Goal: Contribute content: Contribute content

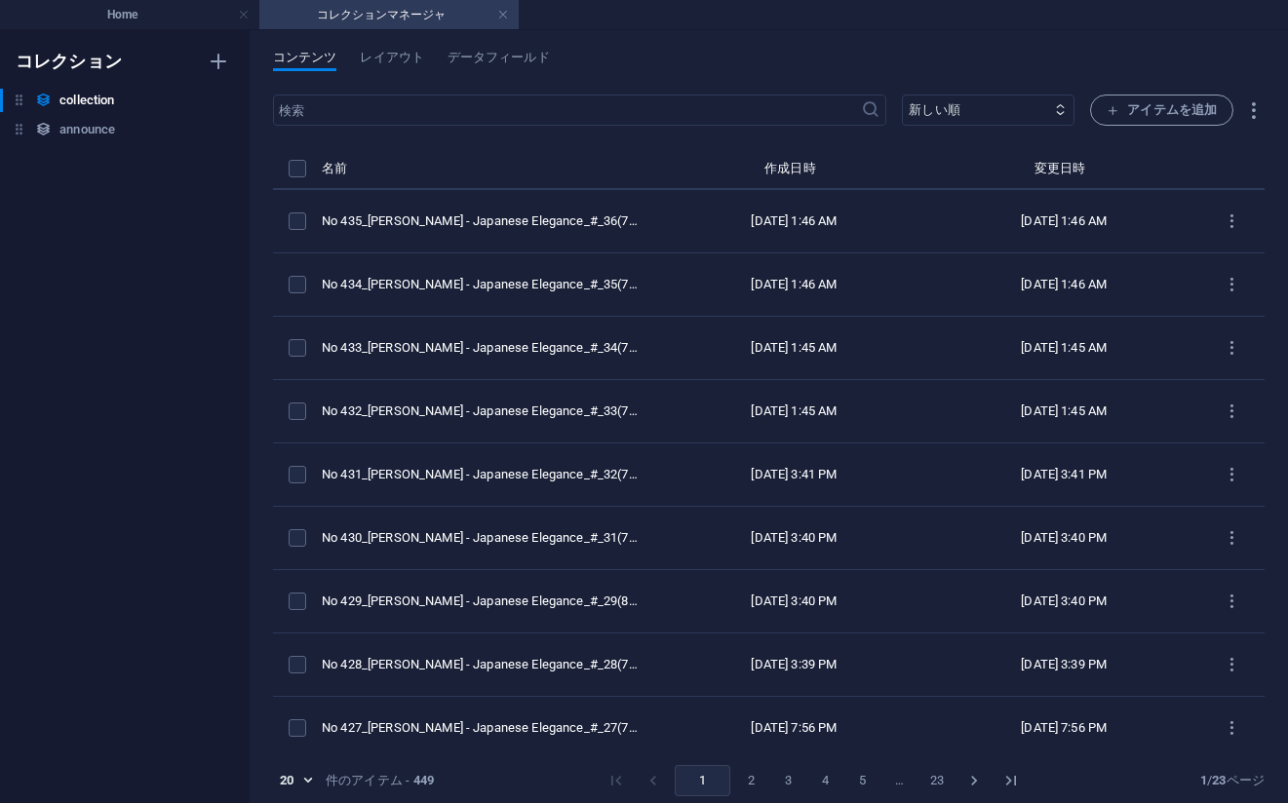
scroll to position [9, 0]
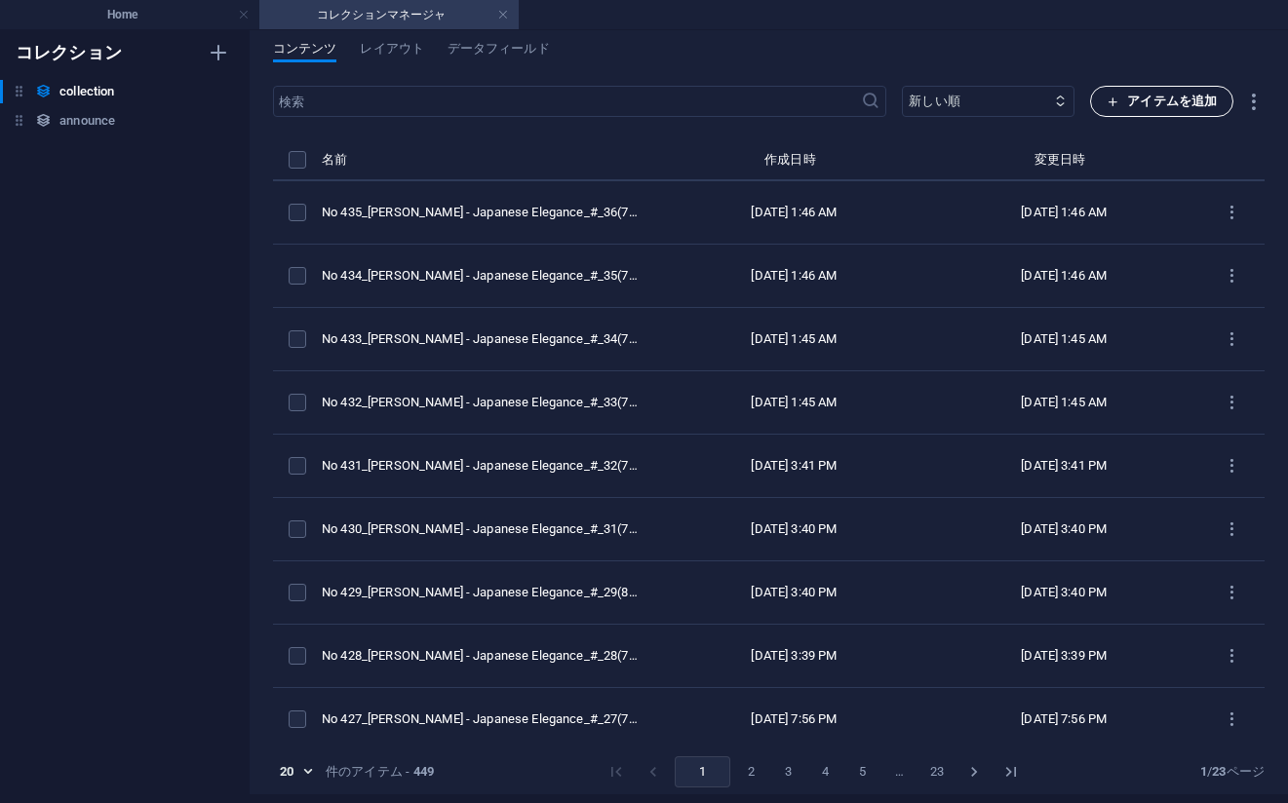
click at [1151, 108] on span "アイテムを追加" at bounding box center [1161, 101] width 110 height 23
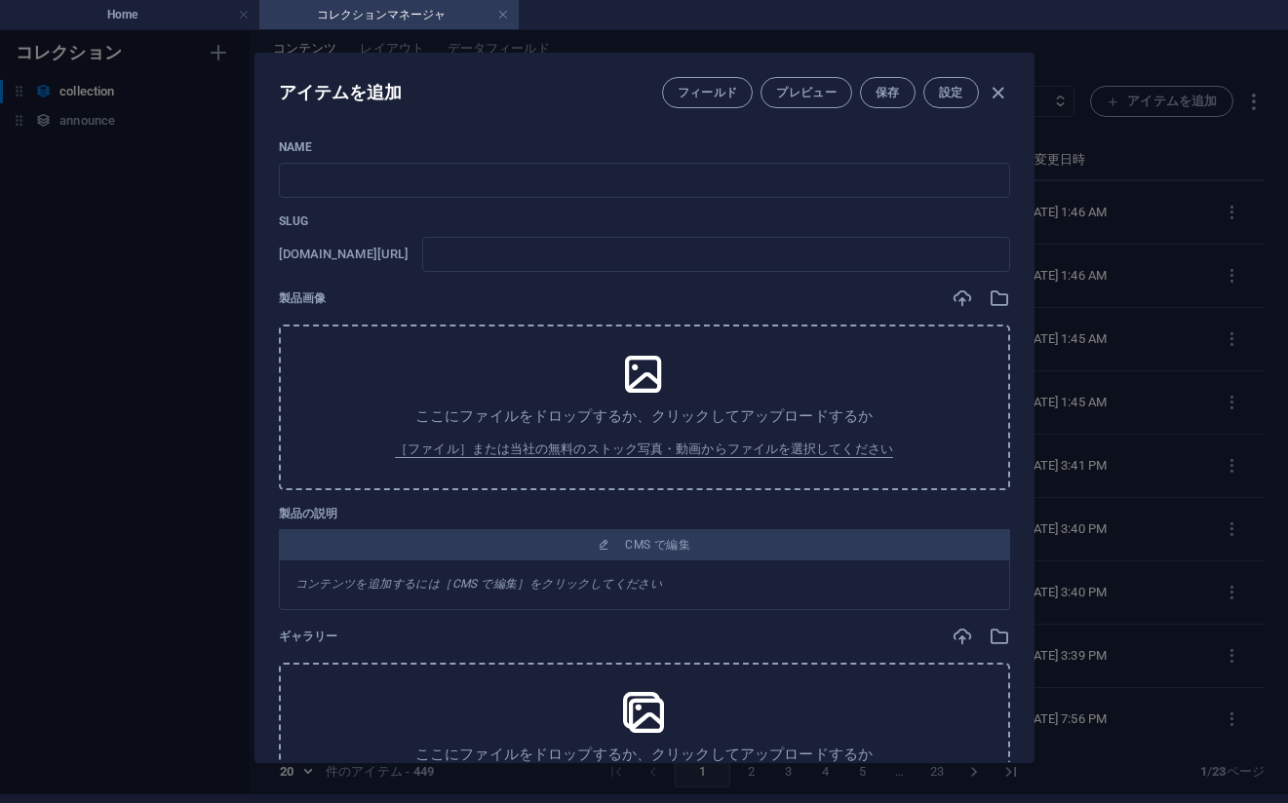
scroll to position [0, 0]
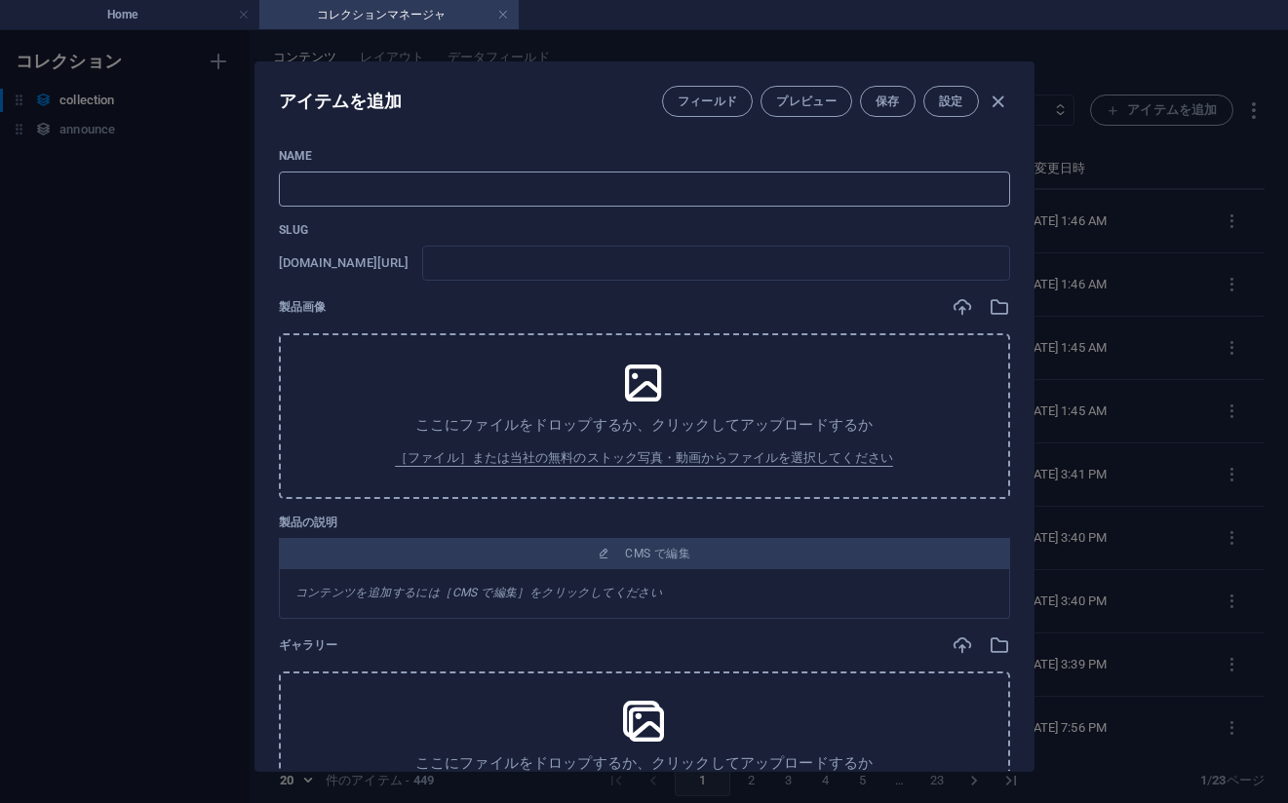
click at [773, 177] on input "text" at bounding box center [644, 189] width 731 height 35
paste input "No 436_[PERSON_NAME] - Japanese Elegance_#_37(78PIC)"
type input "No 436_[PERSON_NAME] - Japanese Elegance_#_37(78PIC)"
type input "no-436-japanese-elegance-37-78pic"
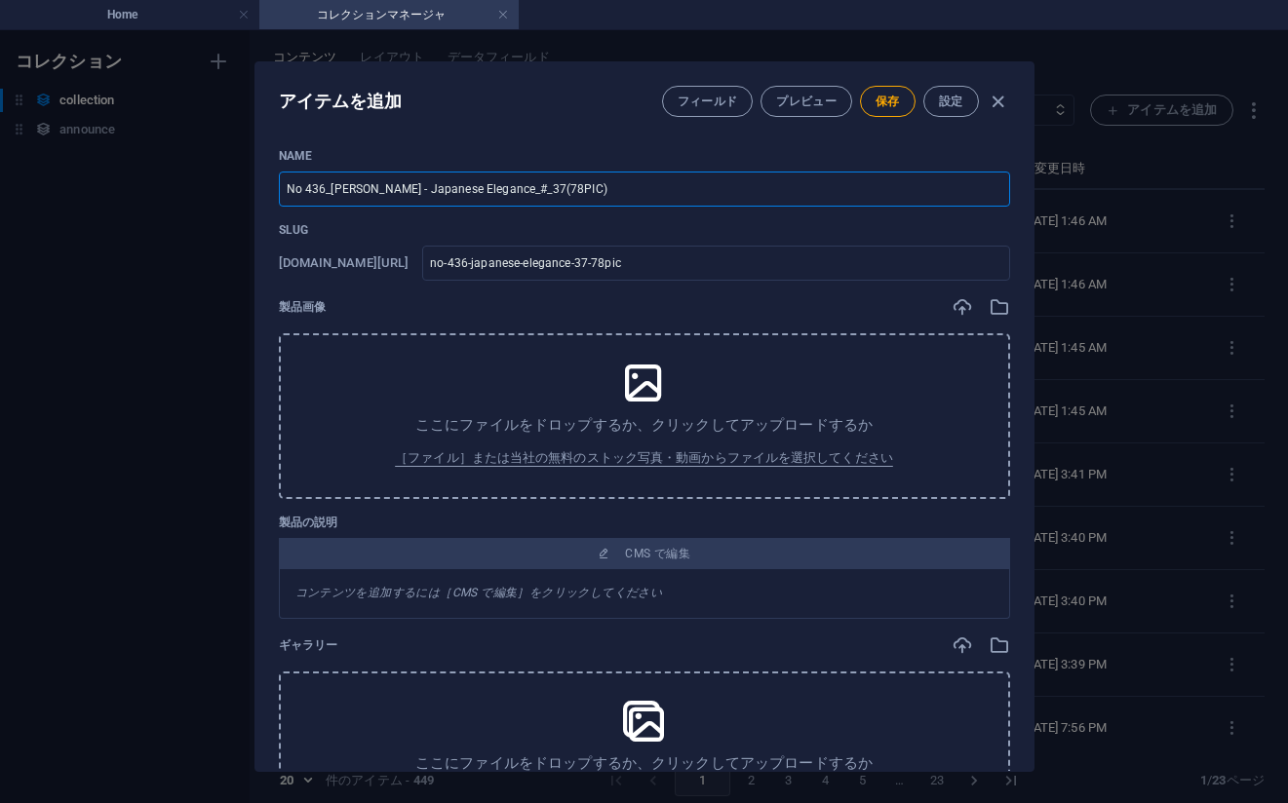
type input "No 436_[PERSON_NAME] - Japanese Elegance_#_37(78PIC)"
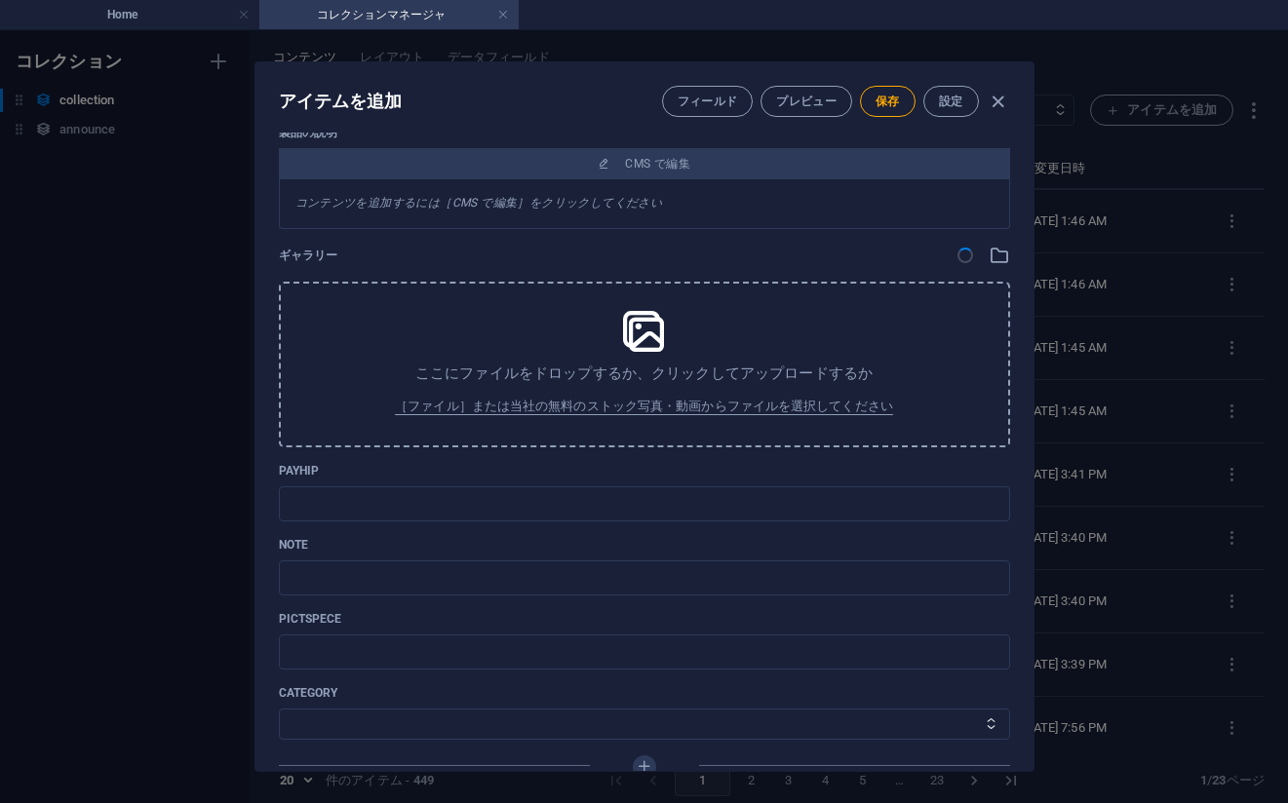
scroll to position [467, 0]
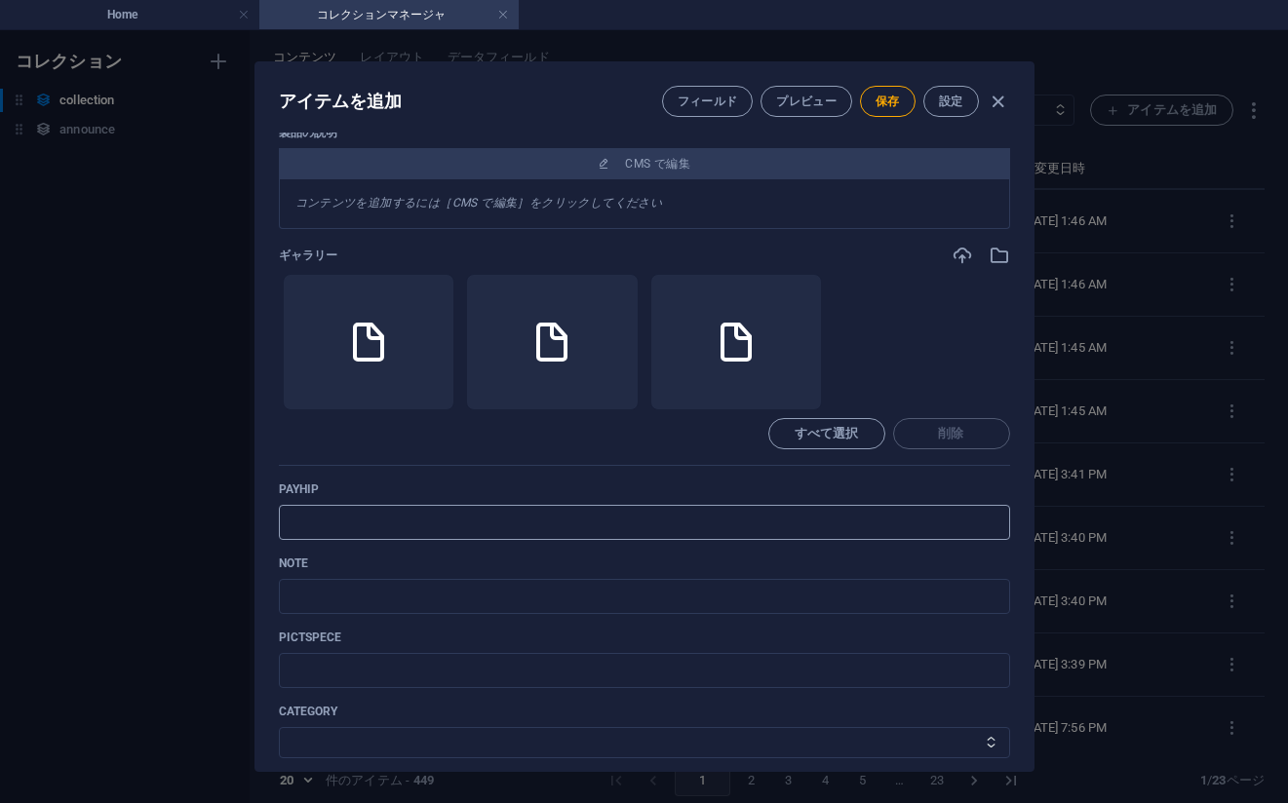
click at [810, 517] on input "text" at bounding box center [644, 522] width 731 height 35
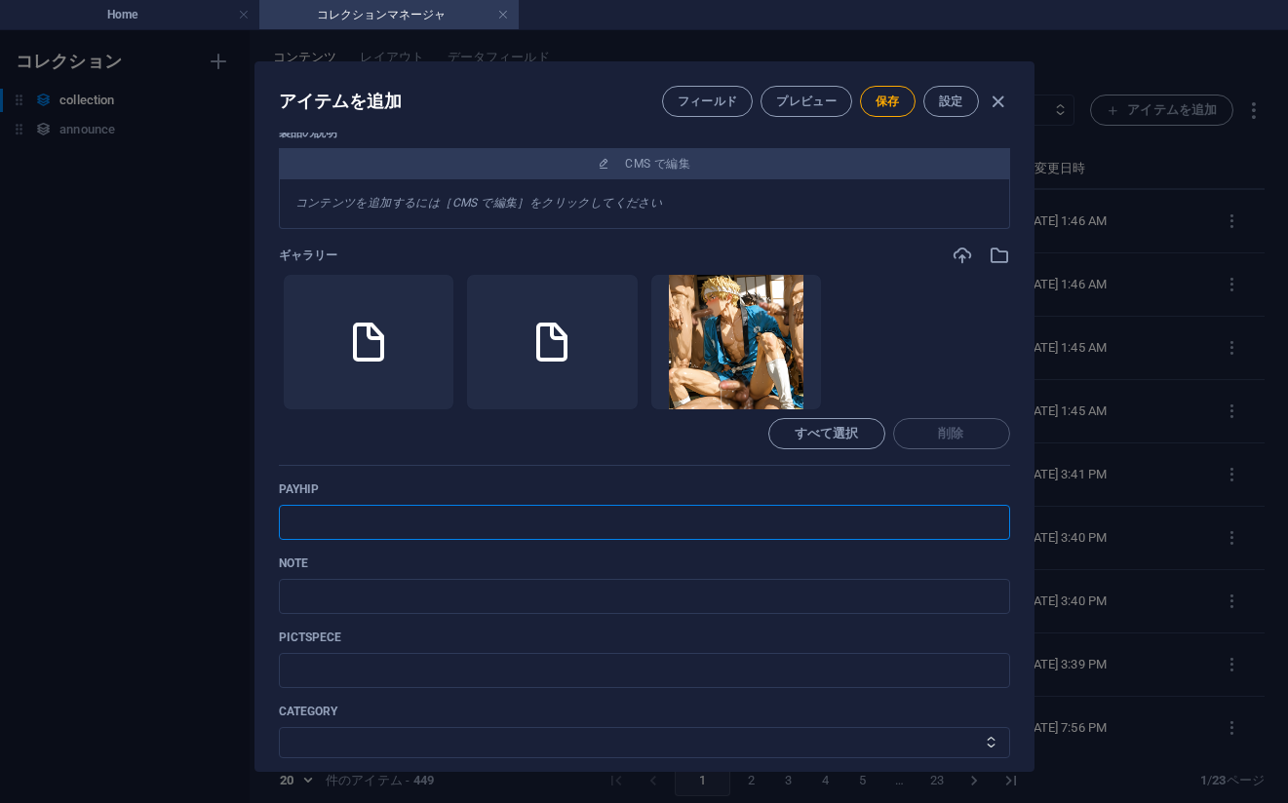
paste input "[URL][DOMAIN_NAME]"
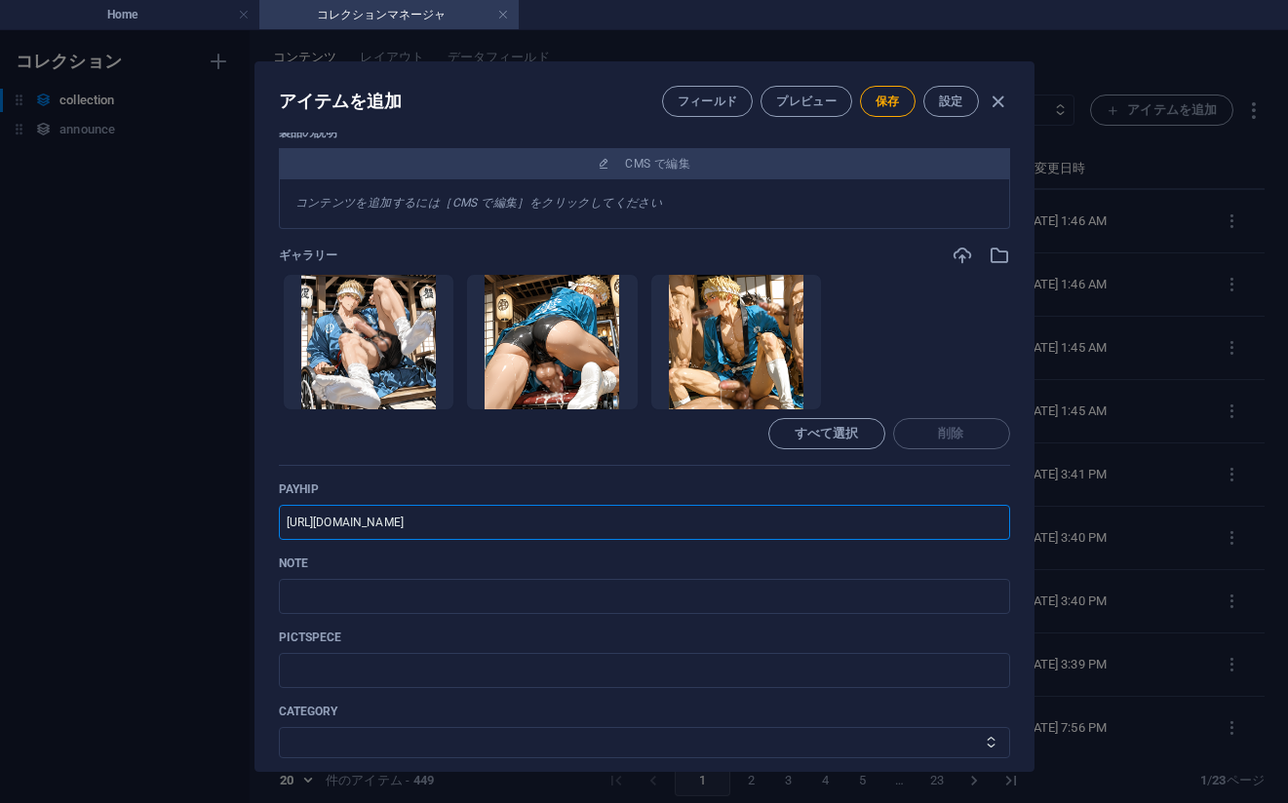
type input "[URL][DOMAIN_NAME]"
click at [809, 593] on input "text" at bounding box center [644, 596] width 731 height 35
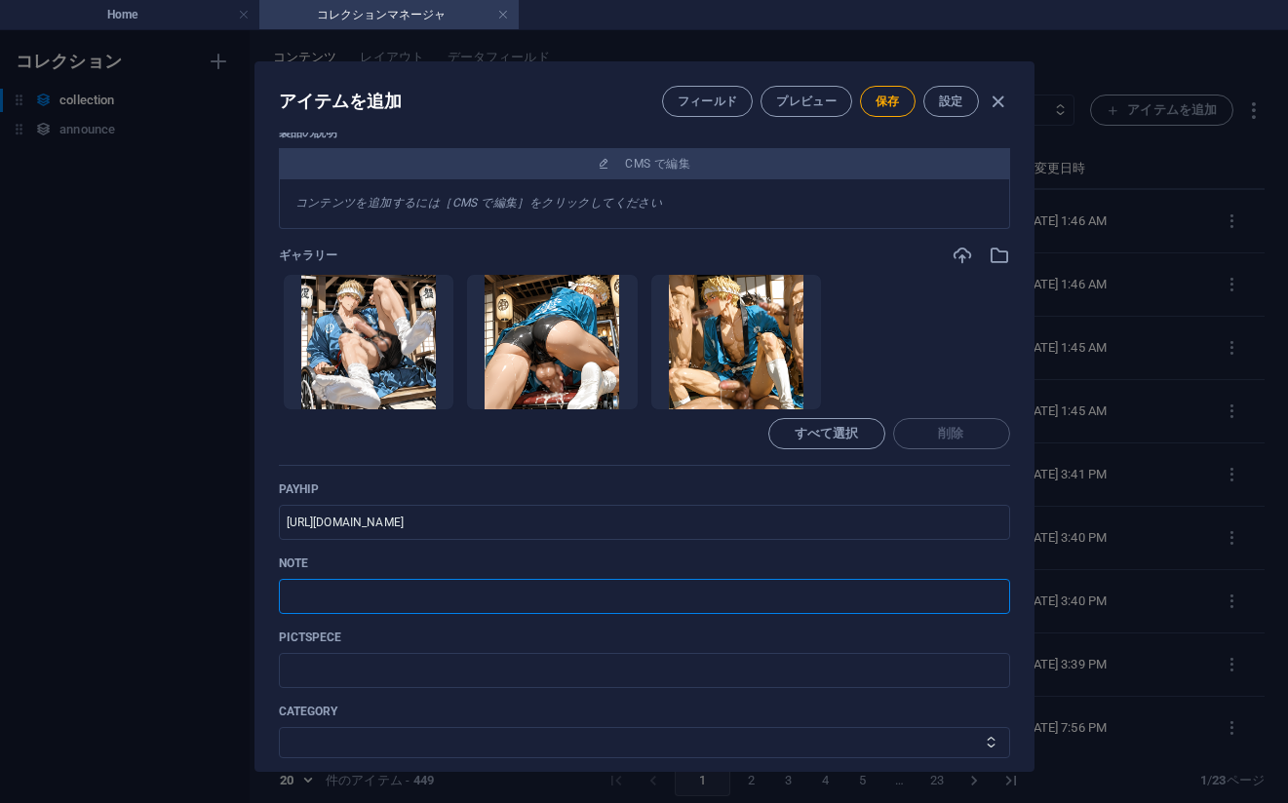
paste input "[URL][DOMAIN_NAME]"
type input "[URL][DOMAIN_NAME]"
click at [432, 732] on select "その他 ジャマー_jammer レインコート_rain_coat ミリタリービキニ_military_bikini 体操選手_gymnast ドアの向こうのひ…" at bounding box center [644, 742] width 731 height 31
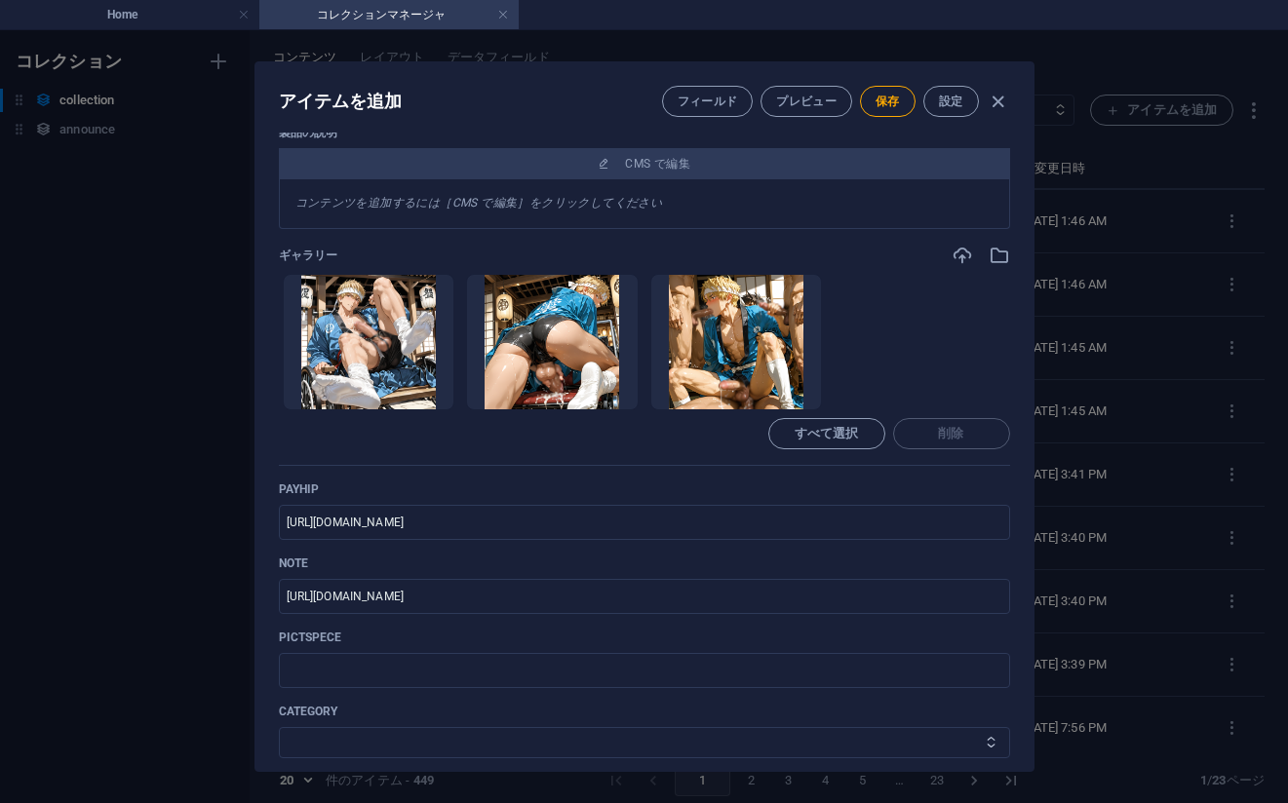
select select "[PERSON_NAME] - Japanese Elegance"
click at [279, 727] on select "その他 ジャマー_jammer レインコート_rain_coat ミリタリービキニ_military_bikini 体操選手_gymnast ドアの向こうのひ…" at bounding box center [644, 742] width 731 height 31
click at [885, 102] on span "保存" at bounding box center [887, 102] width 24 height 16
click at [1155, 426] on div "アイテムを編集 フィールド プレビュー 保存 設定 Name No 436_[PERSON_NAME] - Japanese Elegance_#_37(78…" at bounding box center [644, 416] width 1288 height 773
type input "no-436-japanese-elegance-37-78pic"
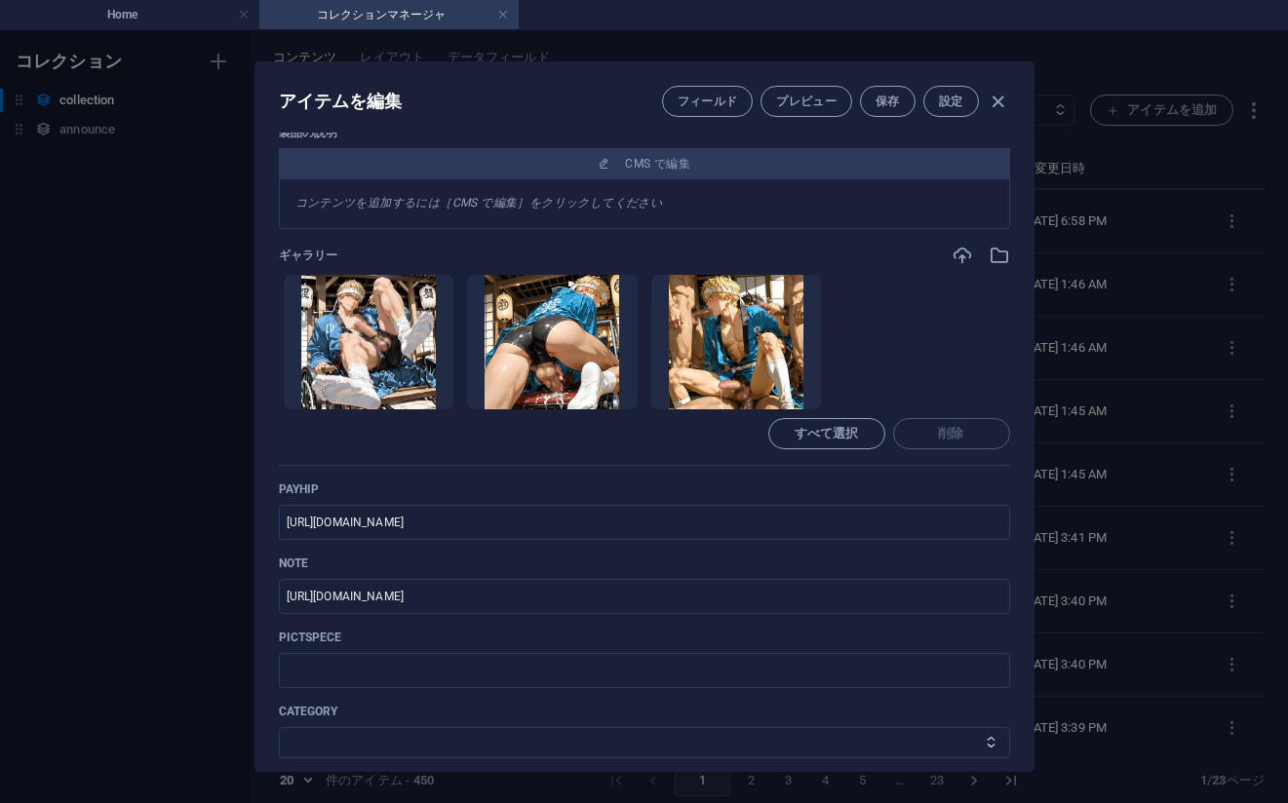
scroll to position [390, 0]
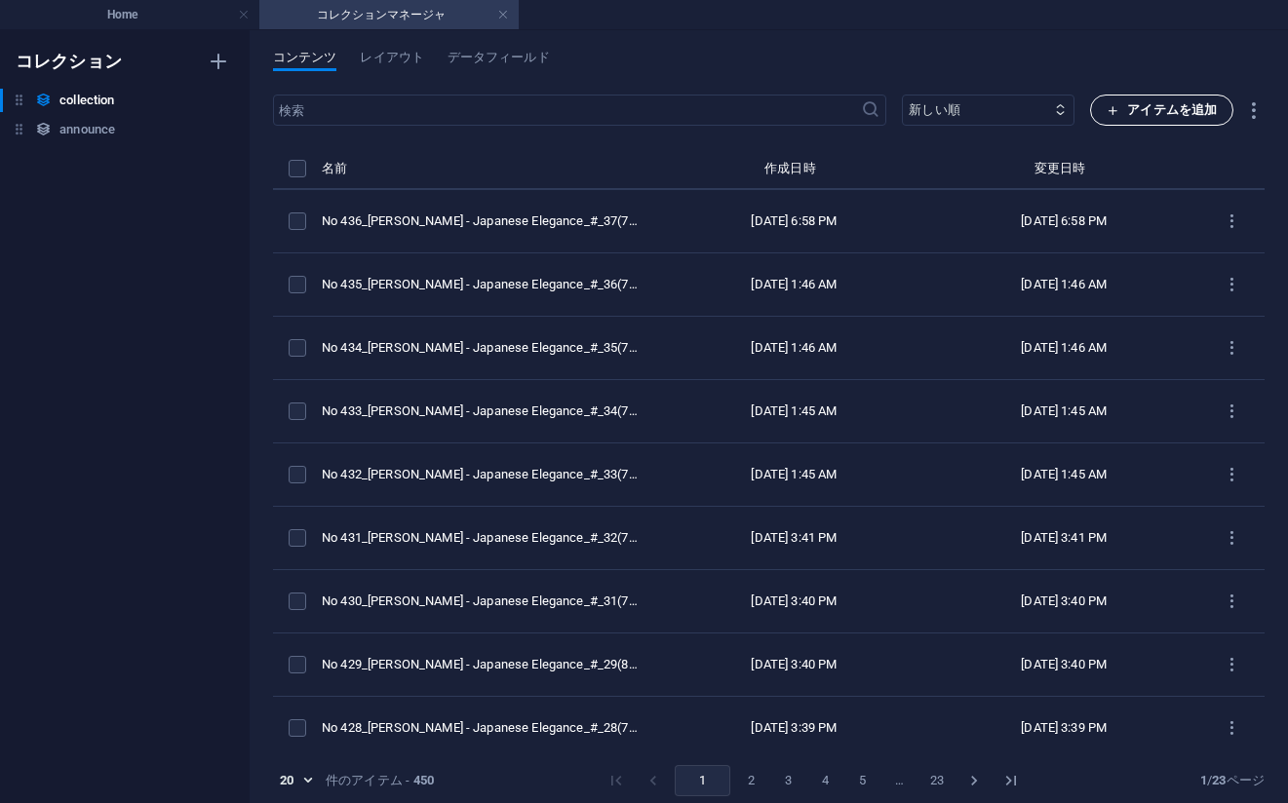
click at [1134, 115] on span "アイテムを追加" at bounding box center [1161, 109] width 110 height 23
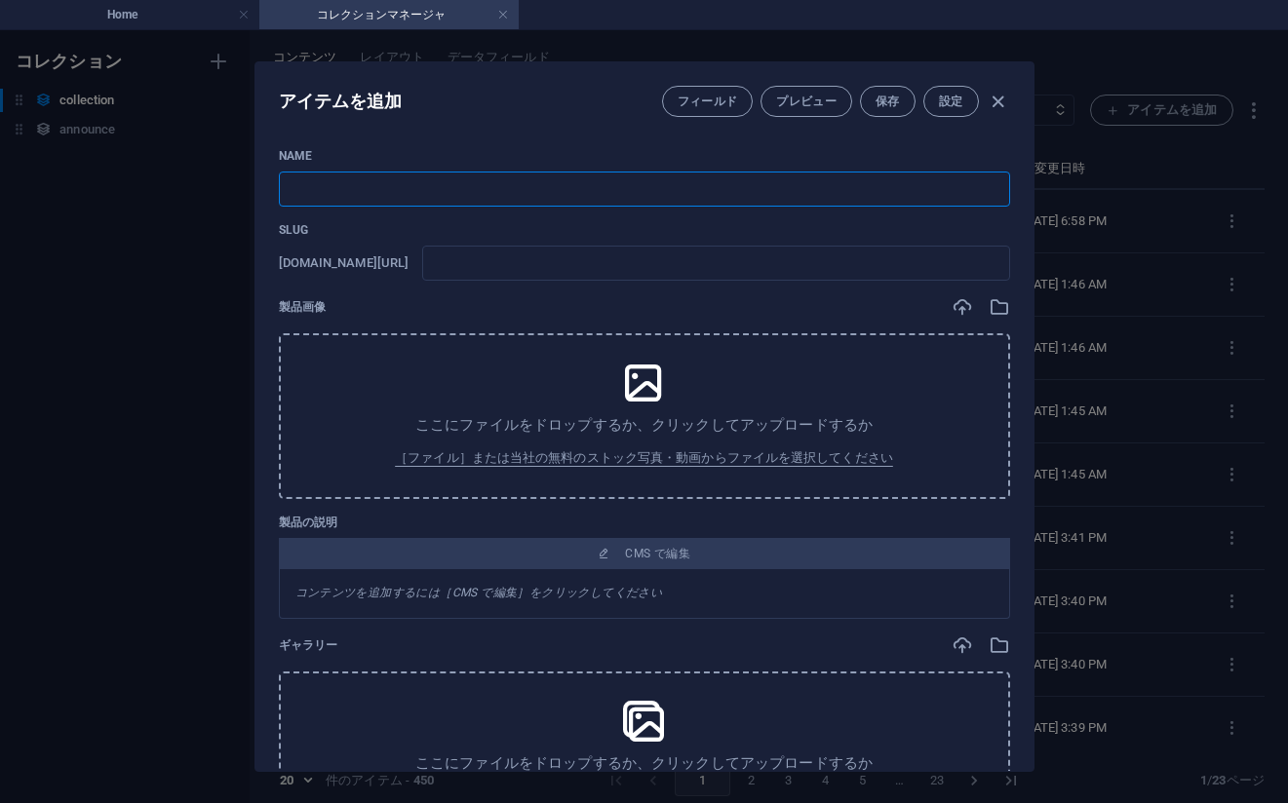
click at [602, 203] on input "text" at bounding box center [644, 189] width 731 height 35
paste input "No 437_[PERSON_NAME] - Japanese Elegance_#_38(77PIC)"
type input "No 437_[PERSON_NAME] - Japanese Elegance_#_38(77PIC)"
type input "no-437-japanese-elegance-38-77pic"
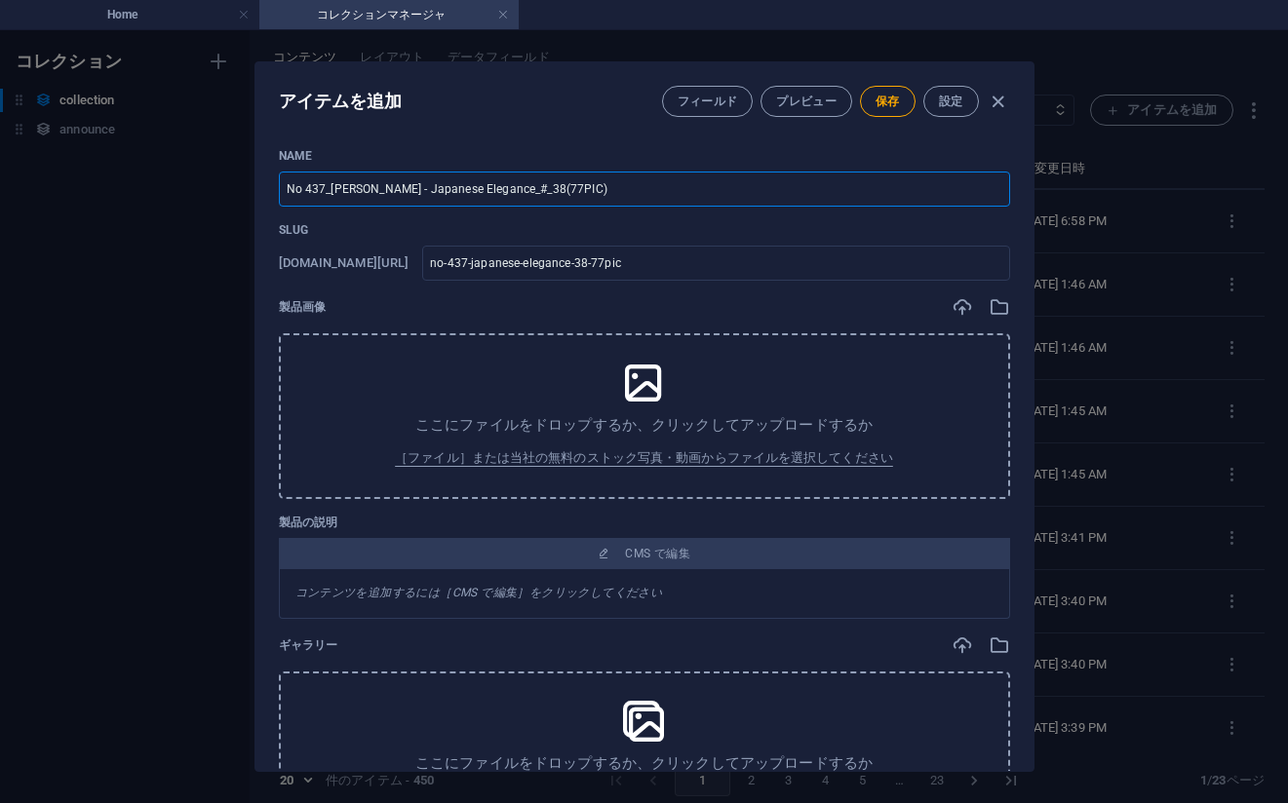
type input "No 437_[PERSON_NAME] - Japanese Elegance_#_38(77PIC)"
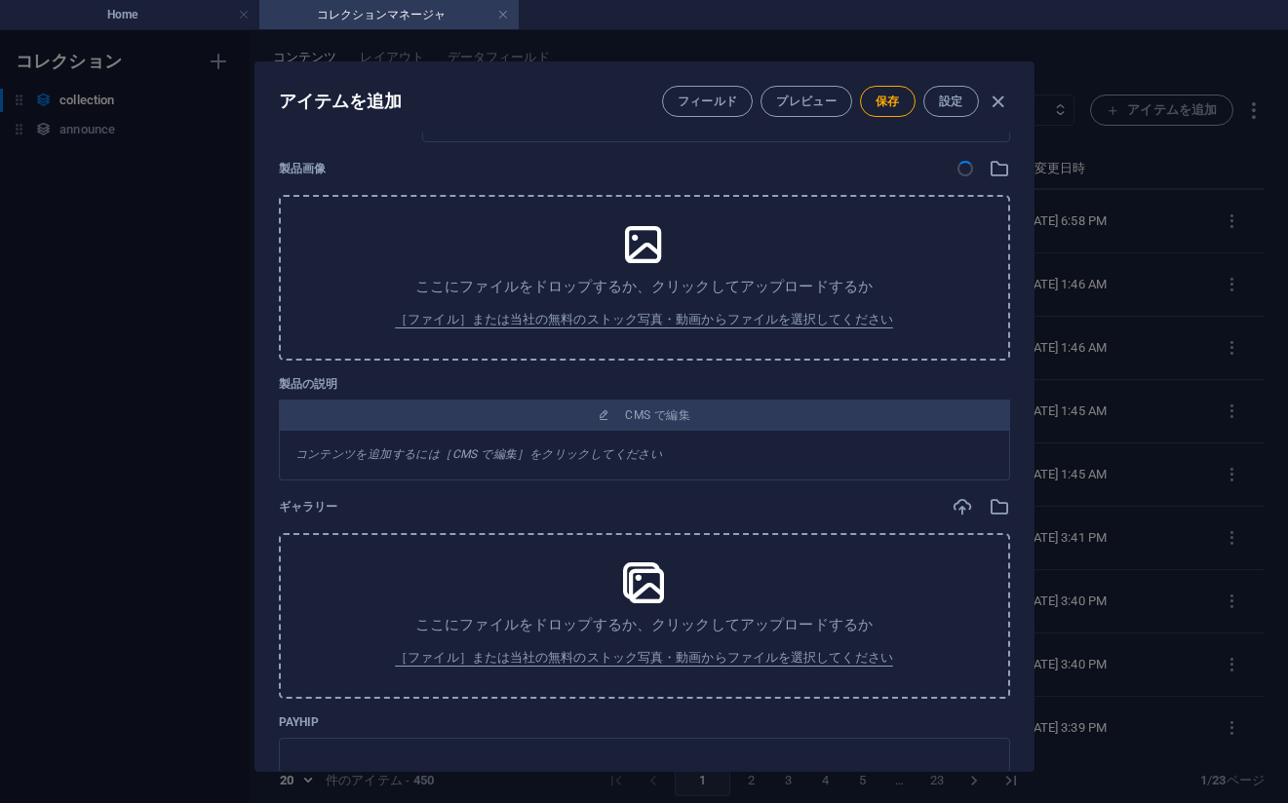
scroll to position [467, 0]
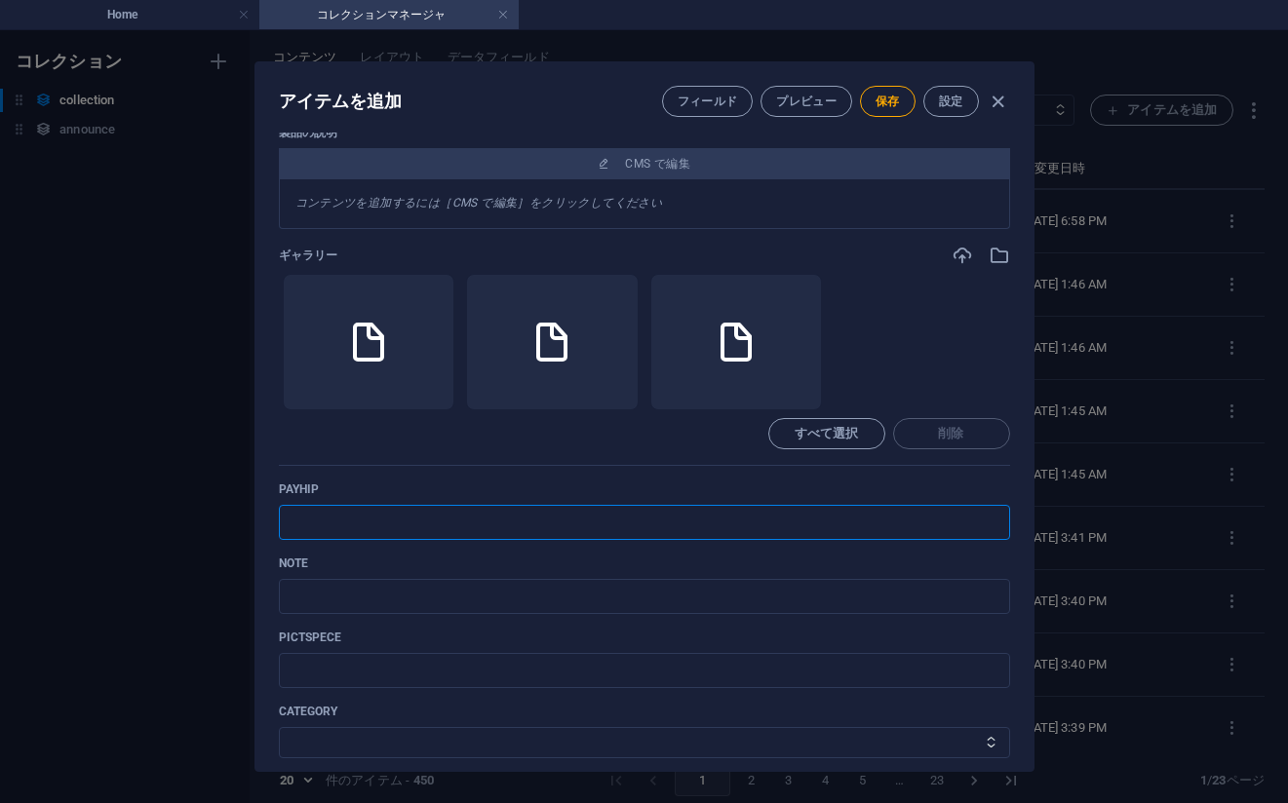
click at [789, 509] on input "text" at bounding box center [644, 522] width 731 height 35
paste input "[URL][DOMAIN_NAME]"
type input "[URL][DOMAIN_NAME]"
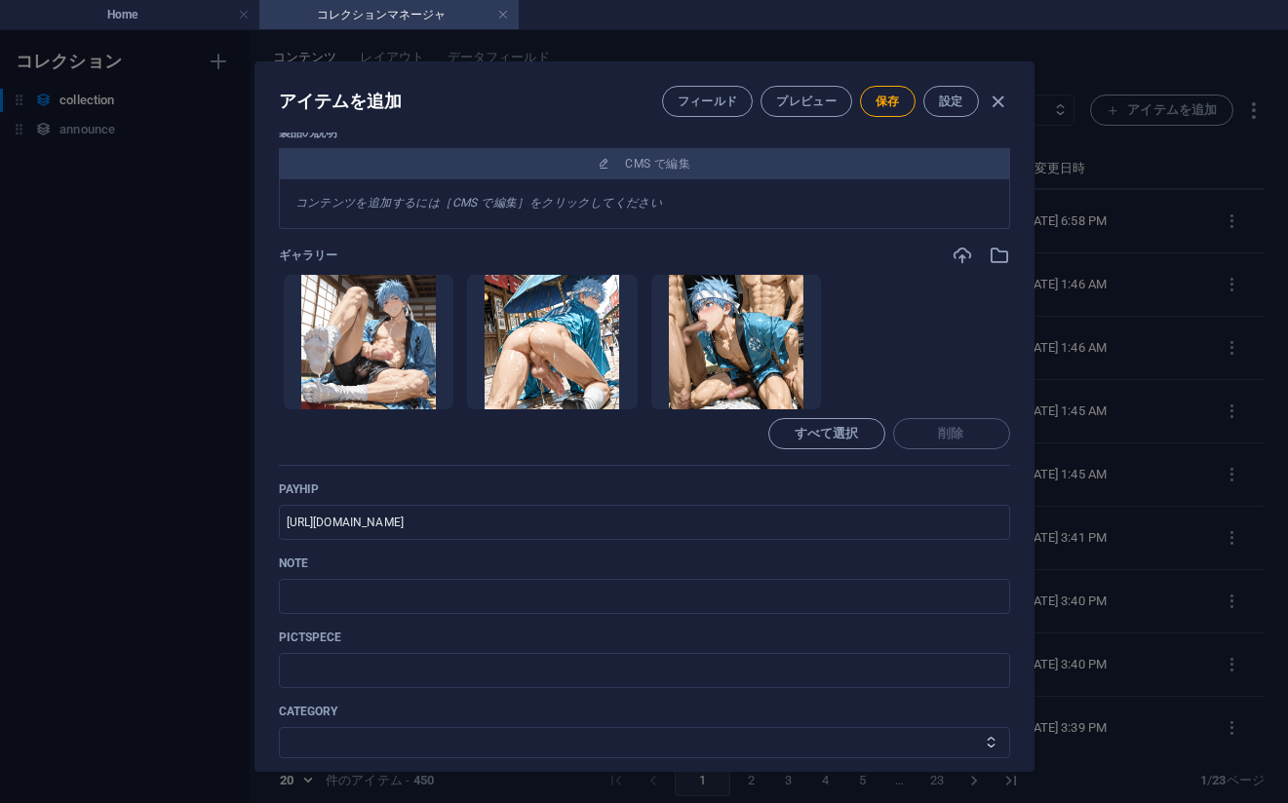
click at [816, 556] on p "note" at bounding box center [644, 564] width 731 height 16
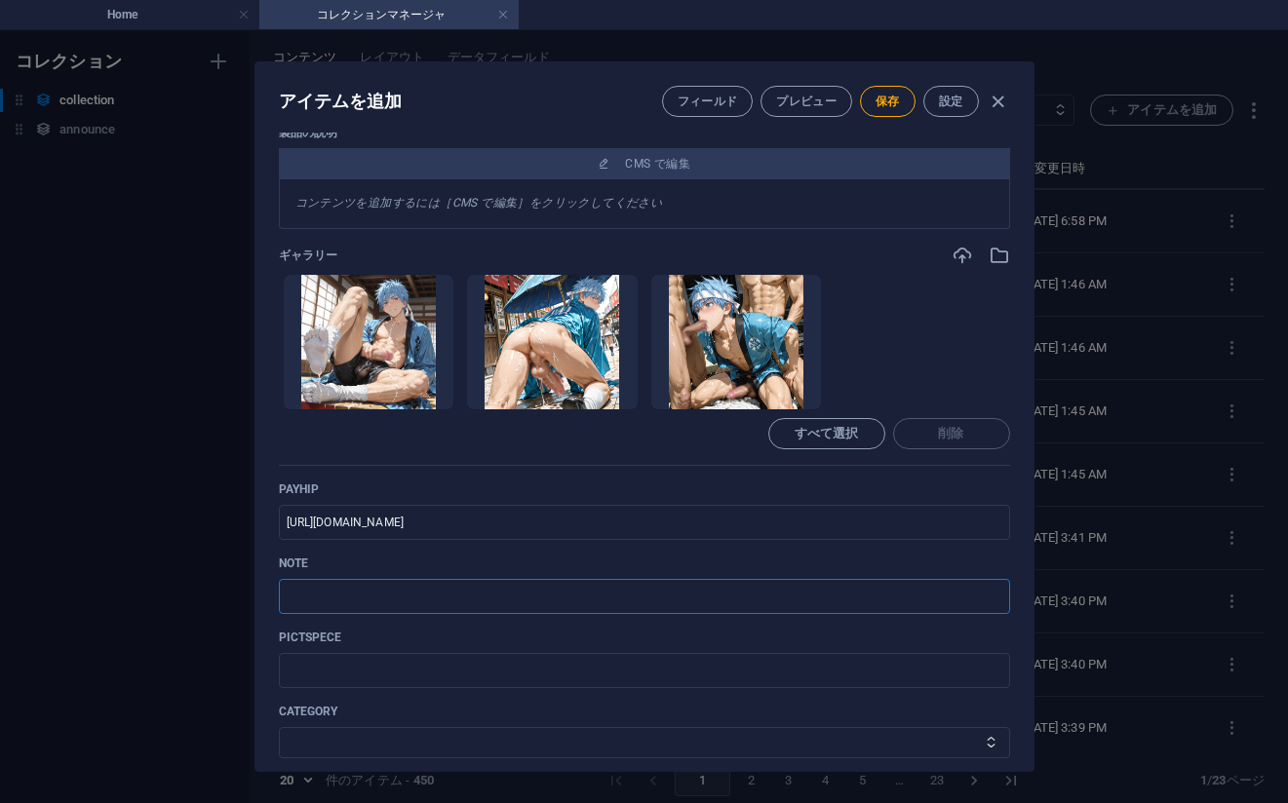
click at [760, 598] on input "text" at bounding box center [644, 596] width 731 height 35
paste input "[URL][DOMAIN_NAME]"
type input "[URL][DOMAIN_NAME]"
click at [406, 747] on select "その他 ジャマー_jammer レインコート_rain_coat ミリタリービキニ_military_bikini 体操選手_gymnast ドアの向こうのひ…" at bounding box center [644, 742] width 731 height 31
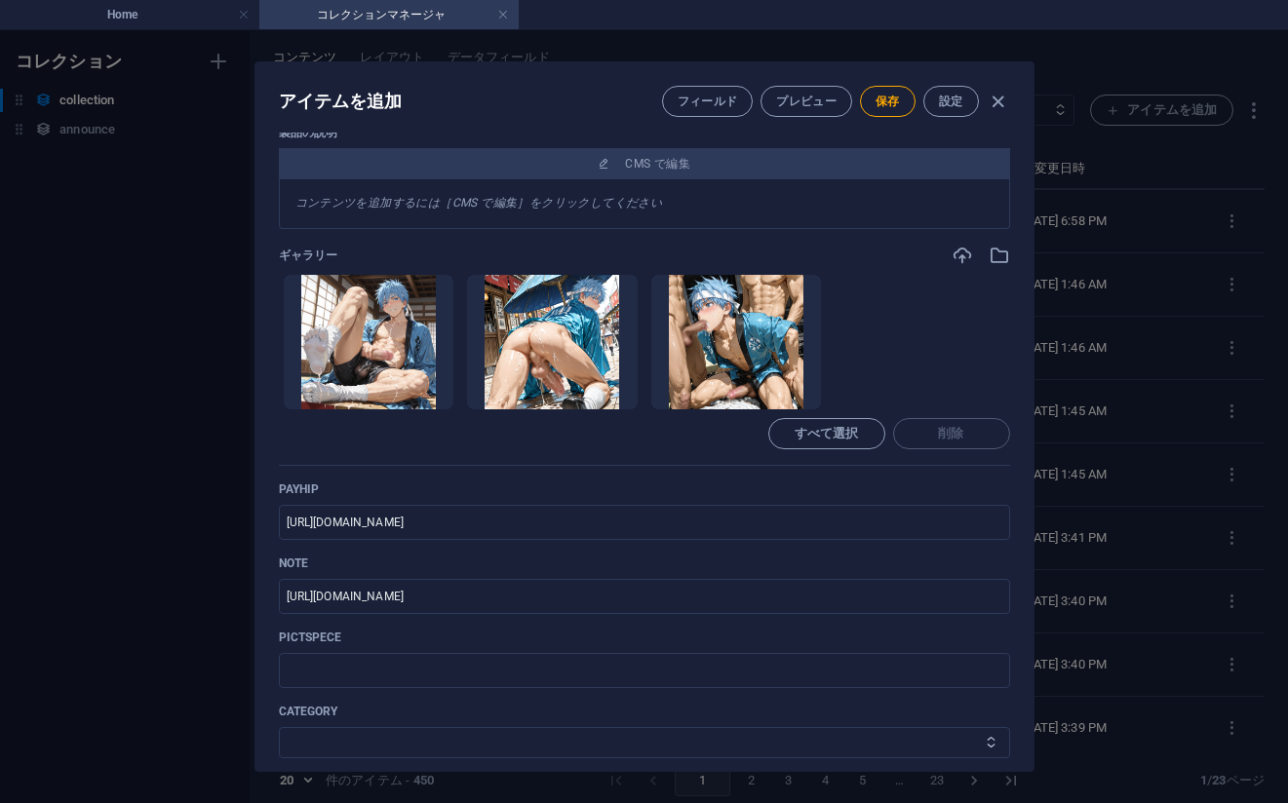
select select "[PERSON_NAME] - Japanese Elegance"
click at [279, 727] on select "その他 ジャマー_jammer レインコート_rain_coat ミリタリービキニ_military_bikini 体操選手_gymnast ドアの向こうのひ…" at bounding box center [644, 742] width 731 height 31
click at [875, 100] on span "保存" at bounding box center [887, 102] width 24 height 16
click at [919, 365] on ul "ここにファイルをドロップすると、すぐにアップロードされます" at bounding box center [644, 342] width 731 height 136
click at [1102, 370] on div "アイテムを編集 フィールド プレビュー 保存 設定 Name No 437_[PERSON_NAME] - Japanese Elegance_#_38(77…" at bounding box center [644, 416] width 1288 height 773
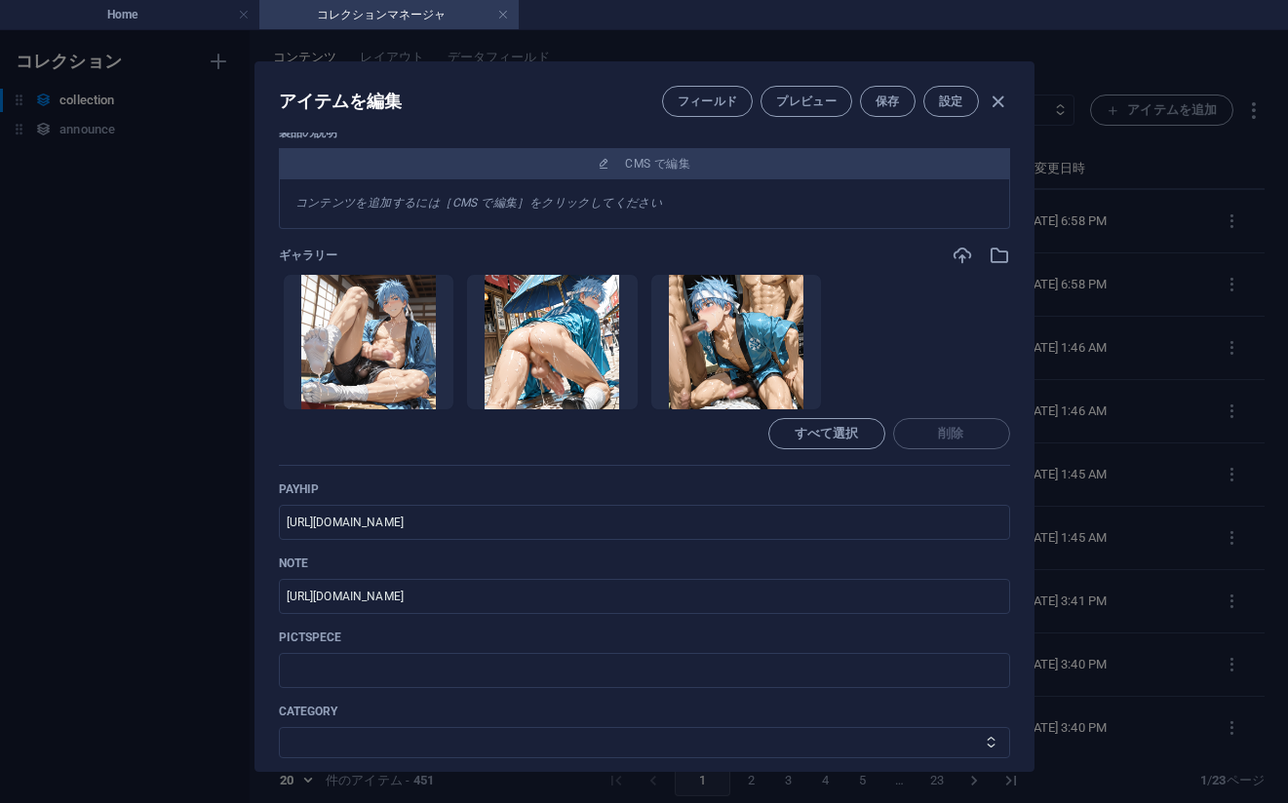
type input "no-437-japanese-elegance-38-77pic"
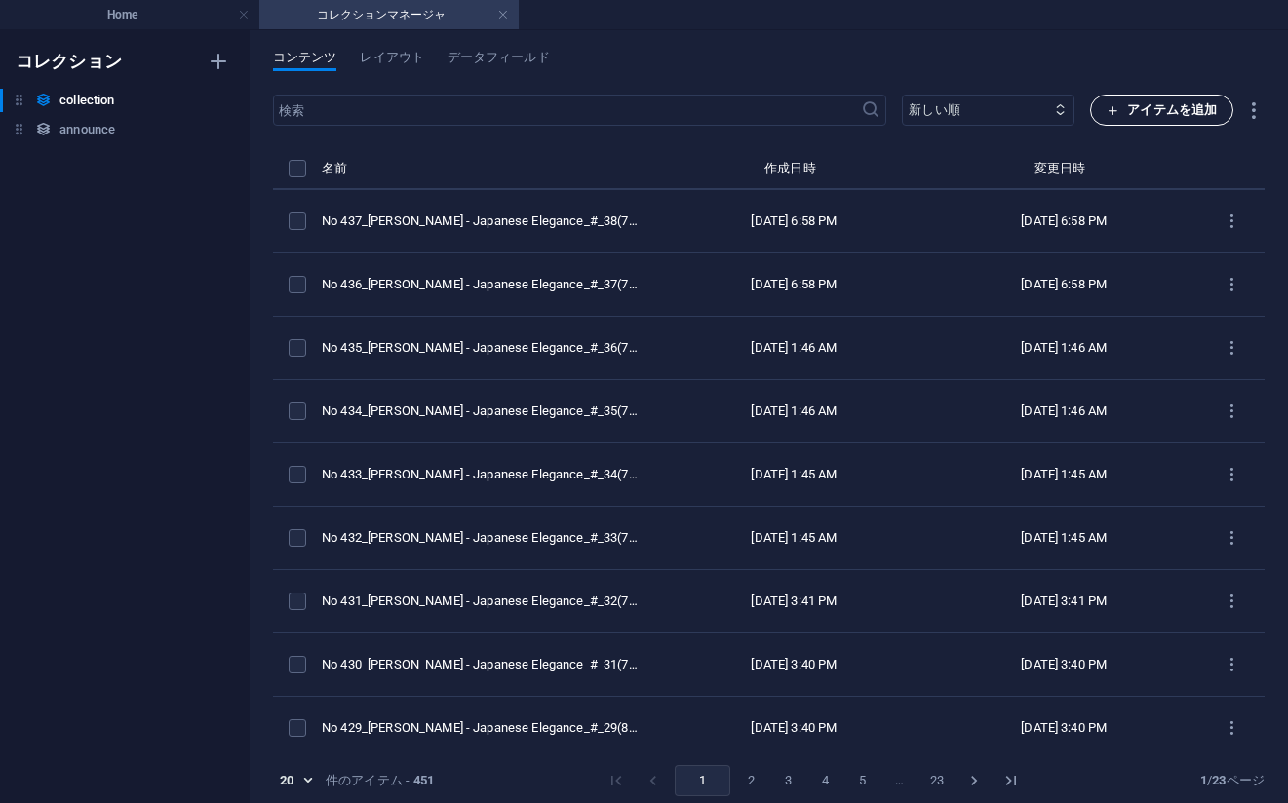
click at [1119, 106] on span "アイテムを追加" at bounding box center [1161, 109] width 110 height 23
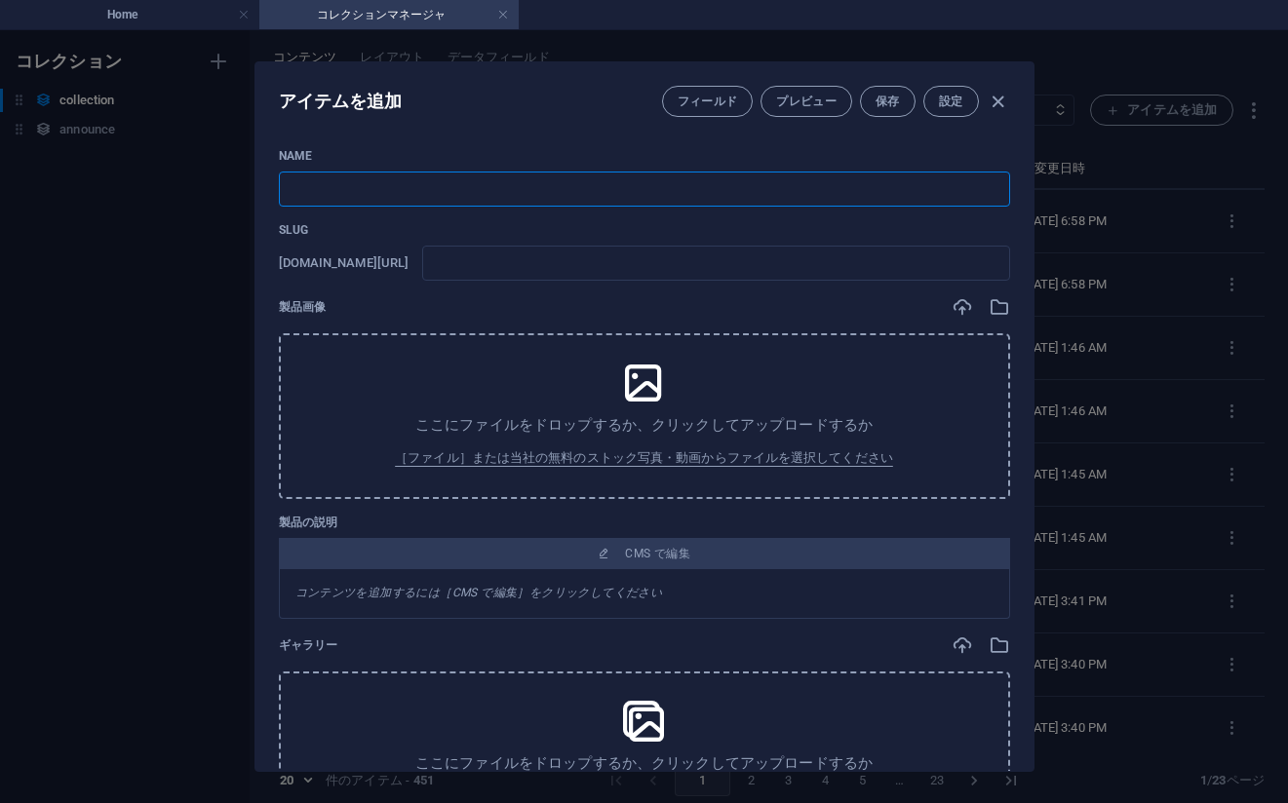
click at [594, 202] on input "text" at bounding box center [644, 189] width 731 height 35
paste input "No 438_[PERSON_NAME] - Japanese Elegance_#_39(77PIC)"
type input "No 438_[PERSON_NAME] - Japanese Elegance_#_39(77PIC)"
type input "no-438-japanese-elegance-39-77pic"
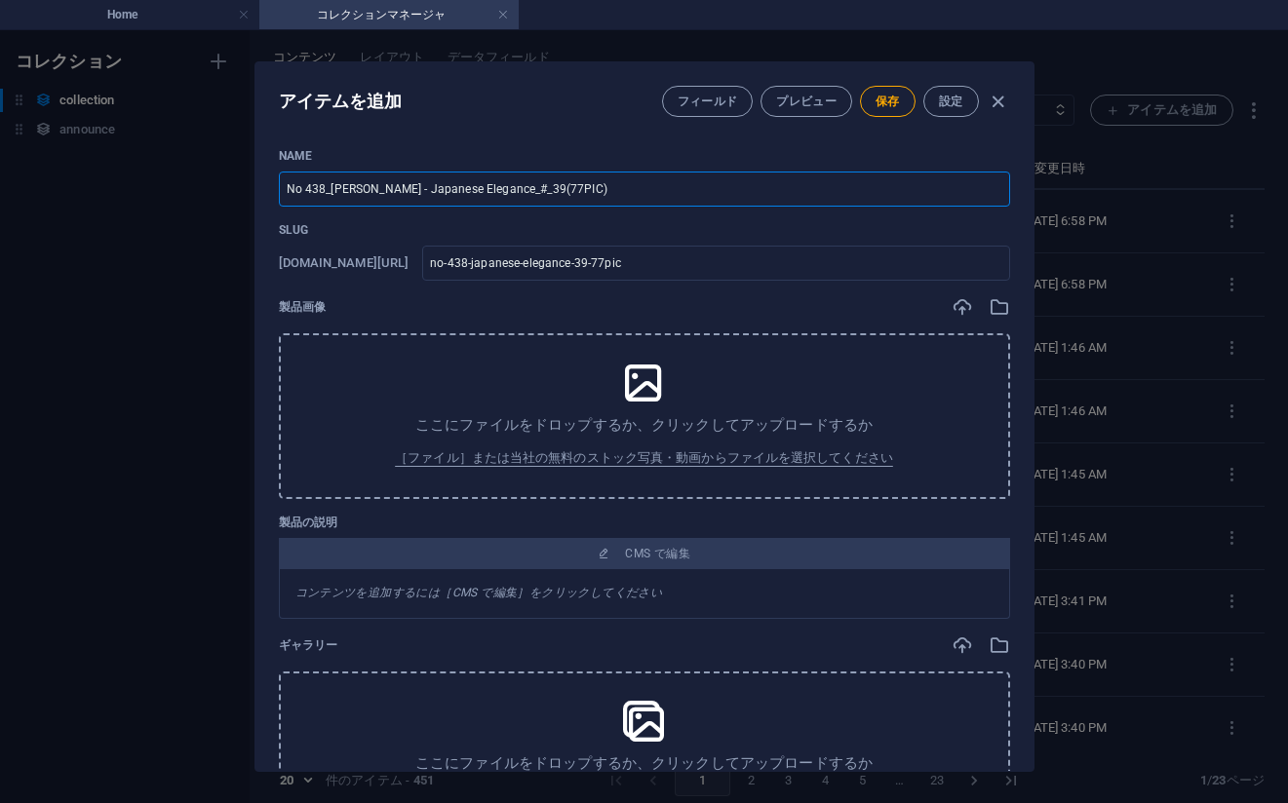
type input "No 438_[PERSON_NAME] - Japanese Elegance_#_39(77PIC)"
click at [850, 240] on div "Slug [DOMAIN_NAME][URL] no-438-japanese-elegance-39-77pic ​" at bounding box center [644, 251] width 731 height 58
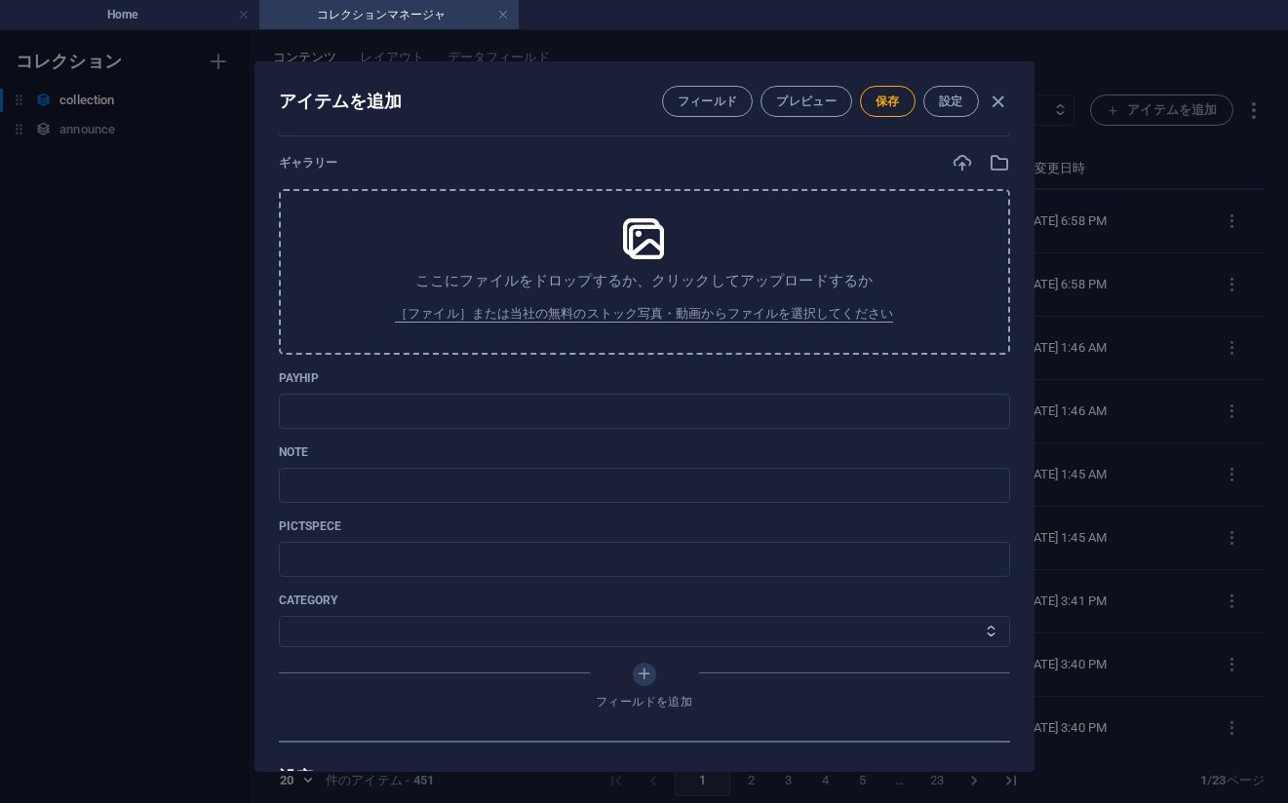
scroll to position [487, 0]
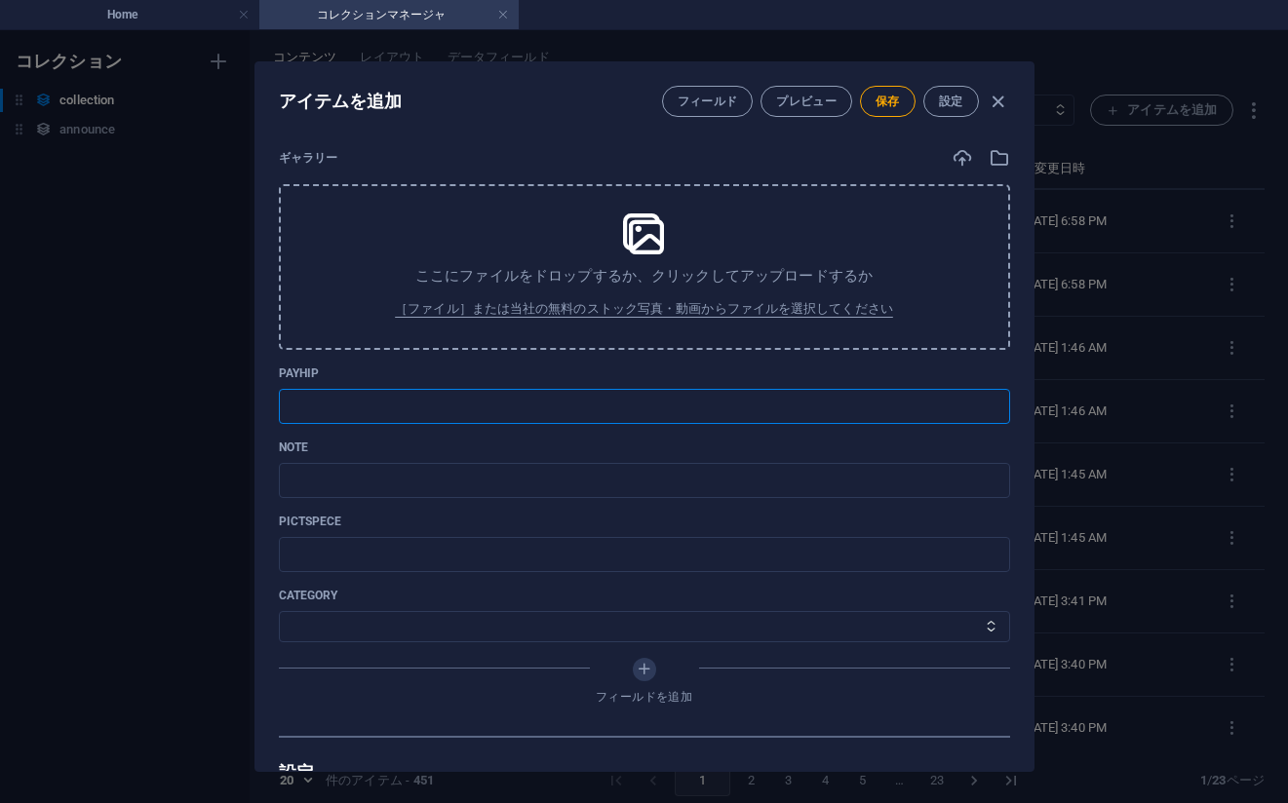
click at [464, 410] on input "text" at bounding box center [644, 406] width 731 height 35
paste input "[URL][DOMAIN_NAME]"
type input "[URL][DOMAIN_NAME]"
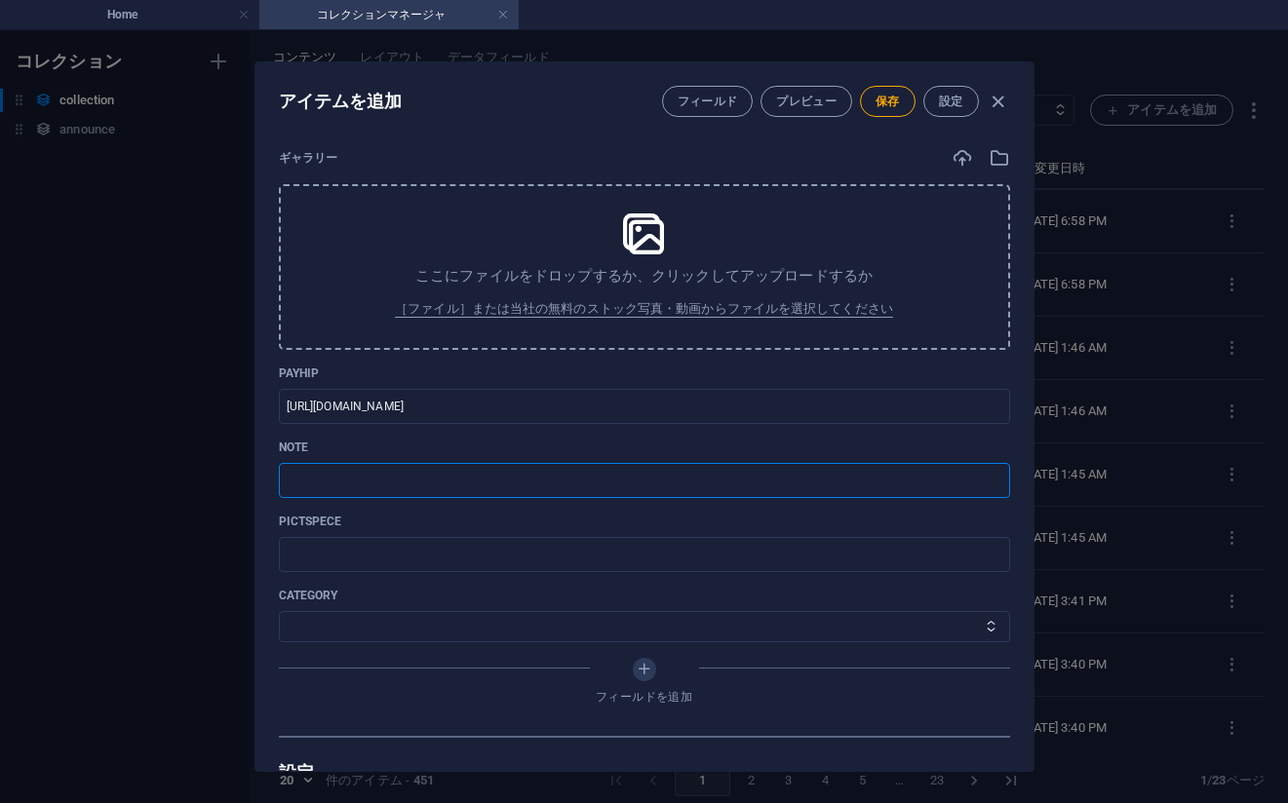
click at [784, 477] on input "text" at bounding box center [644, 480] width 731 height 35
paste input "[URL][DOMAIN_NAME]"
type input "[URL][DOMAIN_NAME]"
click at [422, 626] on select "その他 ジャマー_jammer レインコート_rain_coat ミリタリービキニ_military_bikini 体操選手_gymnast ドアの向こうのひ…" at bounding box center [644, 626] width 731 height 31
select select "[PERSON_NAME] - Japanese Elegance"
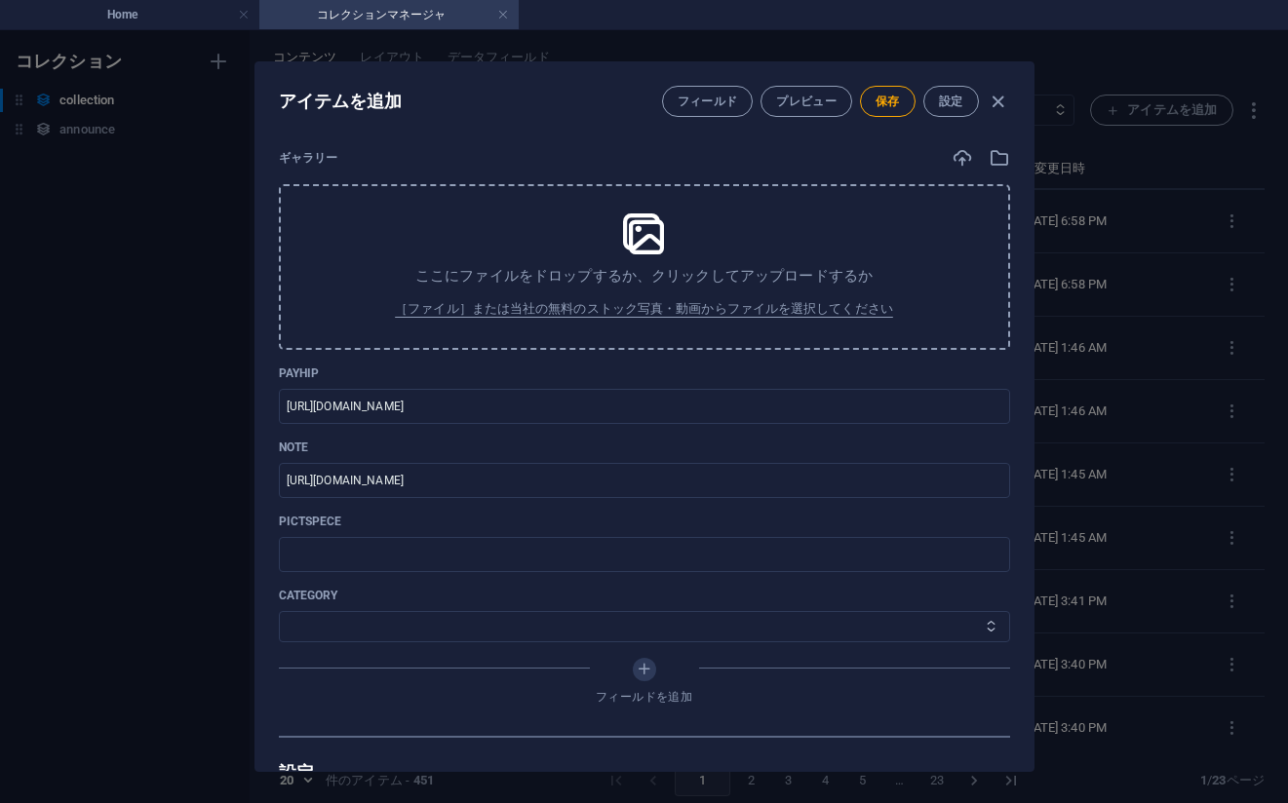
click at [279, 611] on select "その他 ジャマー_jammer レインコート_rain_coat ミリタリービキニ_military_bikini 体操選手_gymnast ドアの向こうのひ…" at bounding box center [644, 626] width 731 height 31
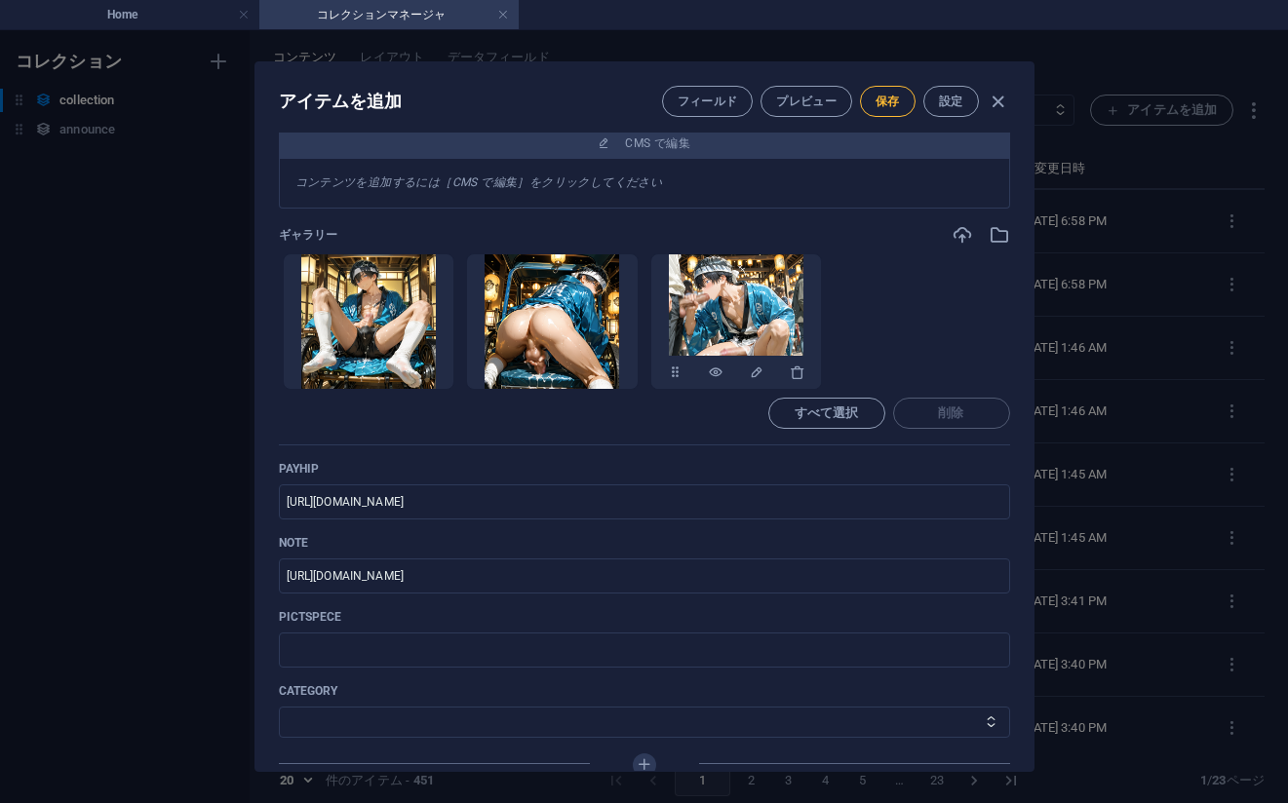
click at [885, 98] on span "保存" at bounding box center [887, 102] width 24 height 16
click at [1164, 253] on div "アイテムを編集 フィールド プレビュー 保存 設定 Name No 438_[PERSON_NAME] - Japanese Elegance_#_39(77…" at bounding box center [644, 416] width 1288 height 773
type input "no-438-japanese-elegance-39-77pic"
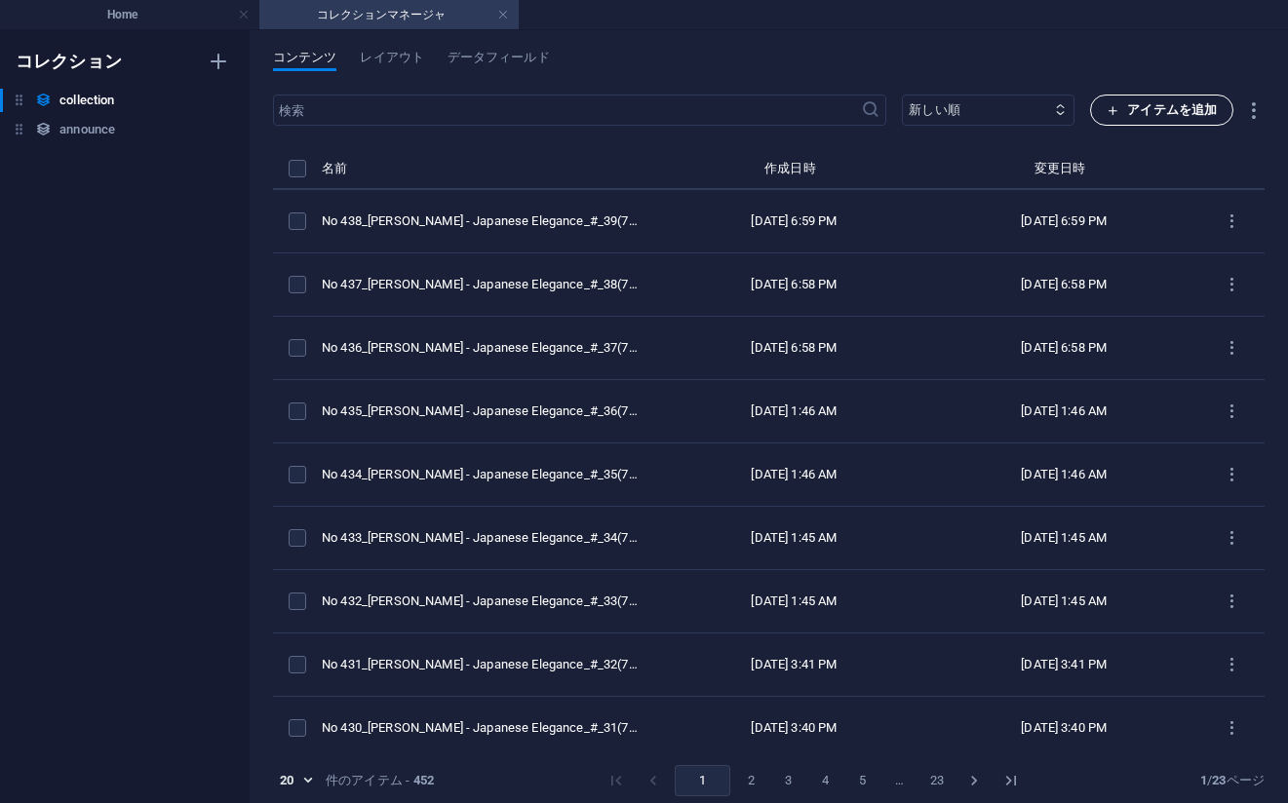
click at [1153, 115] on span "アイテムを追加" at bounding box center [1161, 109] width 110 height 23
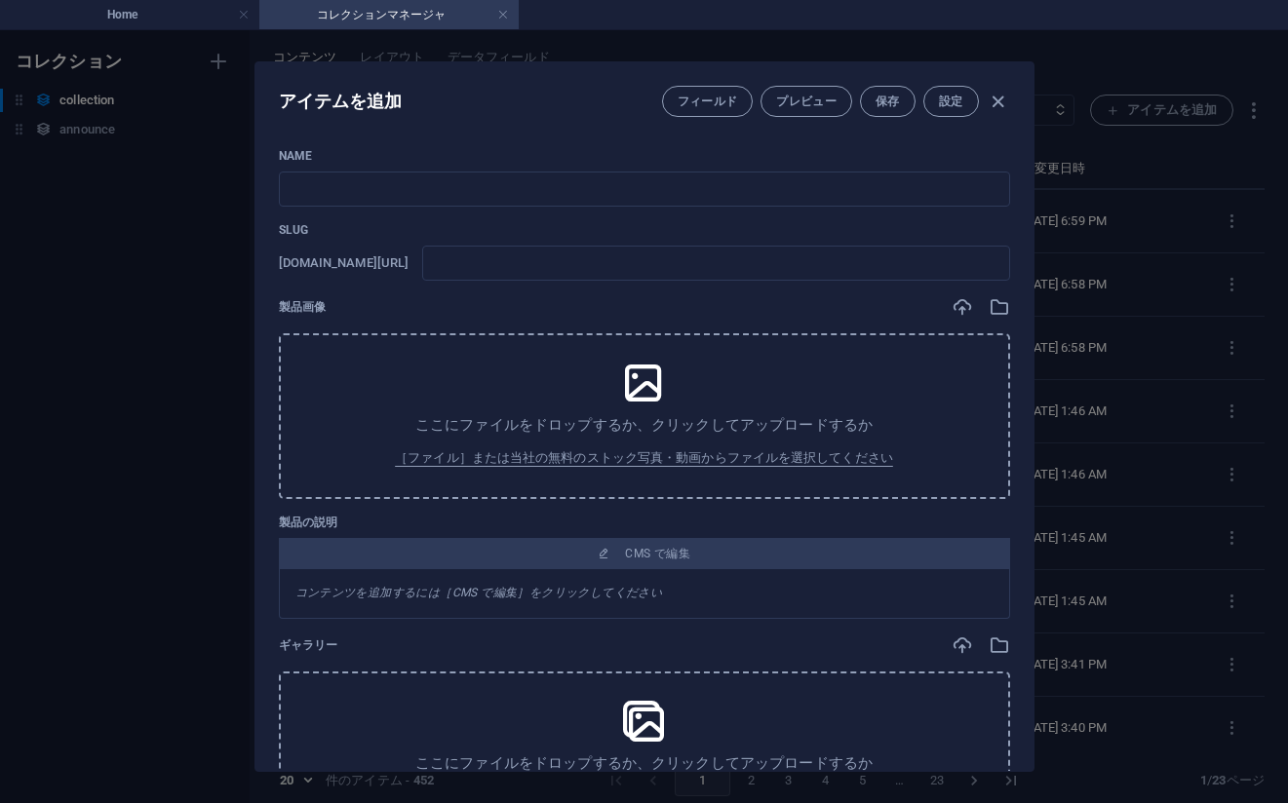
click at [836, 242] on div "Slug [DOMAIN_NAME][URL] ​" at bounding box center [644, 251] width 731 height 58
click at [515, 182] on input "text" at bounding box center [644, 189] width 731 height 35
paste input "No 439_[PERSON_NAME] - Japanese Elegance_#_40(77PIC)"
type input "No 439_[PERSON_NAME] - Japanese Elegance_#_40(77PIC)"
type input "no-439-japanese-elegance-40-77pic"
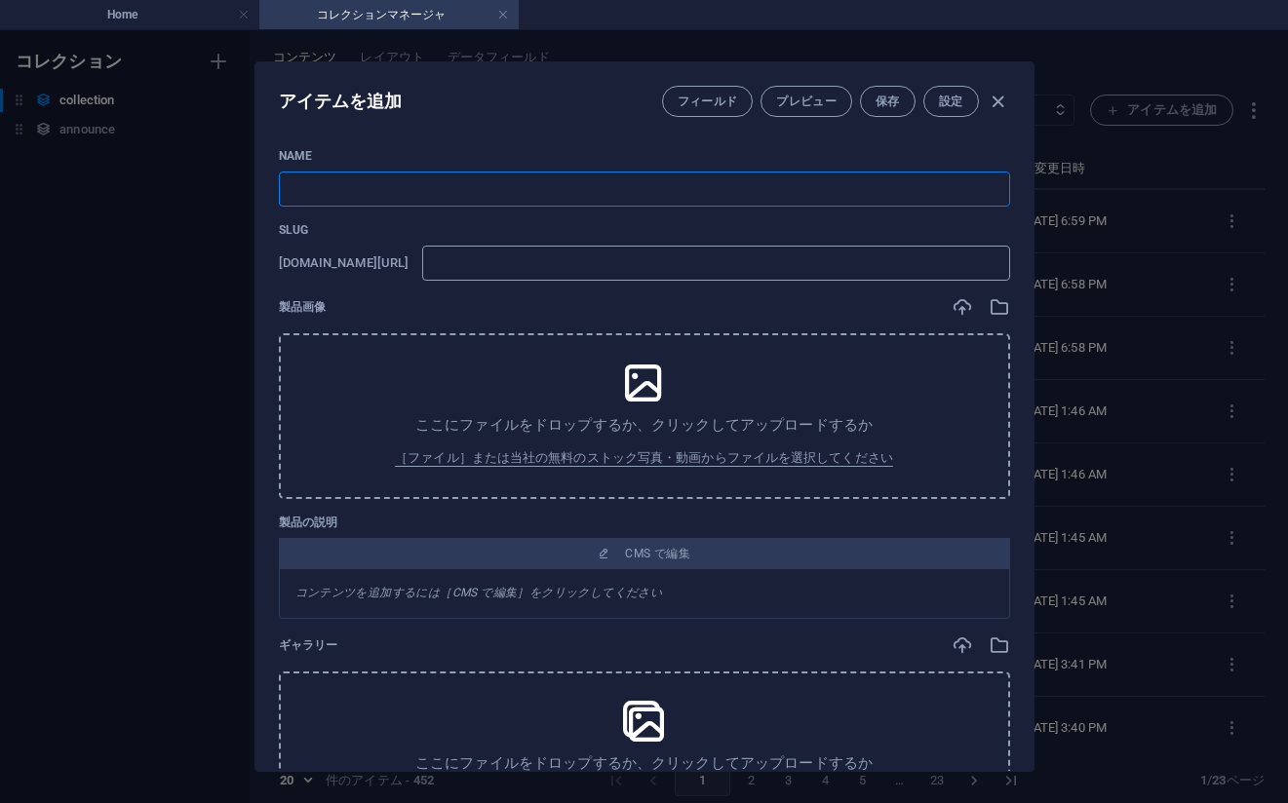
type input "no-439-japanese-elegance-40-77pic"
type input "No 439_[PERSON_NAME] - Japanese Elegance_#_40(77PIC)"
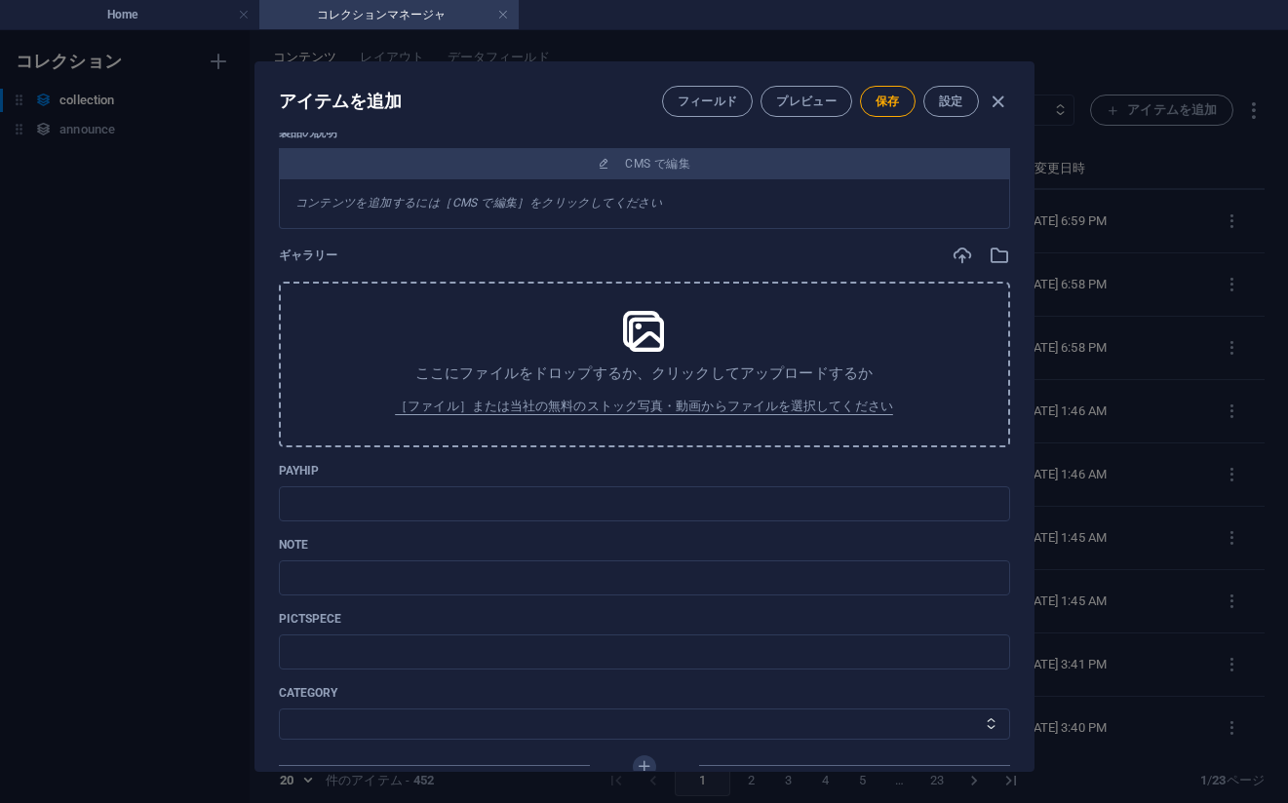
scroll to position [467, 0]
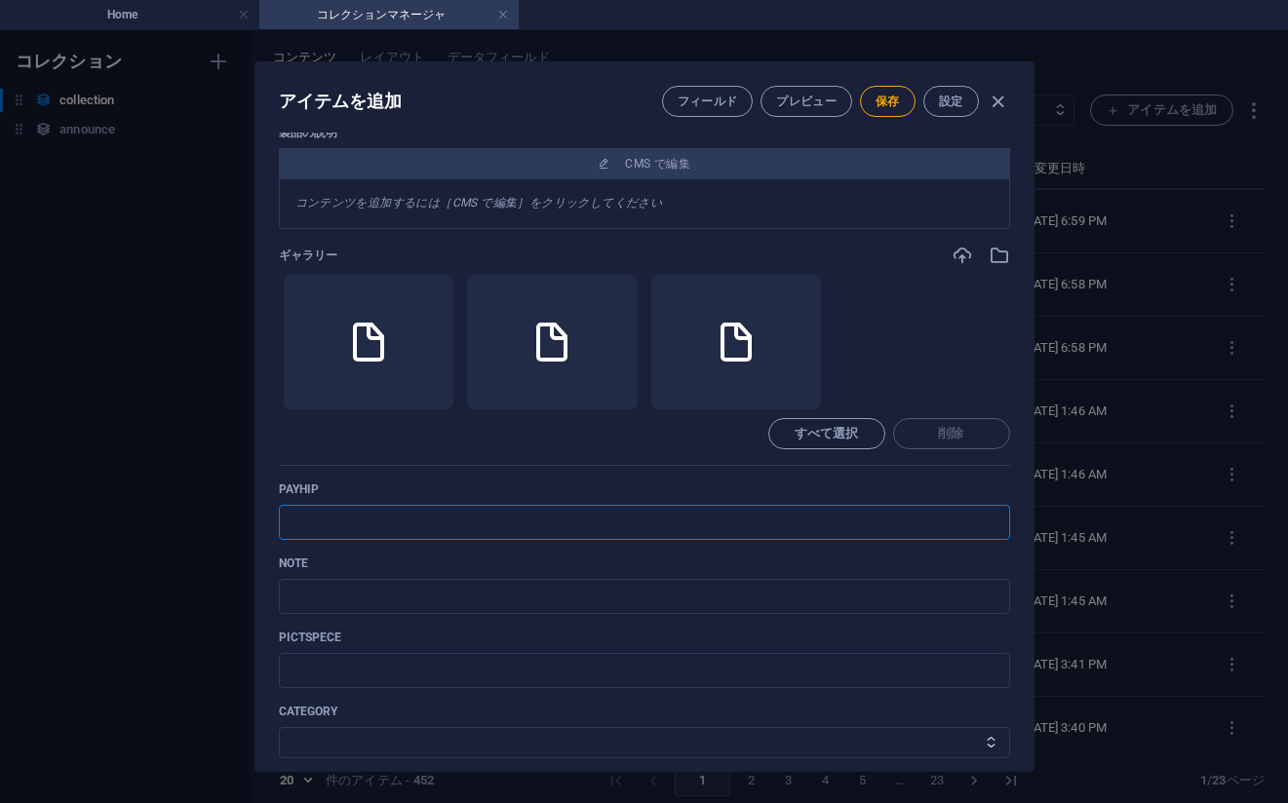
click at [734, 510] on input "text" at bounding box center [644, 522] width 731 height 35
paste input "[URL][DOMAIN_NAME]"
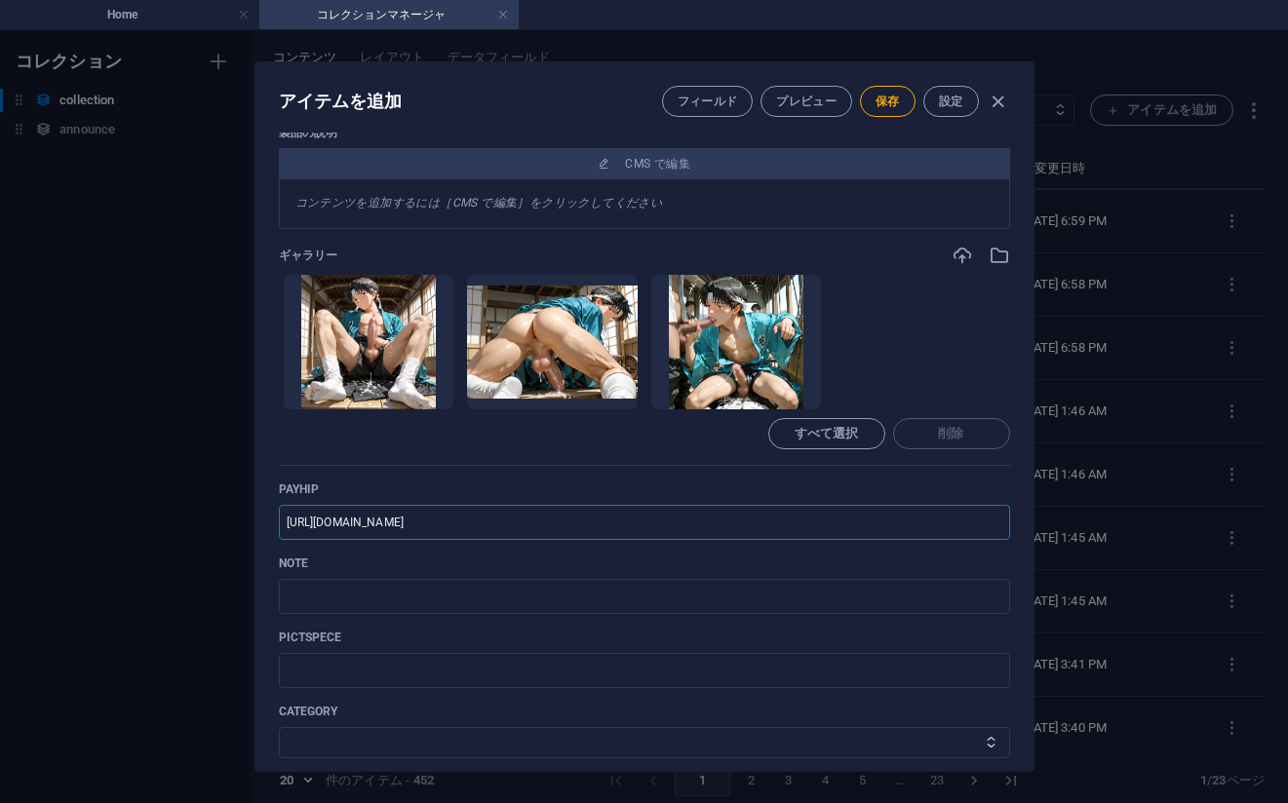
type input "[URL][DOMAIN_NAME]"
click at [850, 588] on input "text" at bounding box center [644, 596] width 731 height 35
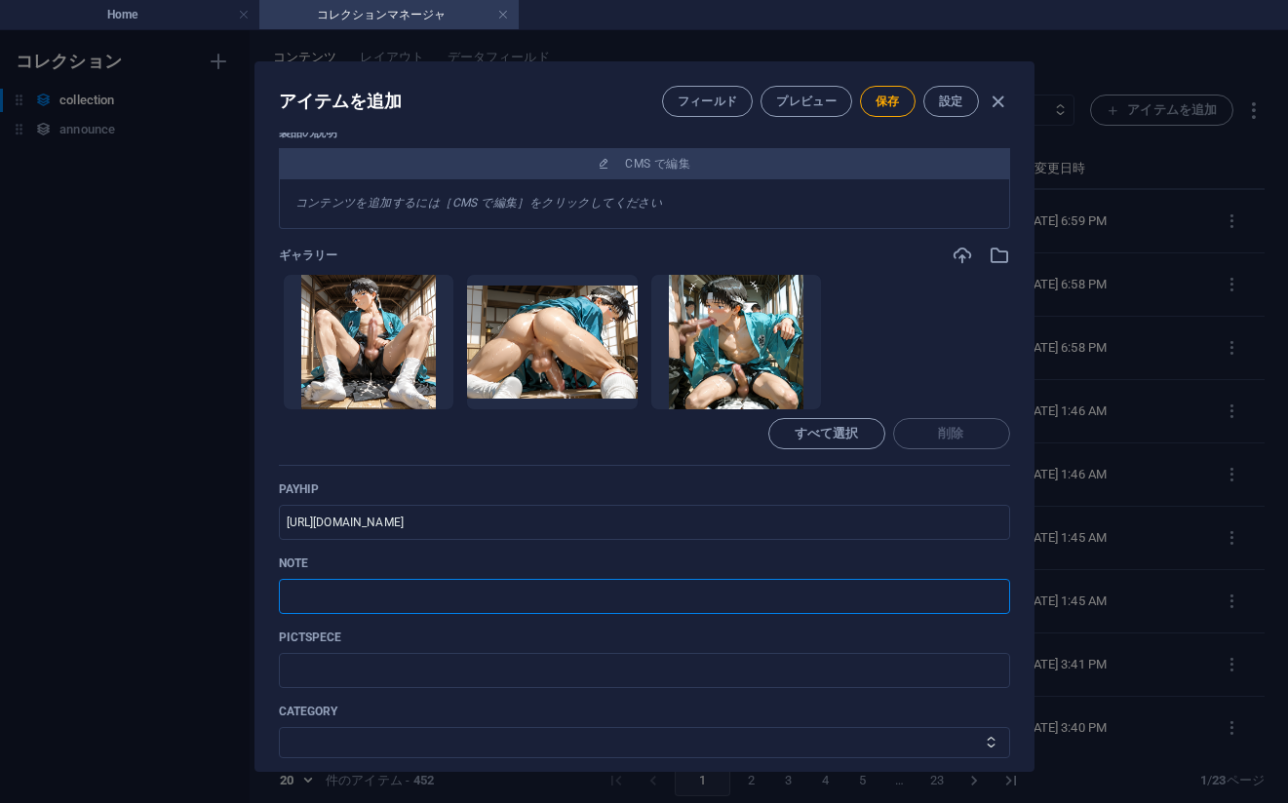
paste input "[URL][DOMAIN_NAME]"
type input "[URL][DOMAIN_NAME]"
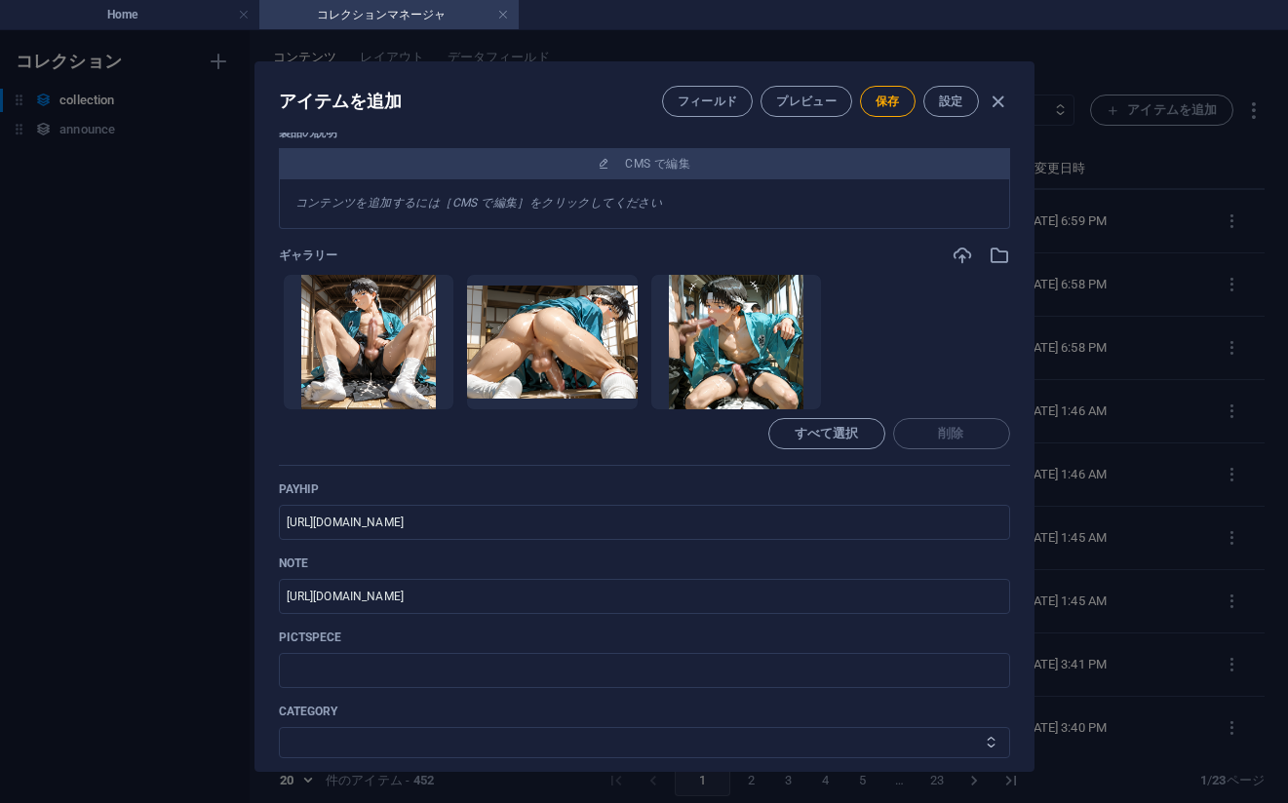
click at [457, 730] on select "その他 ジャマー_jammer レインコート_rain_coat ミリタリービキニ_military_bikini 体操選手_gymnast ドアの向こうのひ…" at bounding box center [644, 742] width 731 height 31
select select "[PERSON_NAME] - Japanese Elegance"
click at [279, 727] on select "その他 ジャマー_jammer レインコート_rain_coat ミリタリービキニ_military_bikini 体操選手_gymnast ドアの向こうのひ…" at bounding box center [644, 742] width 731 height 31
click at [891, 100] on span "保存" at bounding box center [887, 102] width 24 height 16
drag, startPoint x: 1187, startPoint y: 424, endPoint x: 1158, endPoint y: 302, distance: 125.3
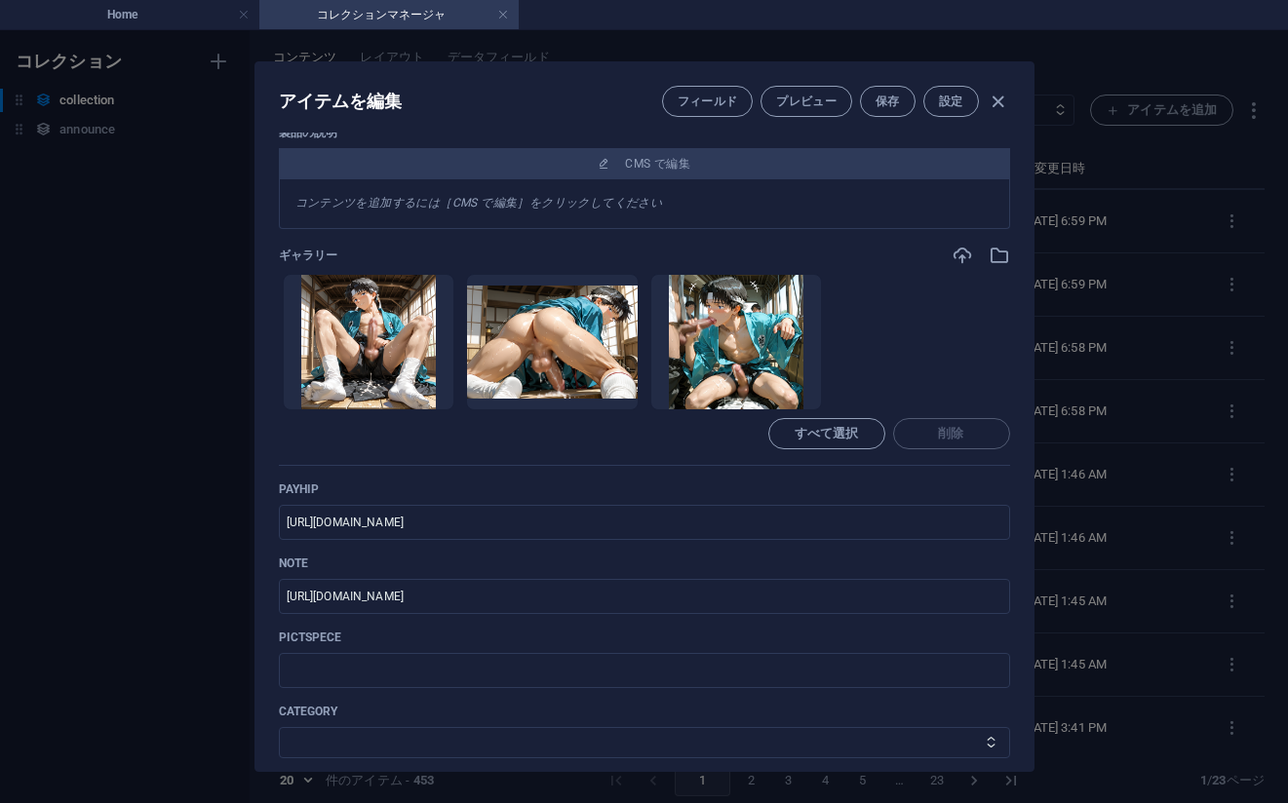
click at [1187, 423] on div "アイテムを編集 フィールド プレビュー 保存 設定 Name No 439_[PERSON_NAME] - Japanese Elegance_#_40(77…" at bounding box center [644, 416] width 1288 height 773
type input "no-439-japanese-elegance-40-77pic"
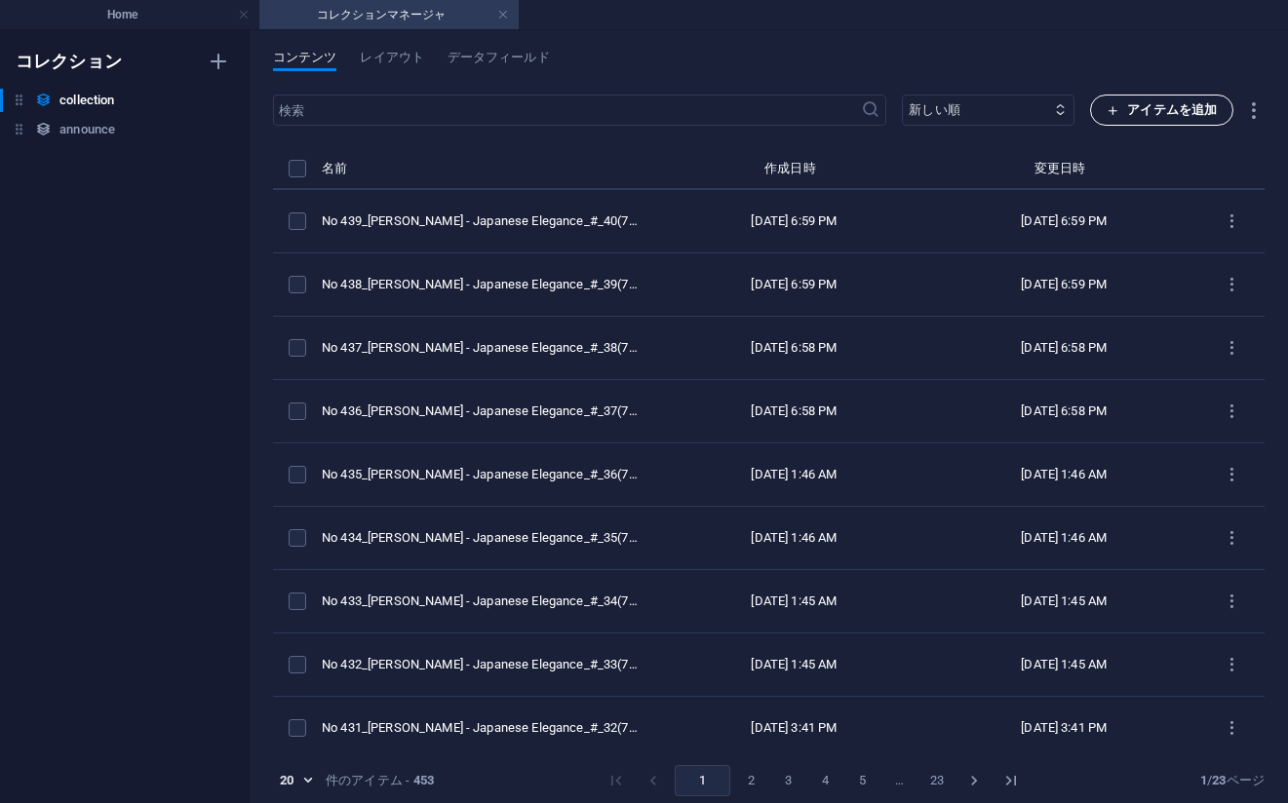
click at [1115, 110] on icon "button" at bounding box center [1112, 110] width 13 height 13
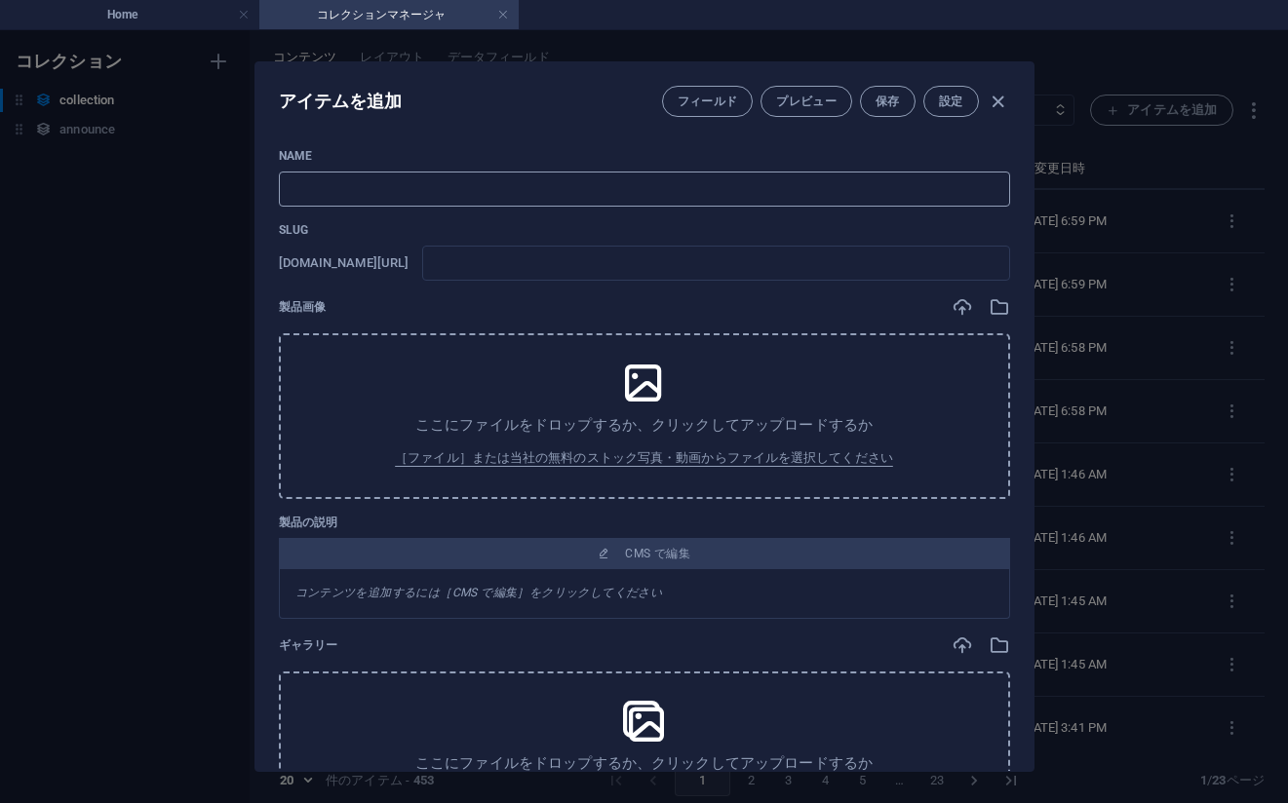
click at [660, 199] on input "text" at bounding box center [644, 189] width 731 height 35
paste input "No 440_[PERSON_NAME] - Japanese Elegance_#_41(75PIC)"
type input "No 440_[PERSON_NAME] - Japanese Elegance_#_41(75PIC)"
type input "no-440-japanese-elegance-41-75pic"
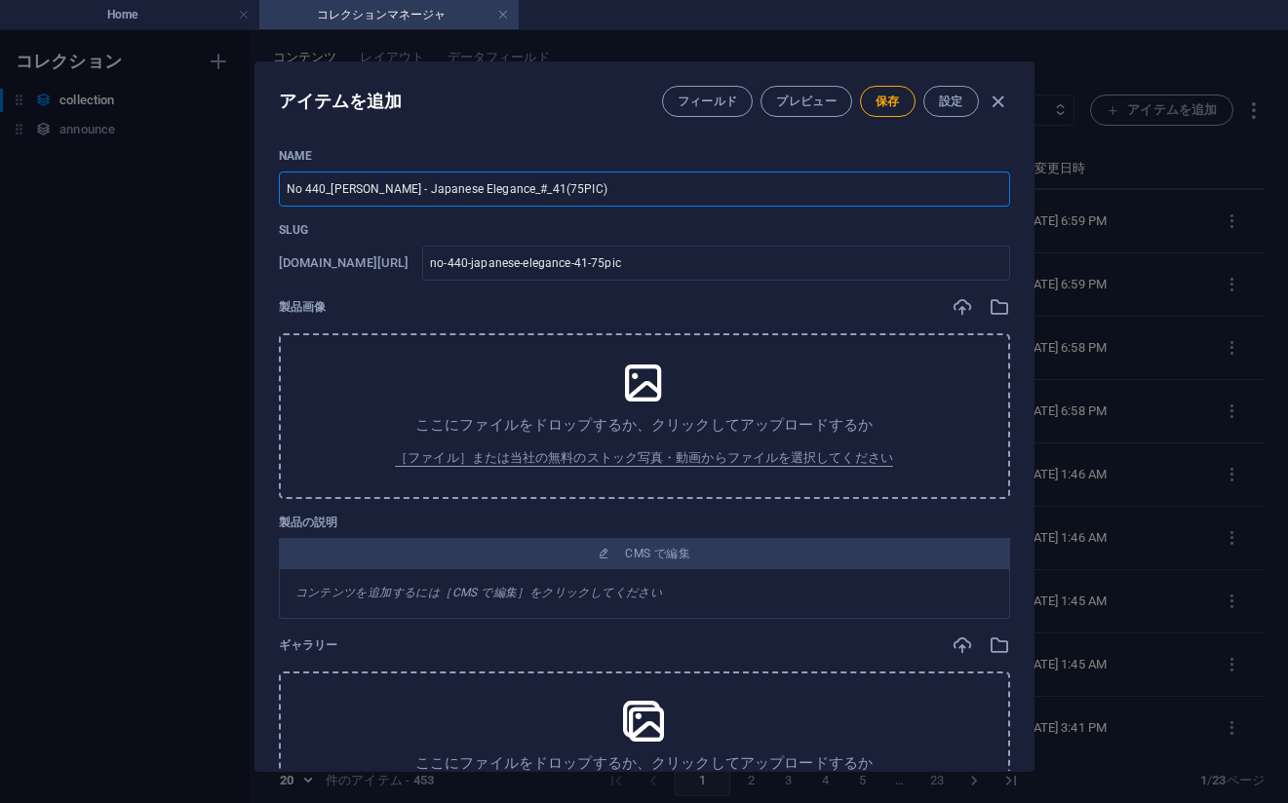
type input "No 440_[PERSON_NAME] - Japanese Elegance_#_41(75PIC)"
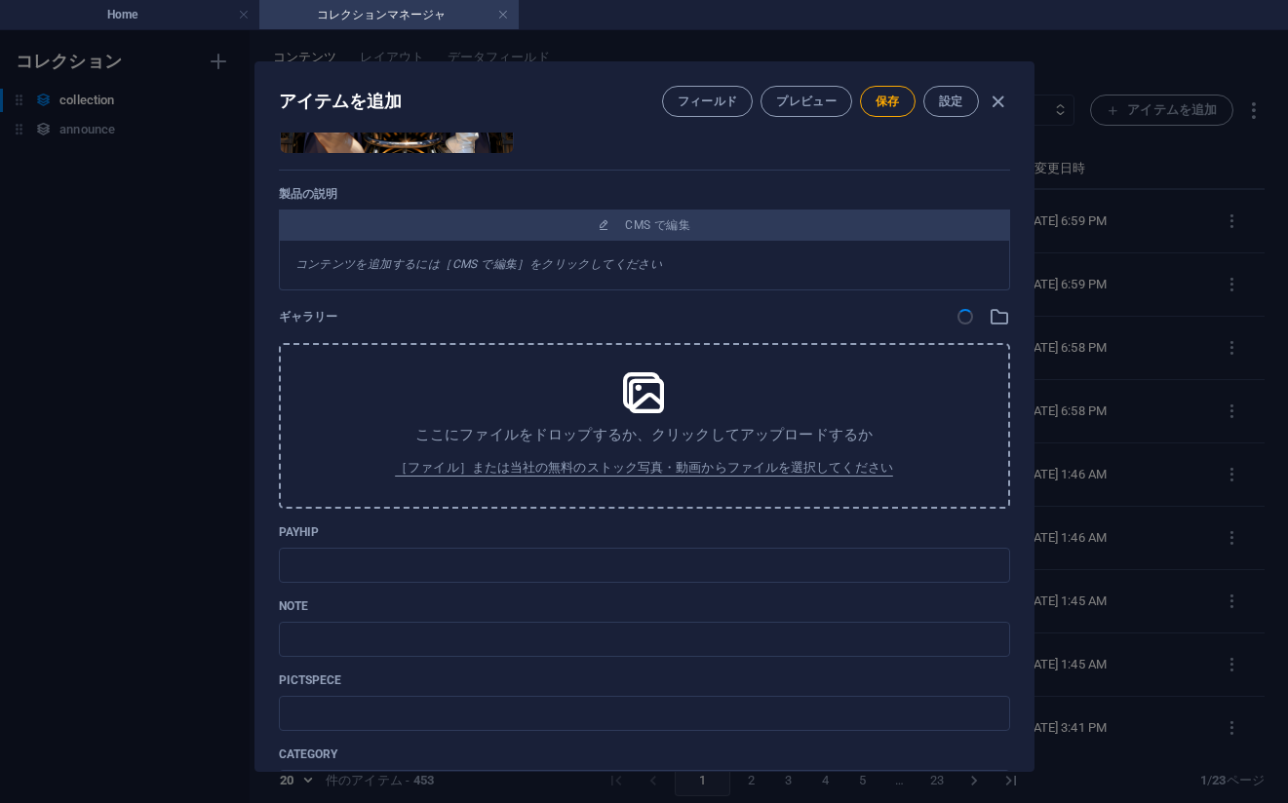
scroll to position [682, 0]
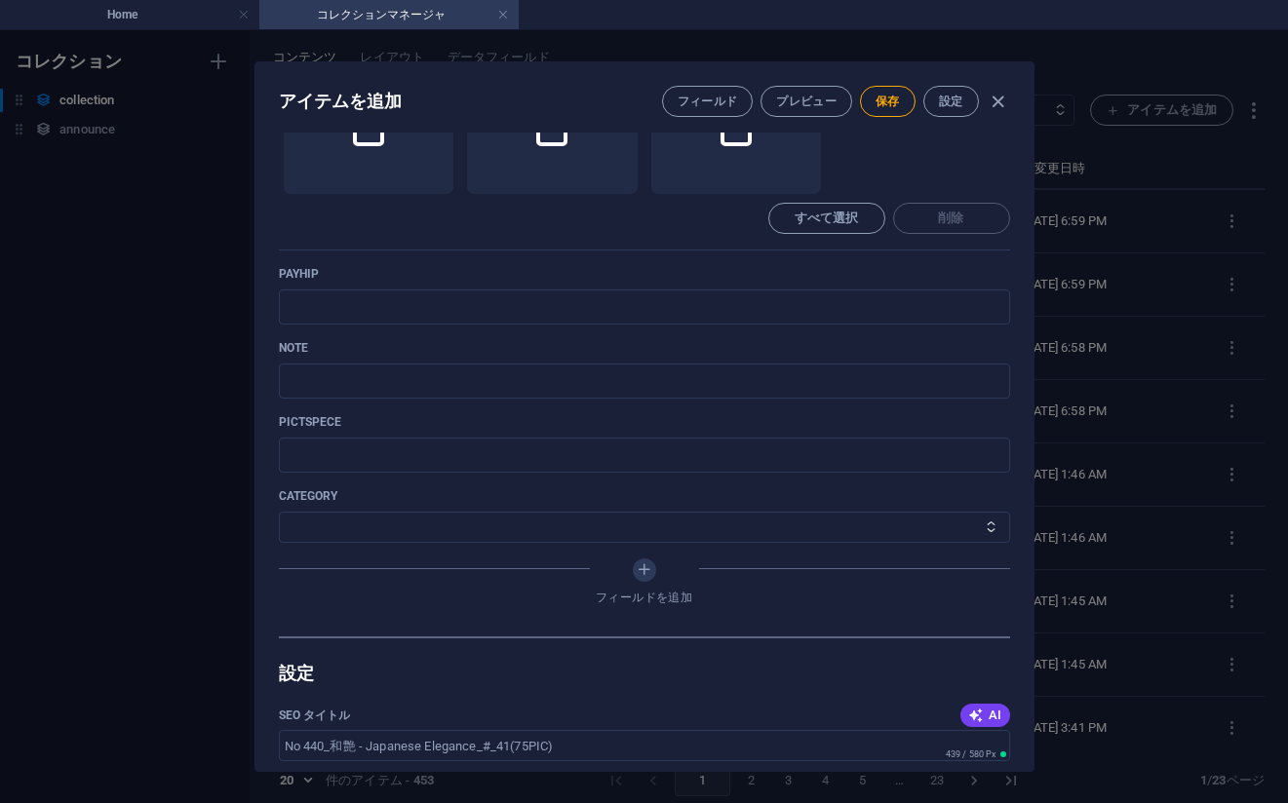
click at [844, 339] on div "Name No 440_[PERSON_NAME] - Japanese Elegance_#_41(75PIC) ​ Slug [DOMAIN_NAME][…" at bounding box center [644, 51] width 731 height 1171
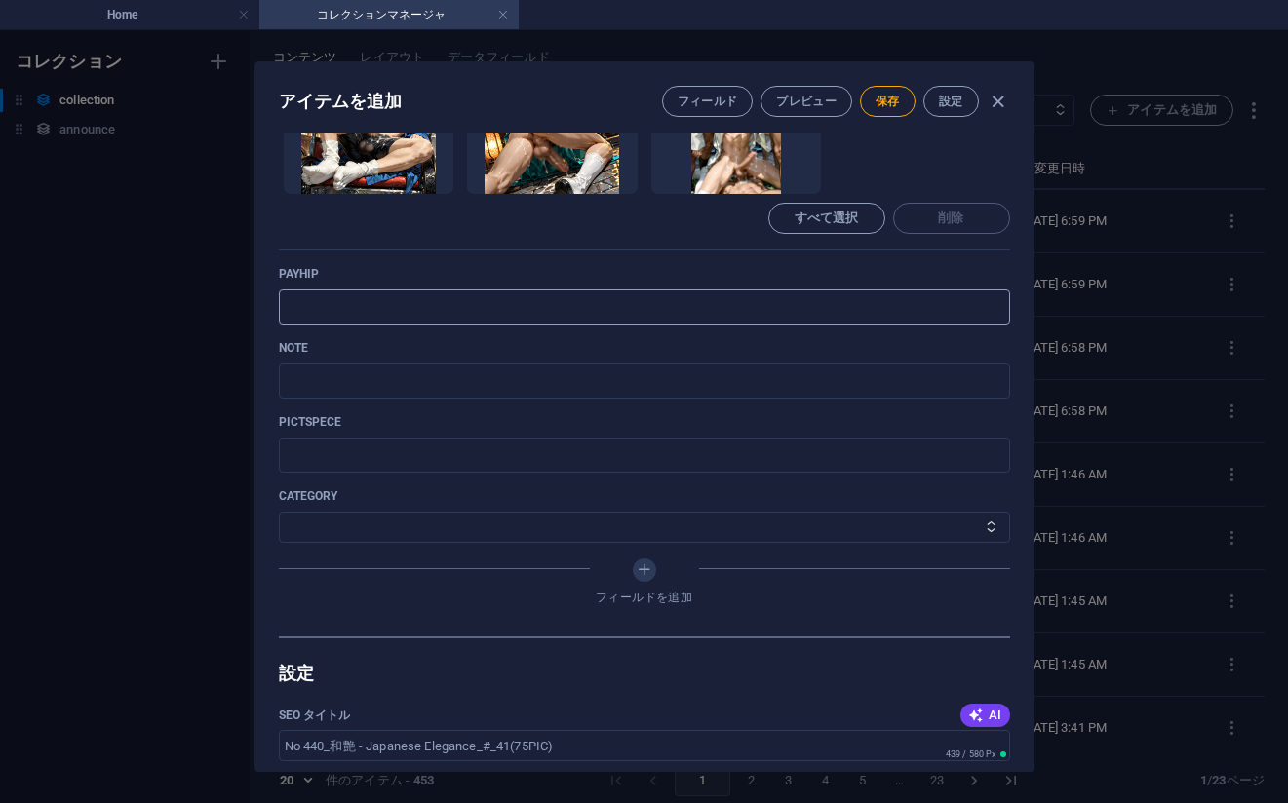
click at [697, 314] on input "text" at bounding box center [644, 306] width 731 height 35
paste input "[URL][DOMAIN_NAME]"
type input "[URL][DOMAIN_NAME]"
click at [812, 382] on input "text" at bounding box center [644, 381] width 731 height 35
paste input "[URL][DOMAIN_NAME]"
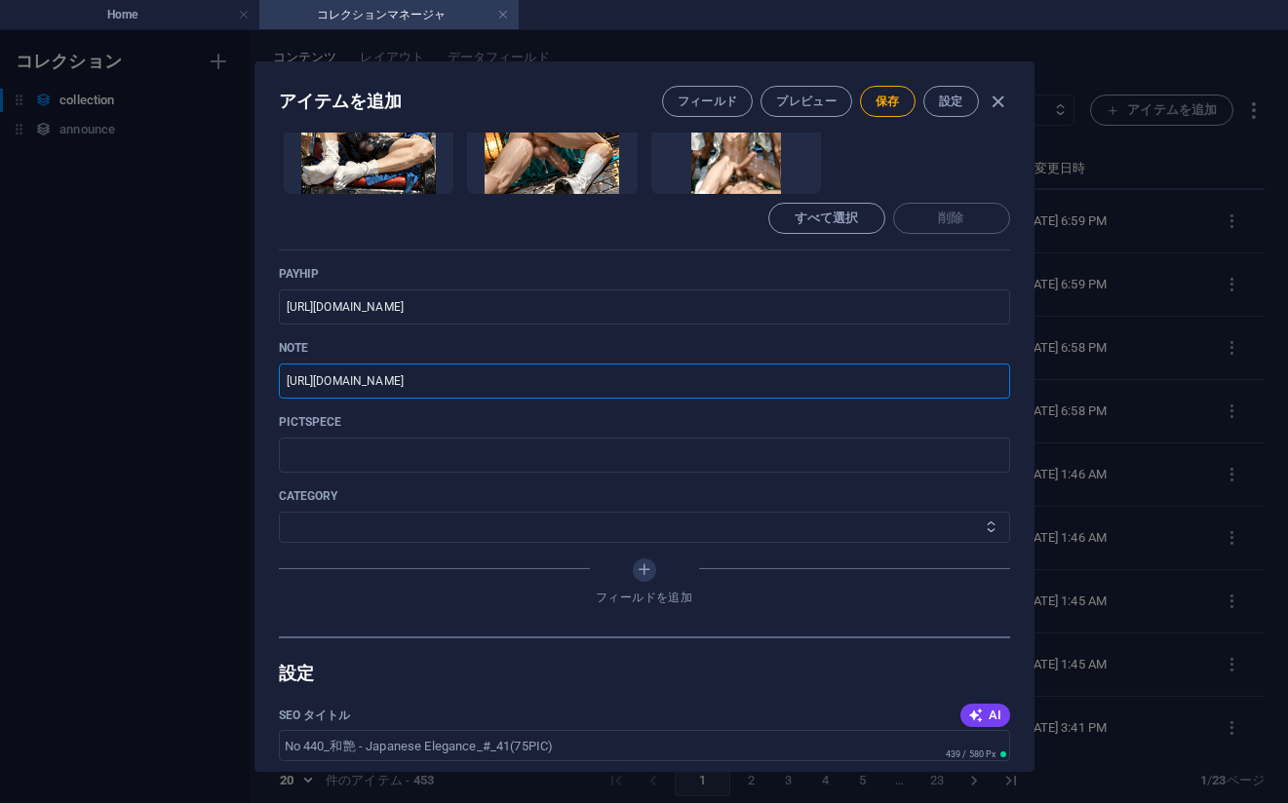
type input "[URL][DOMAIN_NAME]"
click at [367, 516] on select "その他 ジャマー_jammer レインコート_rain_coat ミリタリービキニ_military_bikini 体操選手_gymnast ドアの向こうのひ…" at bounding box center [644, 527] width 731 height 31
select select "[PERSON_NAME] - Japanese Elegance"
click at [279, 512] on select "その他 ジャマー_jammer レインコート_rain_coat ミリタリービキニ_military_bikini 体操選手_gymnast ドアの向こうのひ…" at bounding box center [644, 527] width 731 height 31
click at [889, 98] on span "保存" at bounding box center [887, 102] width 24 height 16
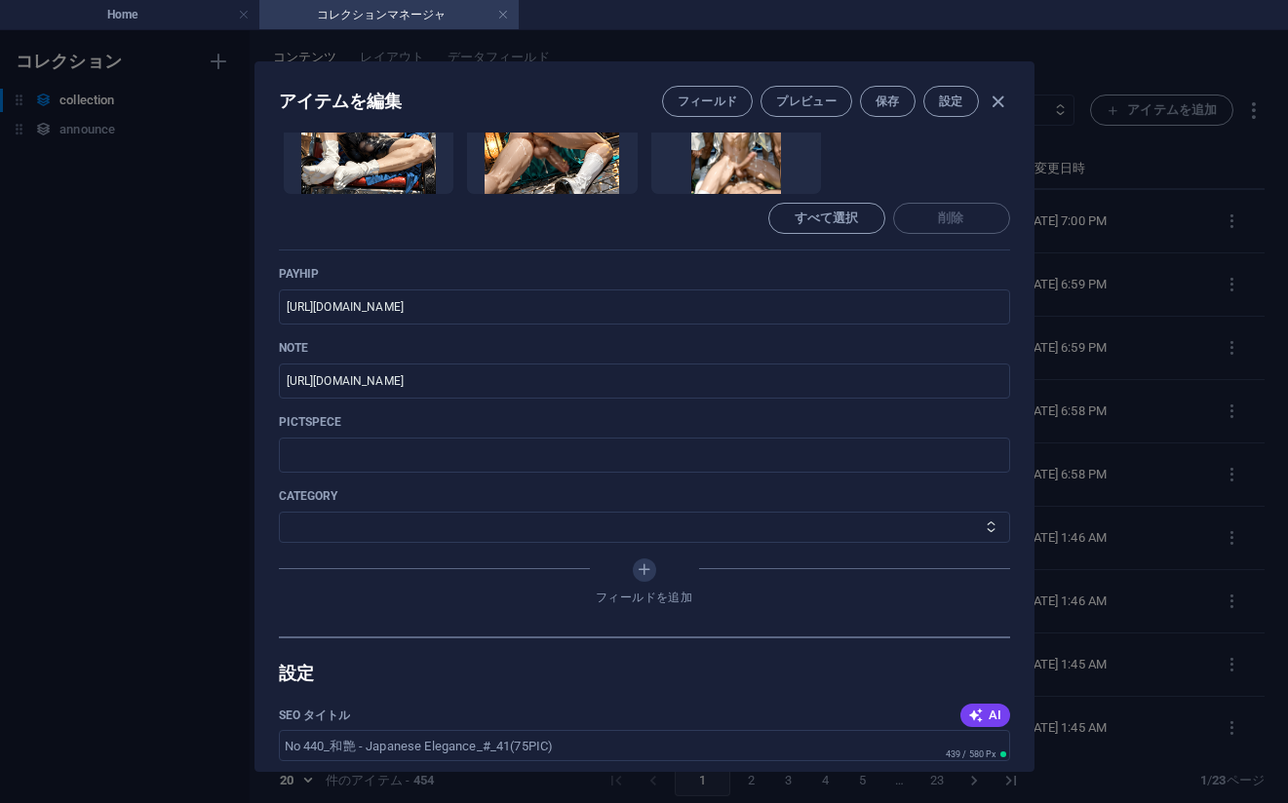
click at [1100, 394] on div "アイテムを編集 フィールド プレビュー 保存 設定 Name No 440_[PERSON_NAME] - Japanese Elegance_#_41(75…" at bounding box center [644, 416] width 1288 height 773
type input "no-440-japanese-elegance-41-75pic"
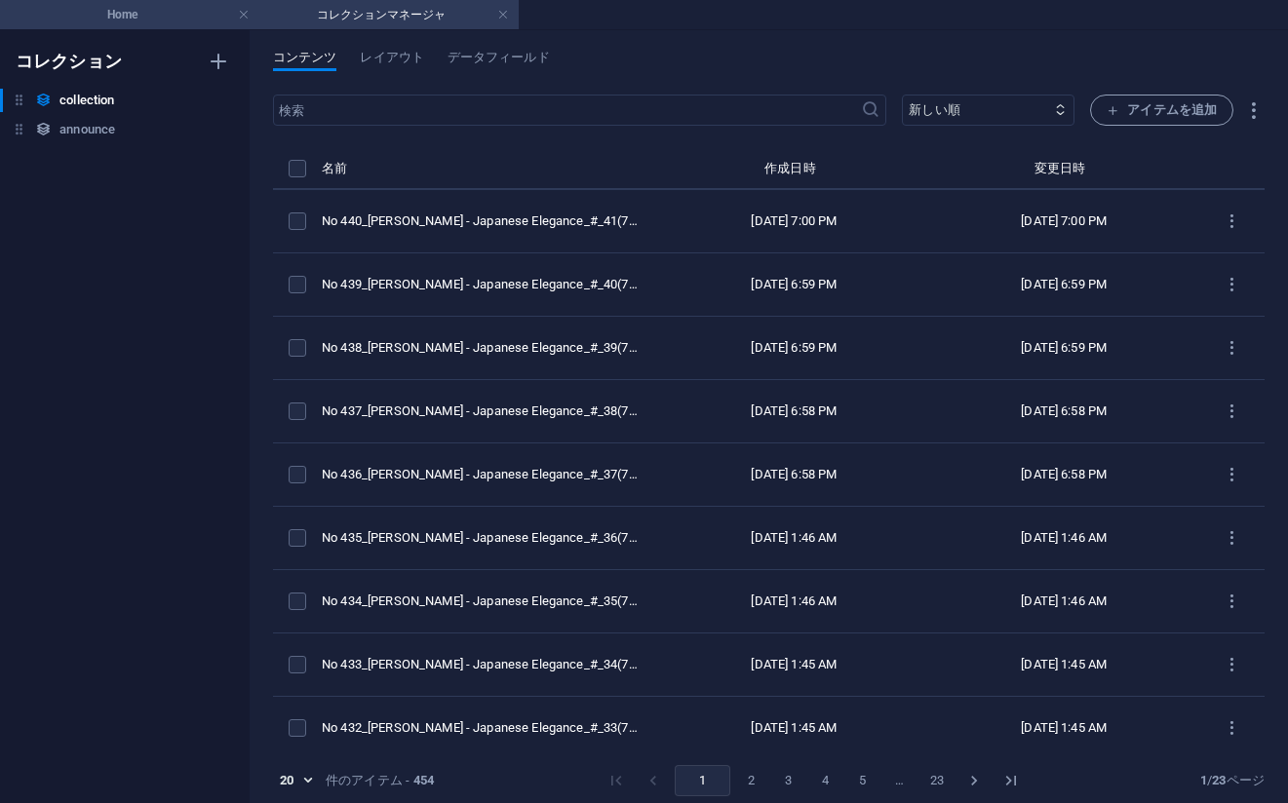
click at [159, 20] on h4 "Home" at bounding box center [129, 14] width 259 height 21
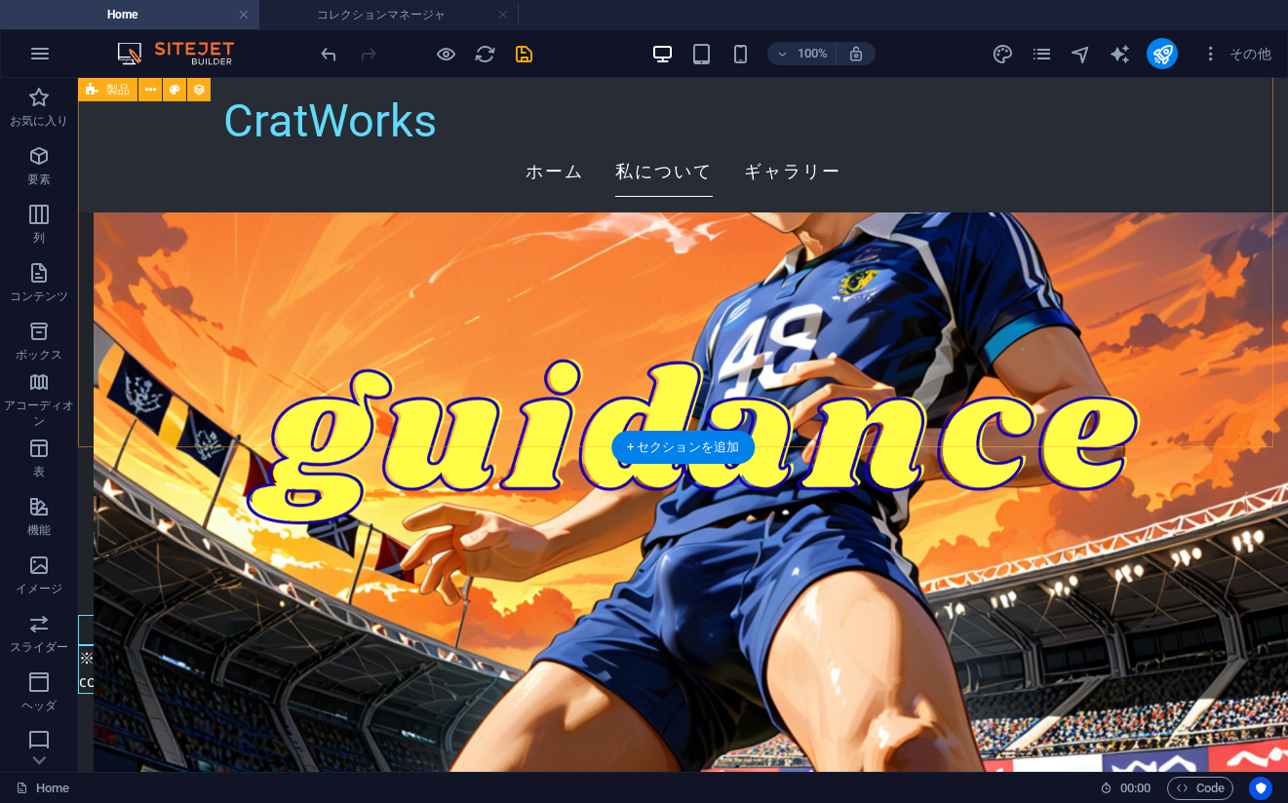
scroll to position [3412, 0]
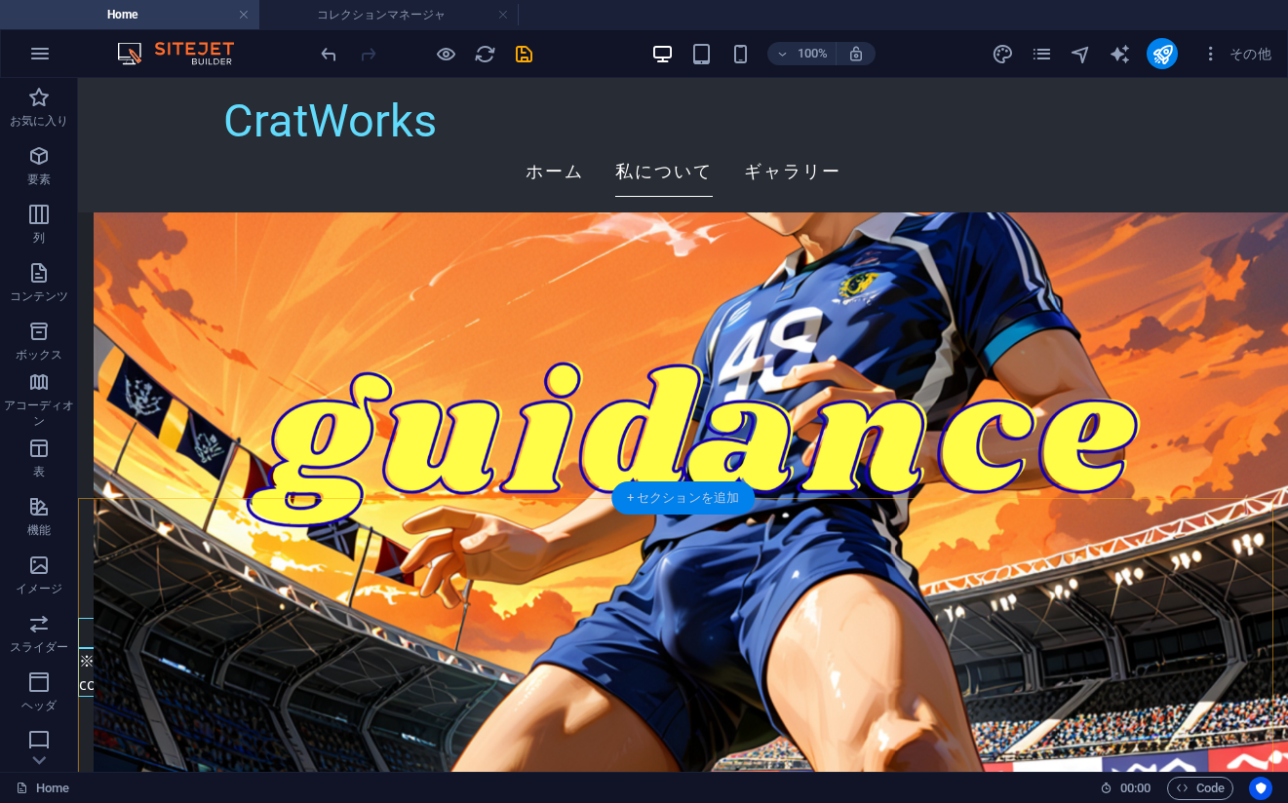
drag, startPoint x: 669, startPoint y: 507, endPoint x: 392, endPoint y: 532, distance: 278.0
click at [669, 507] on div "+ セクションを追加" at bounding box center [682, 498] width 143 height 33
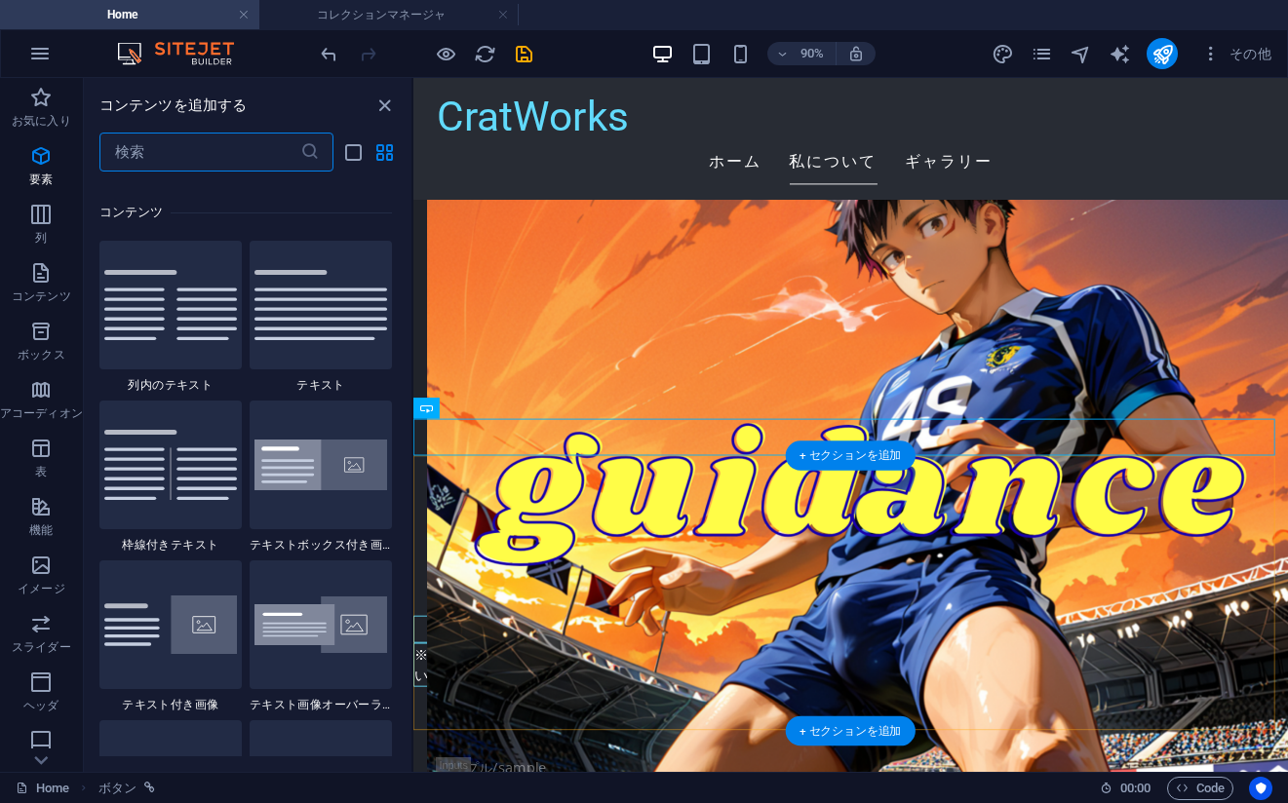
scroll to position [3411, 0]
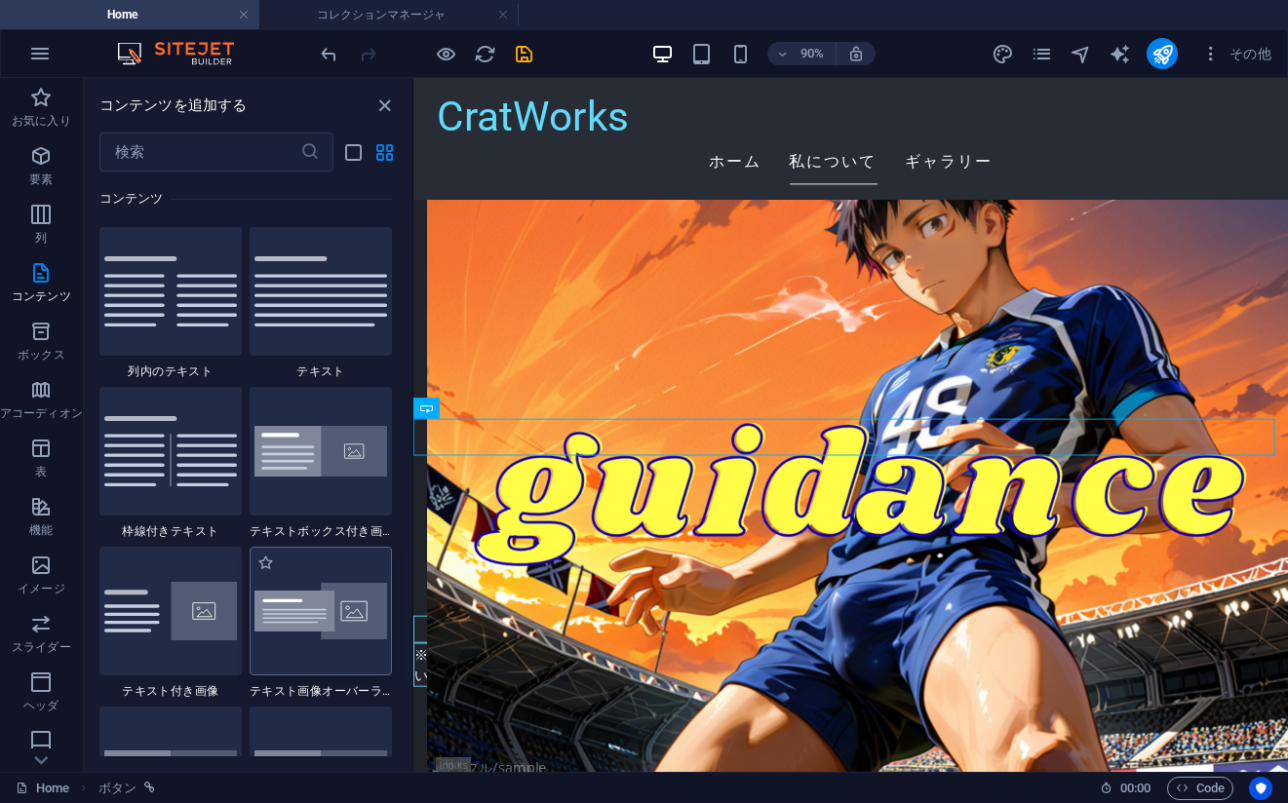
drag, startPoint x: 341, startPoint y: 615, endPoint x: 797, endPoint y: 504, distance: 469.5
click at [341, 615] on img at bounding box center [320, 611] width 133 height 57
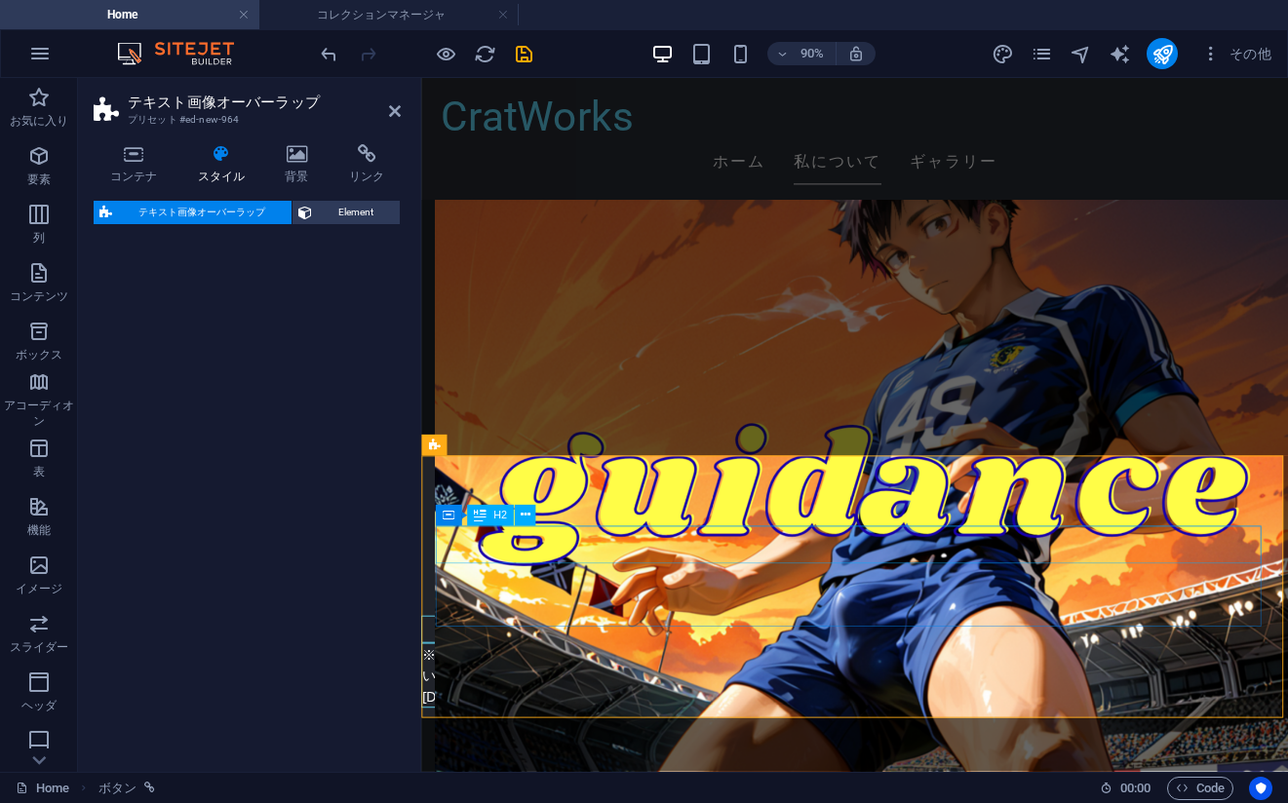
select select "rem"
select select "px"
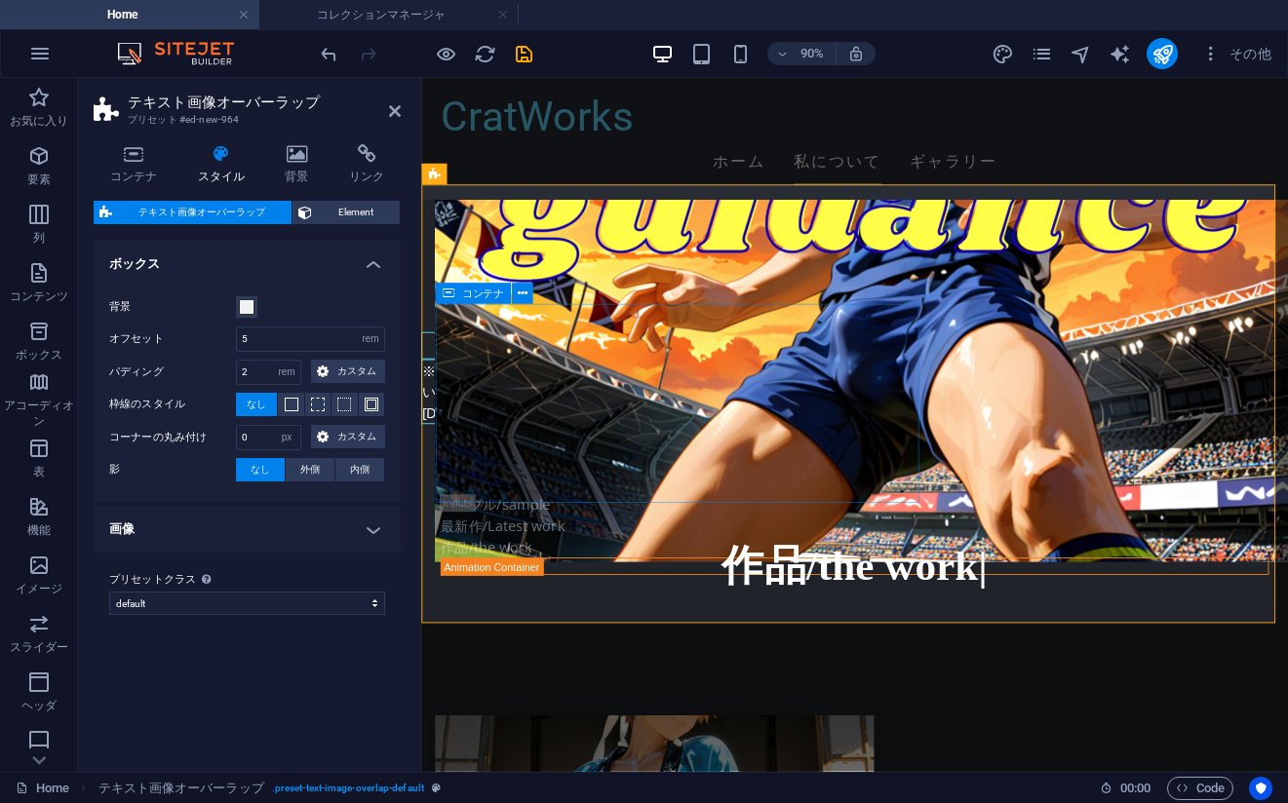
scroll to position [3704, 0]
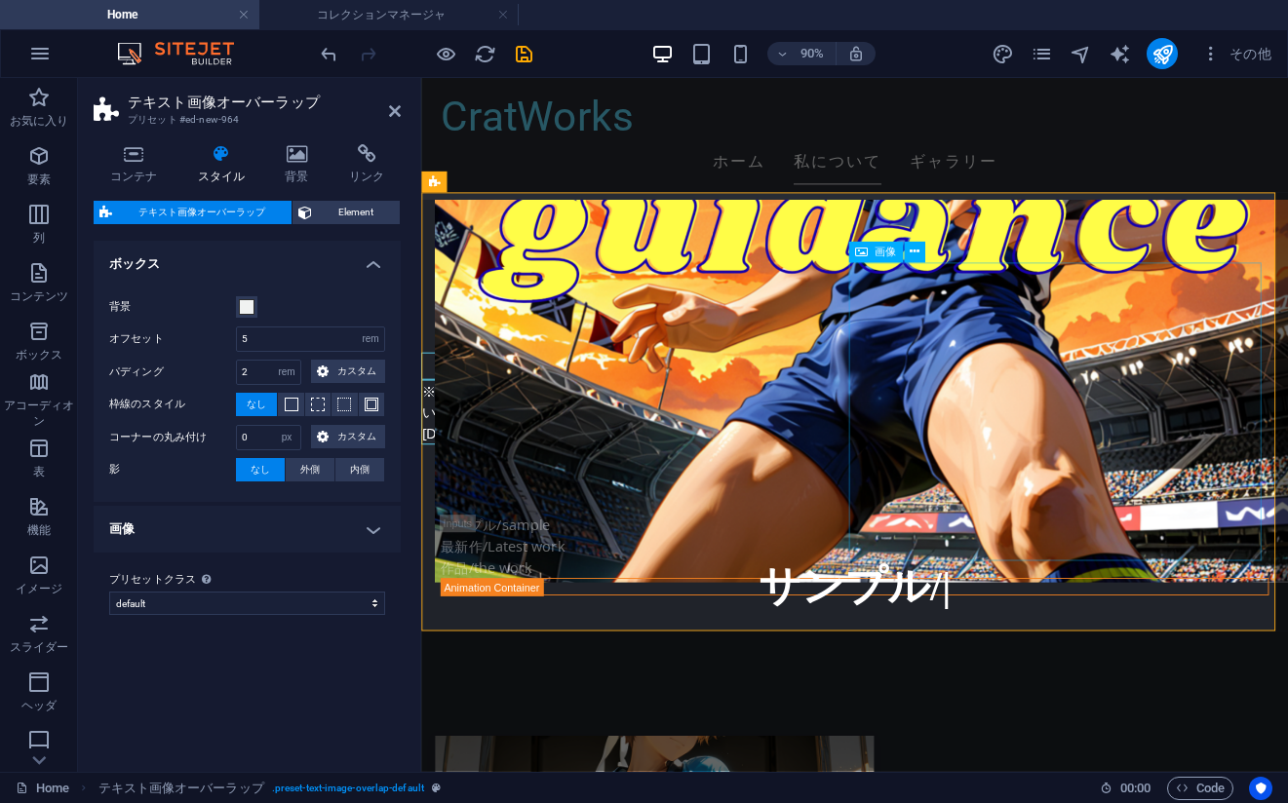
select select "%"
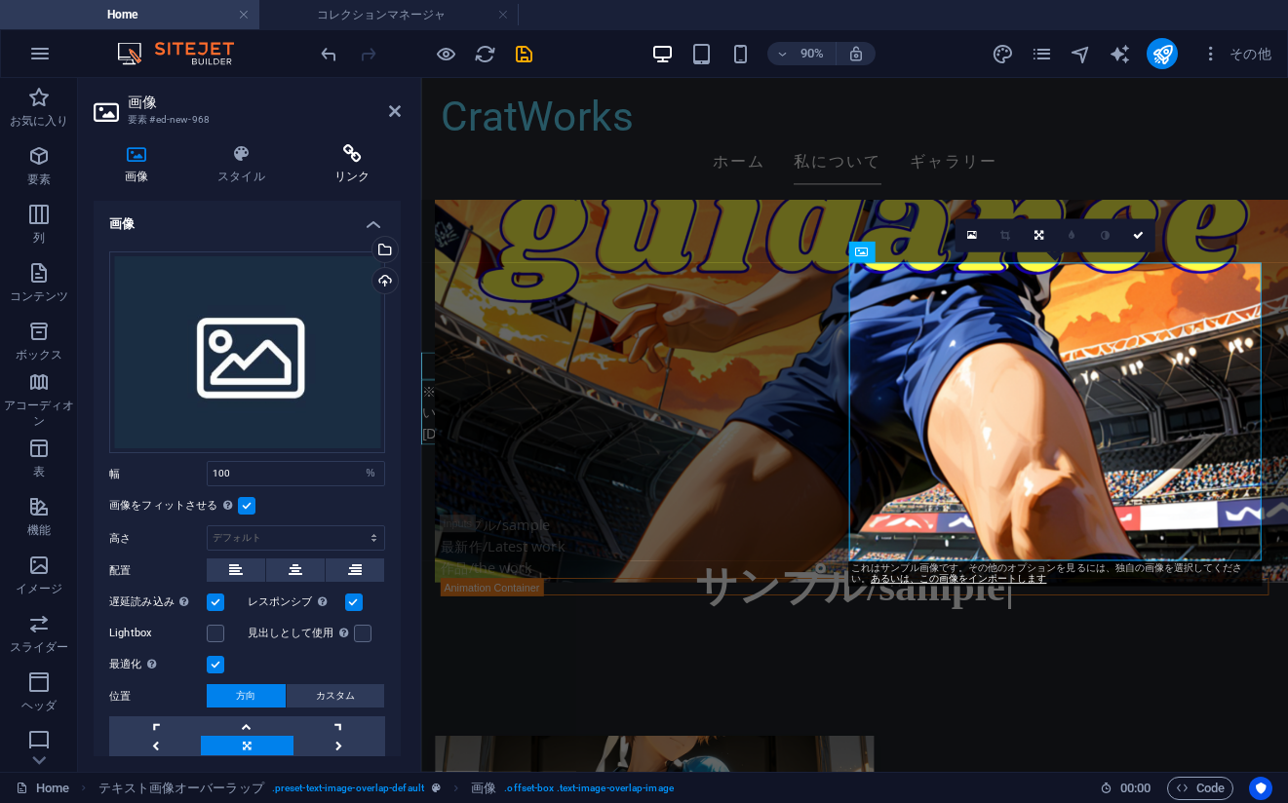
click at [352, 172] on h4 "リンク" at bounding box center [351, 164] width 97 height 41
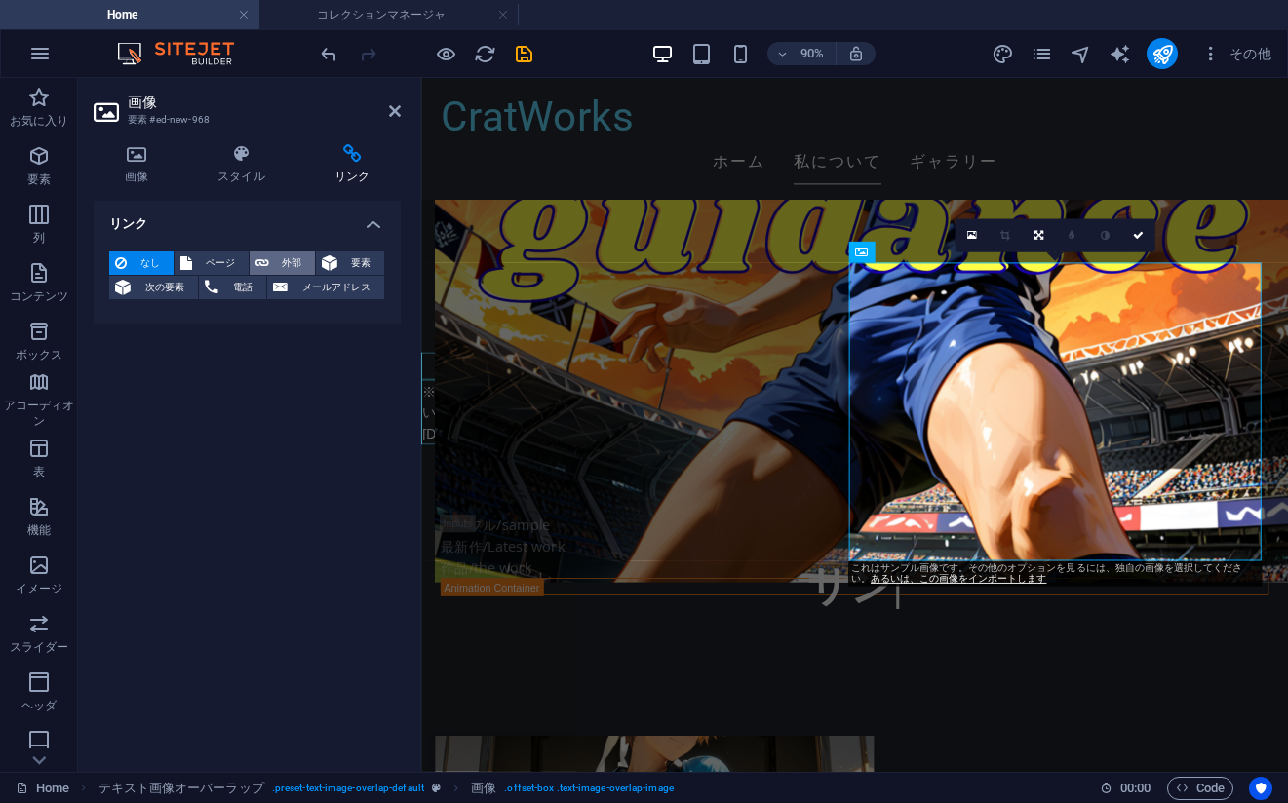
click at [286, 257] on span "外部" at bounding box center [292, 262] width 35 height 23
select select "blank"
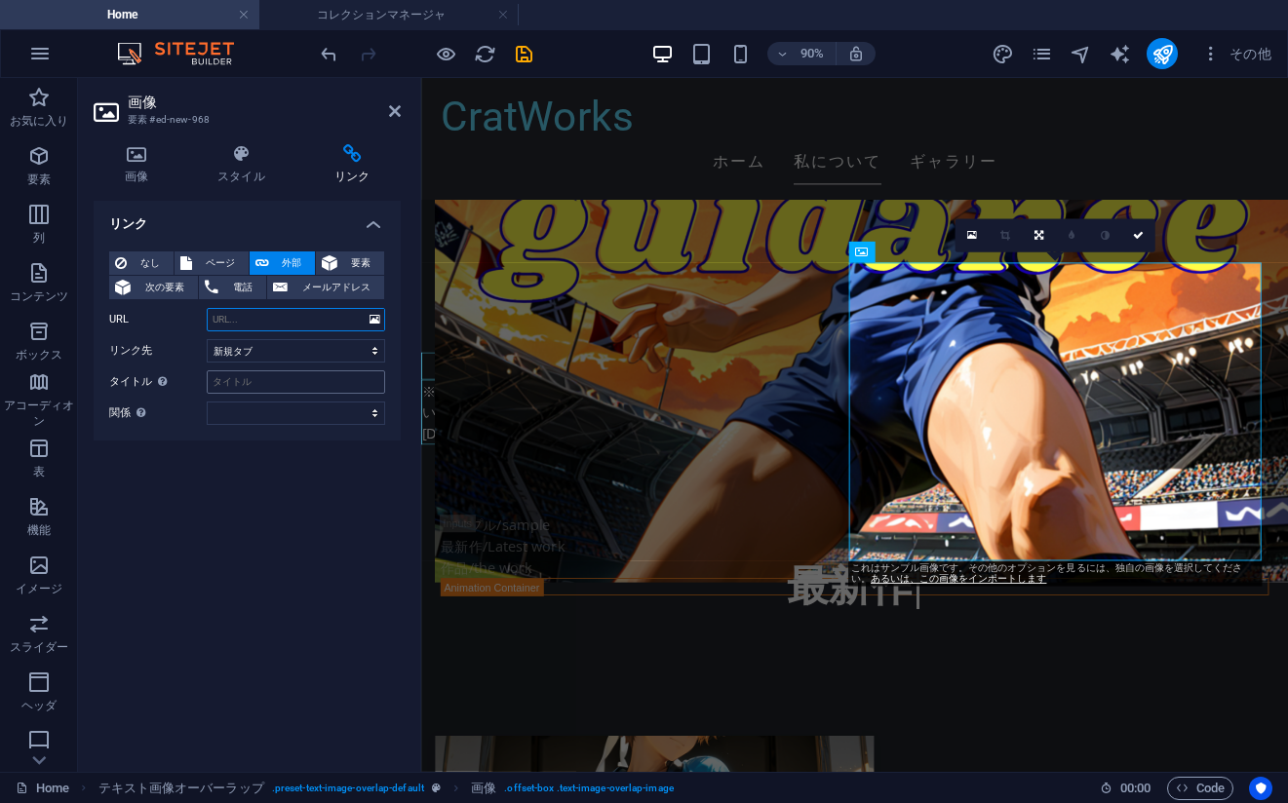
paste input "[URL][DOMAIN_NAME]"
type input "[URL][DOMAIN_NAME]"
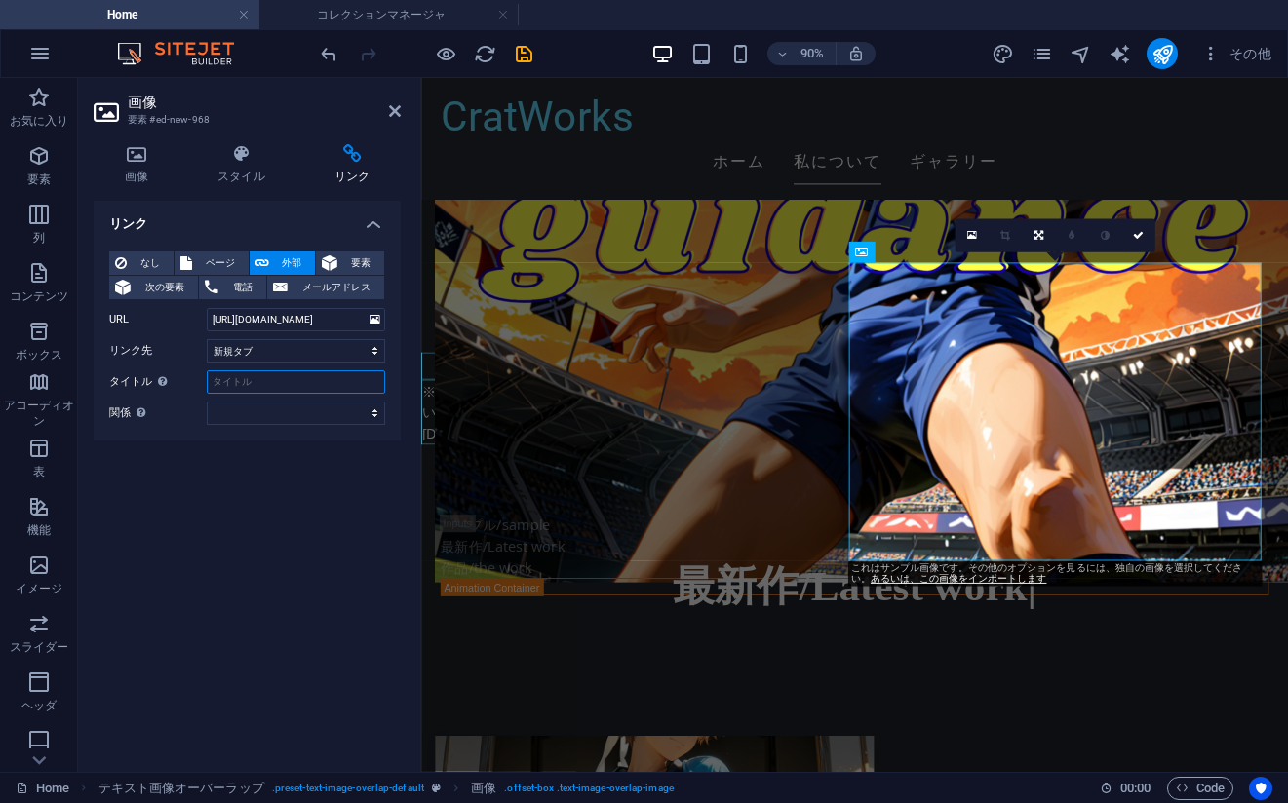
scroll to position [0, 0]
click at [258, 380] on input "タイトル 追加リンクの説明。リンクテキストと同じにしないでください。タイトルは、要素の上にカーソルを動かしたときにヒントのテキストとしてよく表示されます。よく…" at bounding box center [296, 381] width 178 height 23
type input "サポーター様へ"
click at [128, 154] on icon at bounding box center [137, 153] width 86 height 19
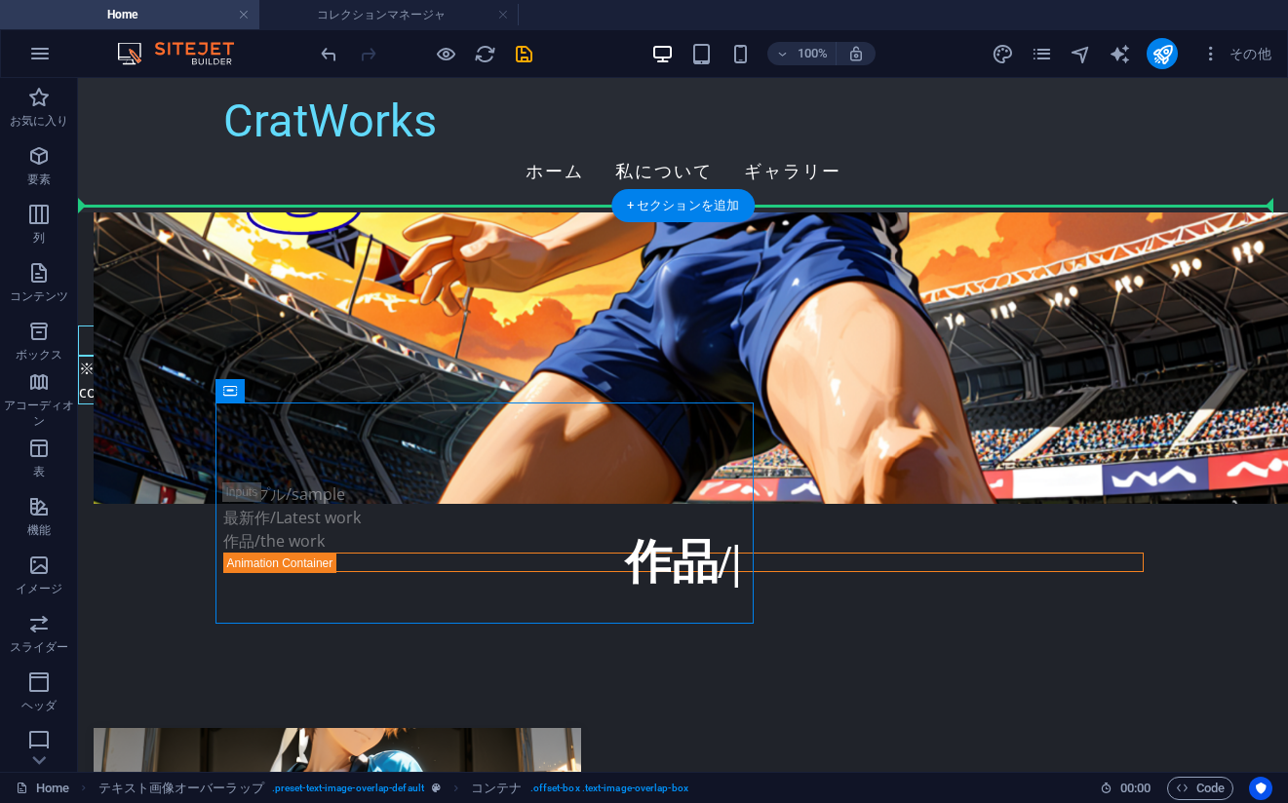
drag, startPoint x: 576, startPoint y: 419, endPoint x: 545, endPoint y: 399, distance: 37.3
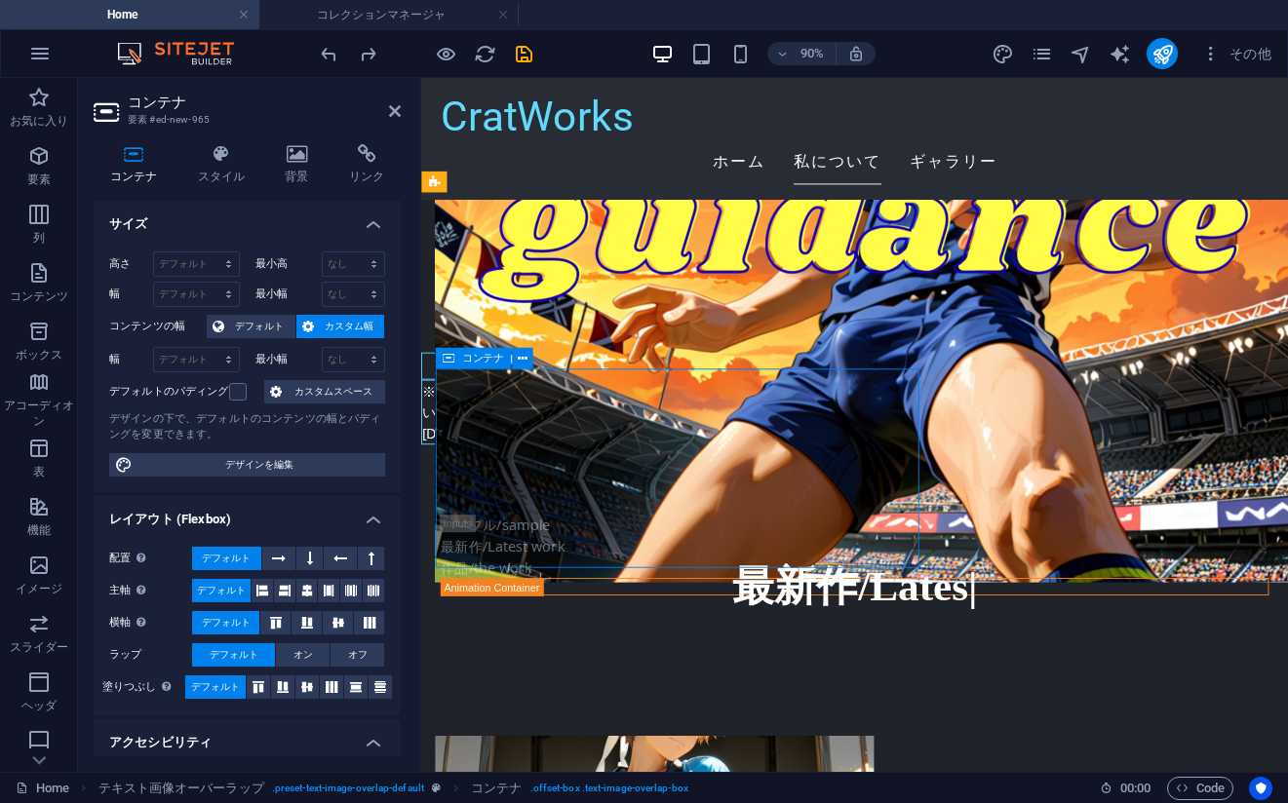
drag, startPoint x: 754, startPoint y: 422, endPoint x: 649, endPoint y: 421, distance: 105.3
click at [522, 362] on icon at bounding box center [523, 359] width 10 height 19
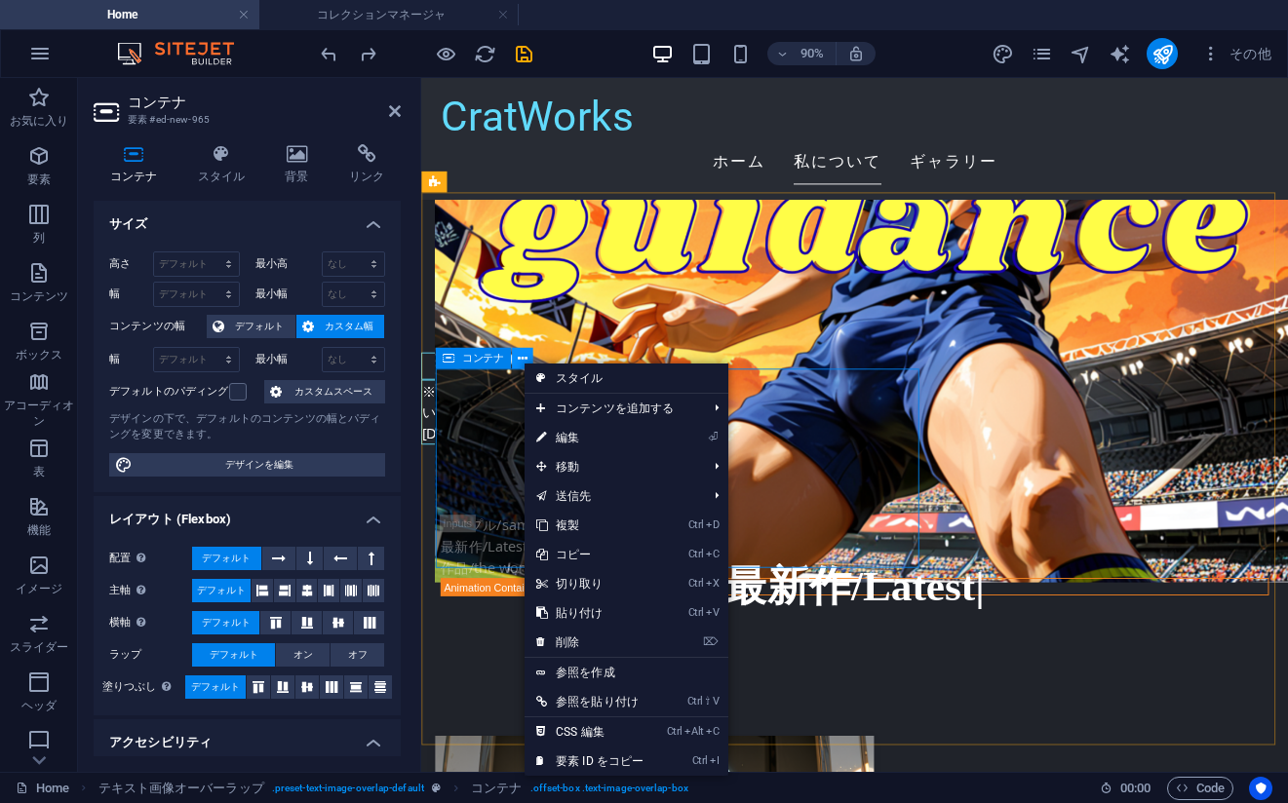
click at [522, 362] on icon at bounding box center [523, 359] width 10 height 19
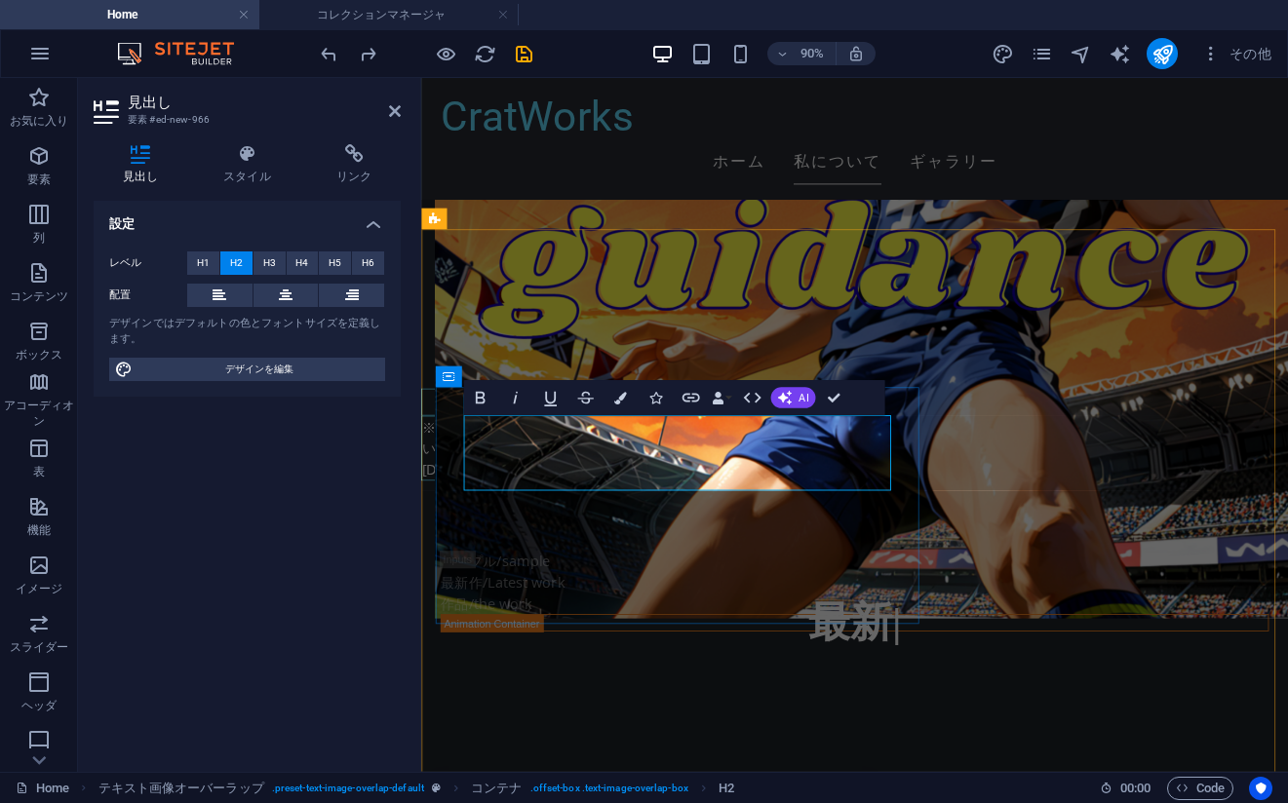
scroll to position [0, 6]
drag, startPoint x: 658, startPoint y: 509, endPoint x: 452, endPoint y: 467, distance: 209.9
click at [263, 263] on span "H3" at bounding box center [269, 262] width 13 height 23
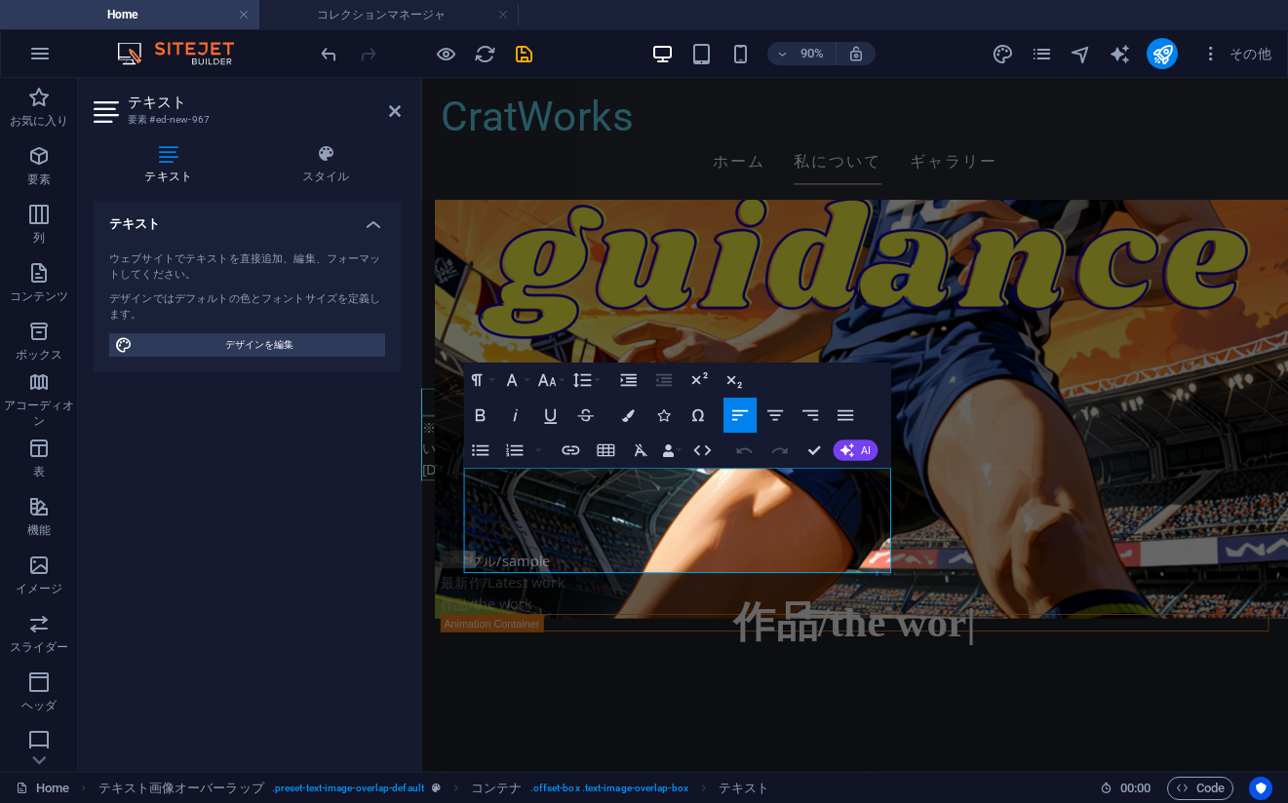
drag, startPoint x: 534, startPoint y: 617, endPoint x: 841, endPoint y: 550, distance: 314.3
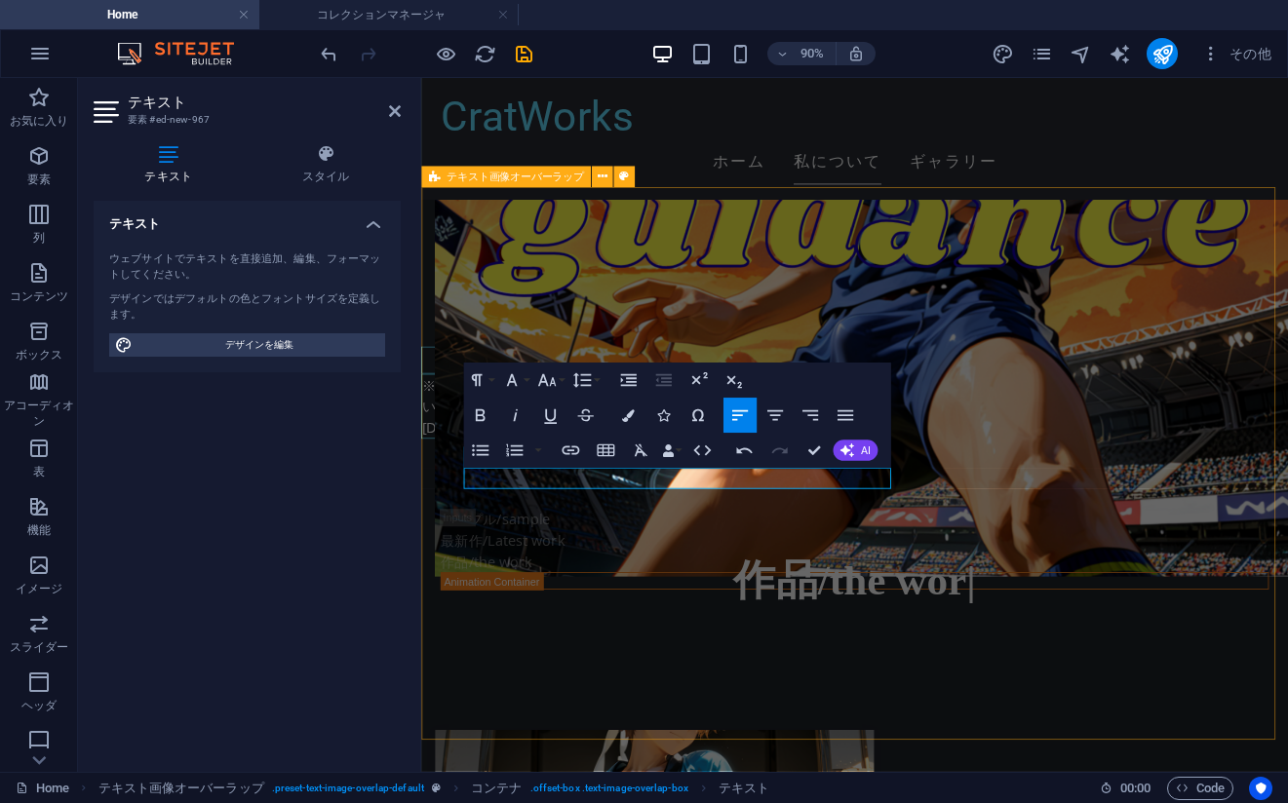
drag, startPoint x: 713, startPoint y: 525, endPoint x: 840, endPoint y: 575, distance: 137.0
copy p "購入/お問合せに関してのお知らせ"
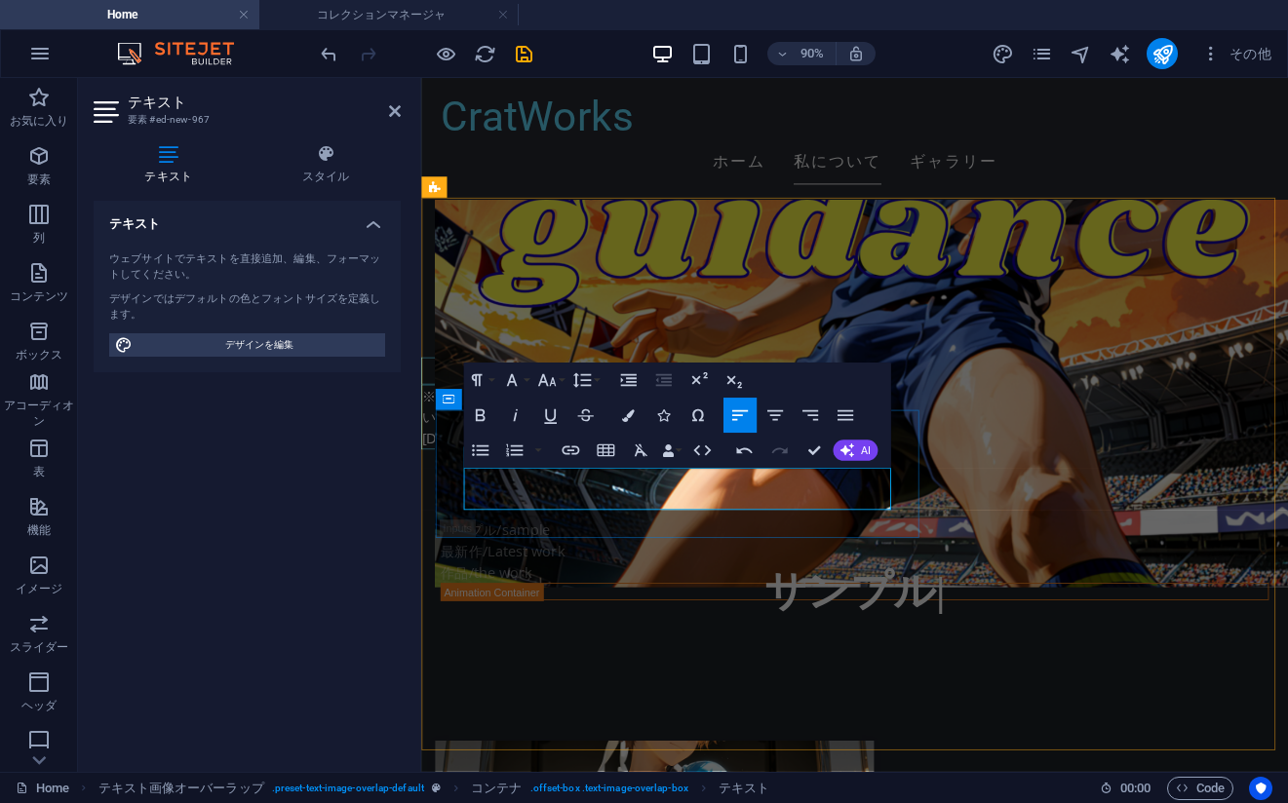
scroll to position [0, 6]
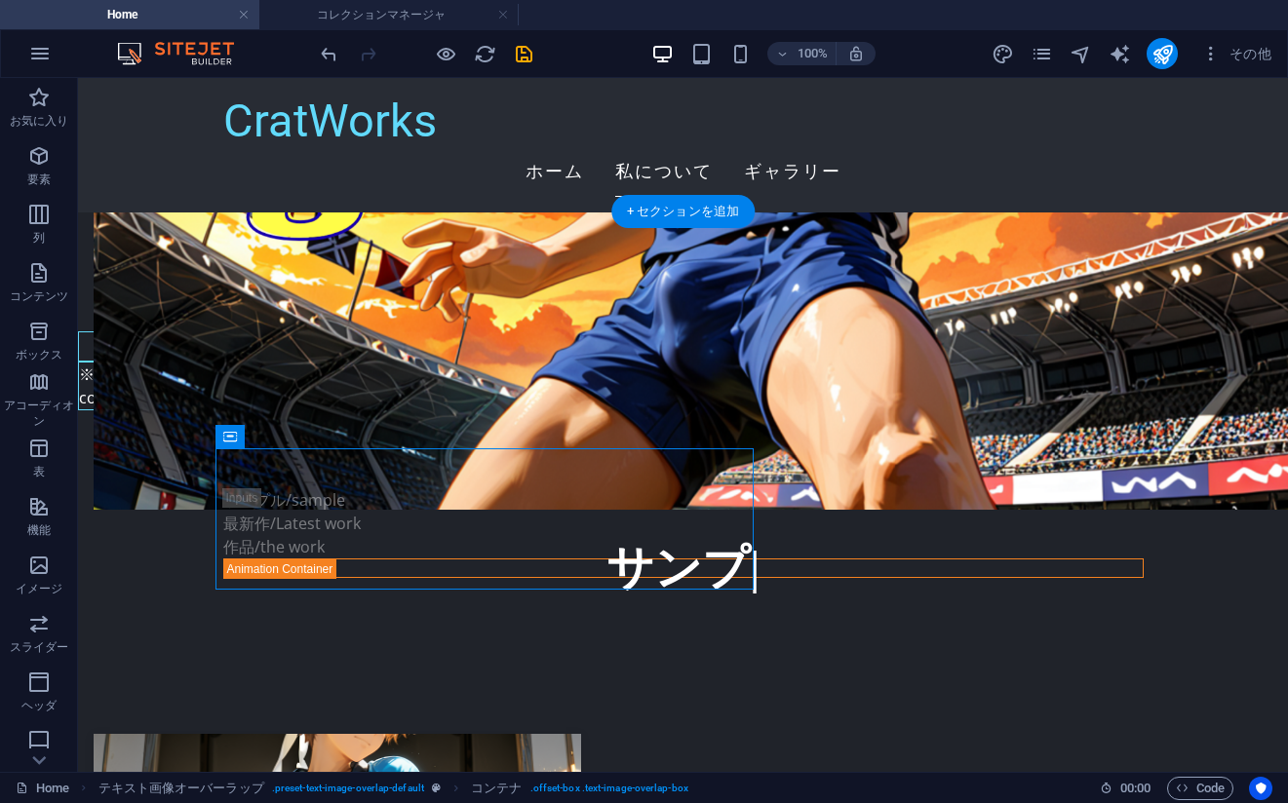
drag, startPoint x: 335, startPoint y: 515, endPoint x: 402, endPoint y: 482, distance: 73.7
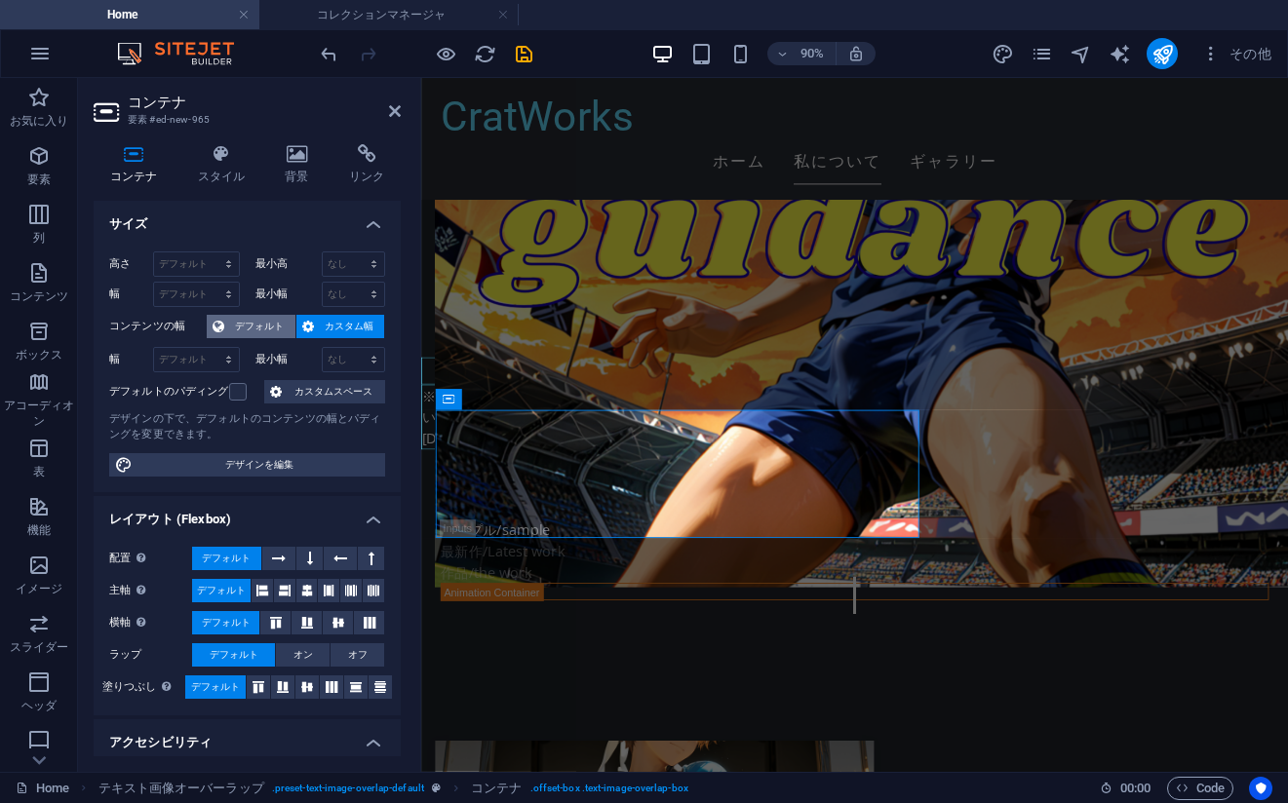
click at [261, 320] on span "デフォルト" at bounding box center [259, 326] width 59 height 23
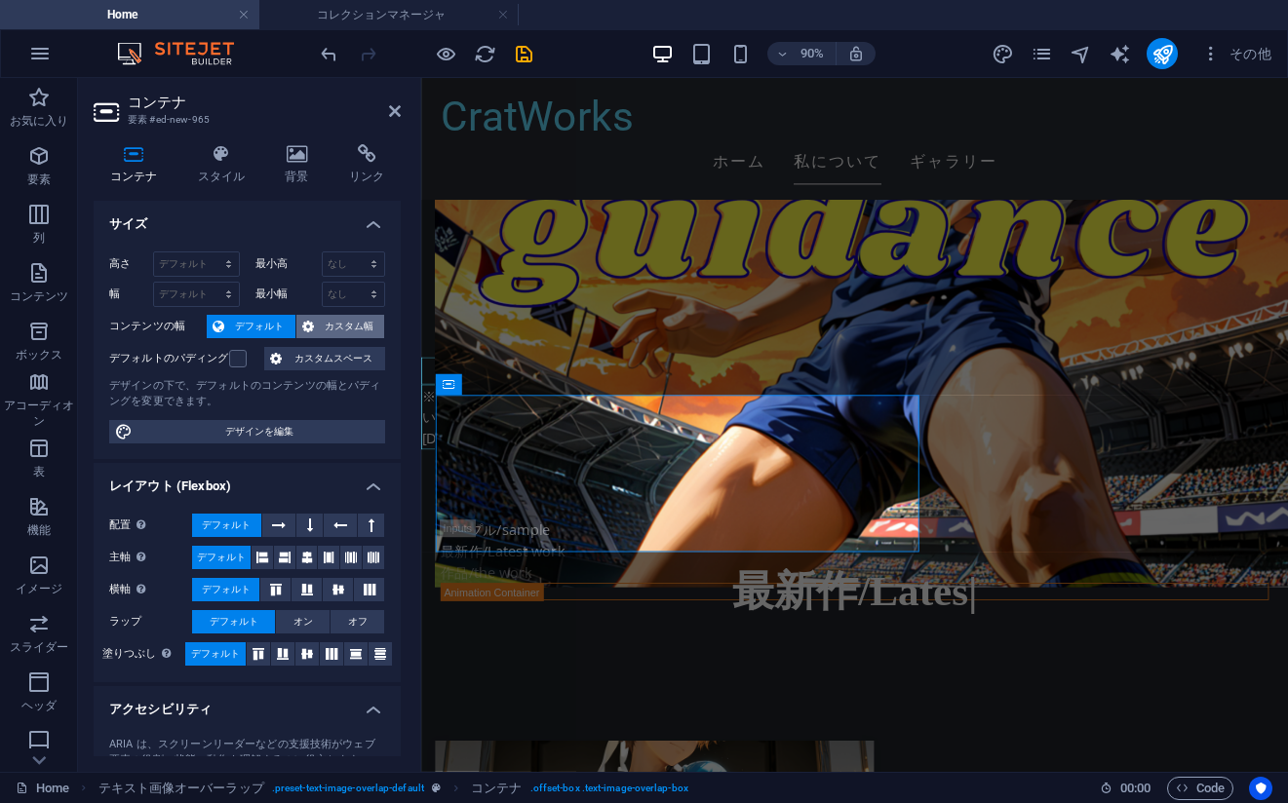
click at [327, 328] on span "カスタム幅" at bounding box center [349, 326] width 59 height 23
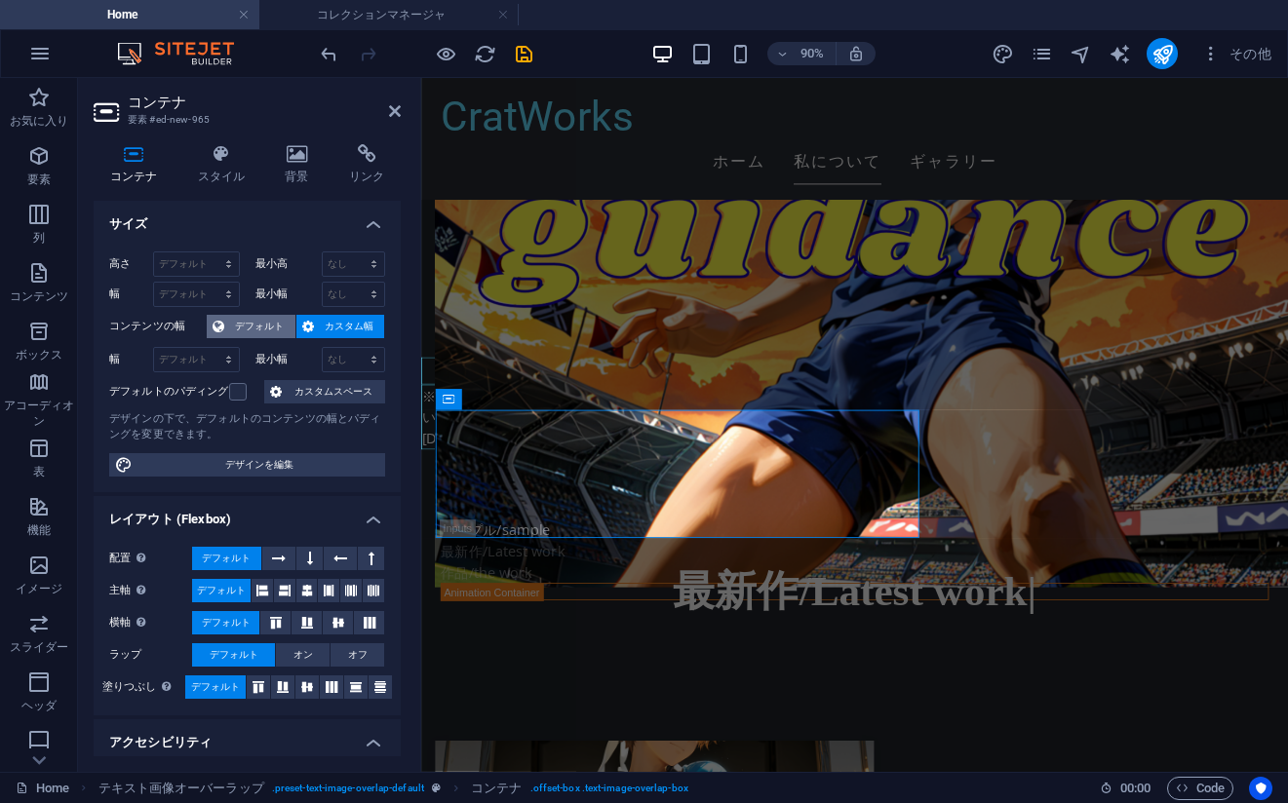
click at [269, 328] on span "デフォルト" at bounding box center [259, 326] width 59 height 23
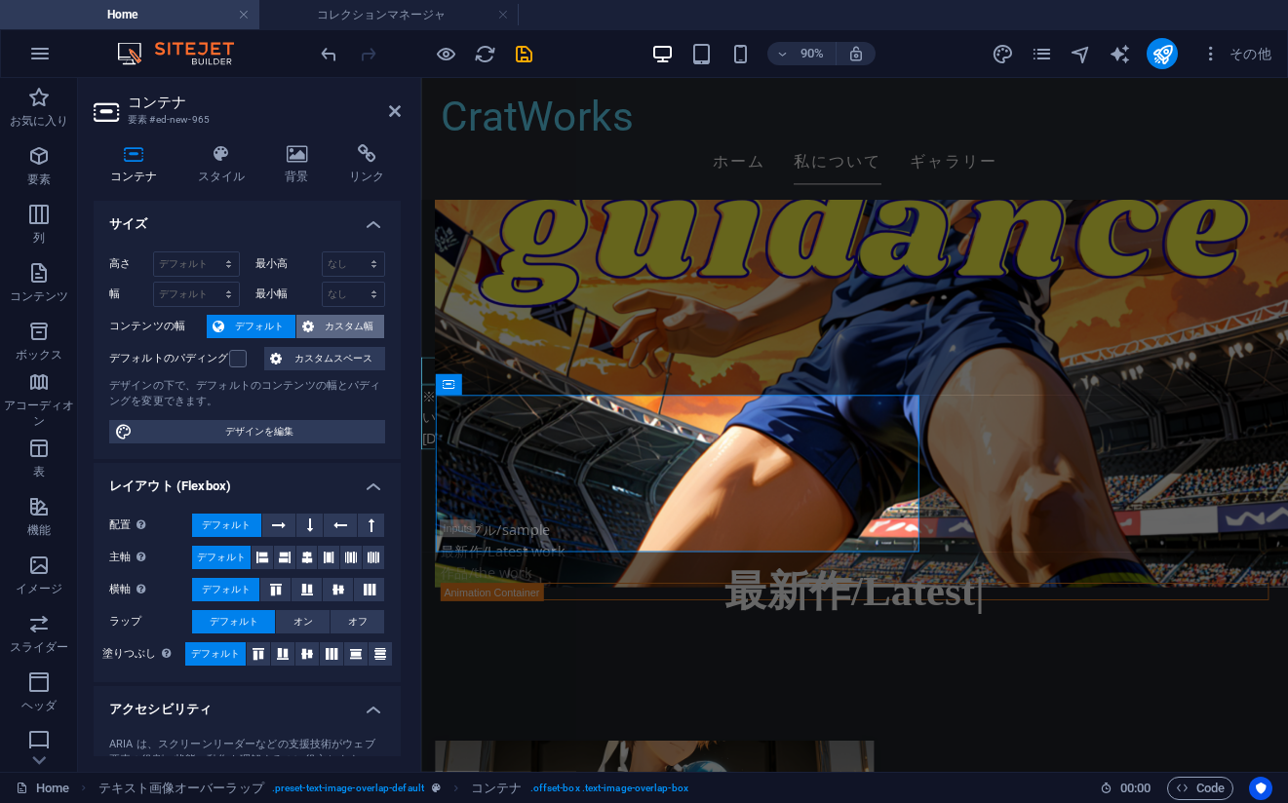
click at [320, 331] on span "カスタム幅" at bounding box center [349, 326] width 59 height 23
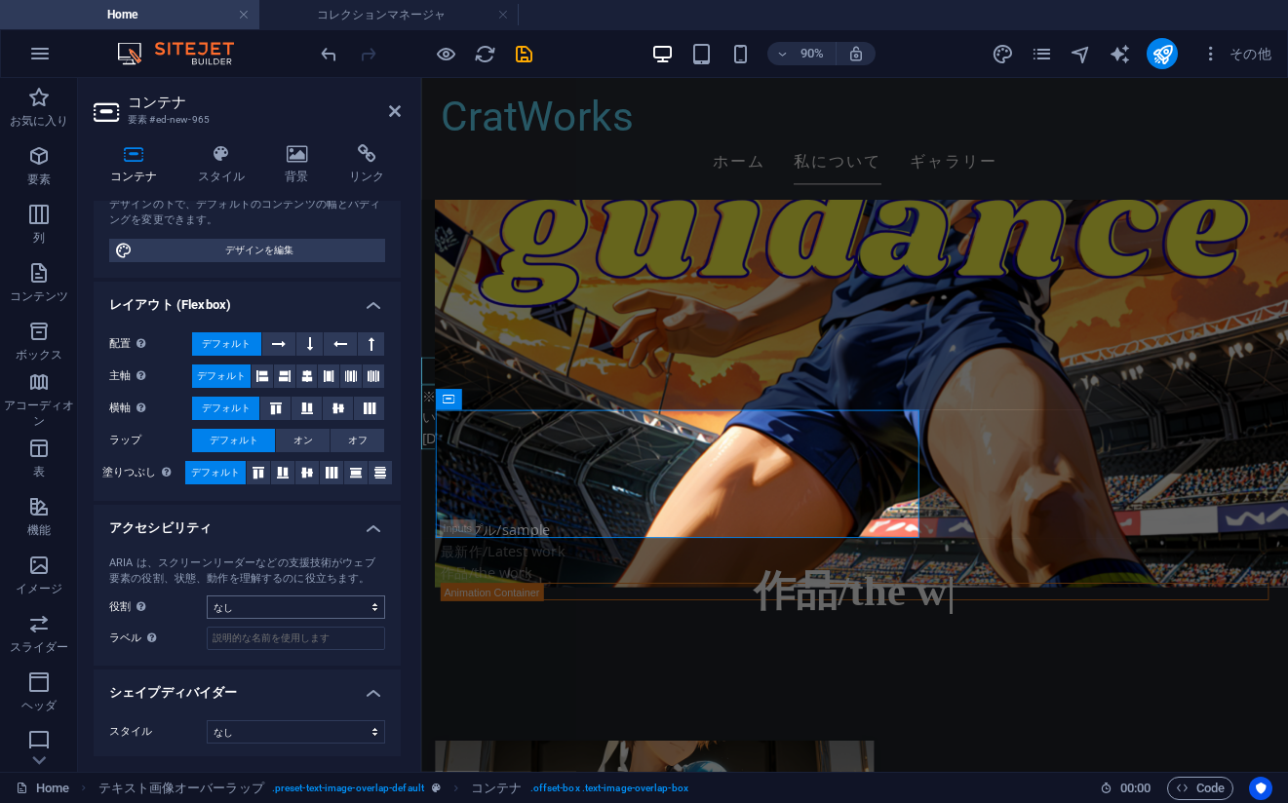
scroll to position [217, 0]
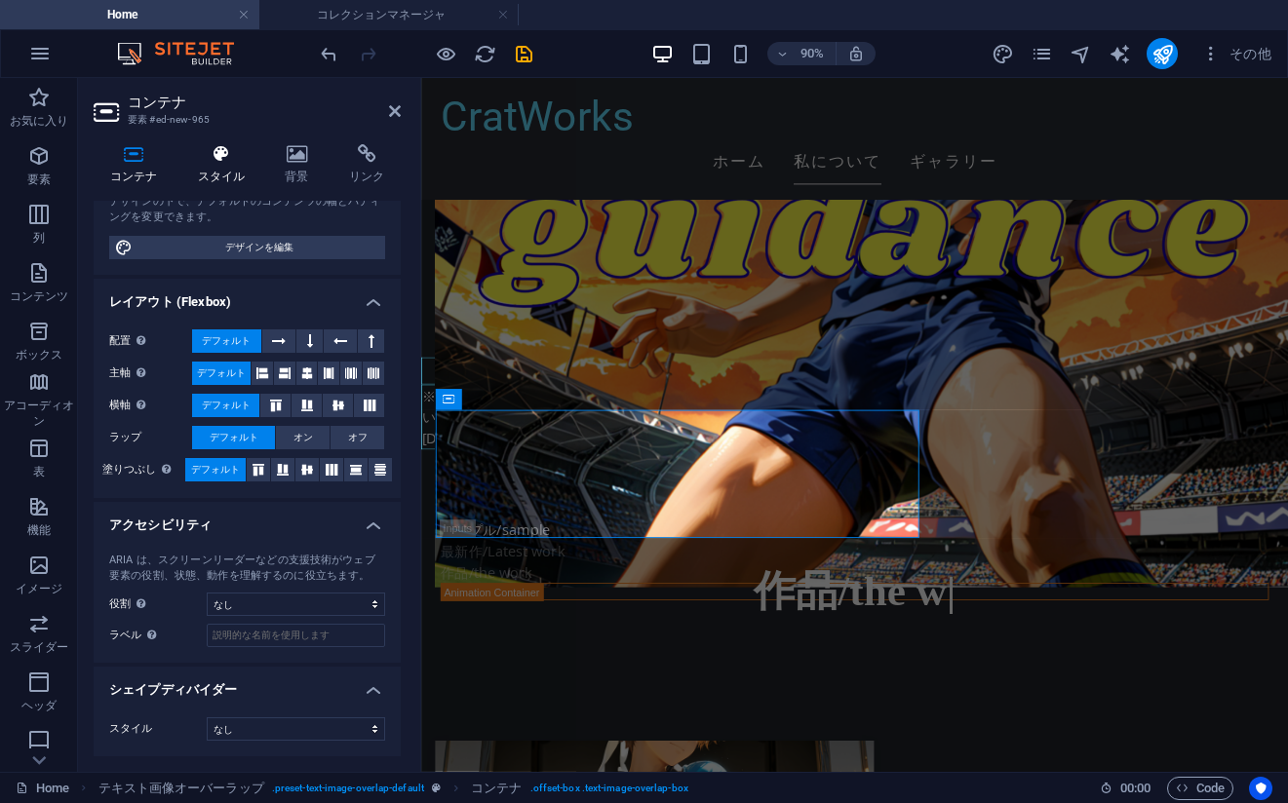
click at [233, 151] on icon at bounding box center [221, 153] width 80 height 19
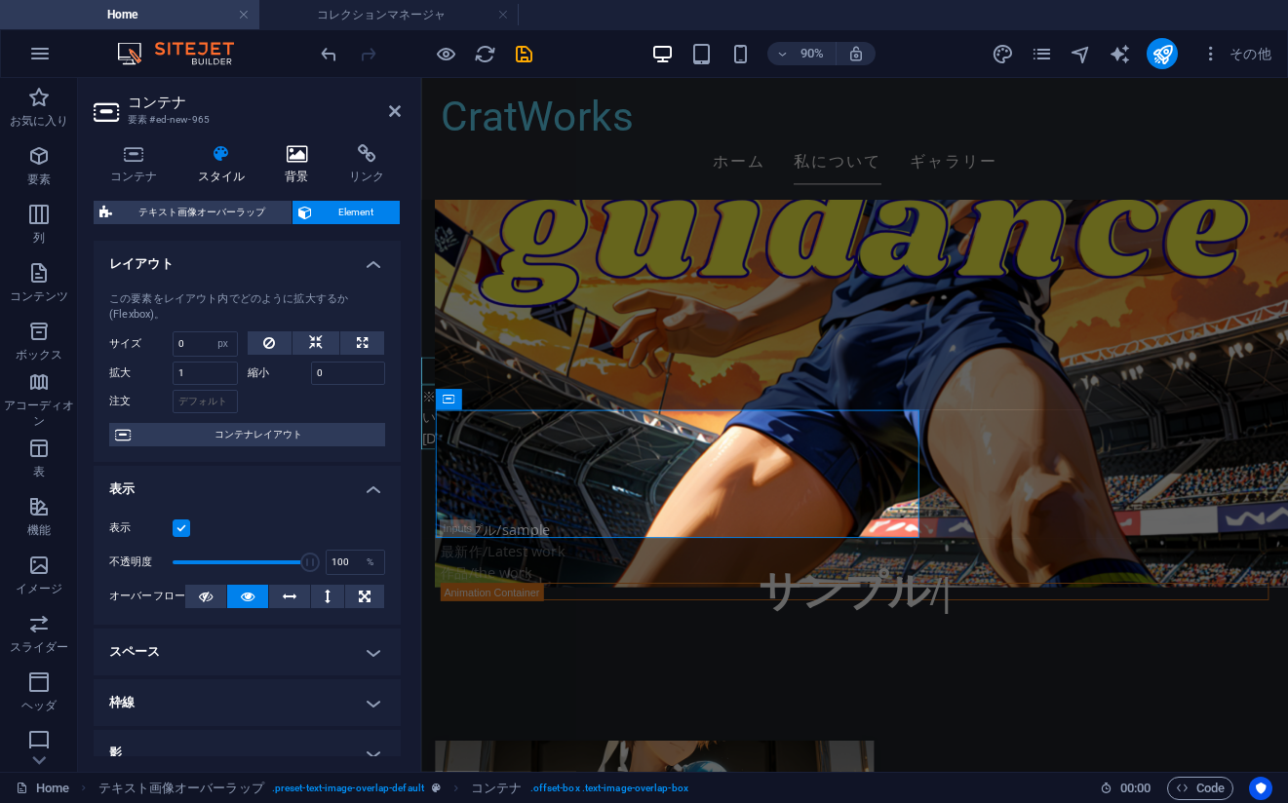
click at [293, 159] on icon at bounding box center [297, 153] width 57 height 19
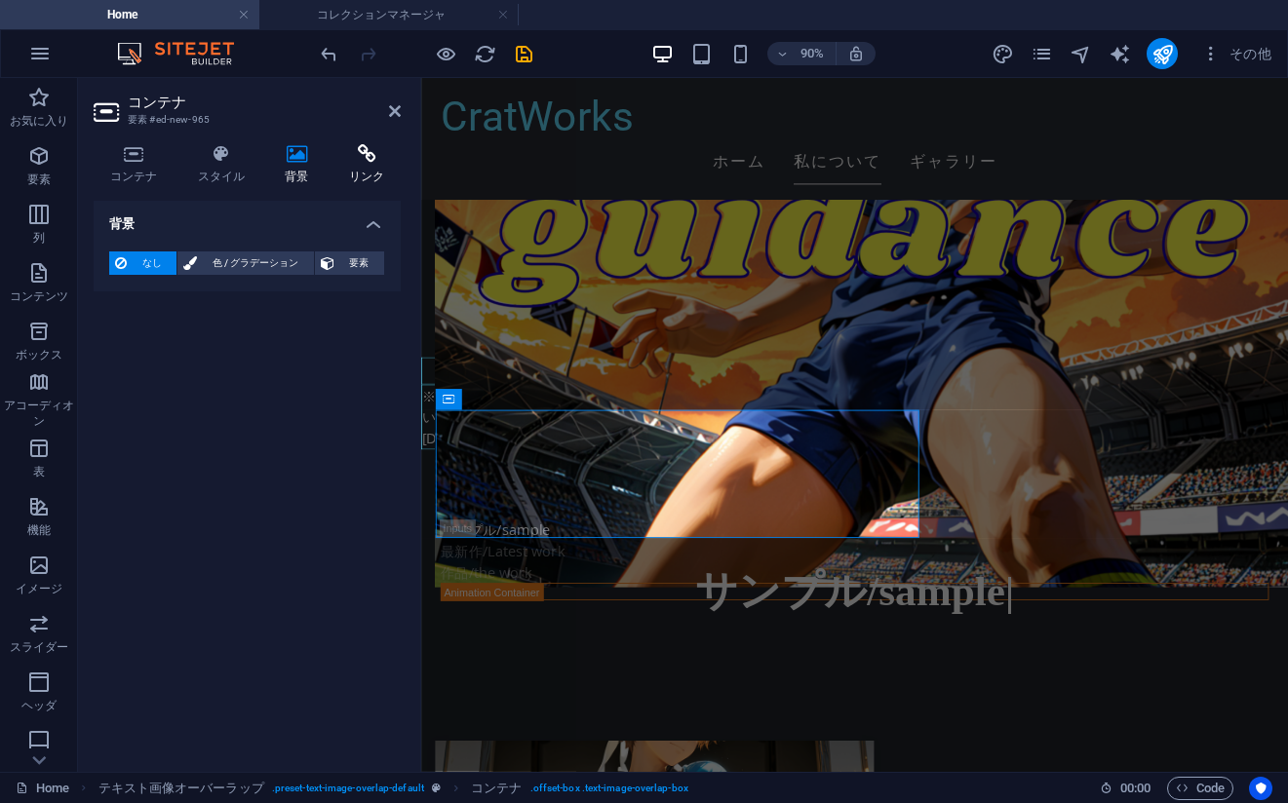
click at [361, 159] on icon at bounding box center [366, 153] width 68 height 19
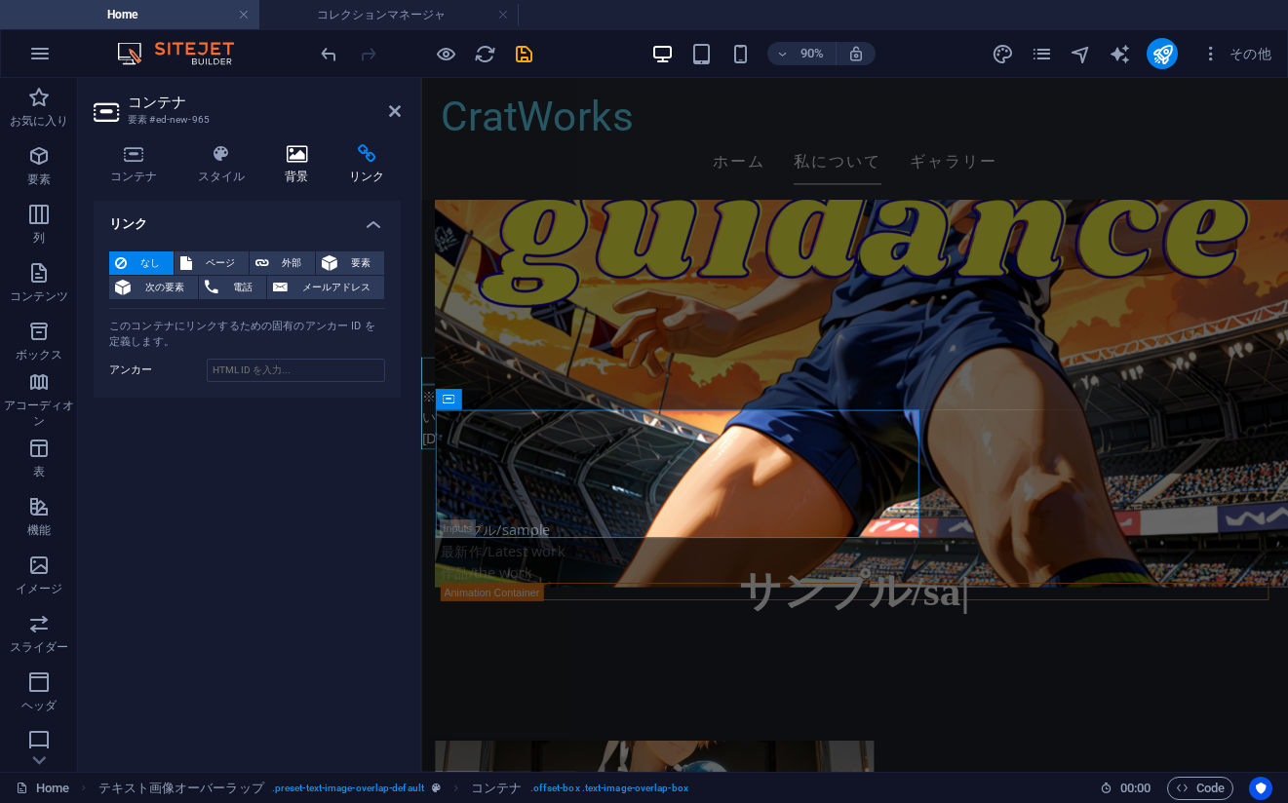
click at [295, 169] on h4 "背景" at bounding box center [301, 164] width 64 height 41
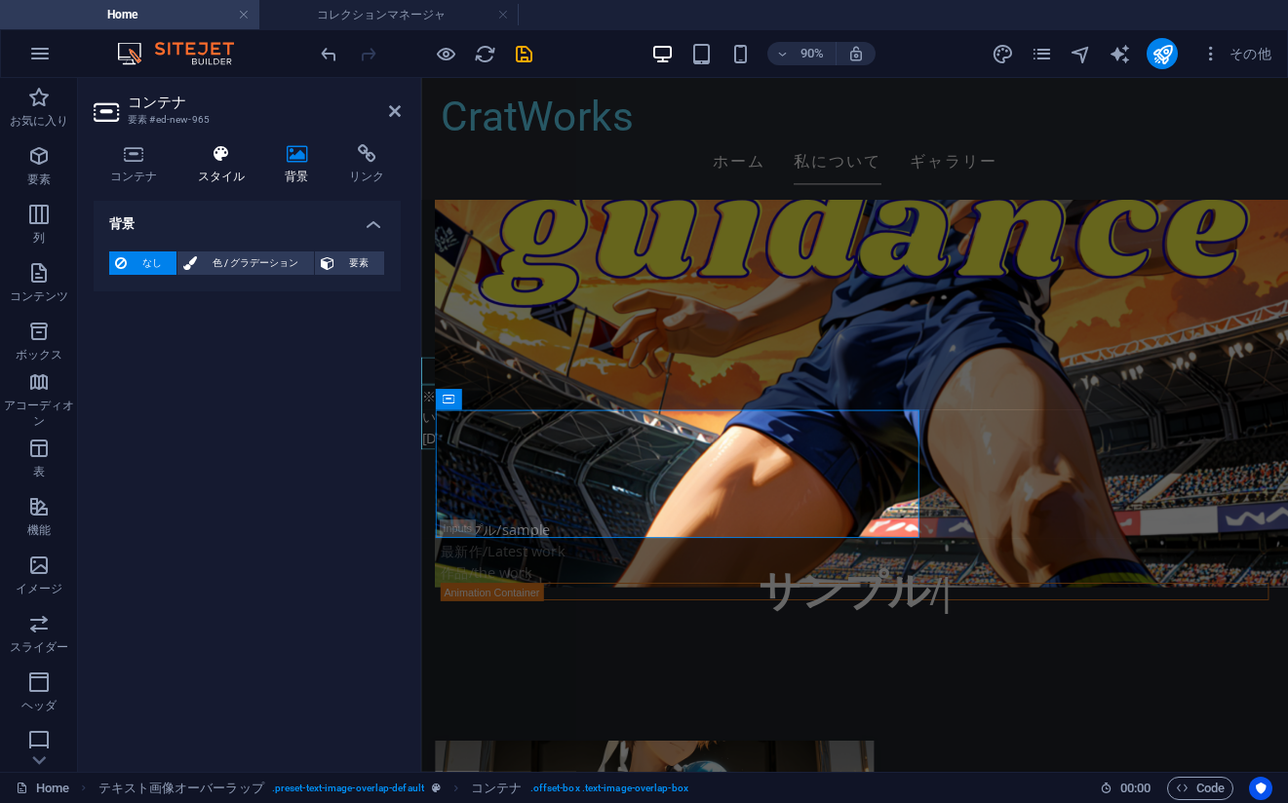
click at [221, 160] on icon at bounding box center [221, 153] width 80 height 19
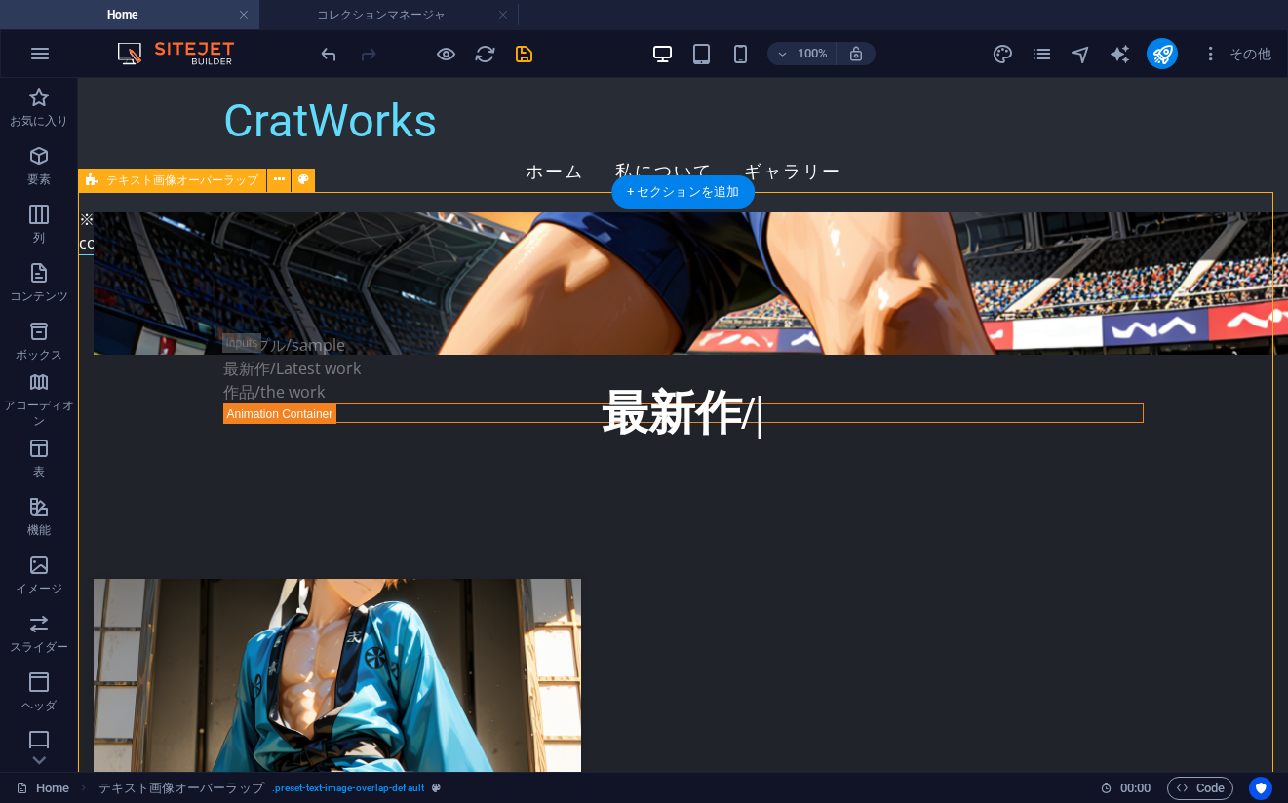
scroll to position [3893, 0]
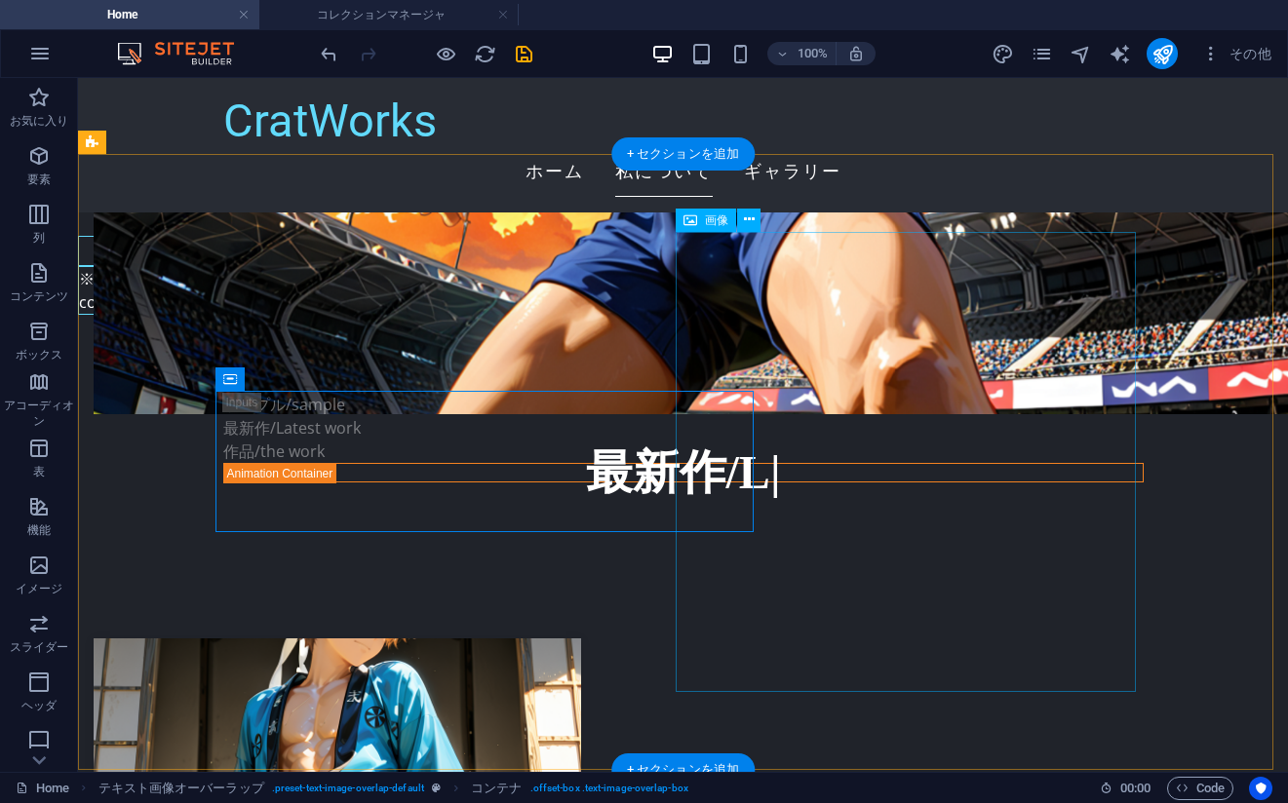
scroll to position [3991, 0]
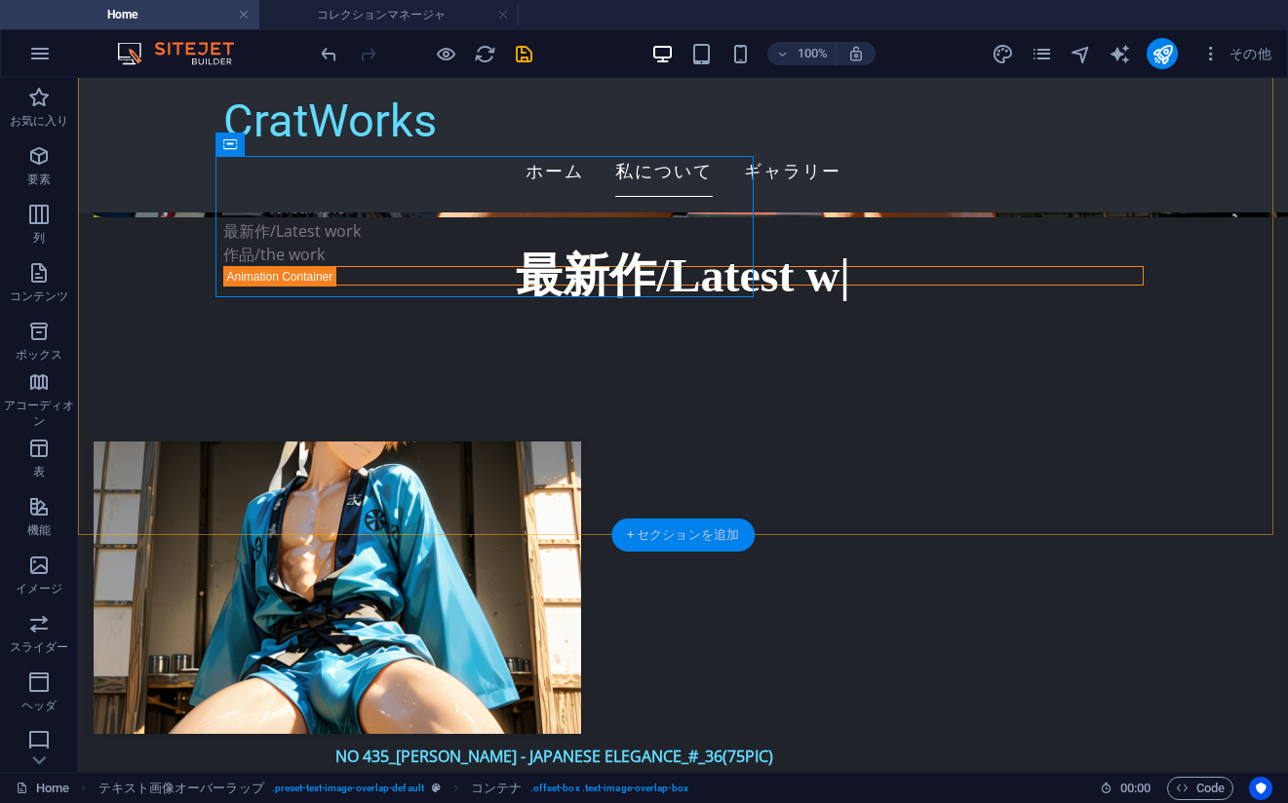
click at [678, 537] on div "+ セクションを追加" at bounding box center [682, 535] width 143 height 33
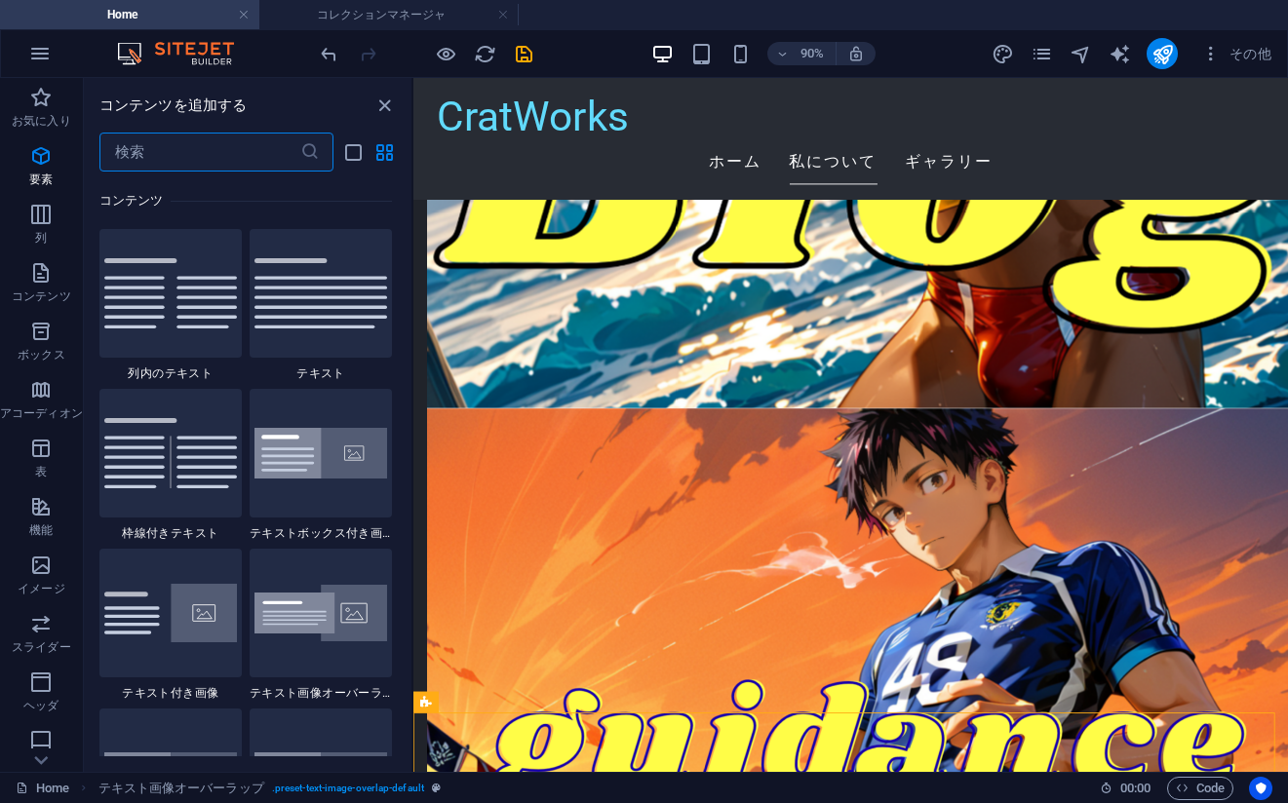
scroll to position [3411, 0]
click at [336, 485] on div at bounding box center [321, 451] width 142 height 129
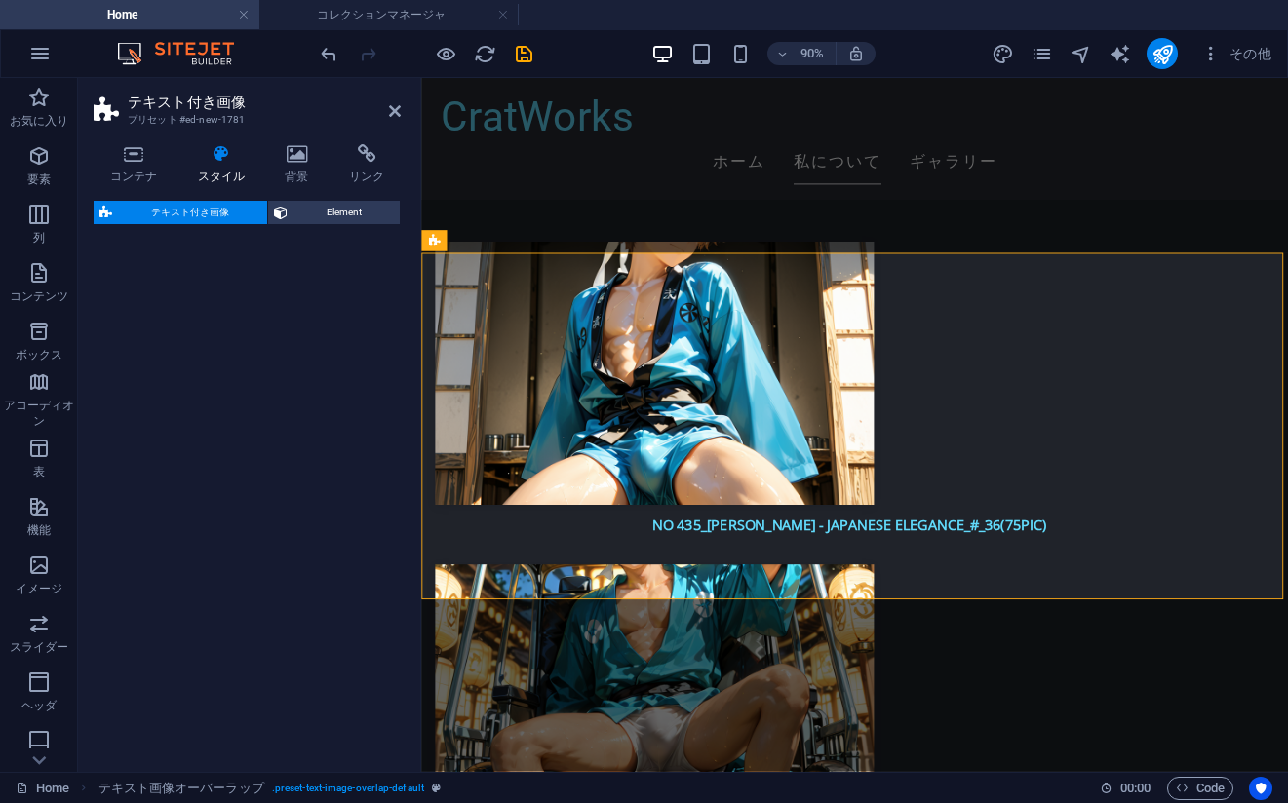
select select "rem"
select select "px"
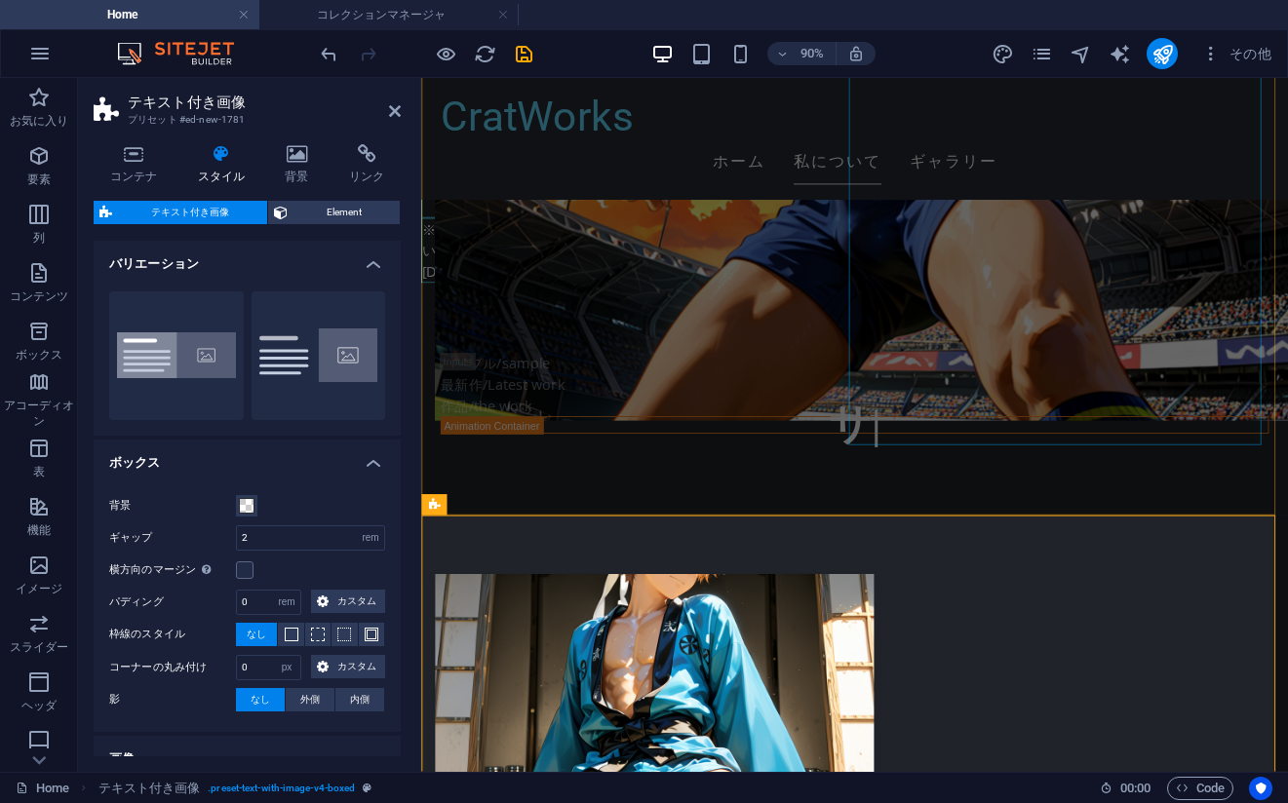
scroll to position [3960, 0]
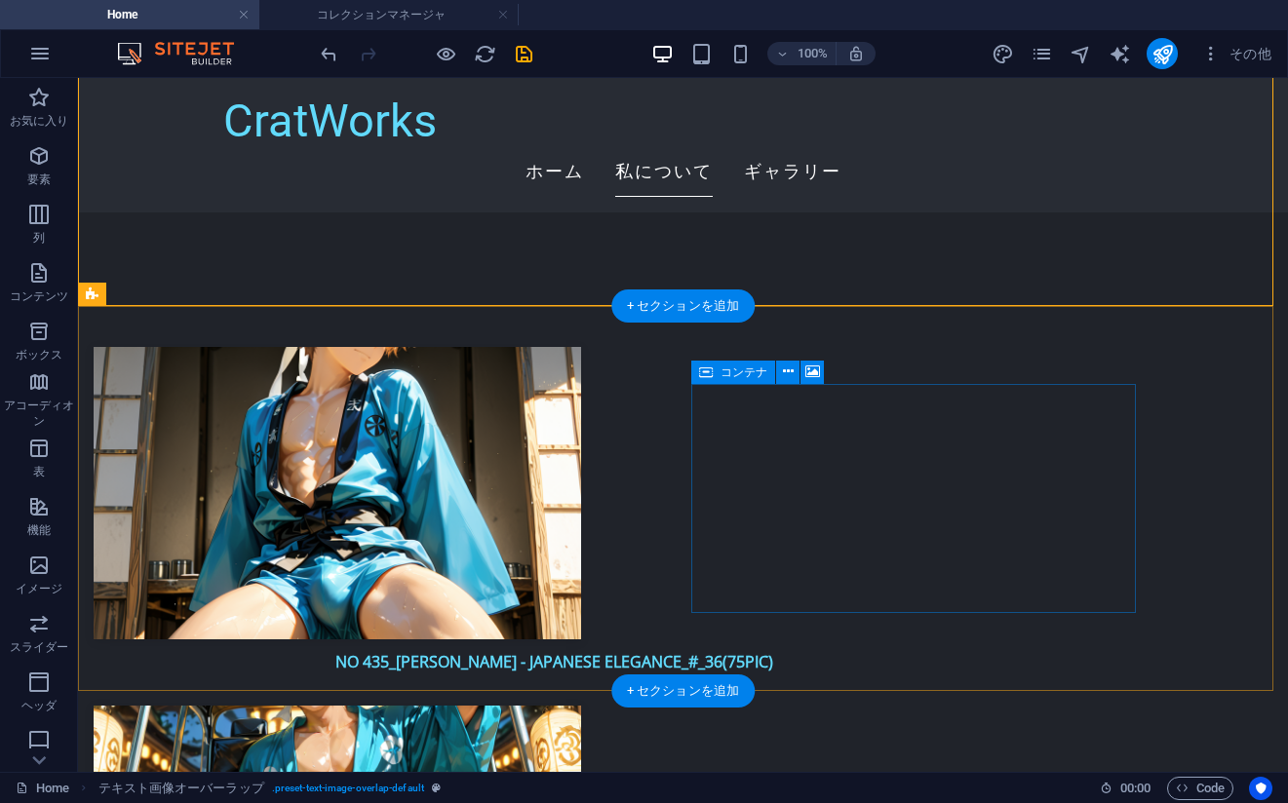
scroll to position [4059, 0]
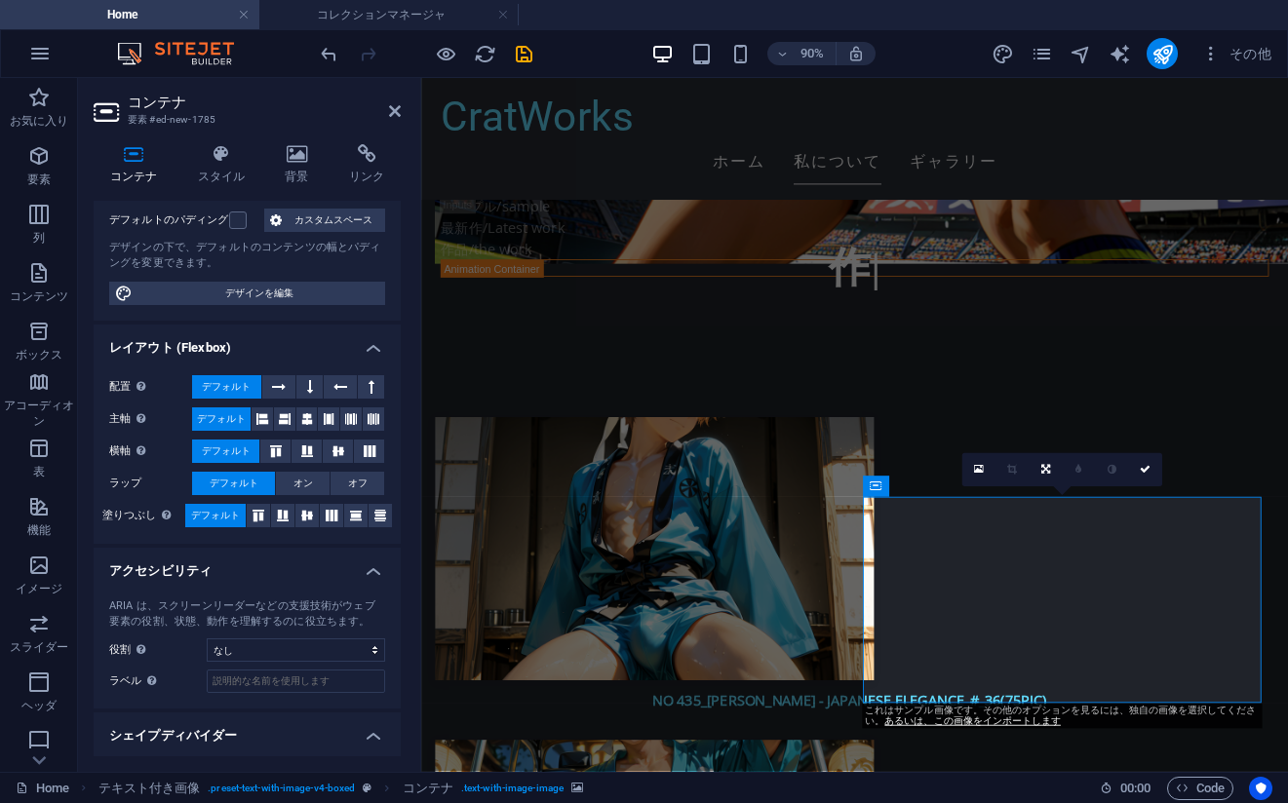
scroll to position [217, 0]
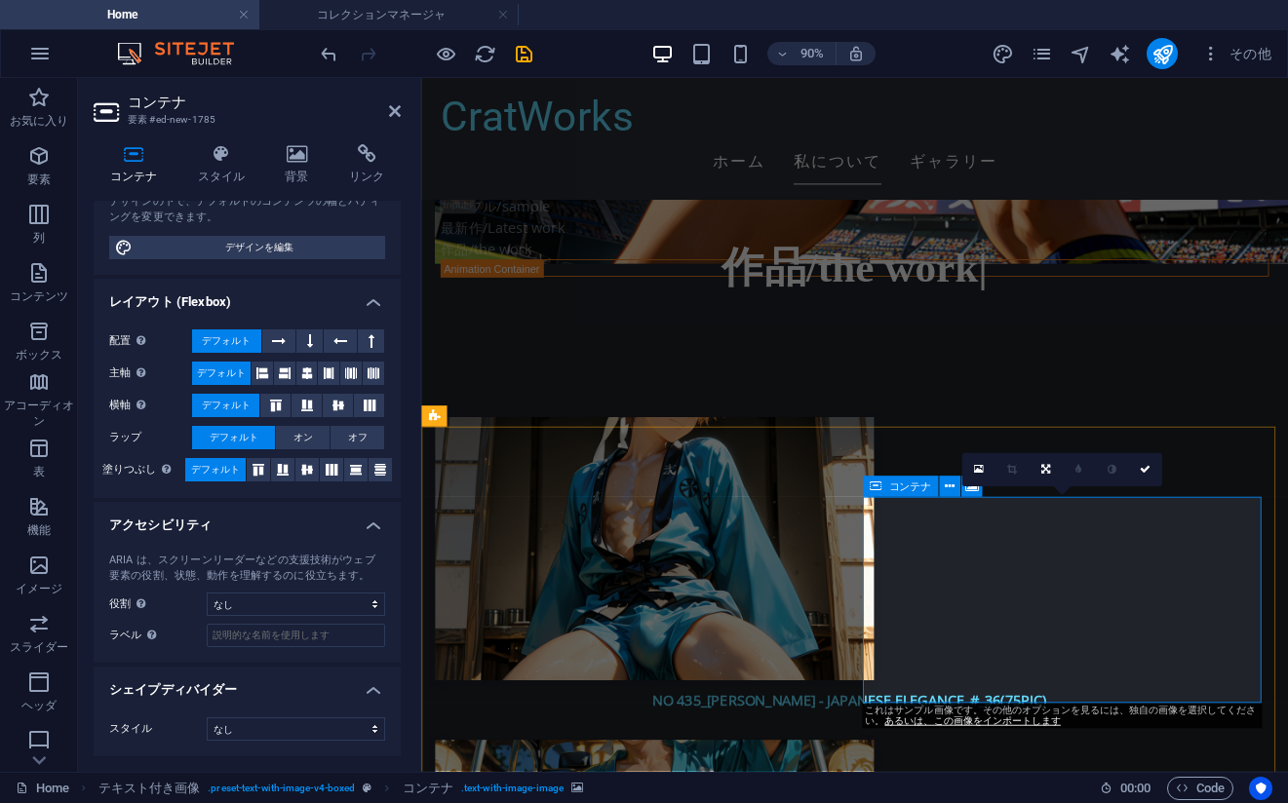
click at [301, 166] on h4 "背景" at bounding box center [301, 164] width 64 height 41
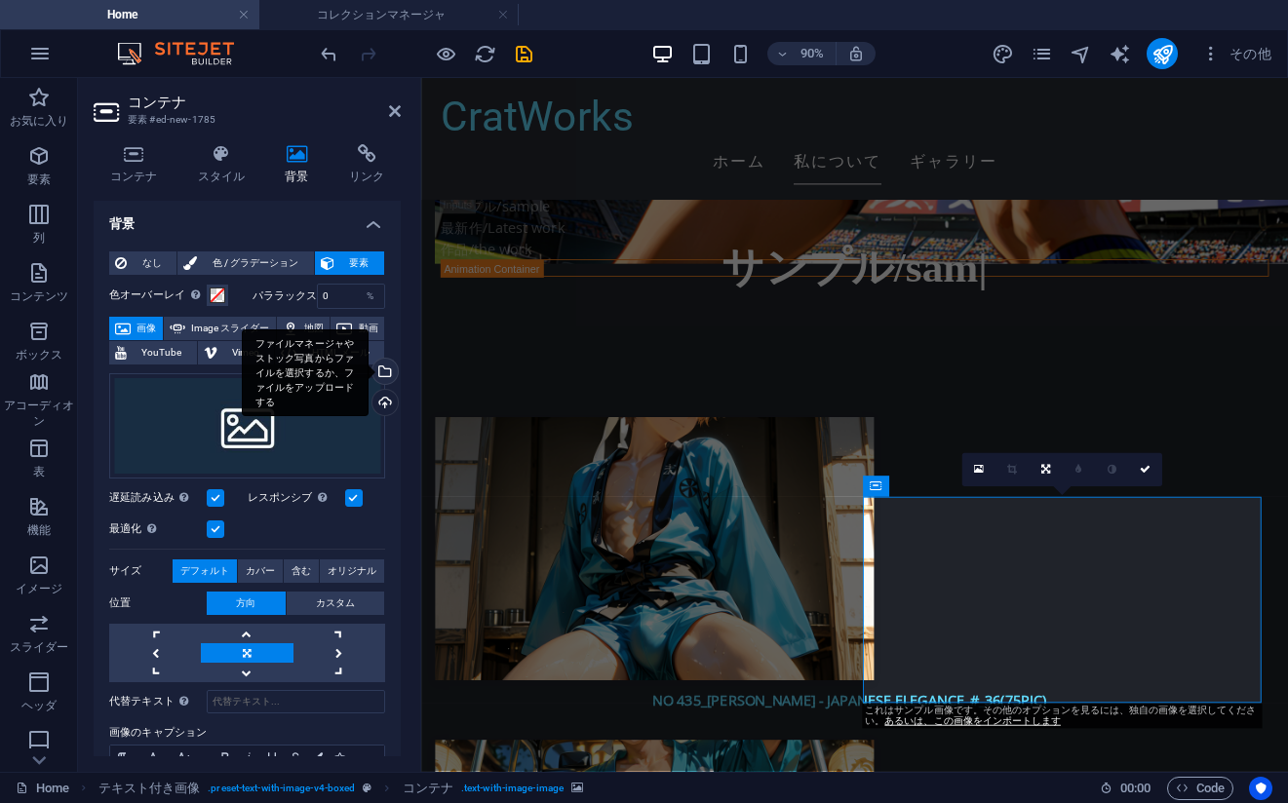
click at [380, 388] on div "ファイルマネージャやストック写真からファイルを選択するか、ファイルをアップロードする" at bounding box center [382, 373] width 29 height 29
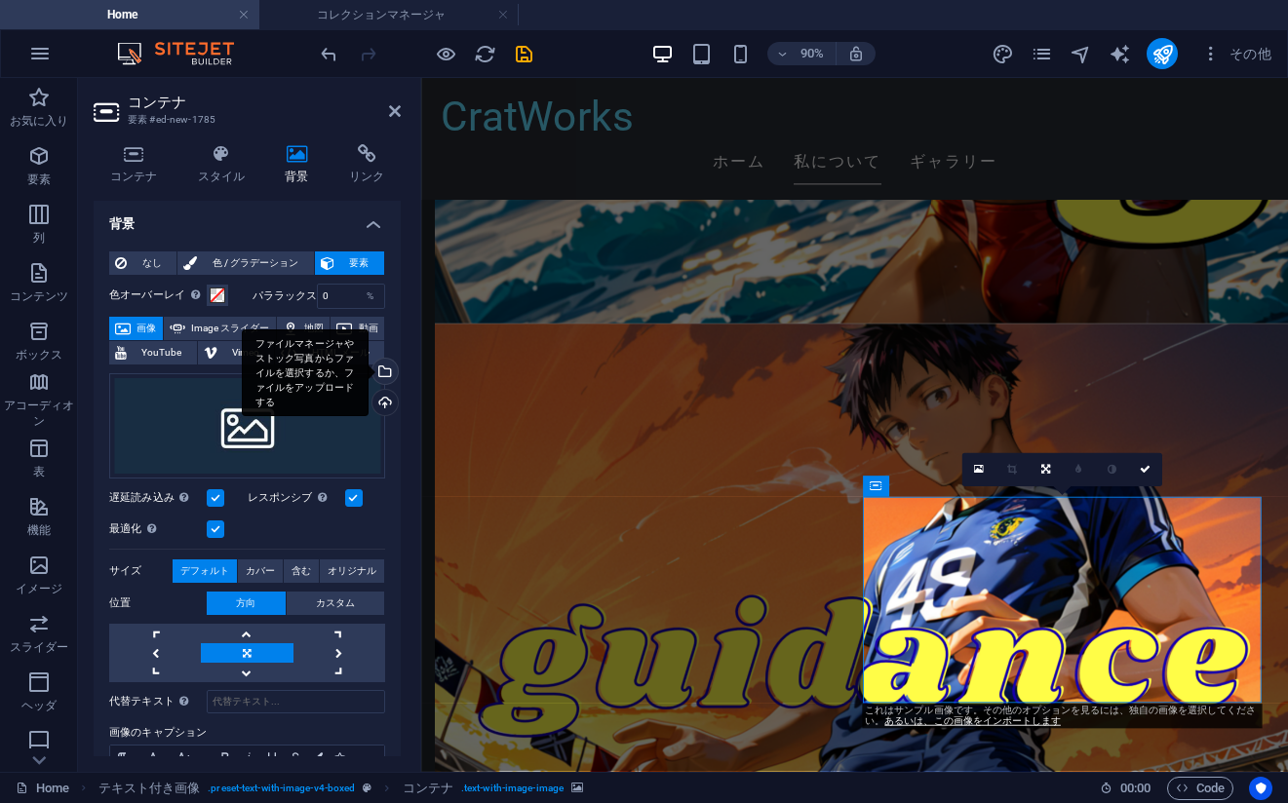
scroll to position [4514, 0]
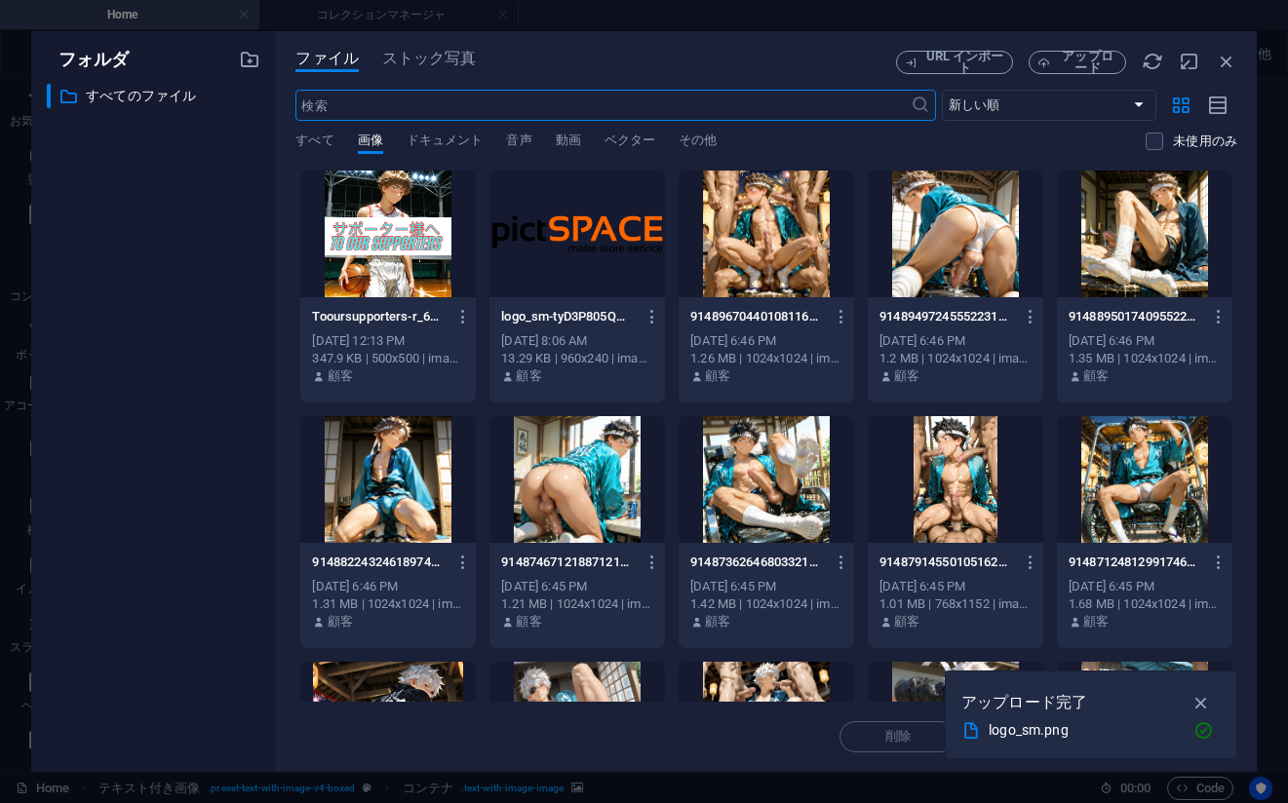
click at [398, 241] on div at bounding box center [387, 234] width 175 height 127
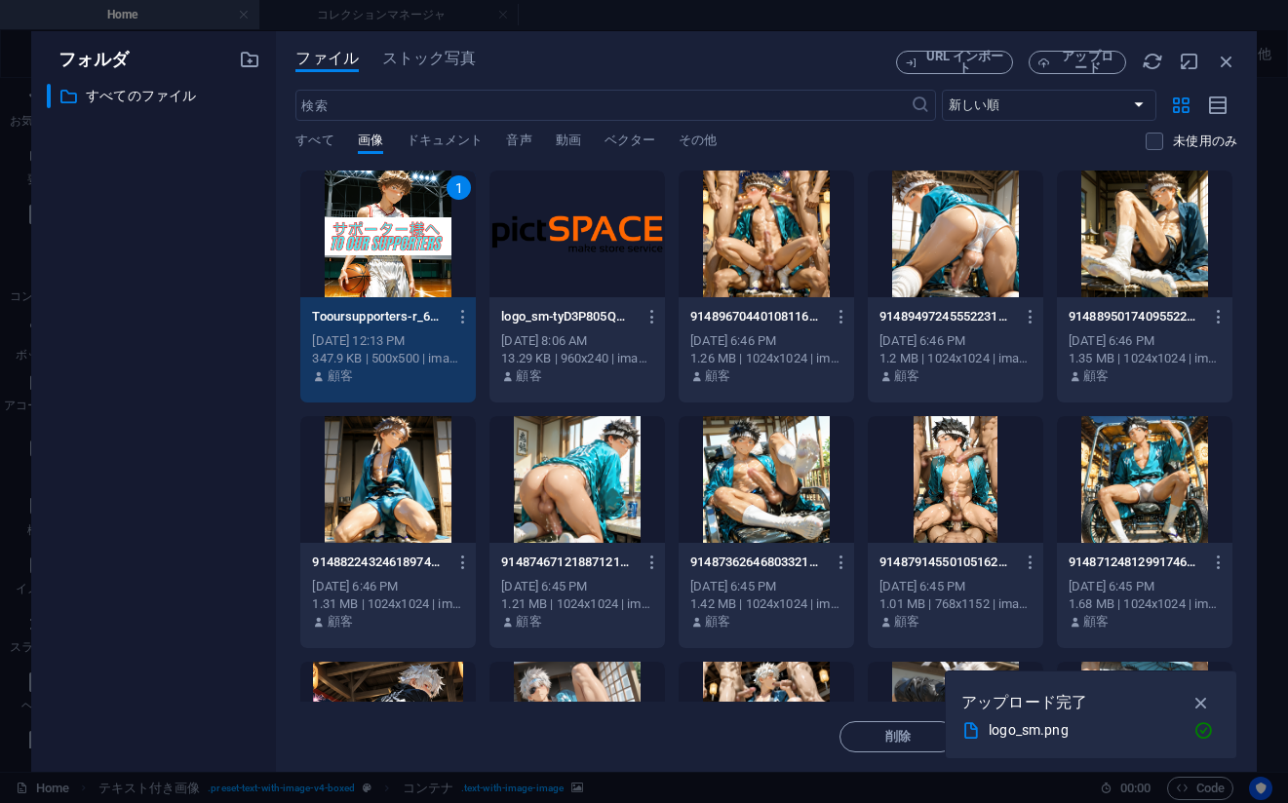
click at [418, 249] on div "1" at bounding box center [387, 234] width 175 height 127
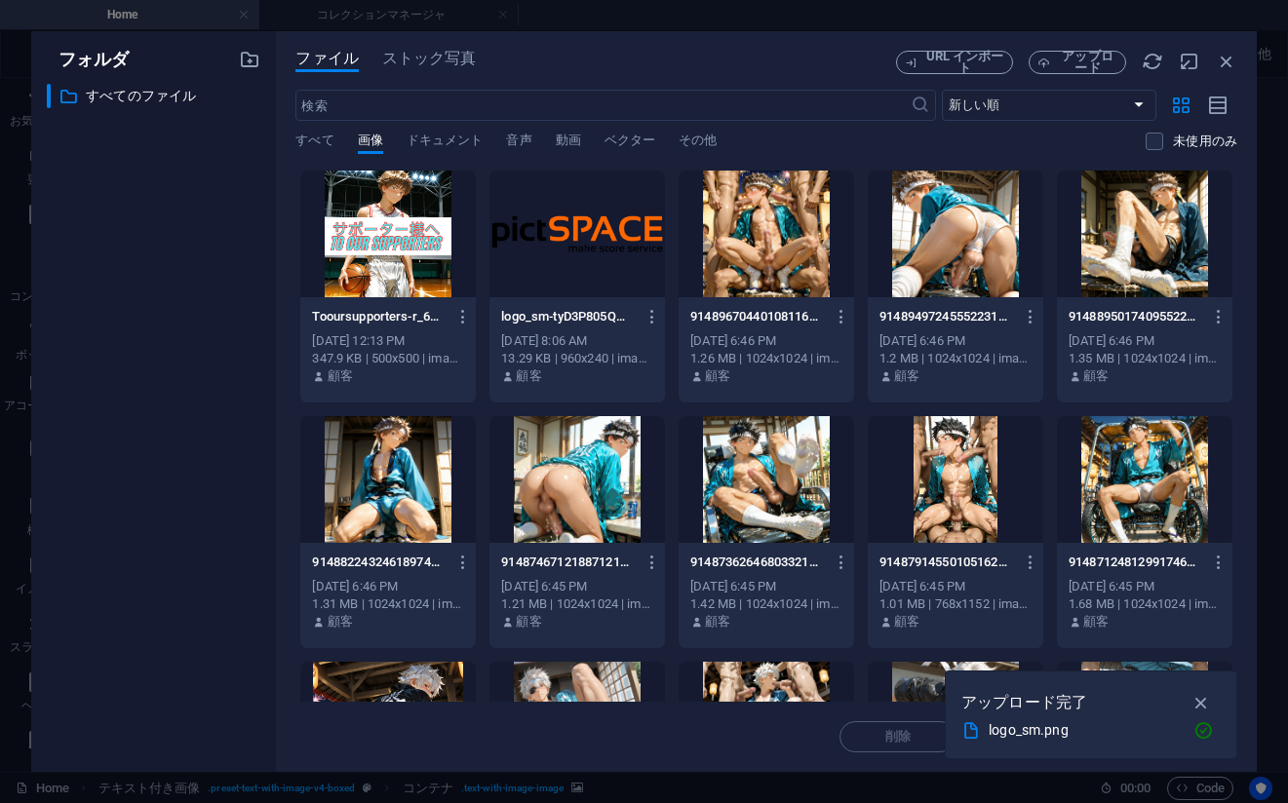
click at [418, 249] on div at bounding box center [387, 234] width 175 height 127
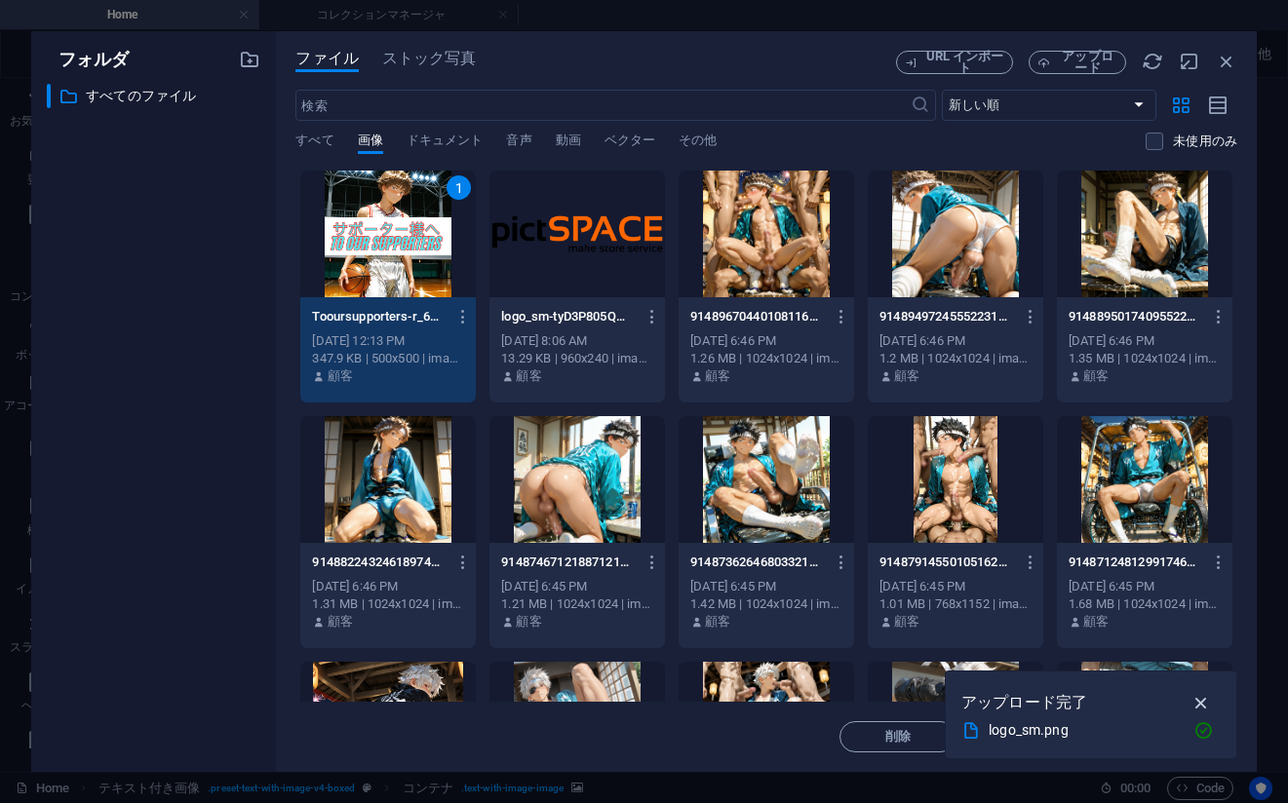
click at [1199, 701] on icon "button" at bounding box center [1201, 702] width 22 height 21
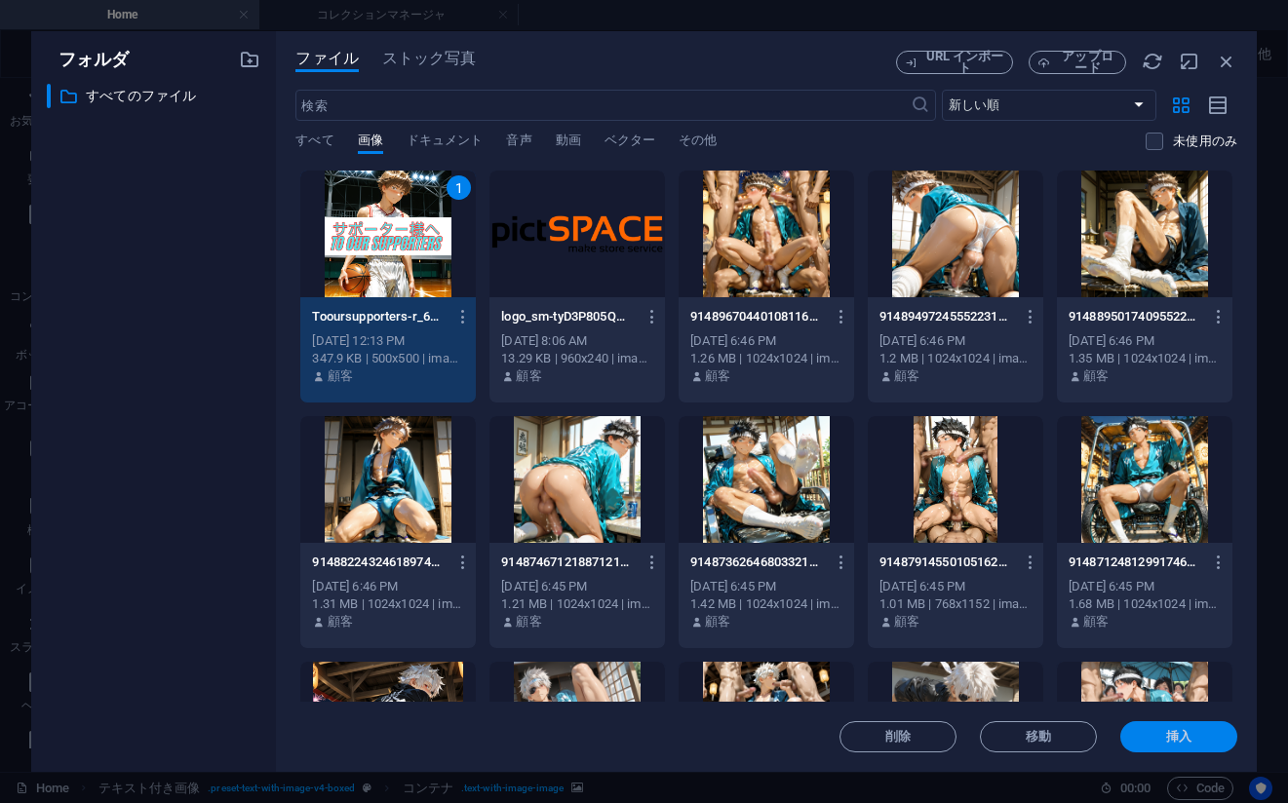
click at [1189, 734] on span "挿入" at bounding box center [1178, 737] width 25 height 12
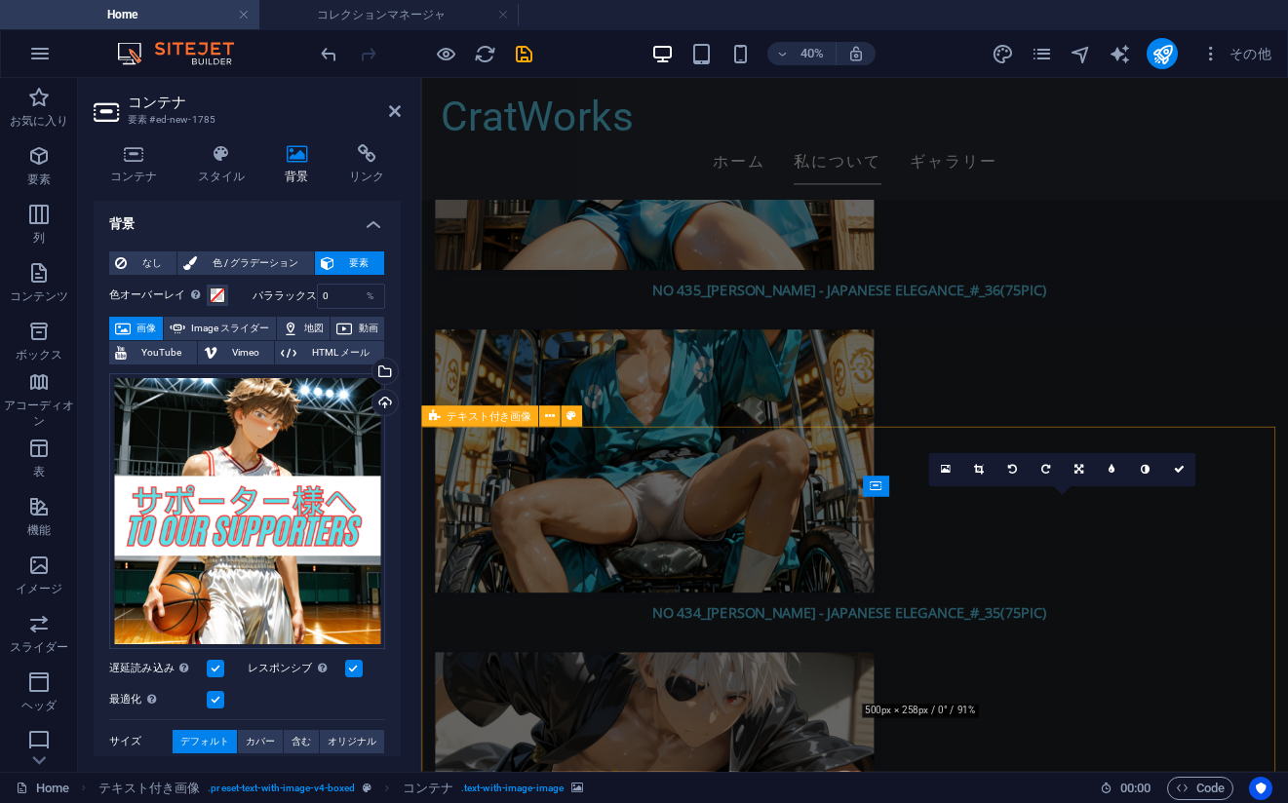
scroll to position [4058, 0]
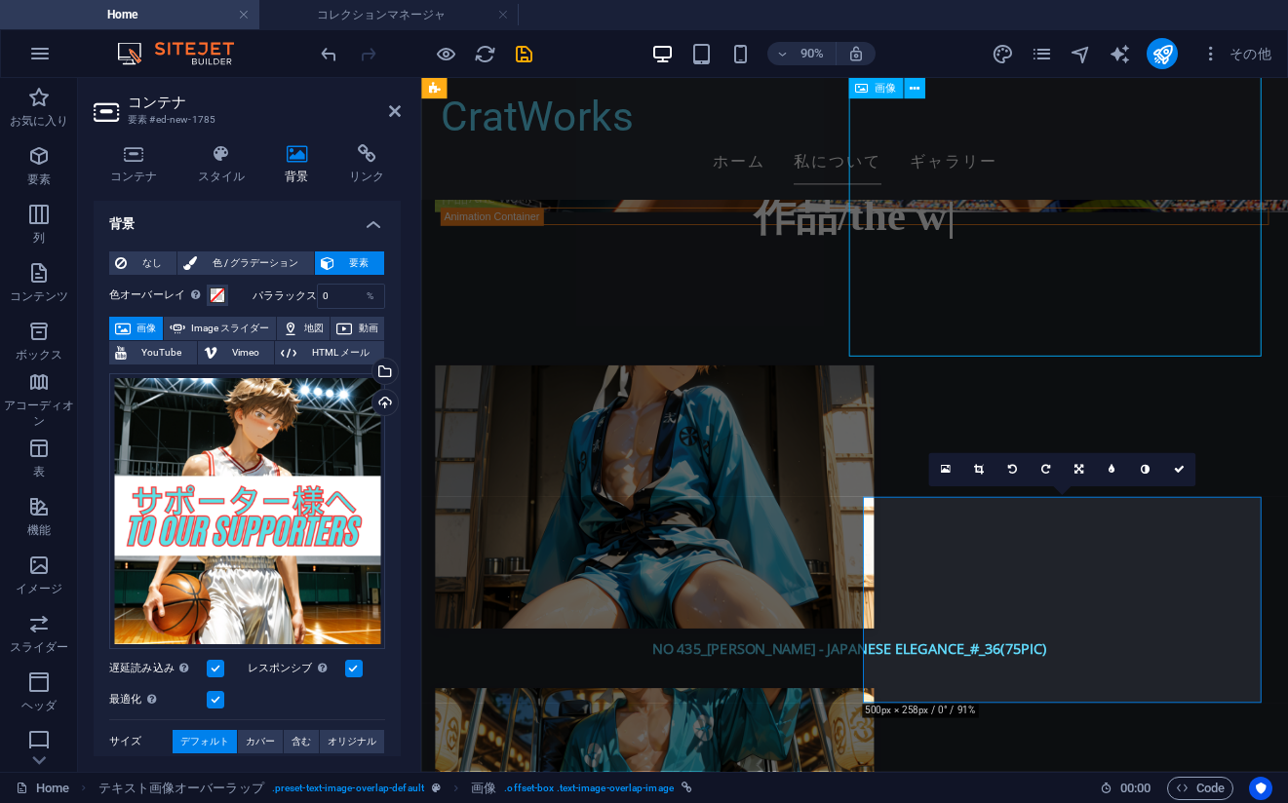
scroll to position [4059, 0]
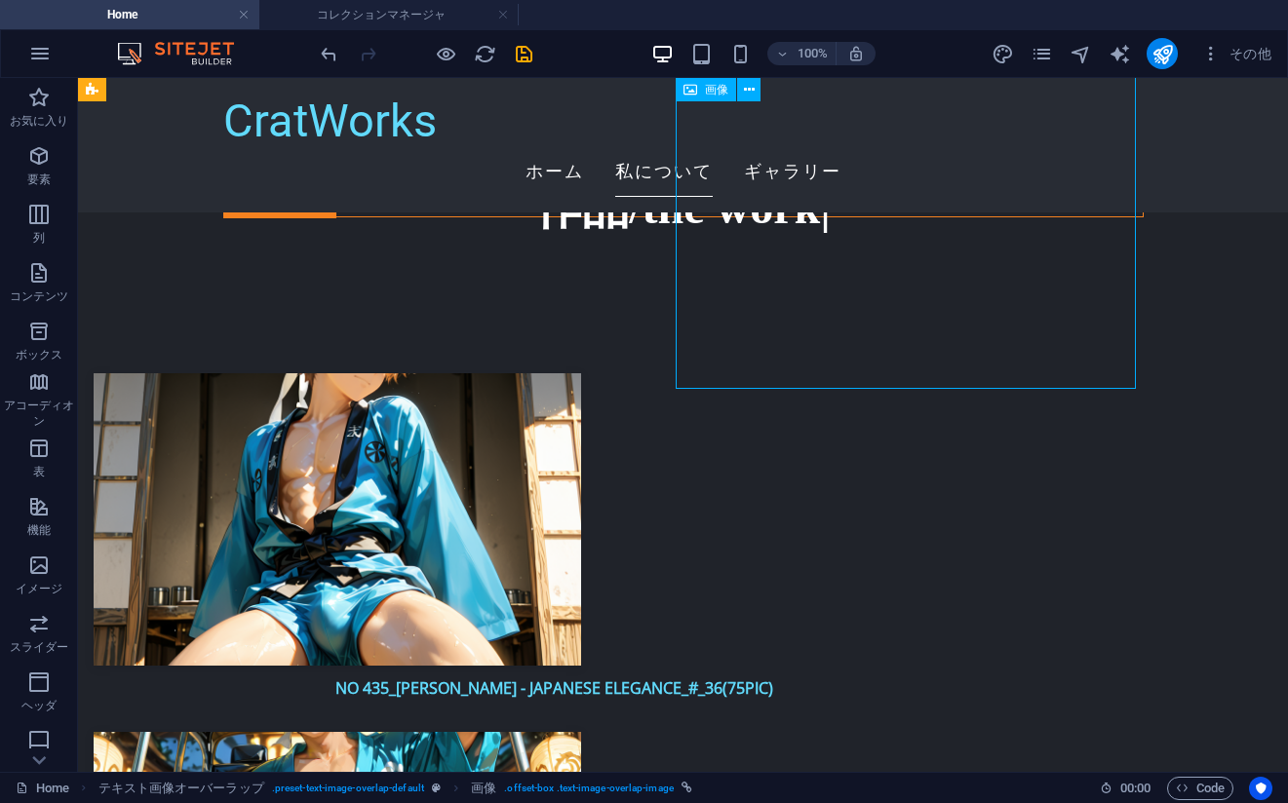
select select "%"
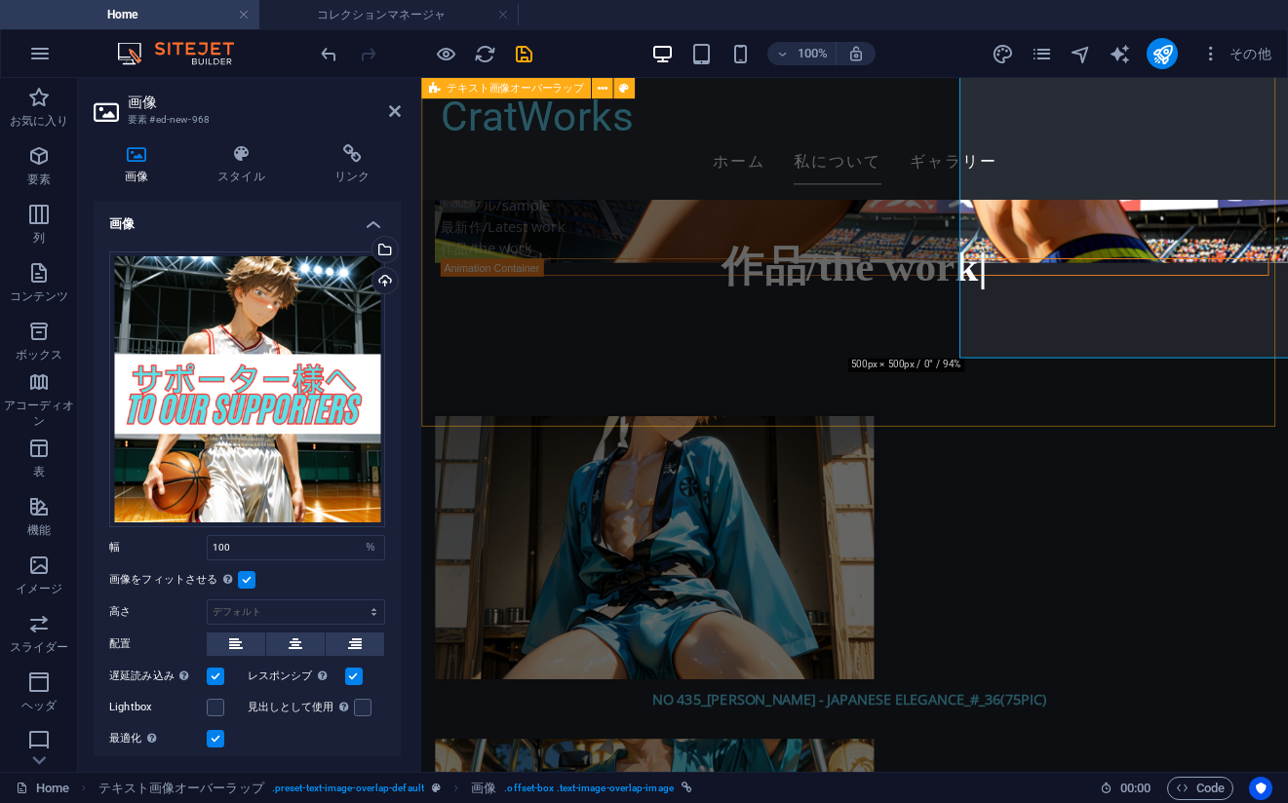
scroll to position [4058, 0]
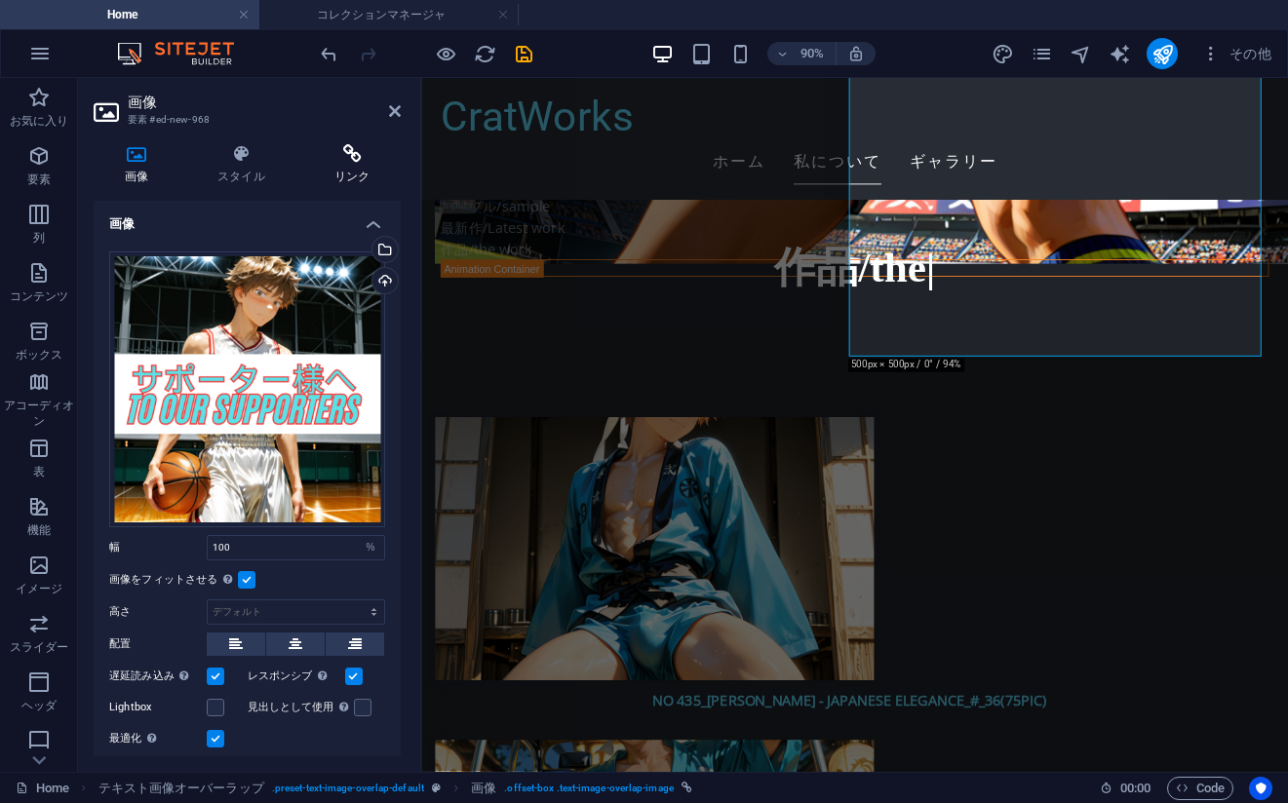
click at [347, 162] on icon at bounding box center [351, 153] width 97 height 19
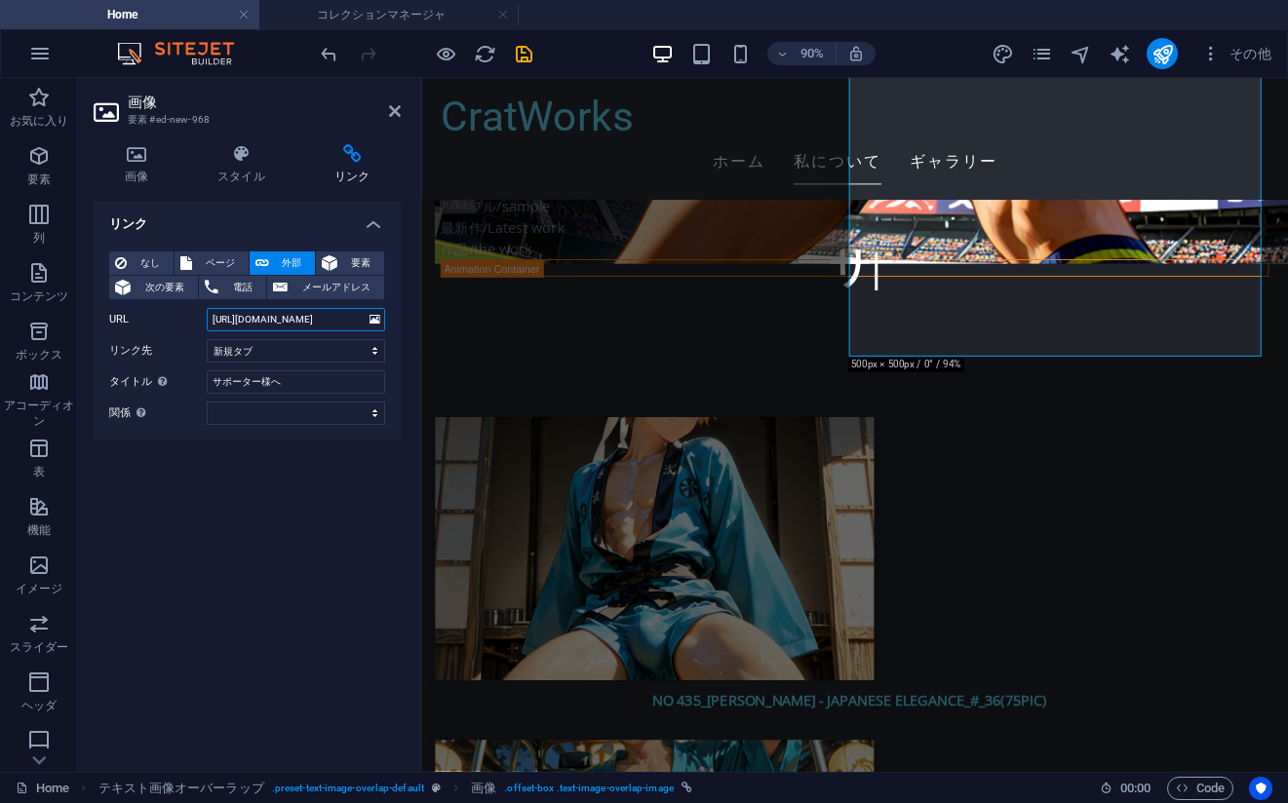
click at [300, 329] on input "[URL][DOMAIN_NAME]" at bounding box center [296, 319] width 178 height 23
click at [300, 328] on input "[URL][DOMAIN_NAME]" at bounding box center [296, 319] width 178 height 23
click at [279, 323] on input "[URL][DOMAIN_NAME]" at bounding box center [296, 319] width 178 height 23
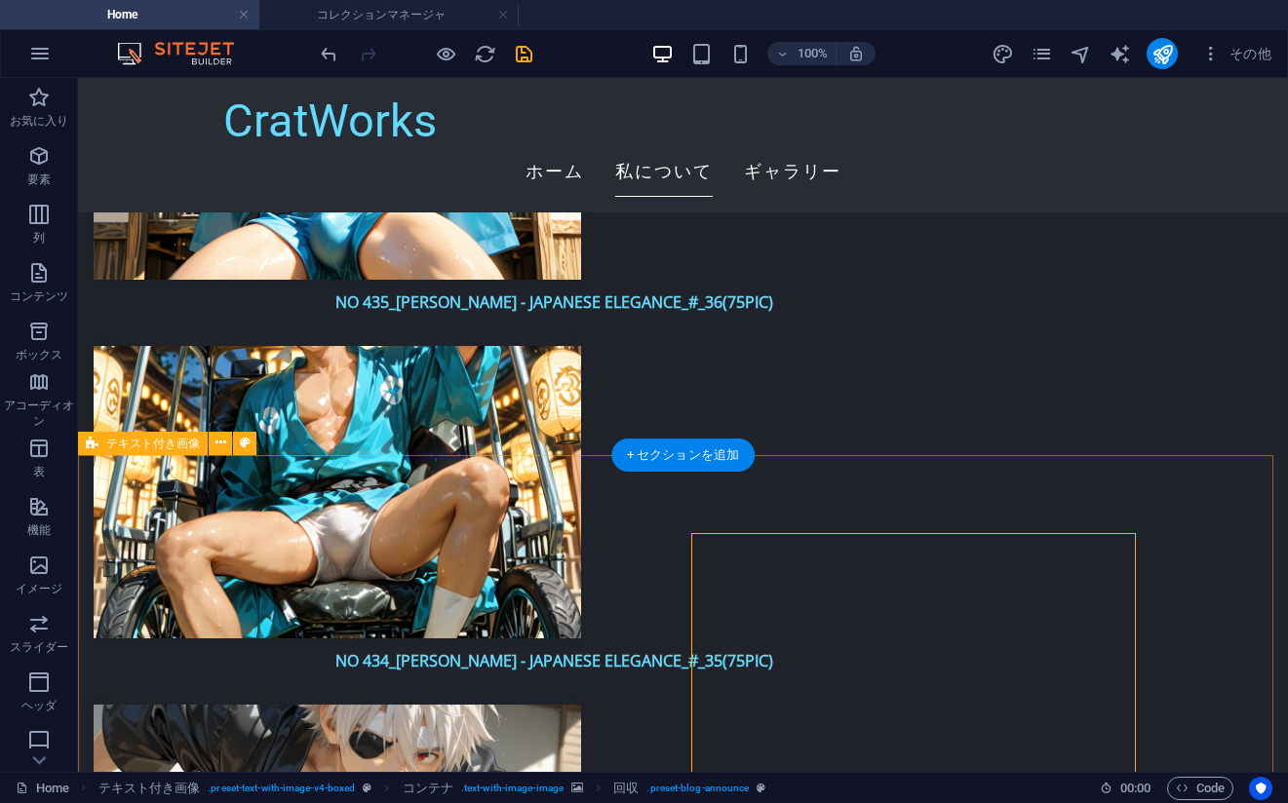
scroll to position [4449, 0]
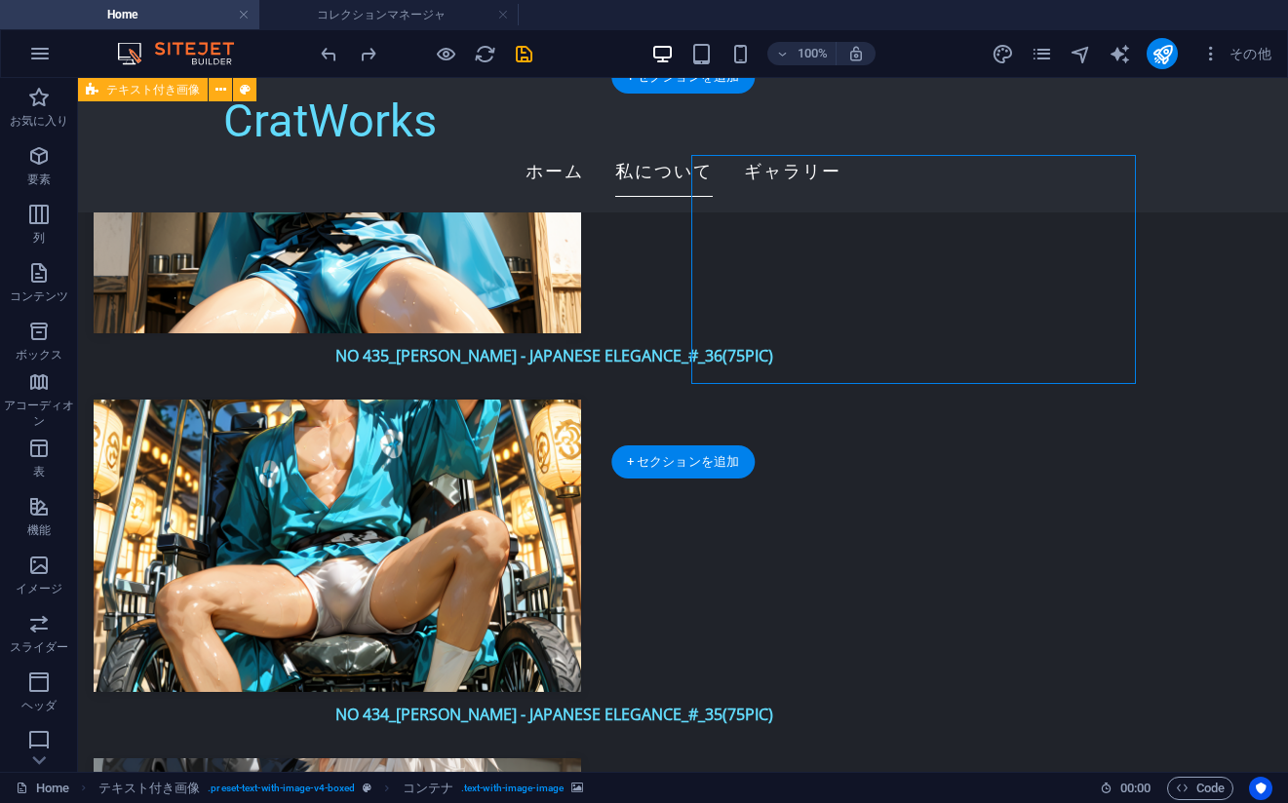
scroll to position [4447, 0]
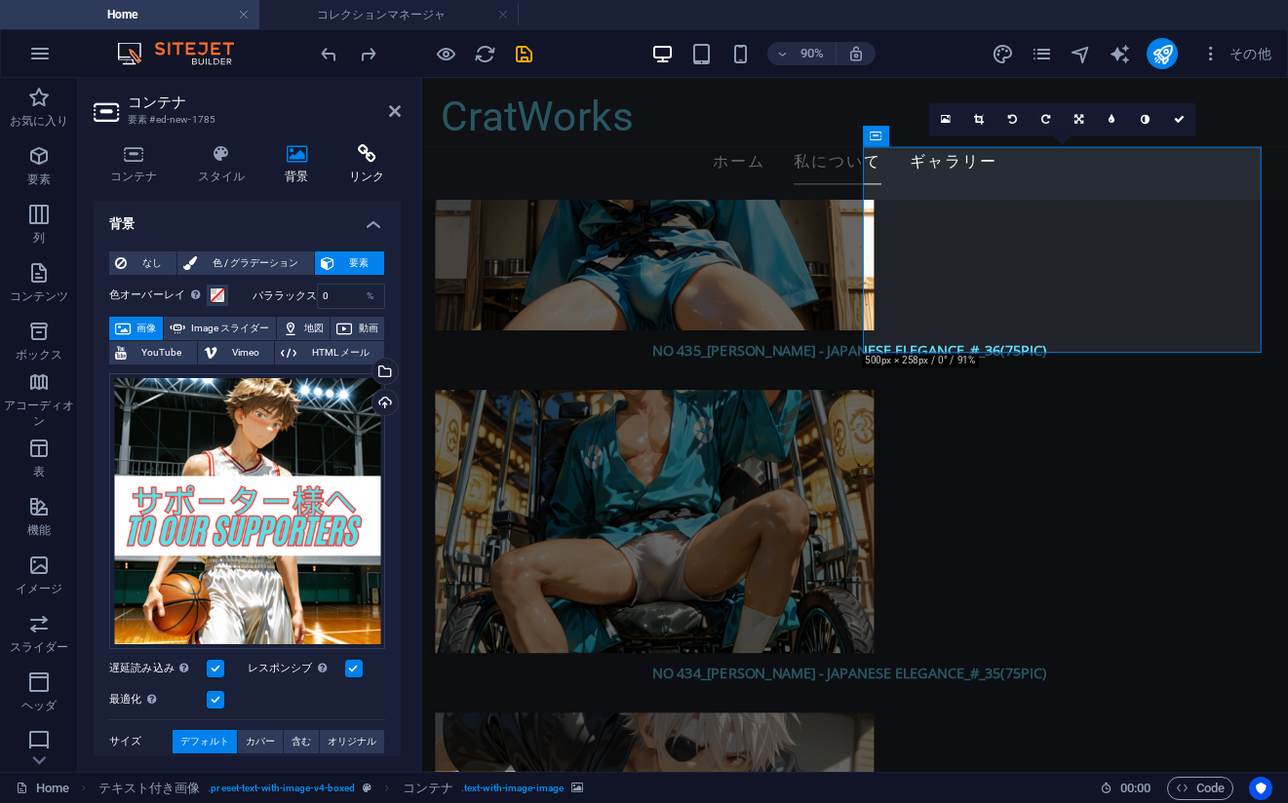
click at [363, 169] on h4 "リンク" at bounding box center [366, 164] width 68 height 41
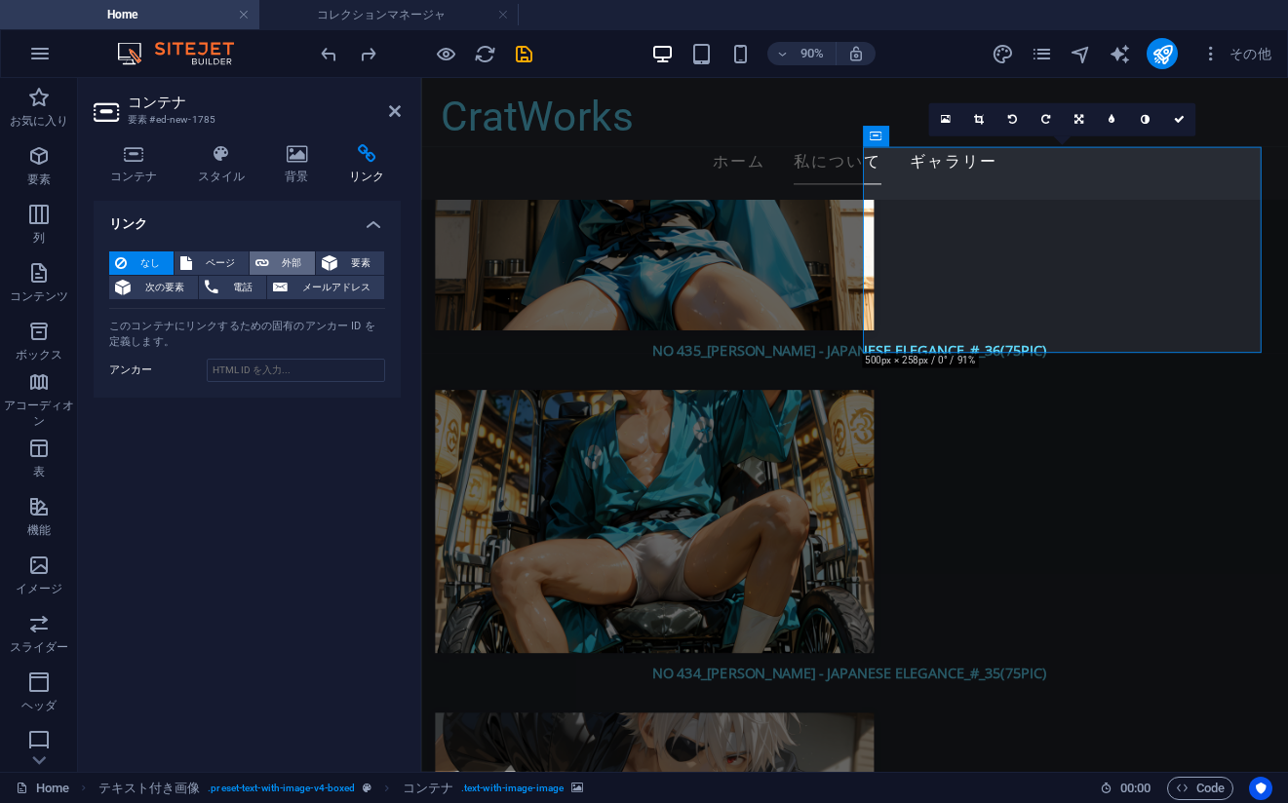
click at [286, 256] on span "外部" at bounding box center [292, 262] width 35 height 23
select select "blank"
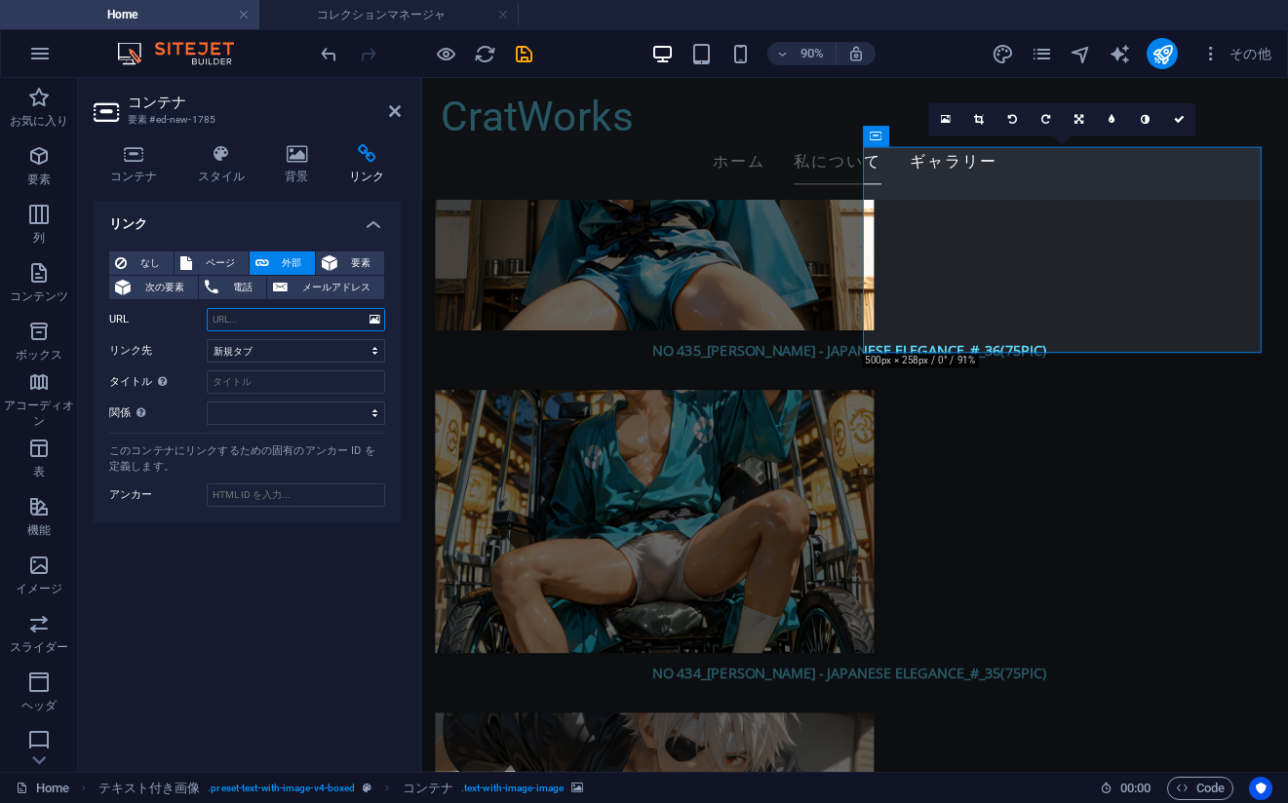
click at [274, 324] on input "URL" at bounding box center [296, 319] width 178 height 23
paste input "[URL][DOMAIN_NAME]"
type input "[URL][DOMAIN_NAME]"
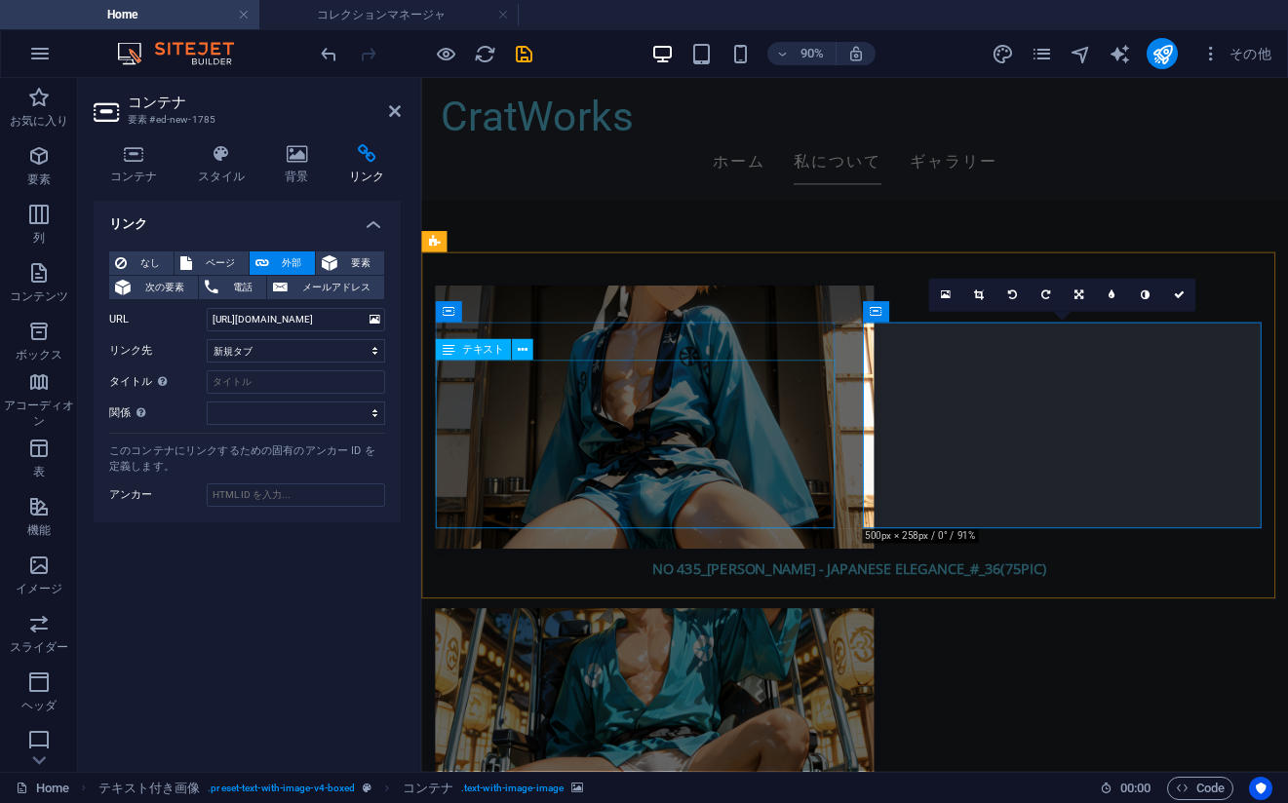
scroll to position [3959, 0]
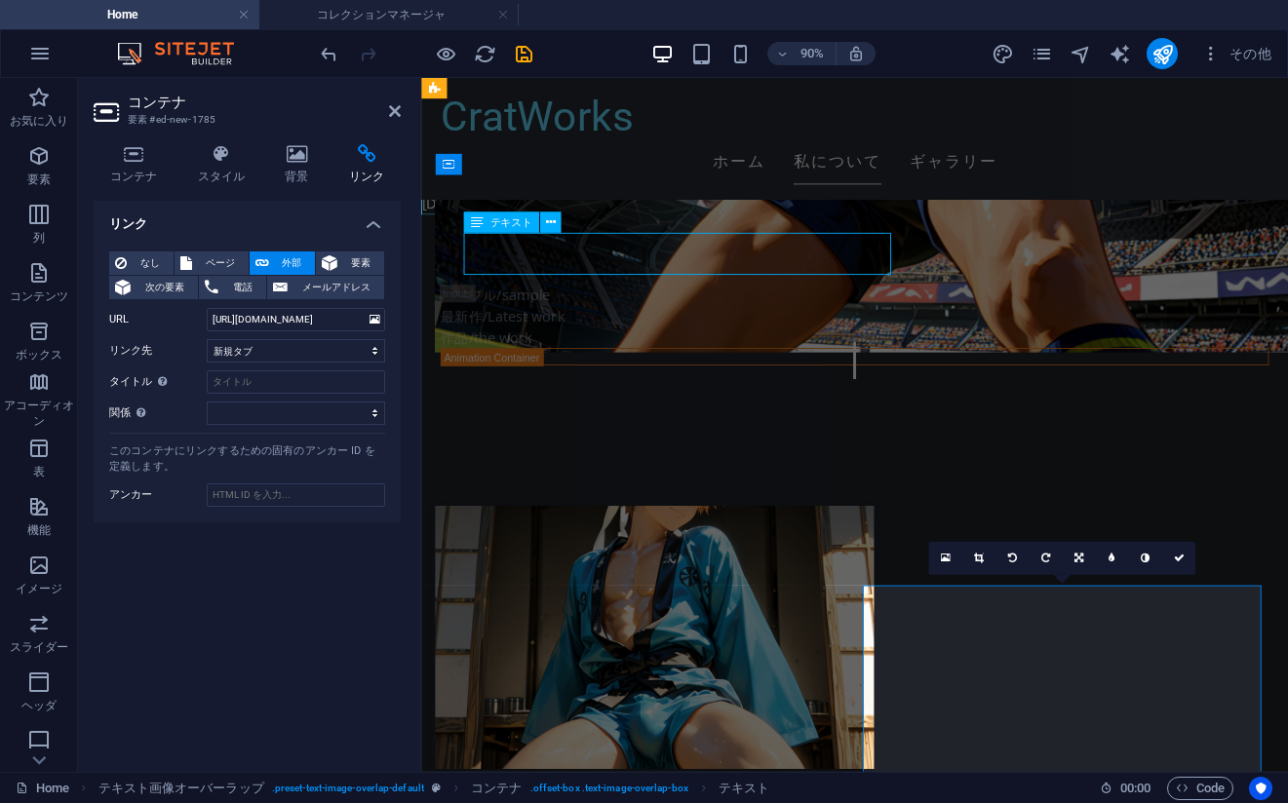
scroll to position [3960, 0]
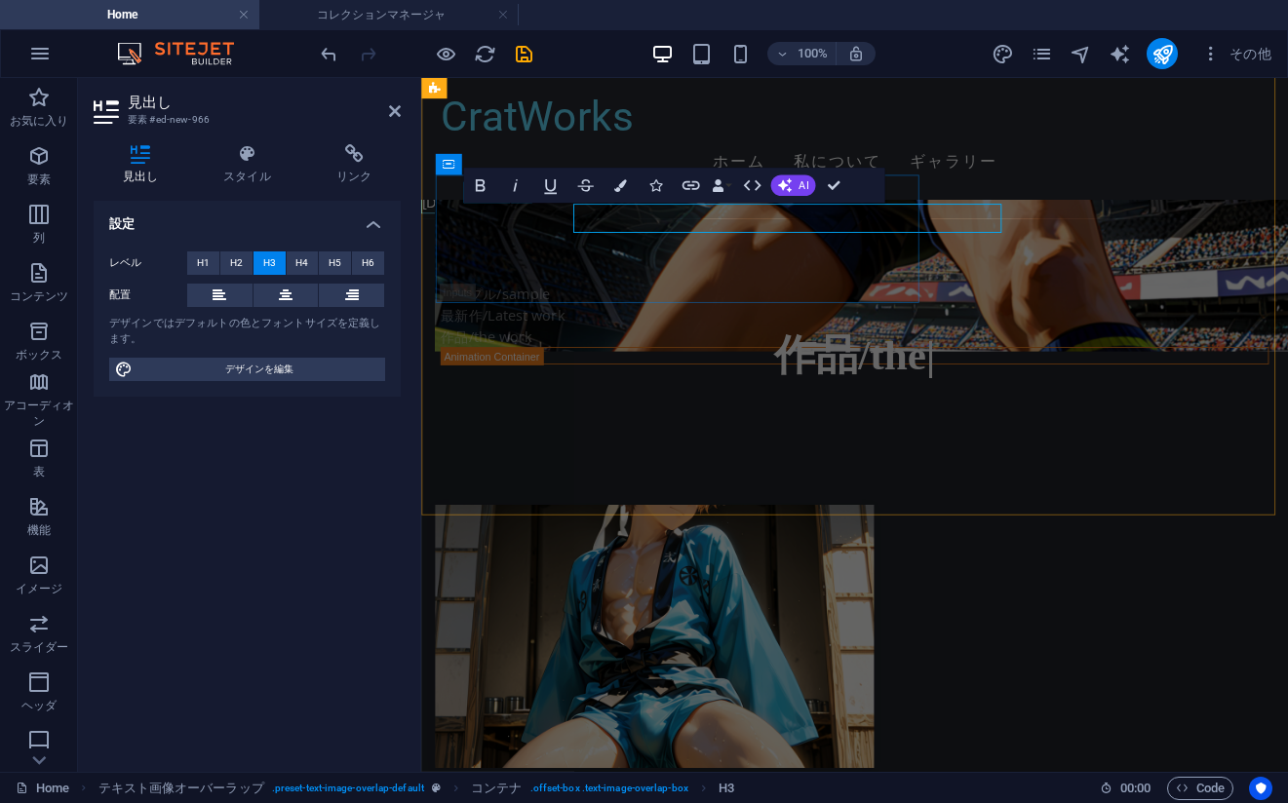
scroll to position [3959, 0]
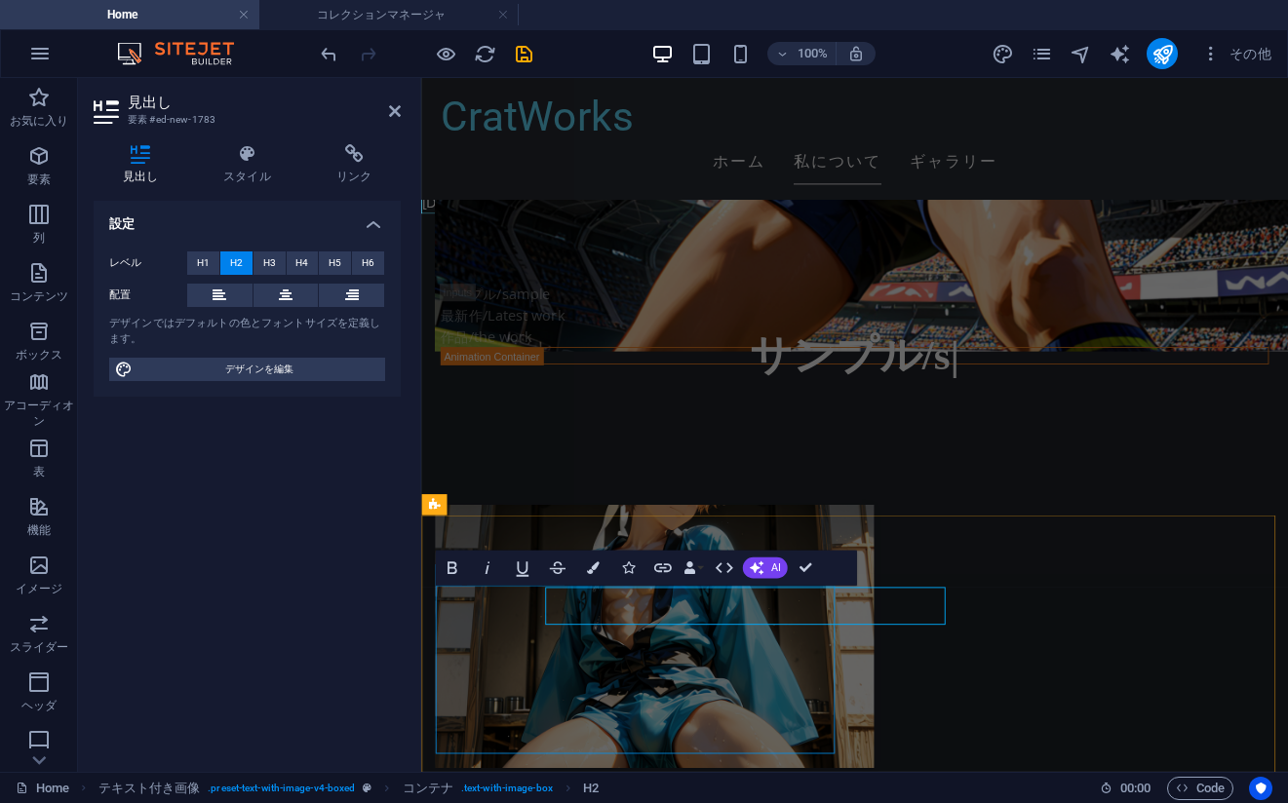
scroll to position [3959, 0]
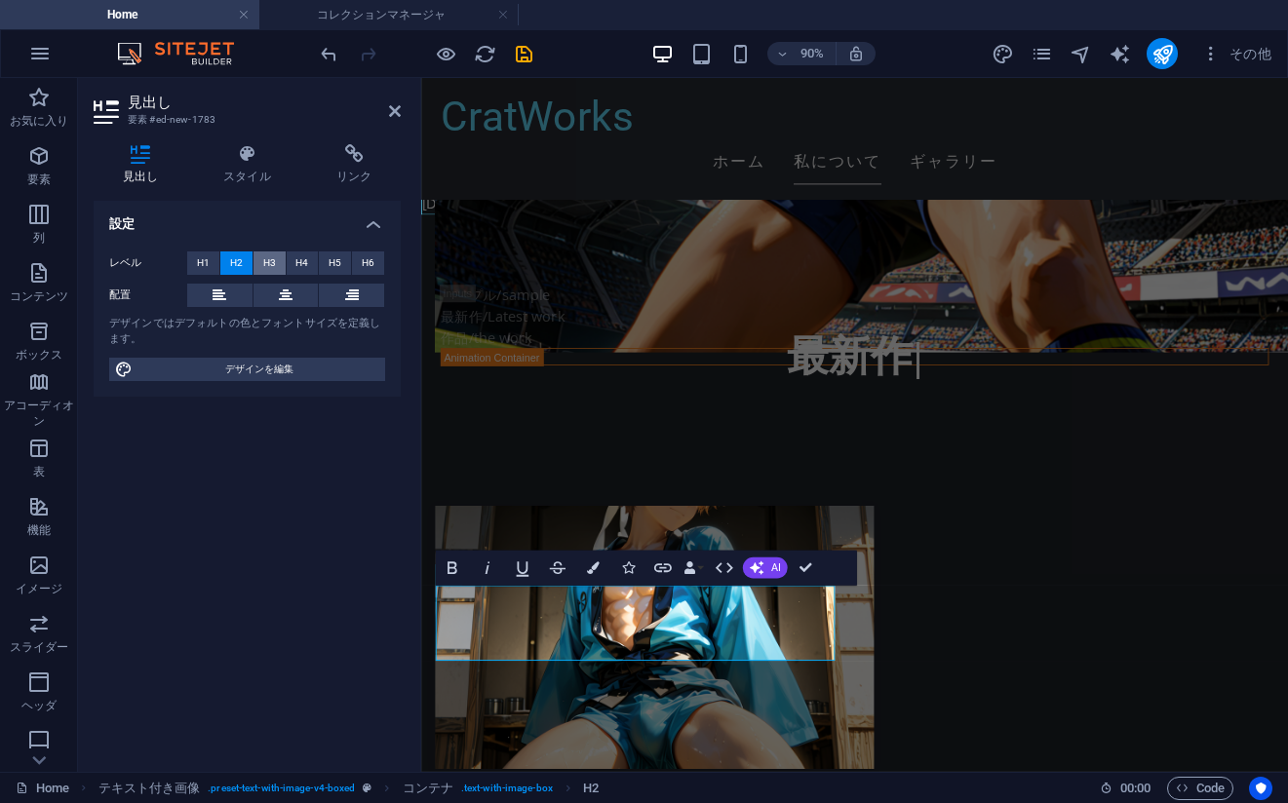
click at [268, 259] on span "H3" at bounding box center [269, 262] width 13 height 23
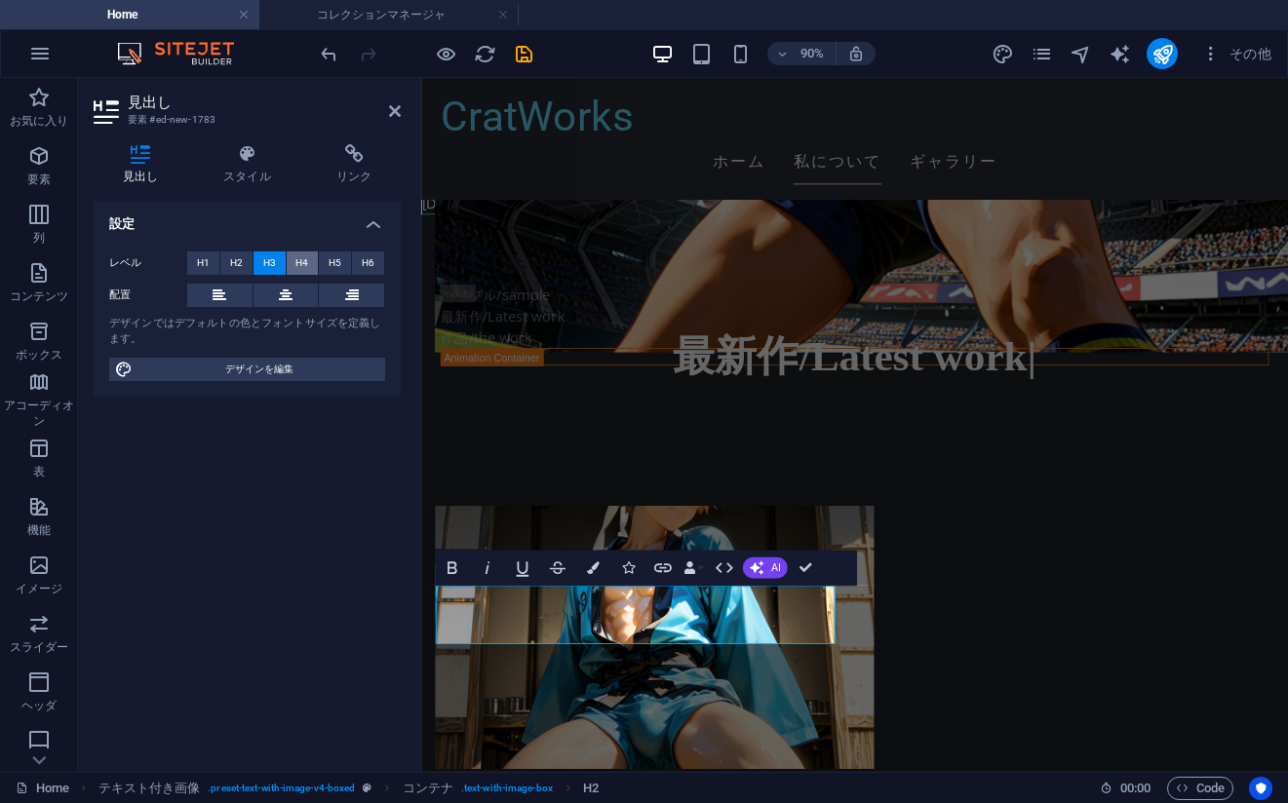
click at [293, 266] on button "H4" at bounding box center [303, 262] width 32 height 23
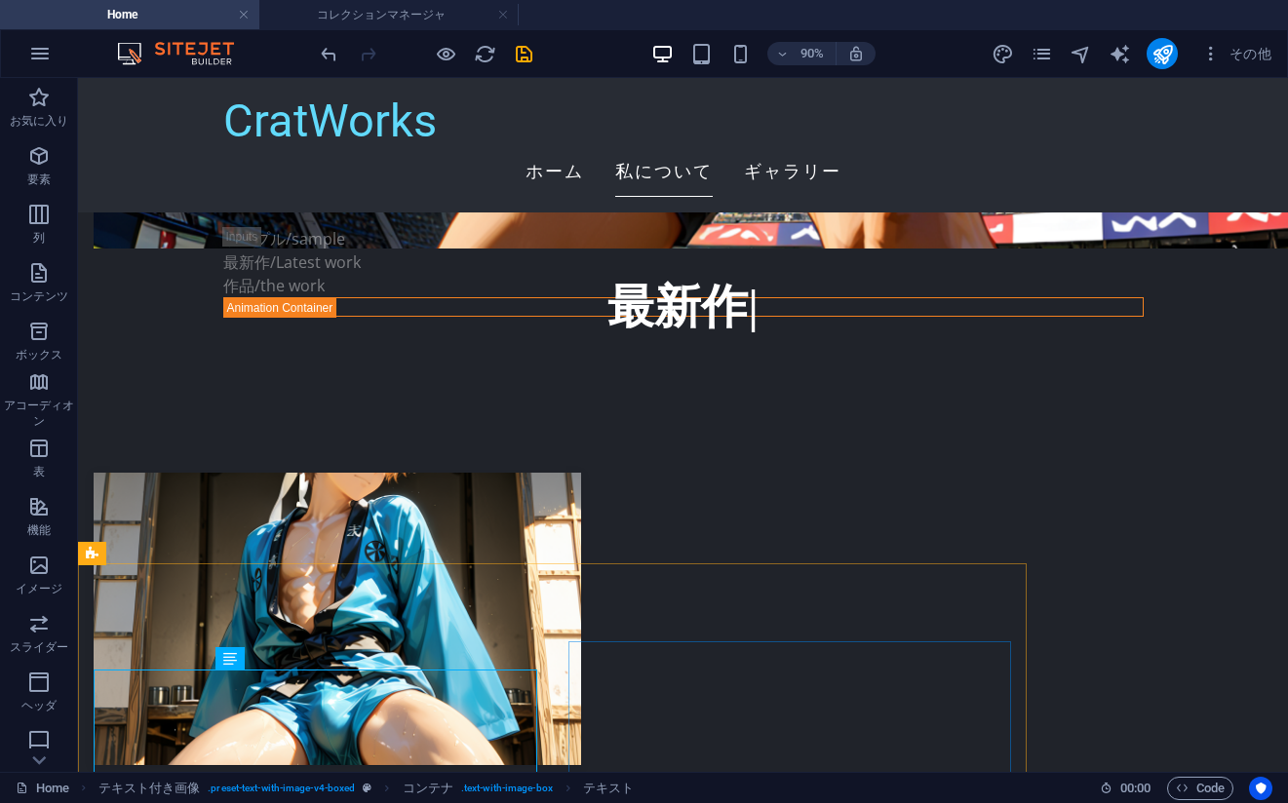
scroll to position [3960, 0]
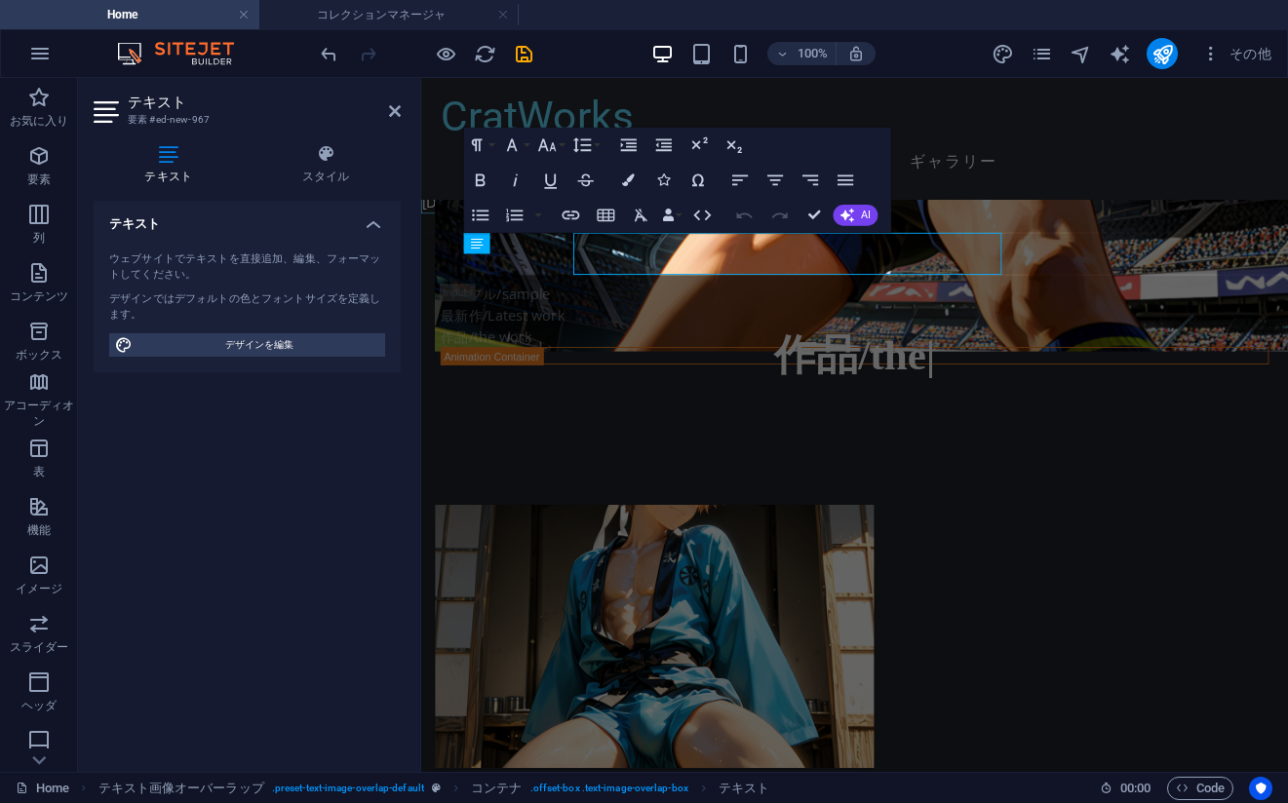
scroll to position [3959, 0]
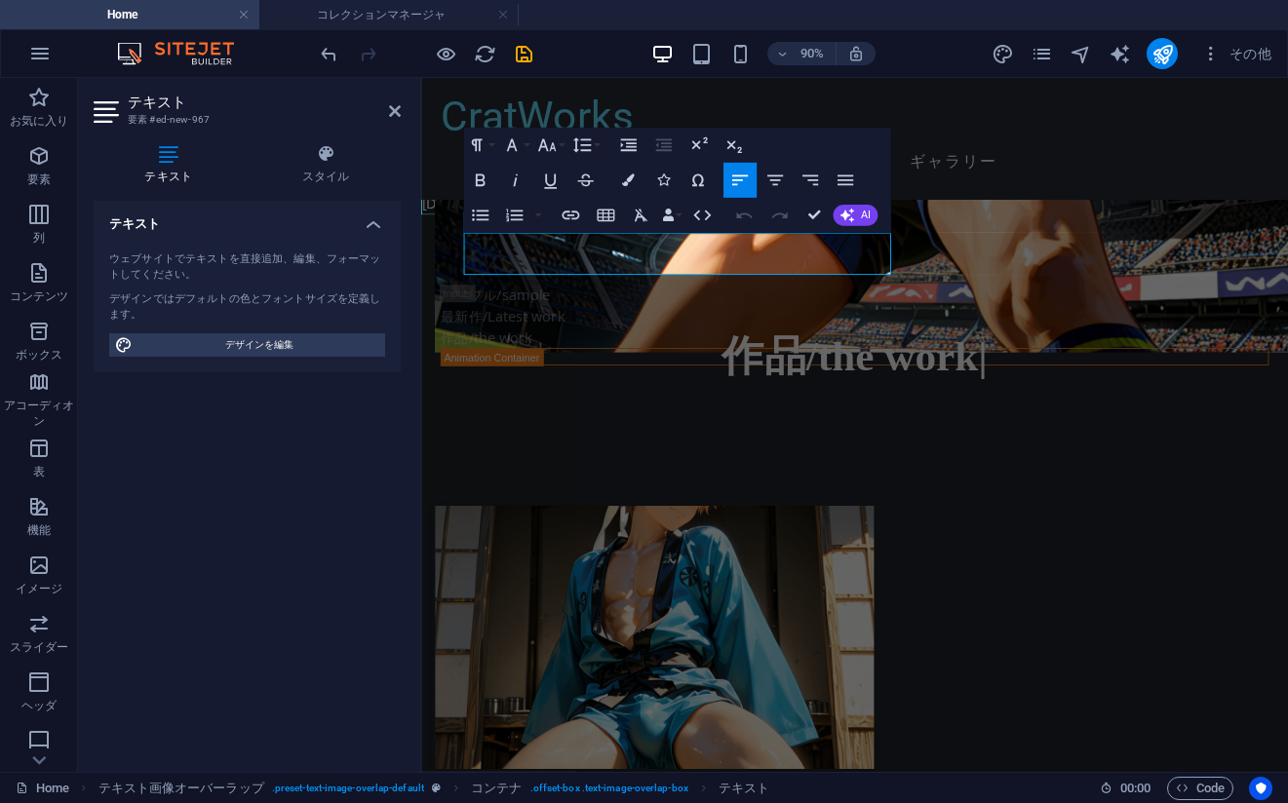
drag, startPoint x: 792, startPoint y: 290, endPoint x: 818, endPoint y: 309, distance: 31.4
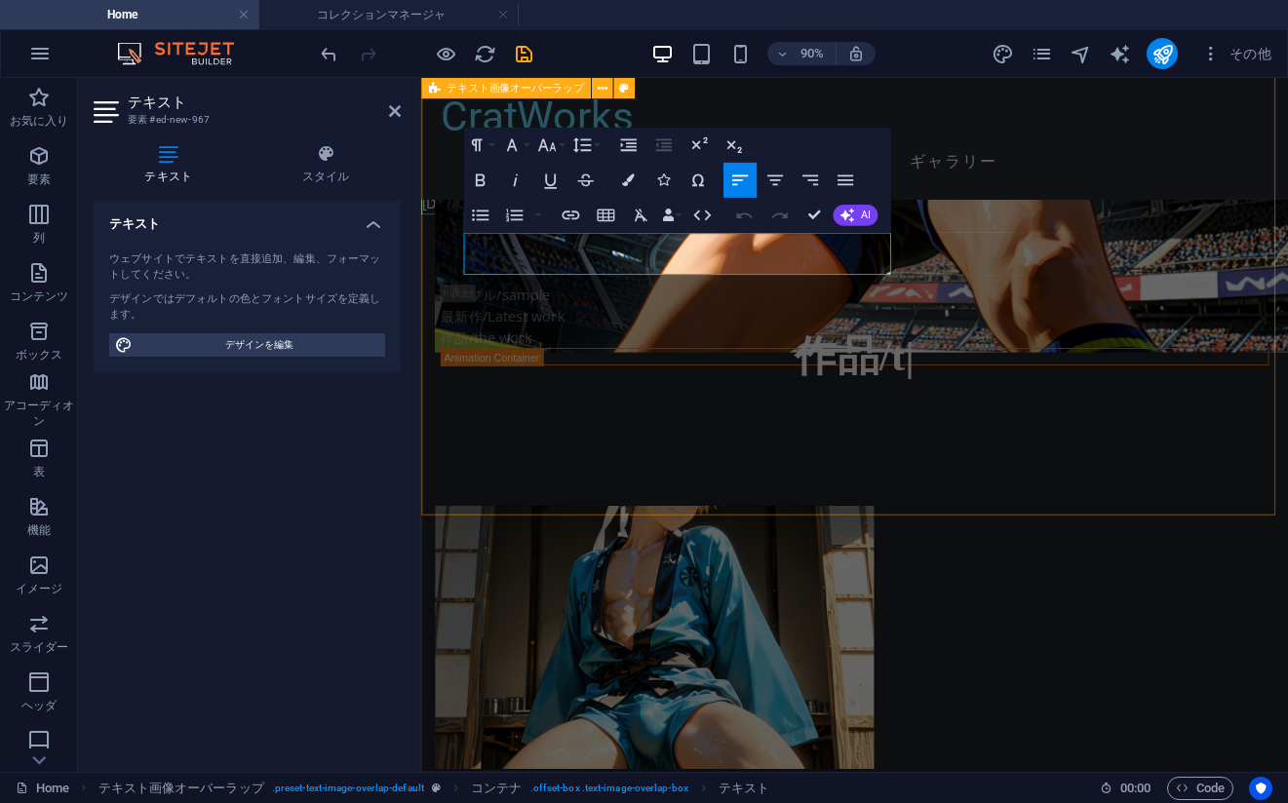
copy div "購入/お問合せに関してのお知らせ Notice regarding purchases/inquiries"
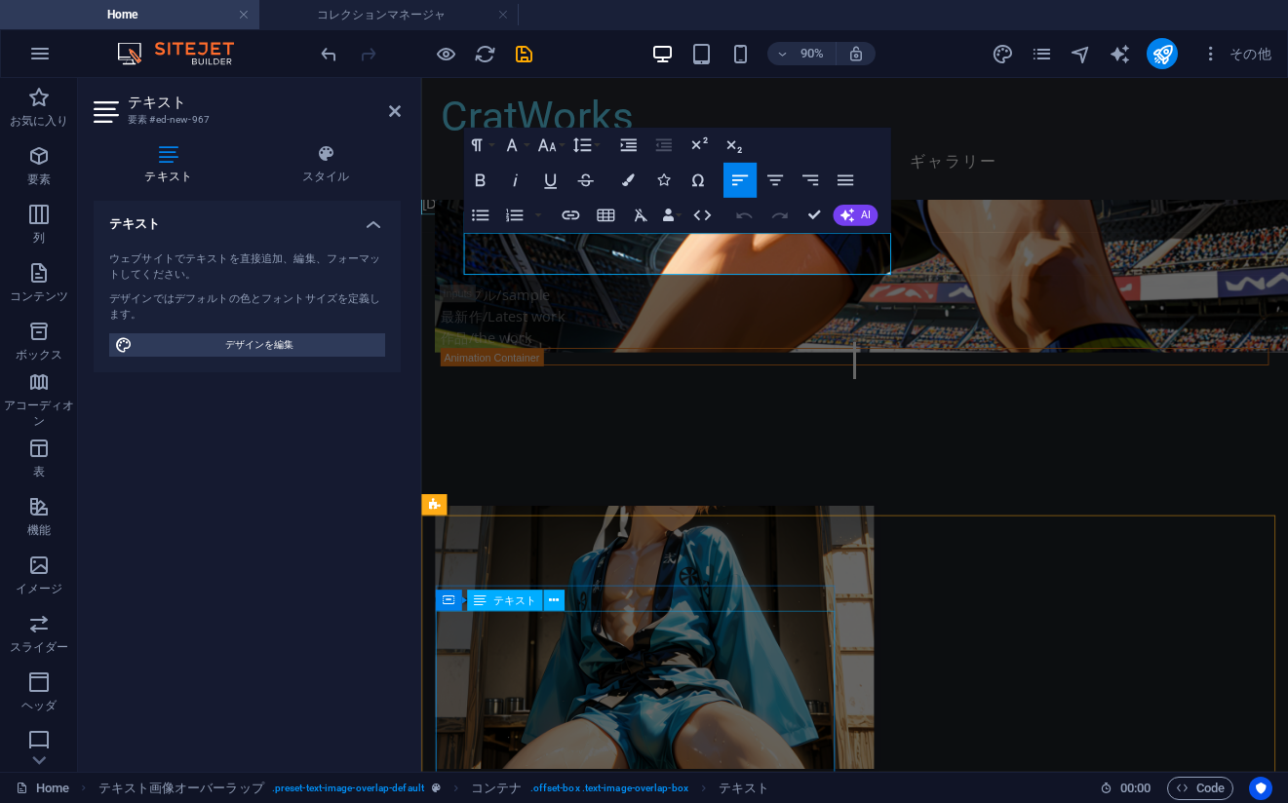
drag, startPoint x: 670, startPoint y: 740, endPoint x: 988, endPoint y: 675, distance: 325.4
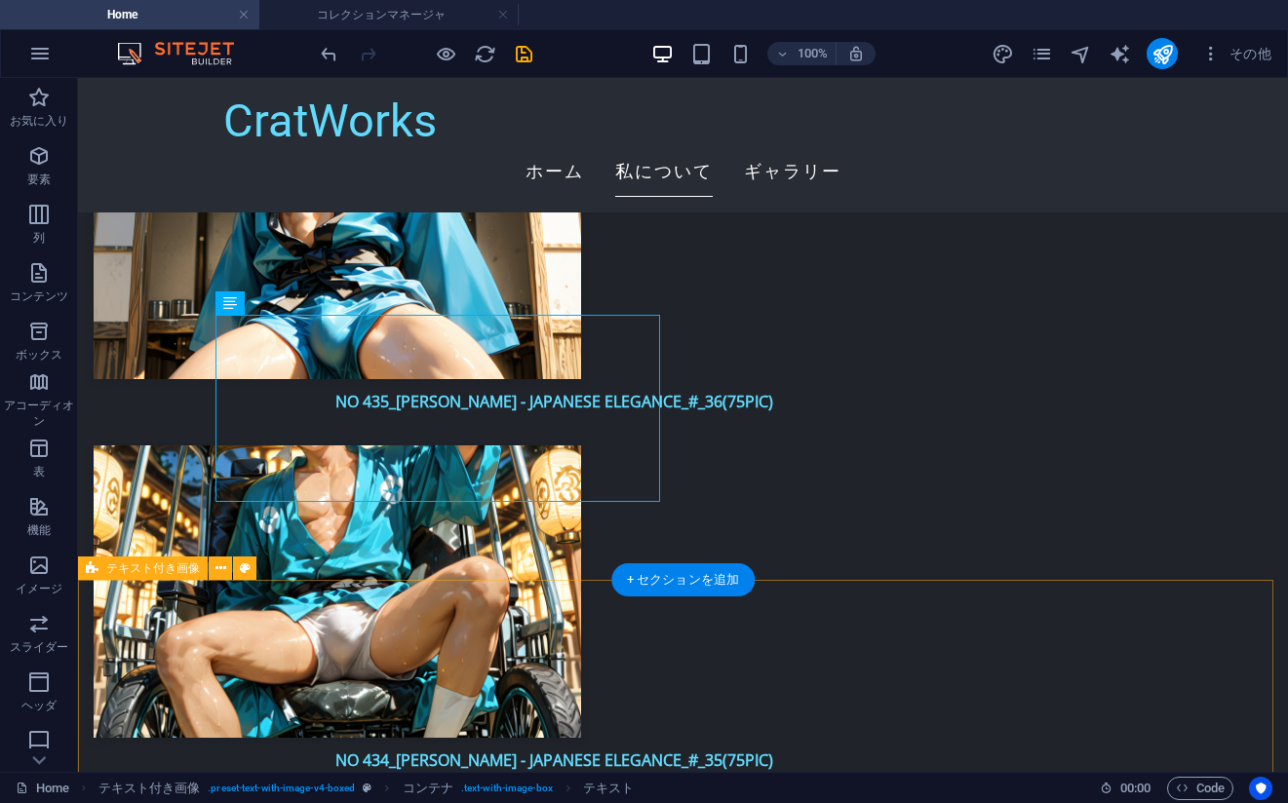
scroll to position [4350, 0]
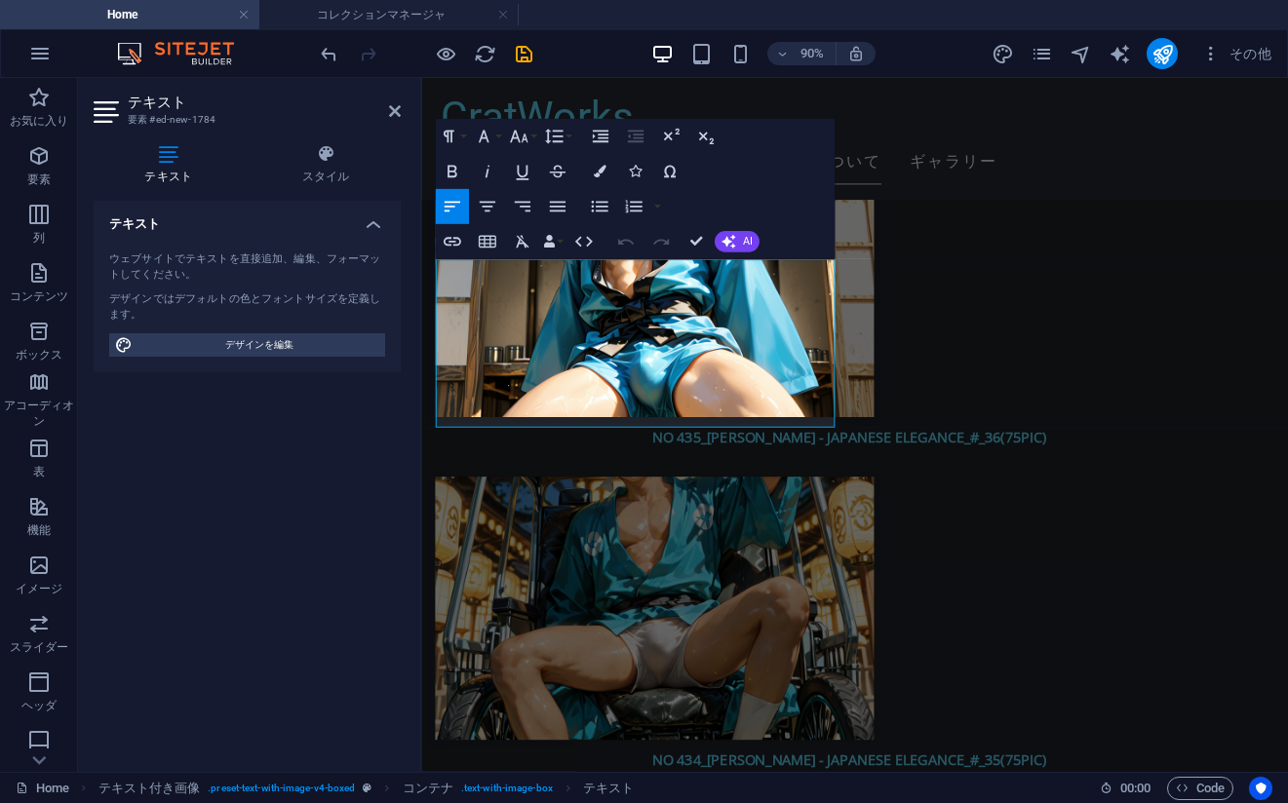
drag, startPoint x: 566, startPoint y: 454, endPoint x: 813, endPoint y: 351, distance: 267.4
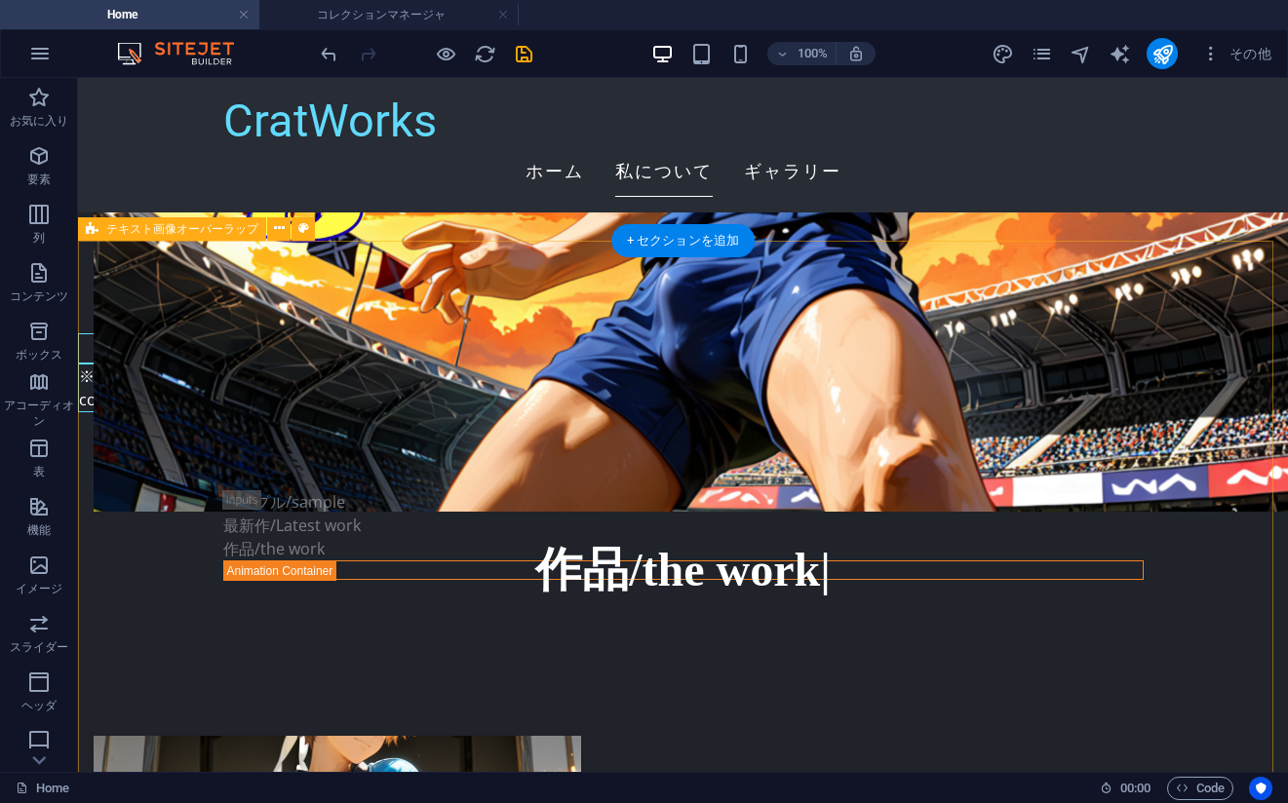
scroll to position [3669, 0]
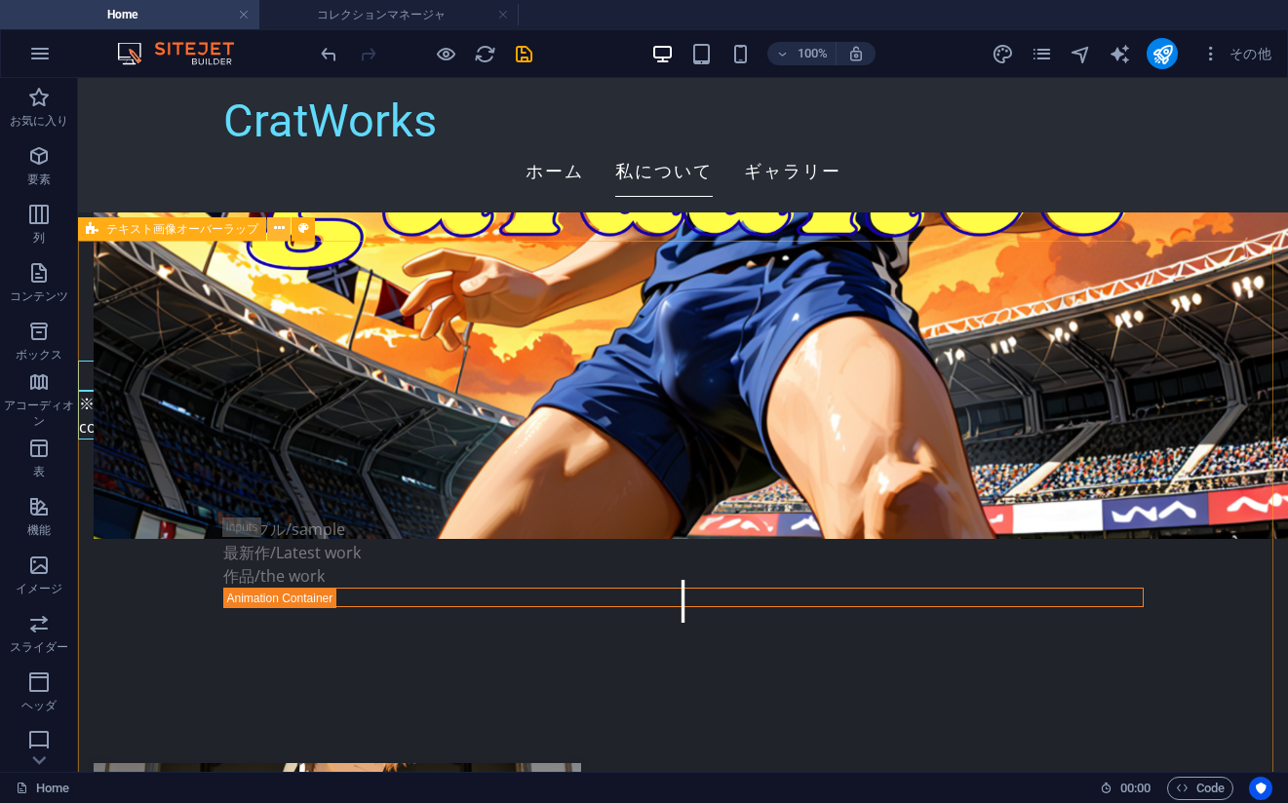
click at [275, 229] on icon at bounding box center [279, 228] width 11 height 20
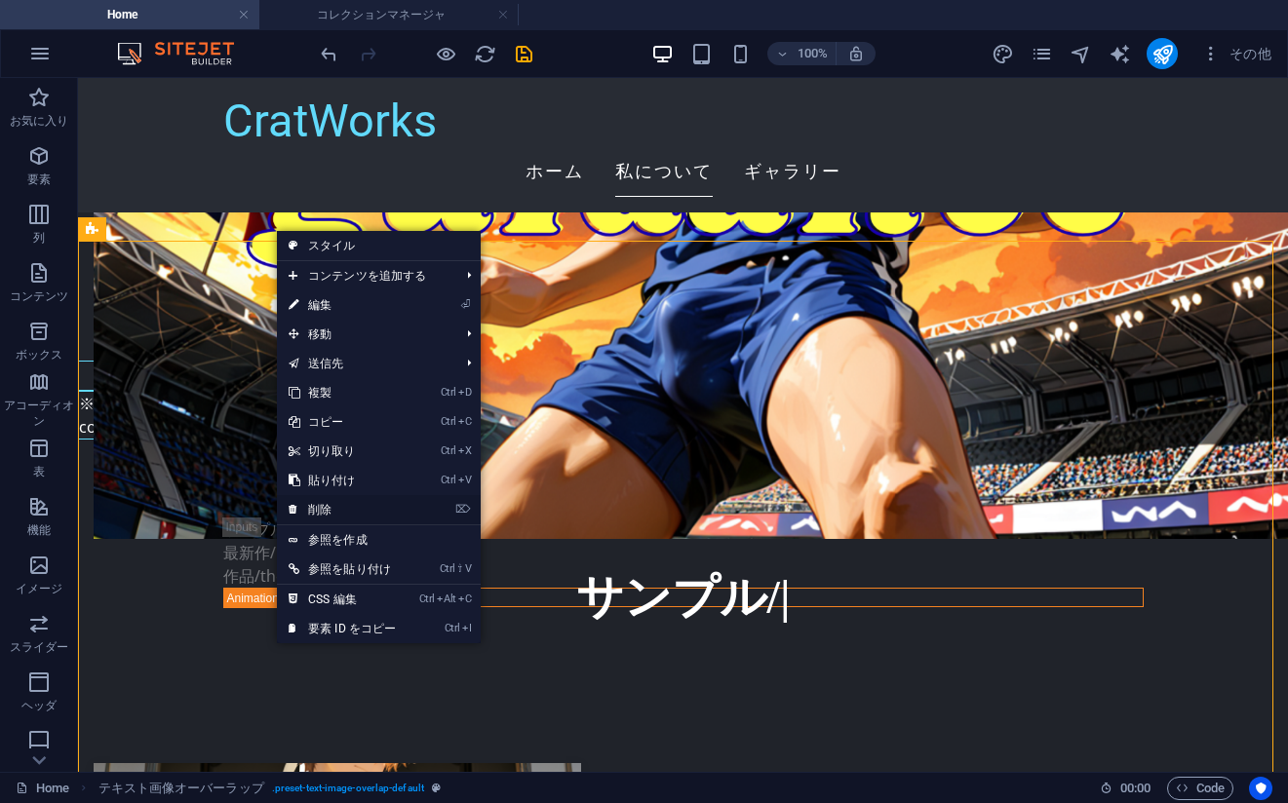
click at [329, 511] on link "⌦ 削除" at bounding box center [342, 509] width 131 height 29
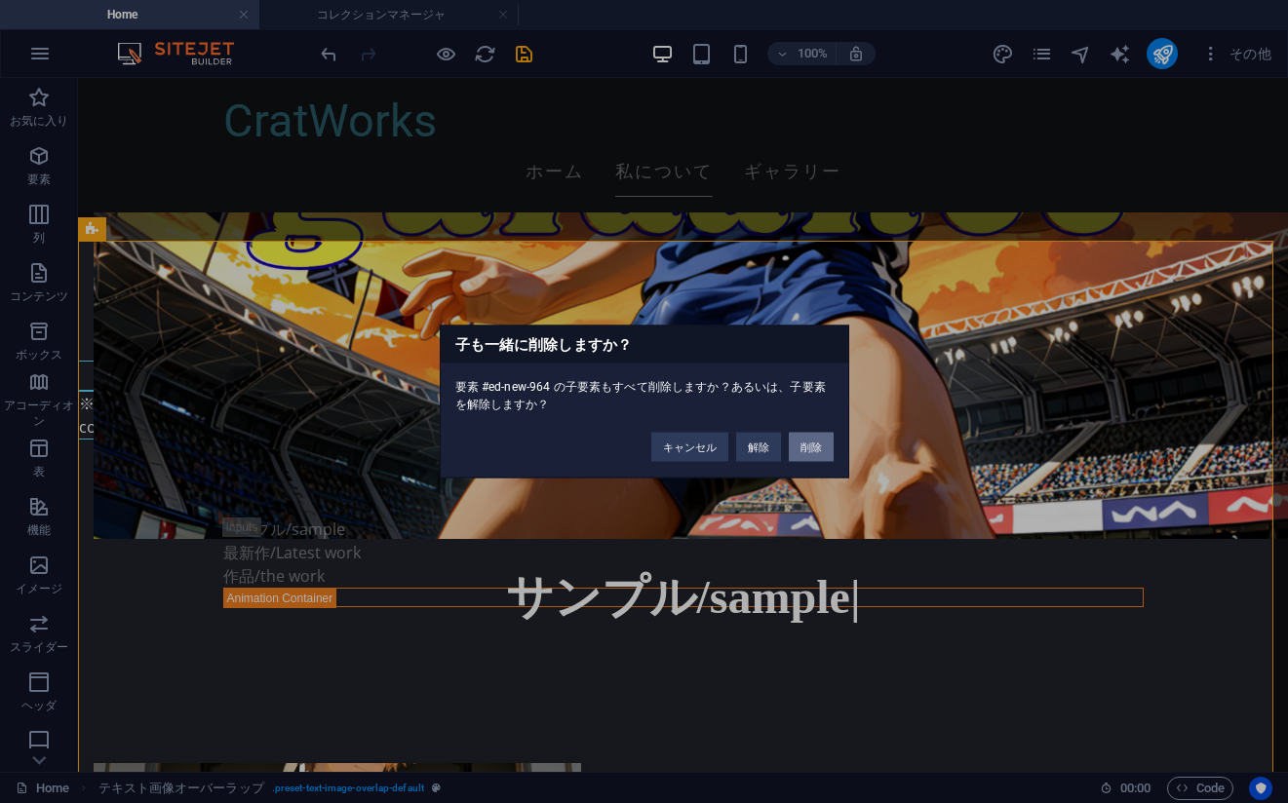
click at [803, 441] on button "削除" at bounding box center [811, 447] width 45 height 29
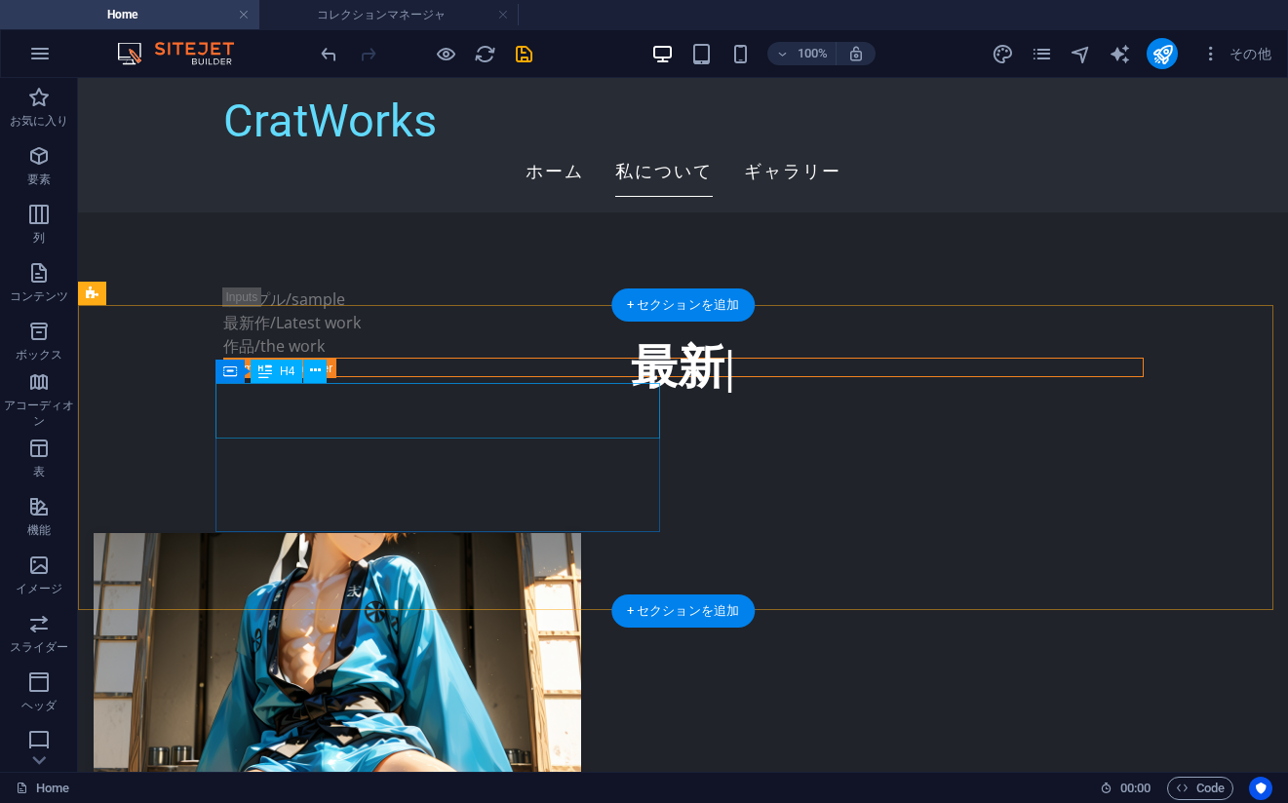
scroll to position [3509, 0]
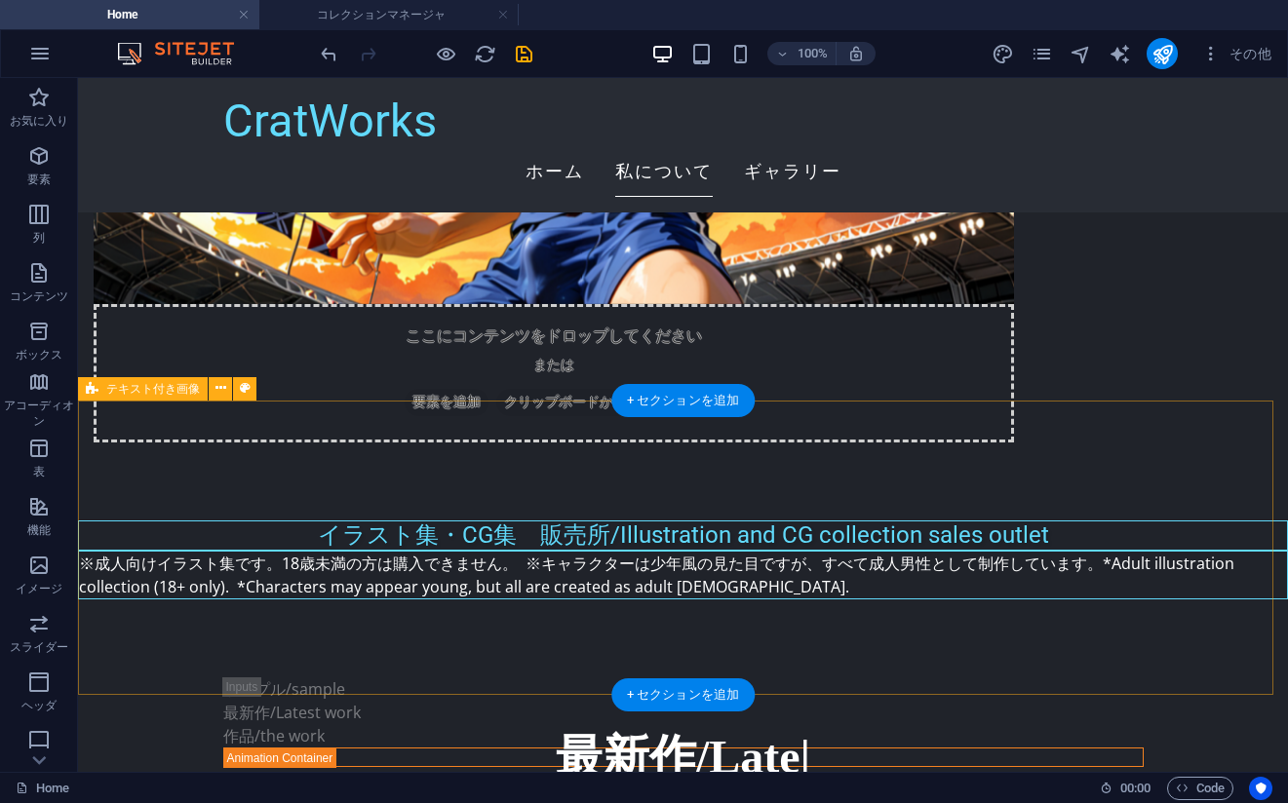
select select "rem"
select select "px"
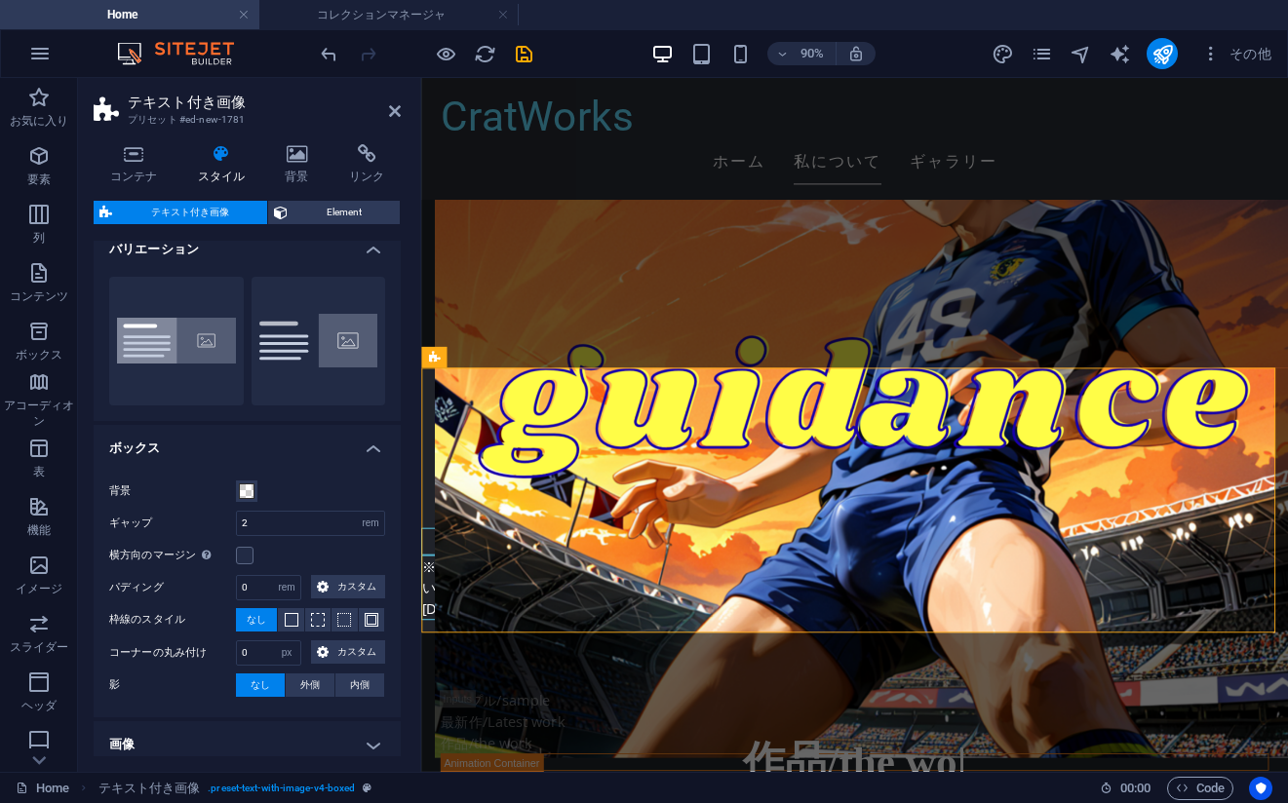
scroll to position [0, 0]
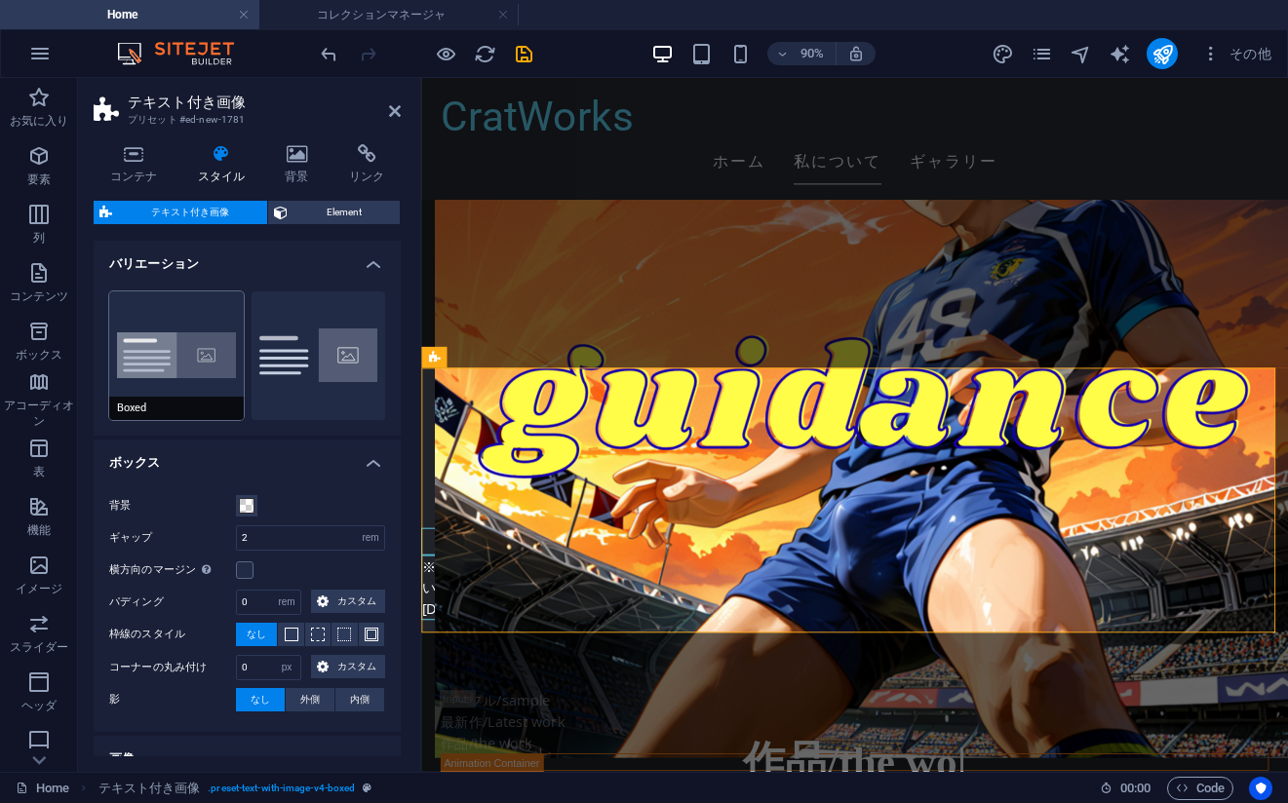
click at [197, 374] on button "Boxed" at bounding box center [176, 355] width 135 height 129
type input "0"
type input "2.5"
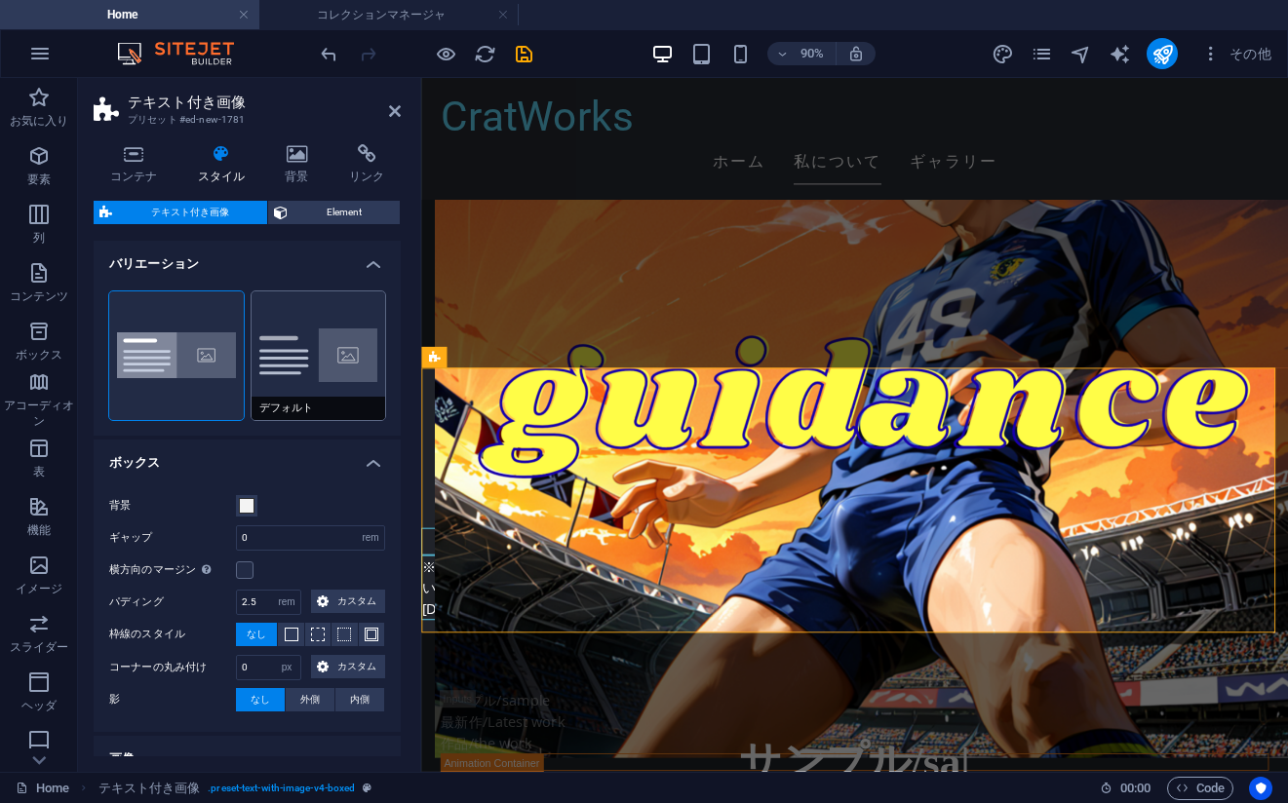
click at [328, 349] on button "デフォルト" at bounding box center [318, 355] width 135 height 129
type input "2"
type input "0"
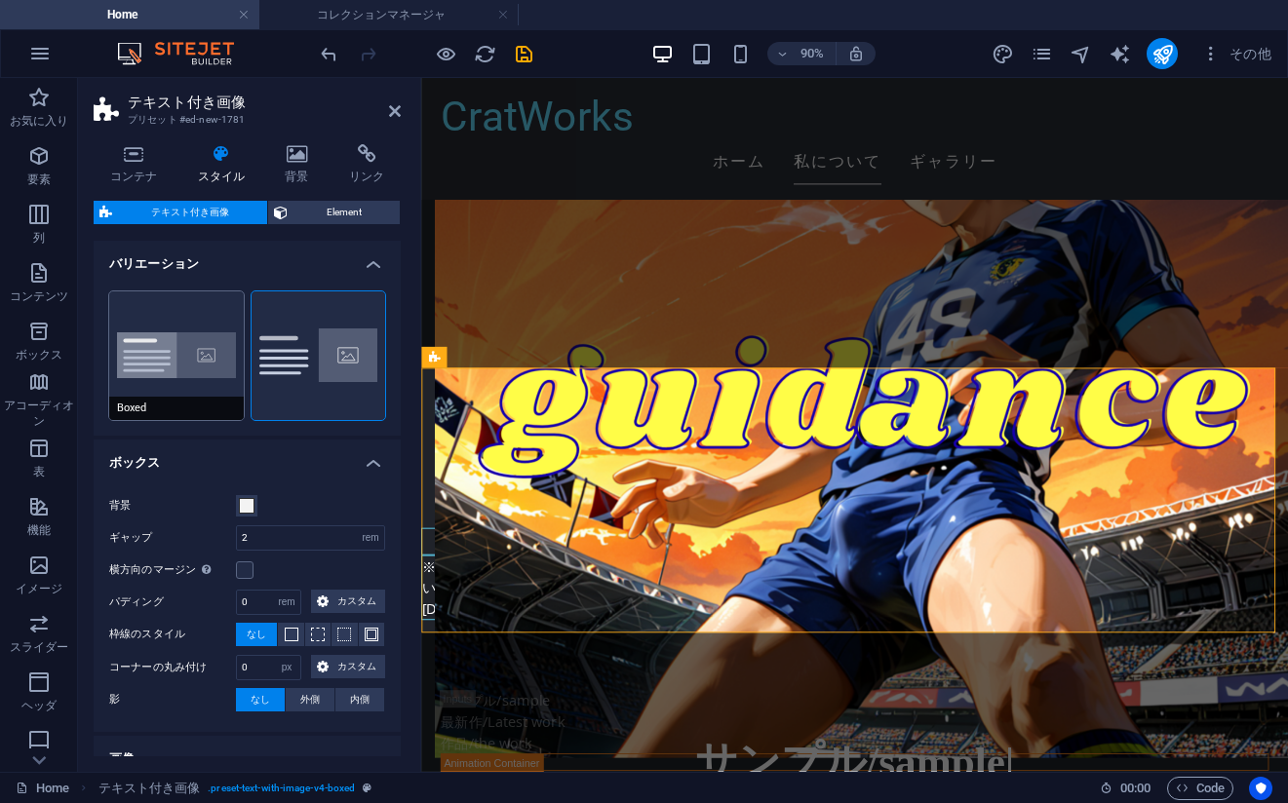
click at [195, 336] on button "Boxed" at bounding box center [176, 355] width 135 height 129
type input "0"
type input "2.5"
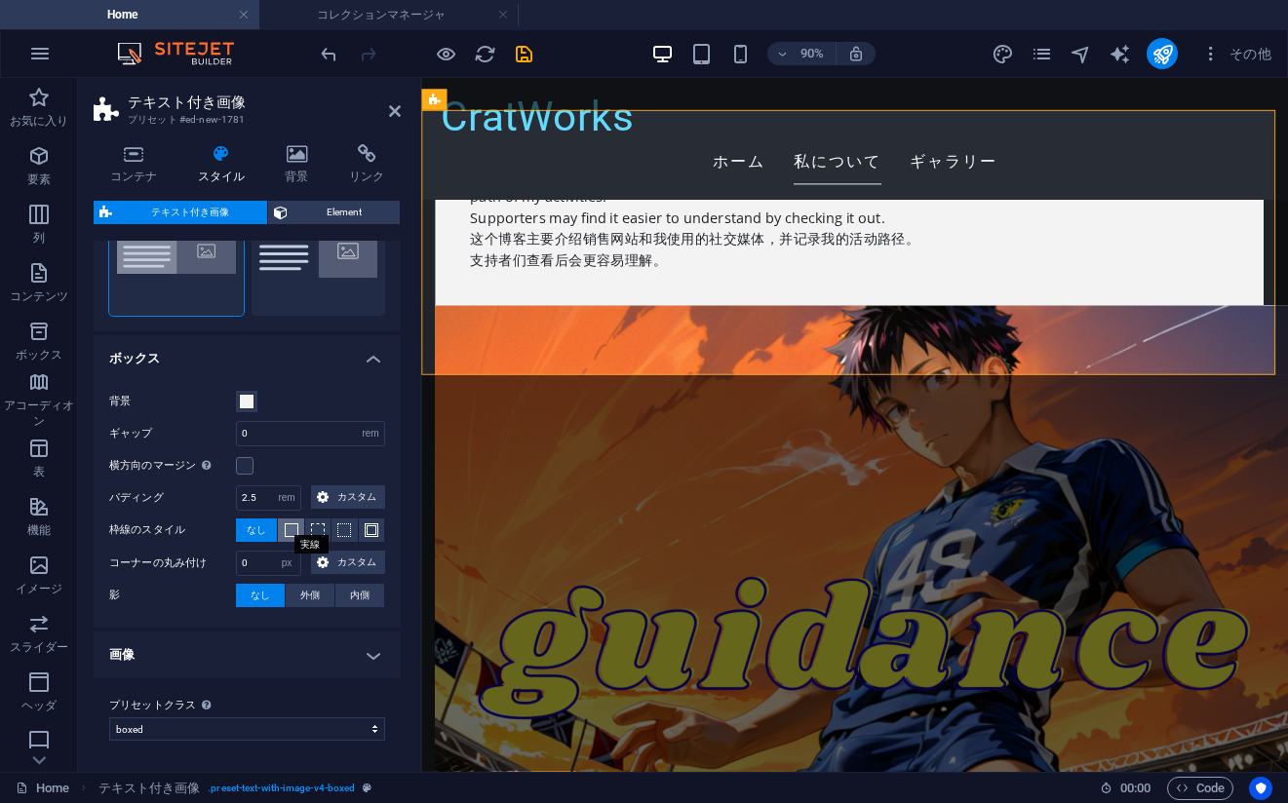
scroll to position [3796, 0]
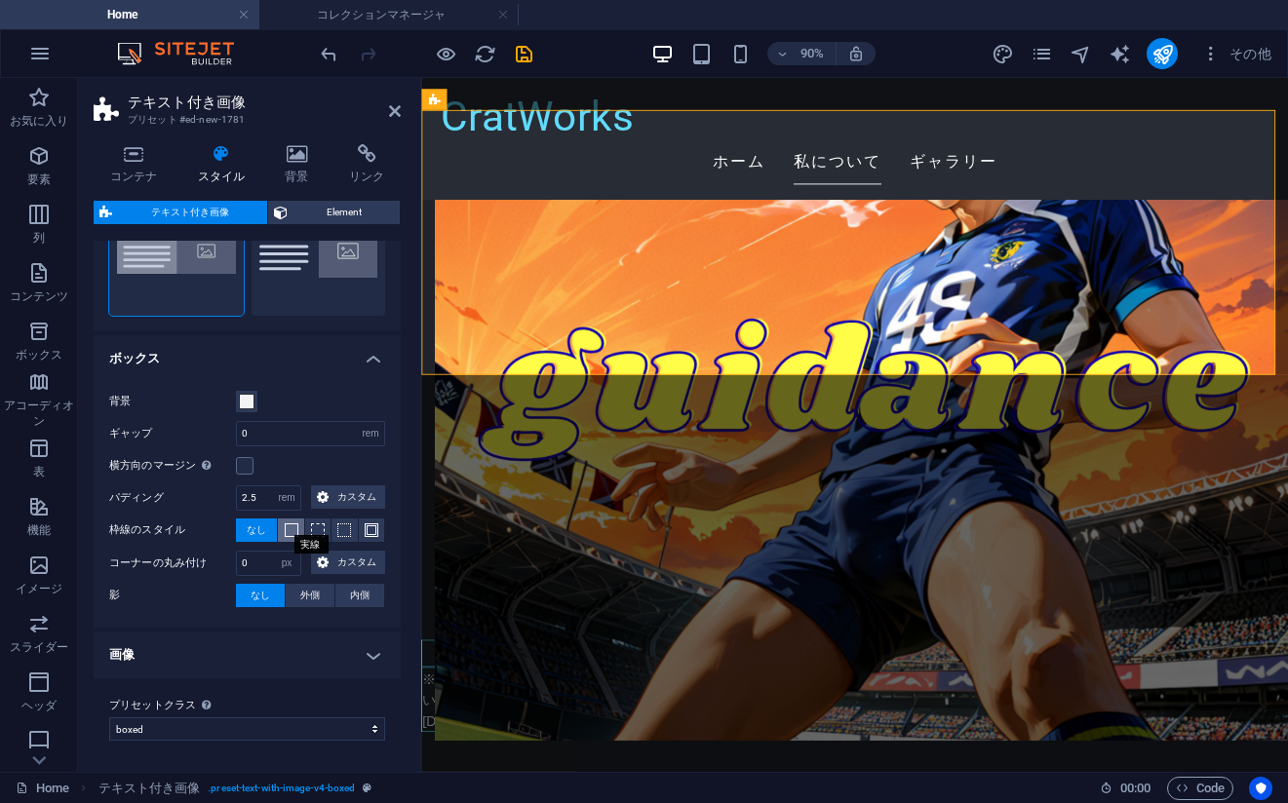
click at [285, 536] on span at bounding box center [292, 530] width 14 height 14
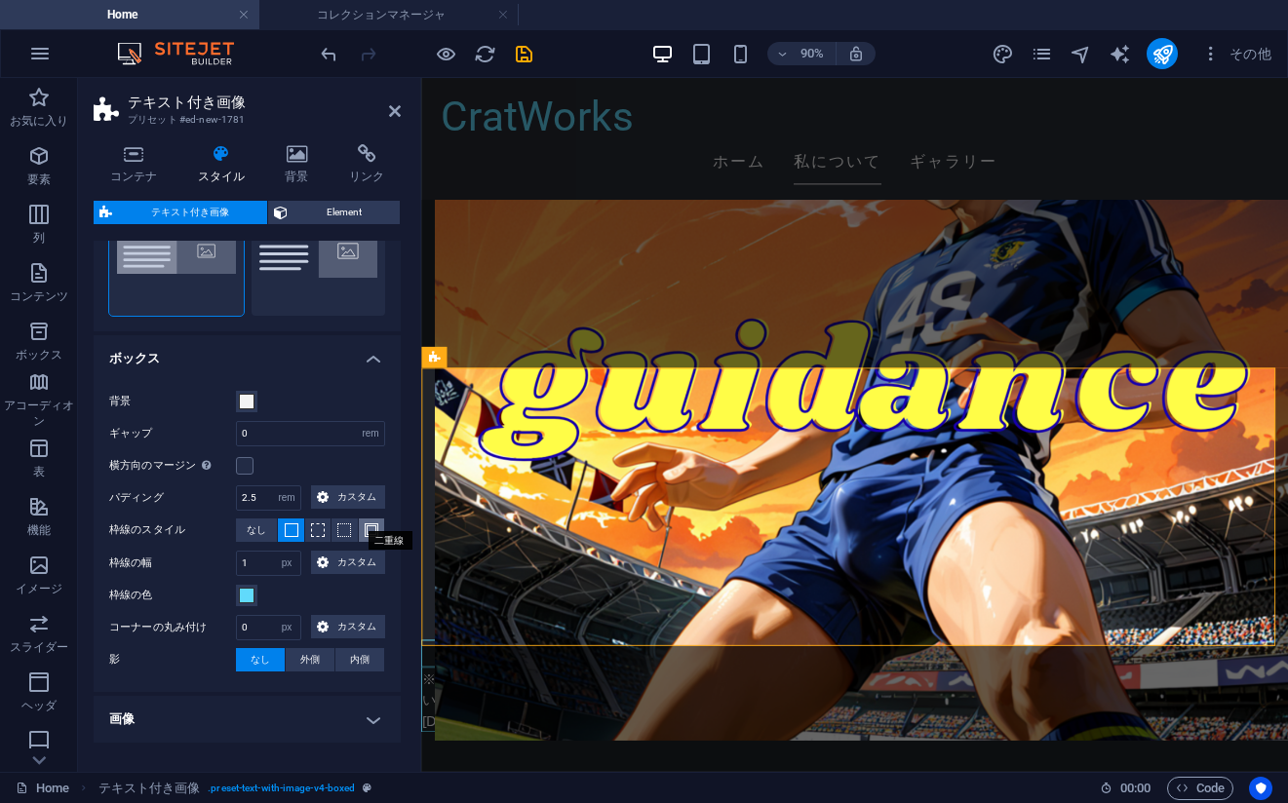
click at [367, 529] on span at bounding box center [372, 530] width 14 height 14
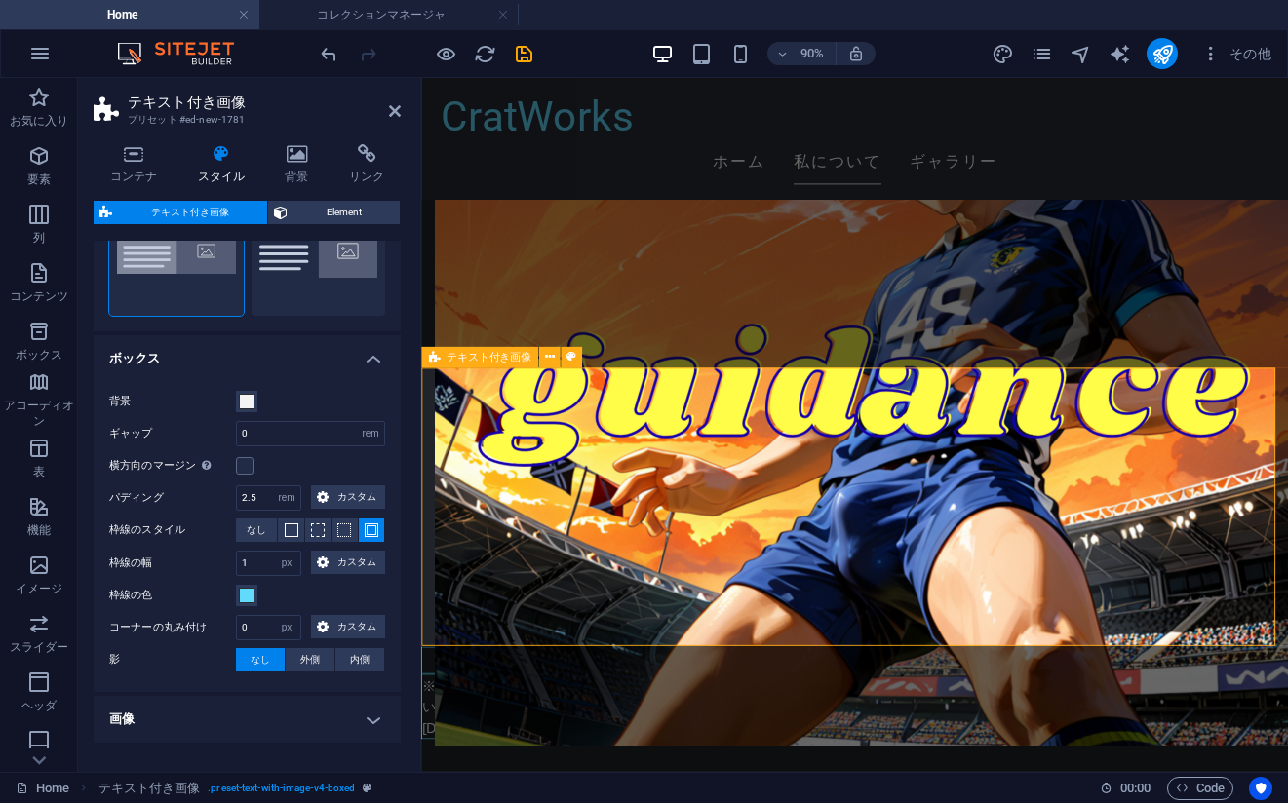
scroll to position [3800, 0]
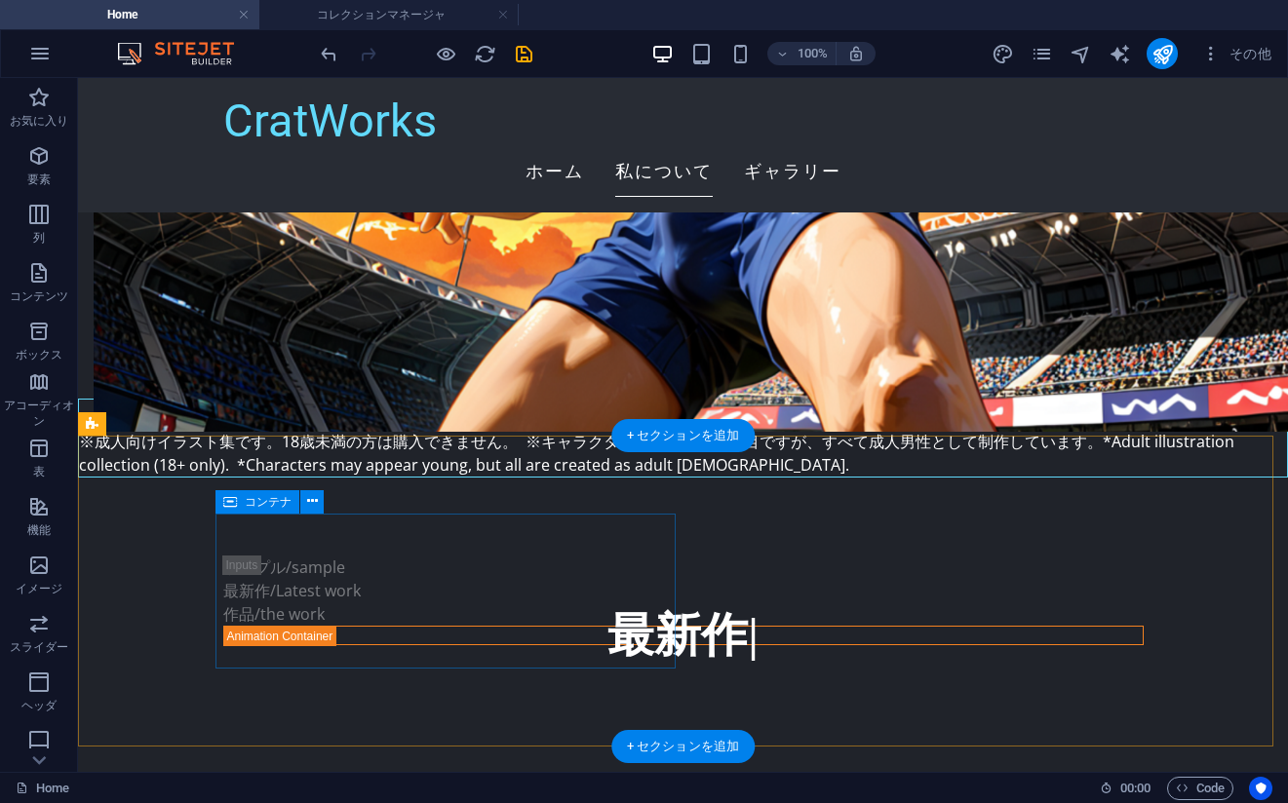
scroll to position [4092, 0]
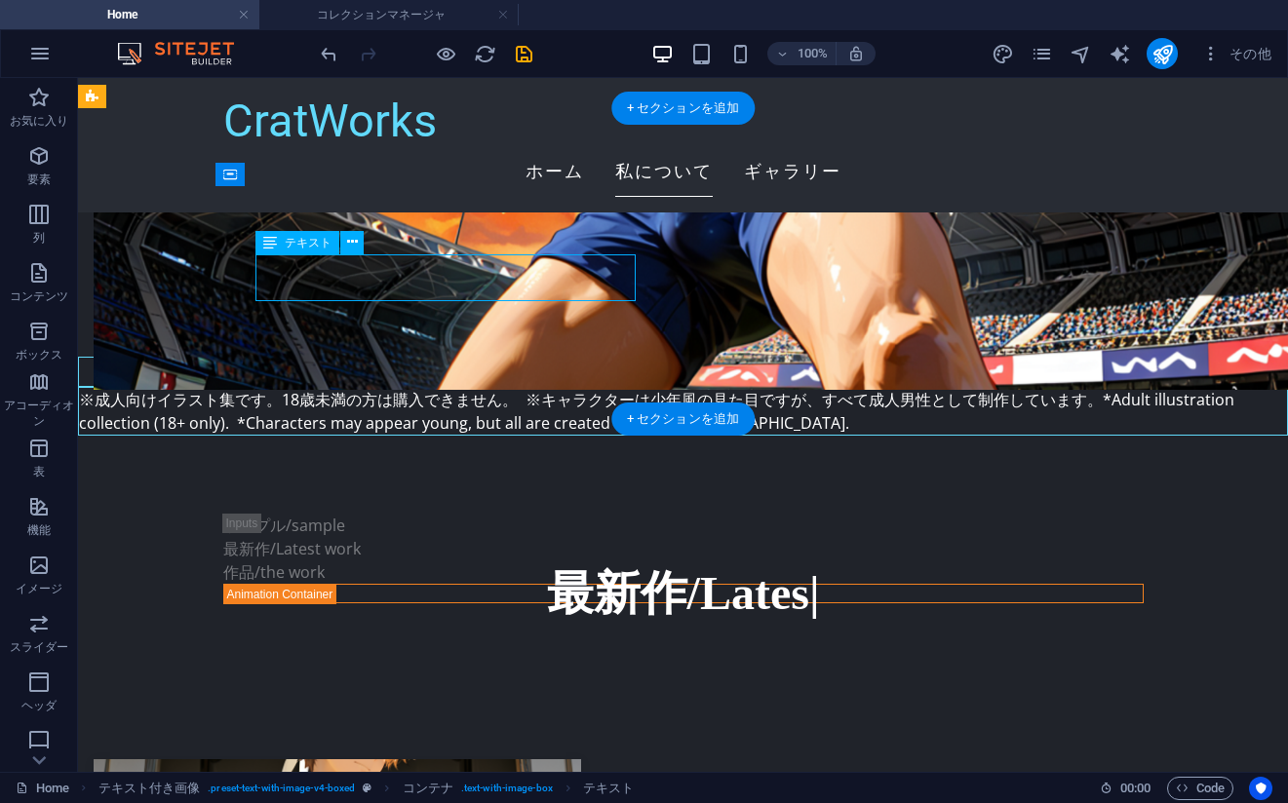
drag, startPoint x: 566, startPoint y: 299, endPoint x: 238, endPoint y: 324, distance: 329.4
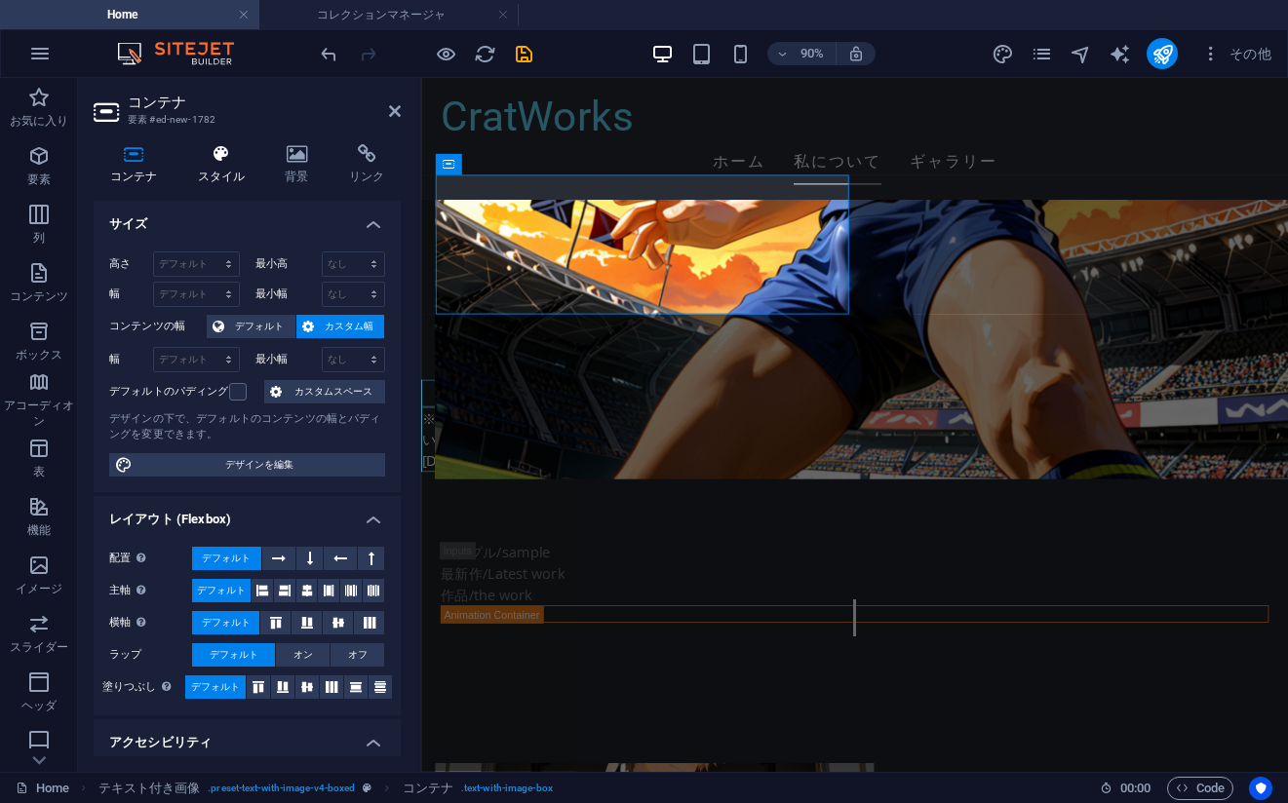
click at [210, 174] on h4 "スタイル" at bounding box center [225, 164] width 88 height 41
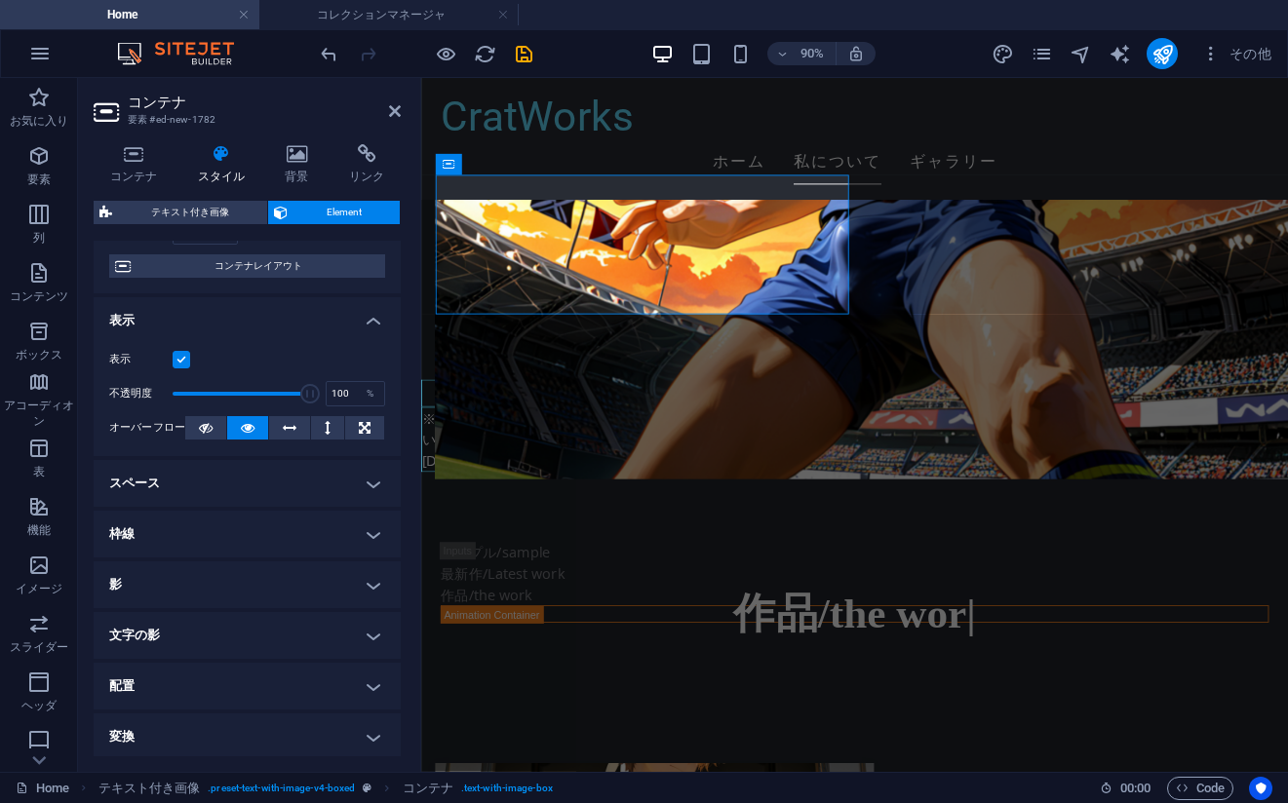
scroll to position [0, 0]
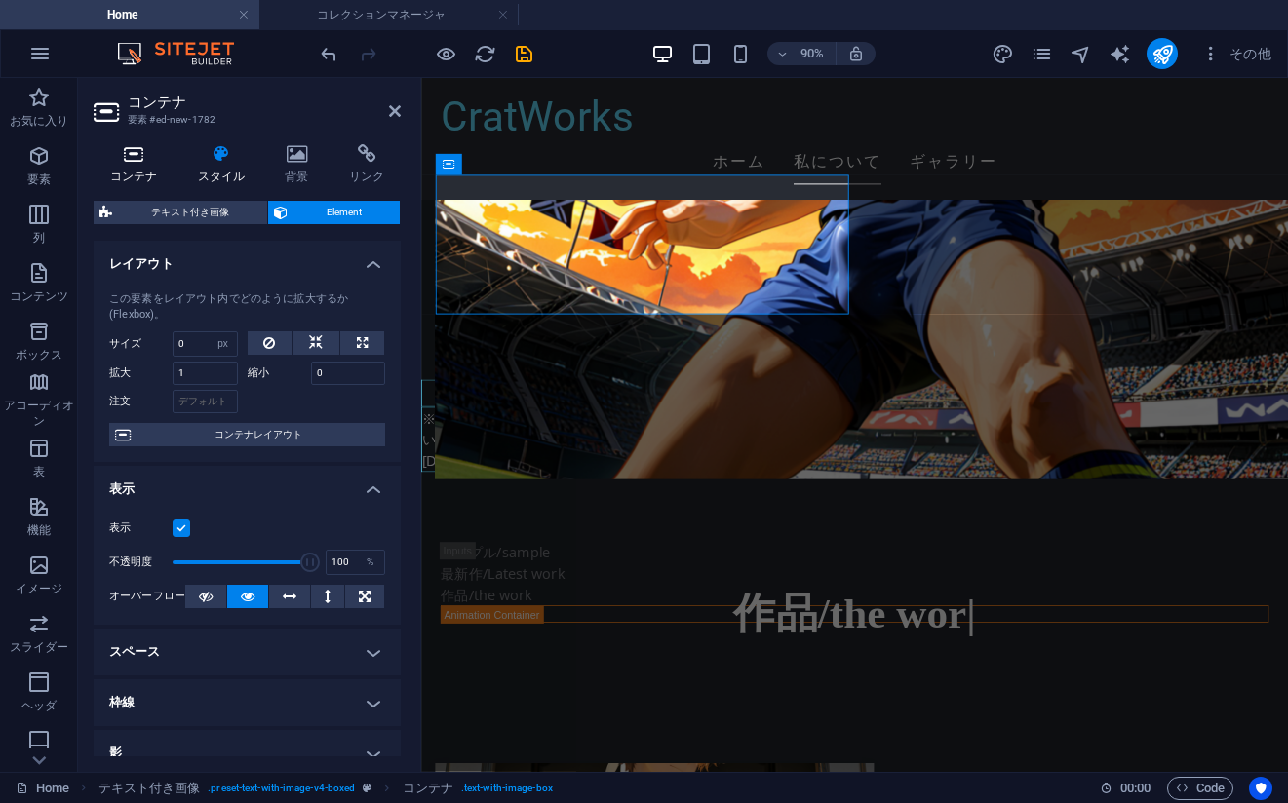
click at [143, 171] on h4 "コンテナ" at bounding box center [138, 164] width 88 height 41
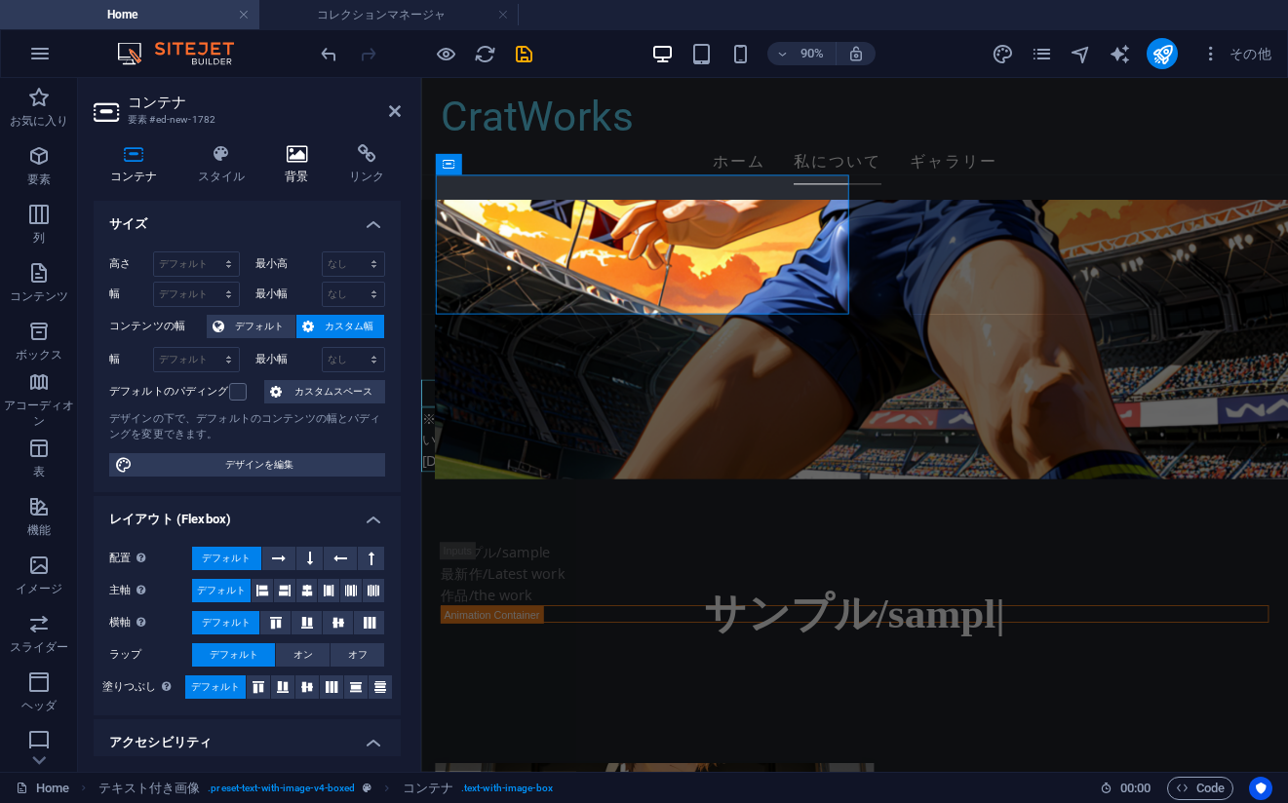
click at [292, 161] on icon at bounding box center [297, 153] width 57 height 19
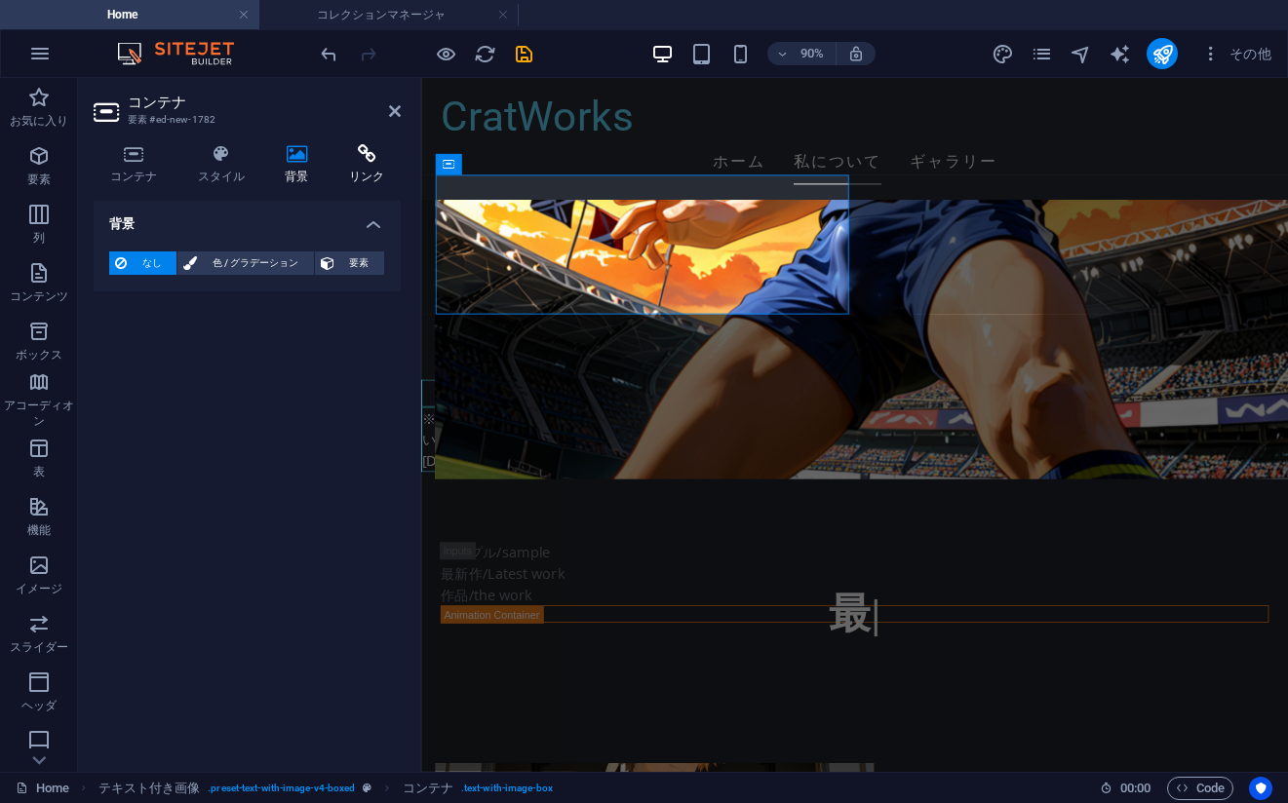
click at [351, 169] on h4 "リンク" at bounding box center [366, 164] width 68 height 41
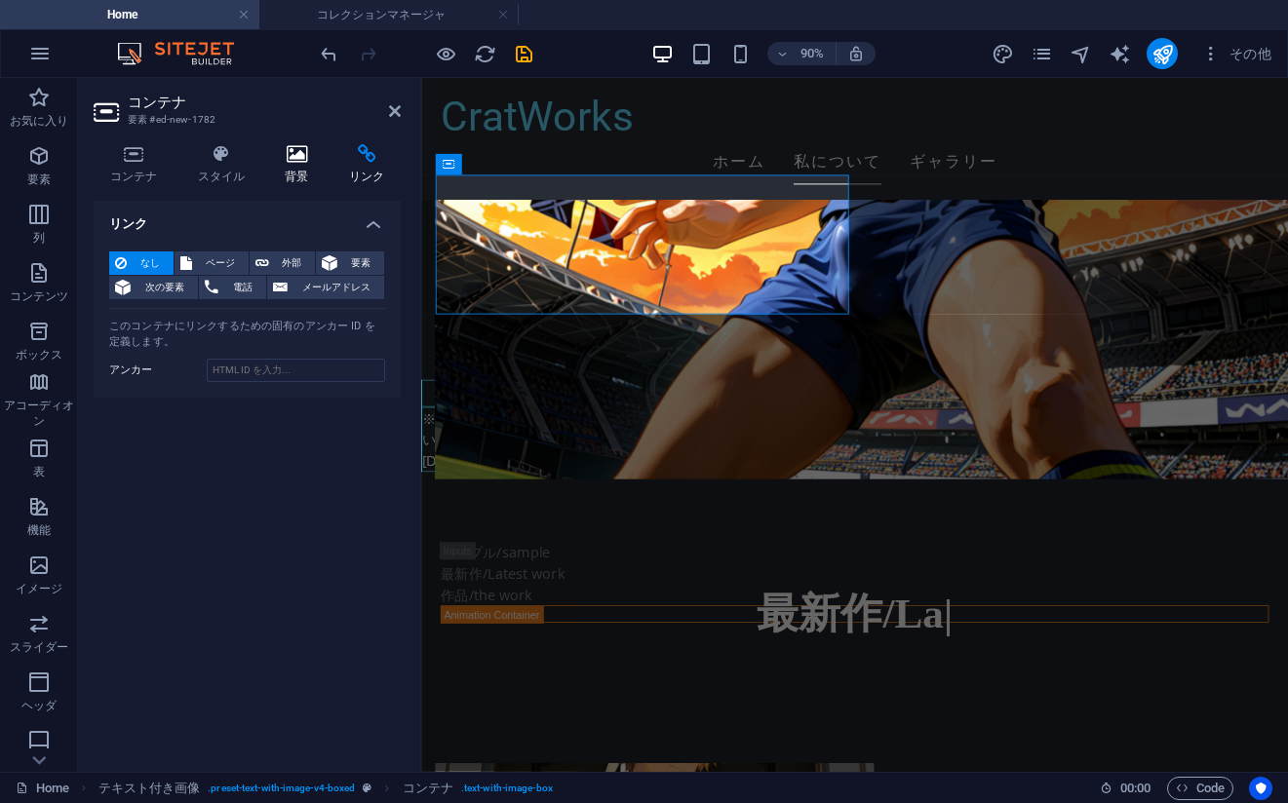
click at [301, 162] on icon at bounding box center [297, 153] width 57 height 19
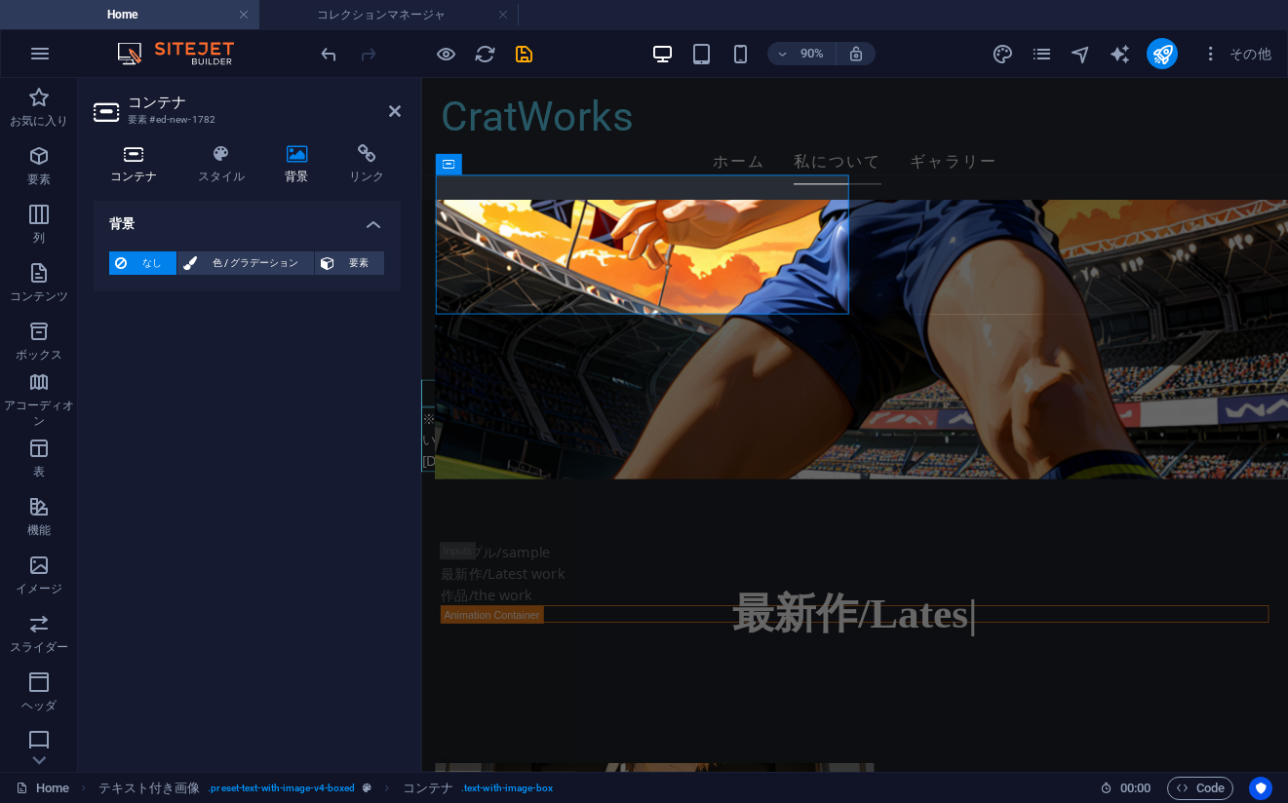
click at [139, 166] on h4 "コンテナ" at bounding box center [138, 164] width 88 height 41
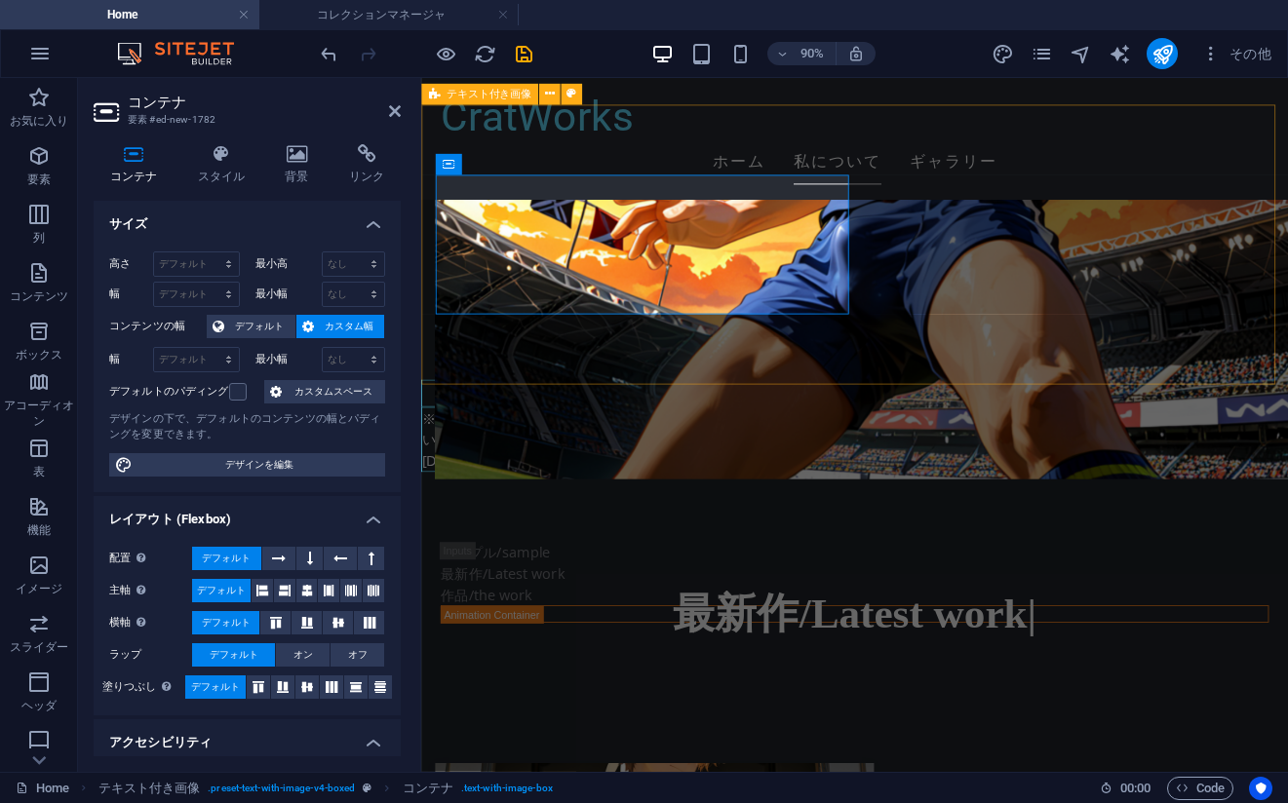
select select "rem"
select select "px"
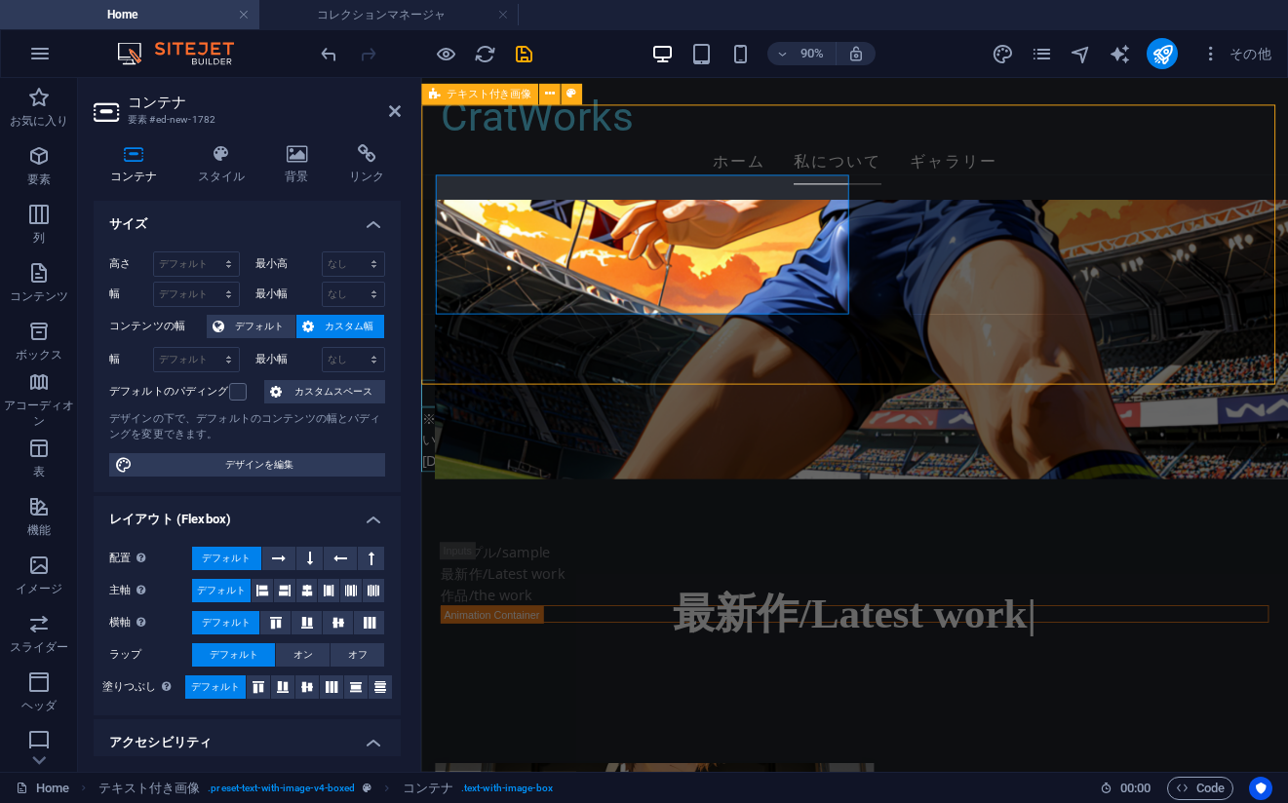
select select "px"
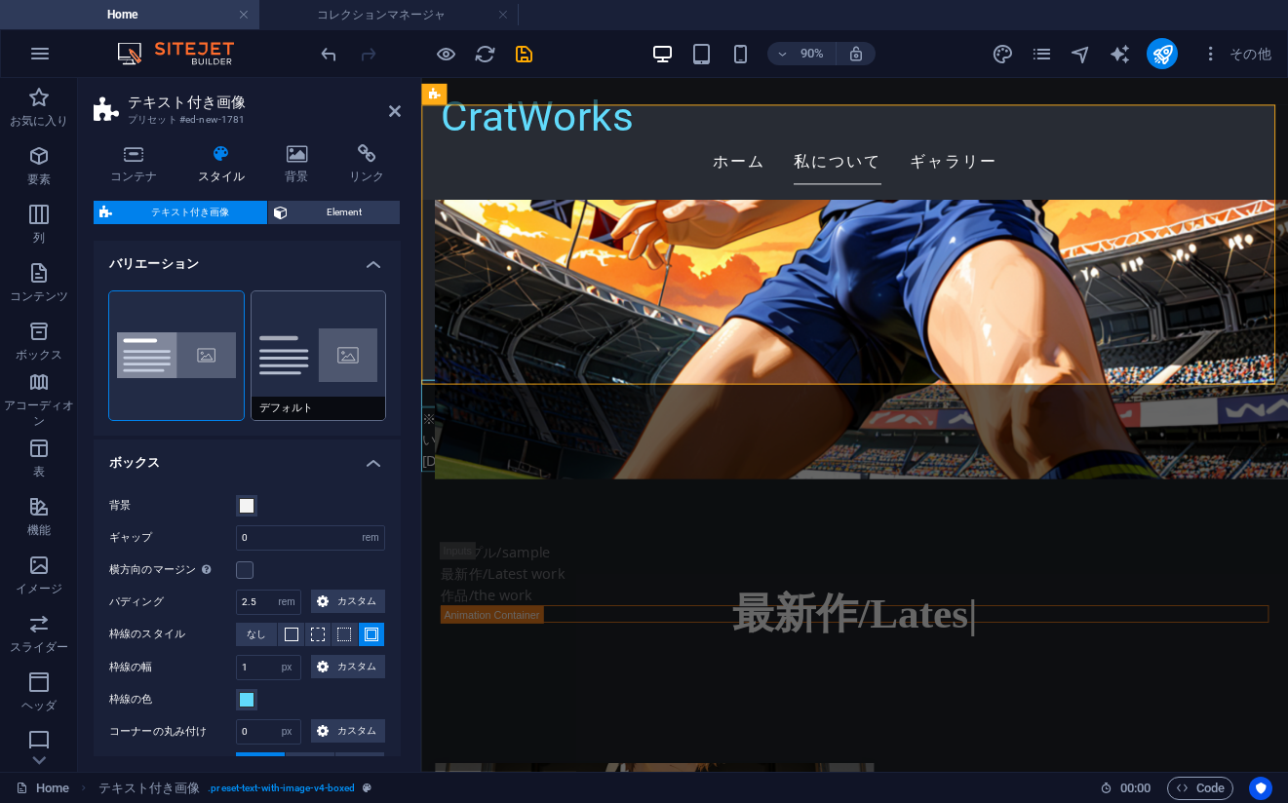
click at [281, 395] on button "デフォルト" at bounding box center [318, 355] width 135 height 129
type input "2"
type input "0"
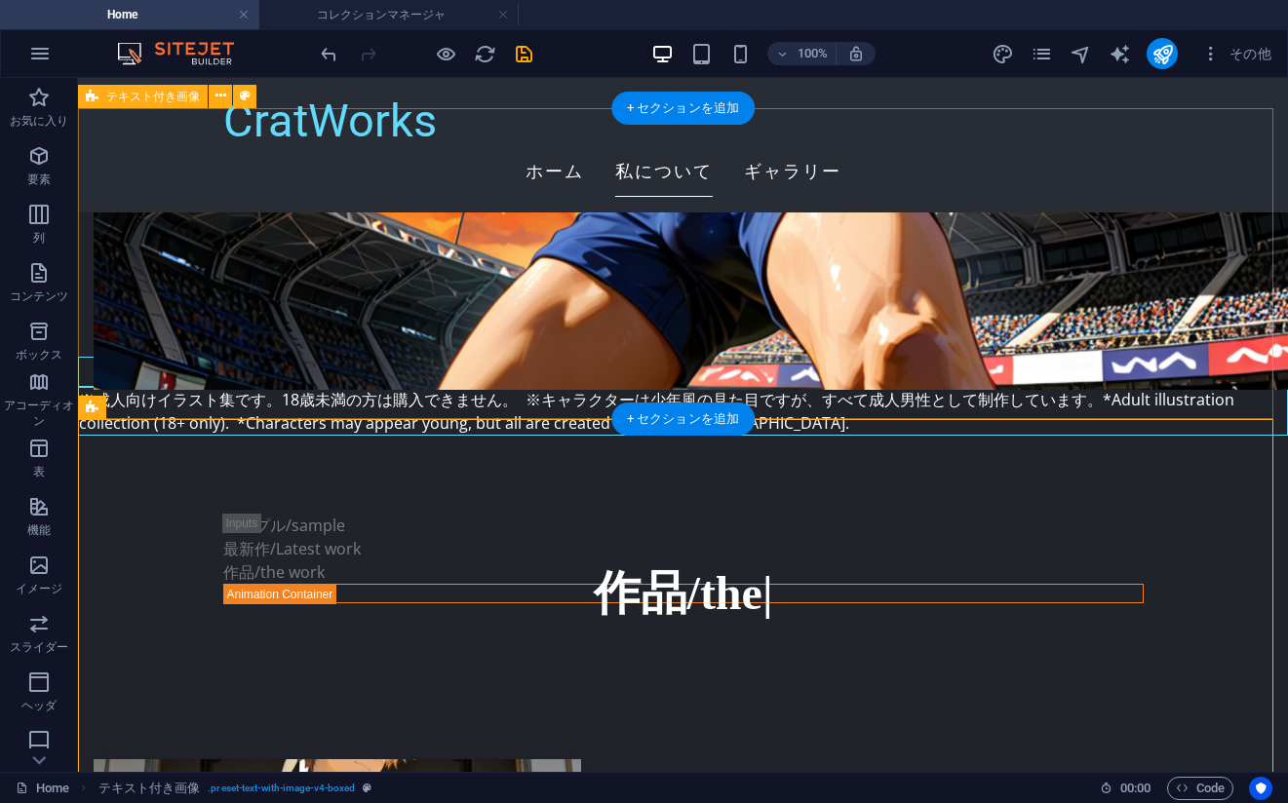
scroll to position [3801, 0]
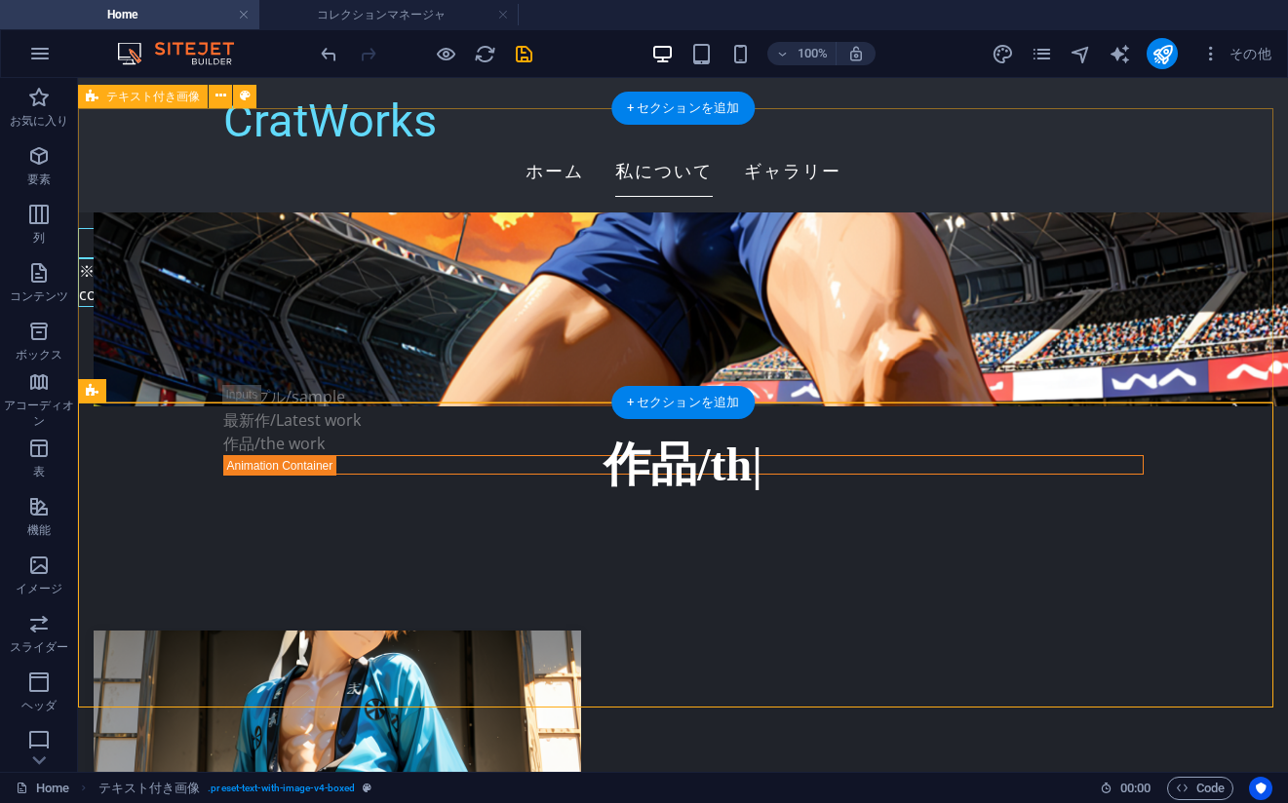
drag, startPoint x: 489, startPoint y: 392, endPoint x: 153, endPoint y: 424, distance: 337.8
select select "rem"
select select "px"
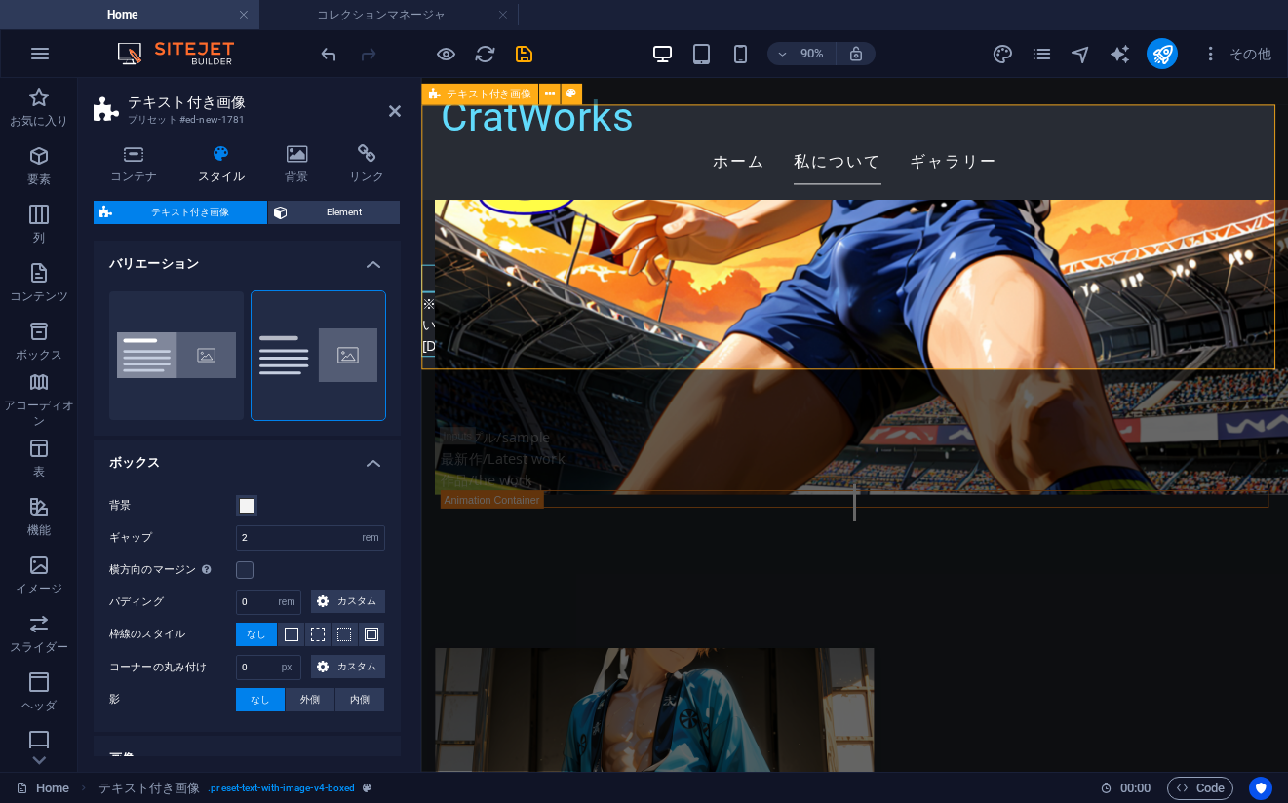
click at [393, 114] on icon at bounding box center [395, 111] width 12 height 16
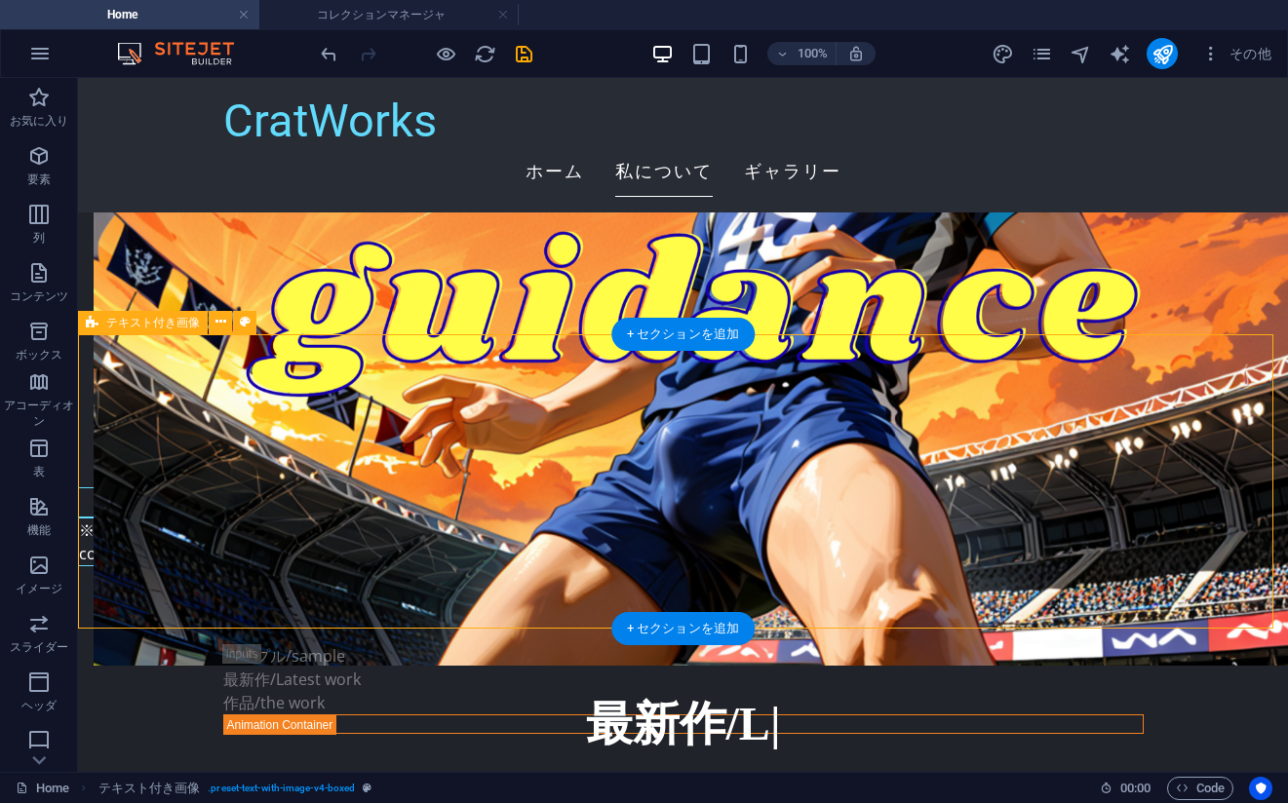
scroll to position [3509, 0]
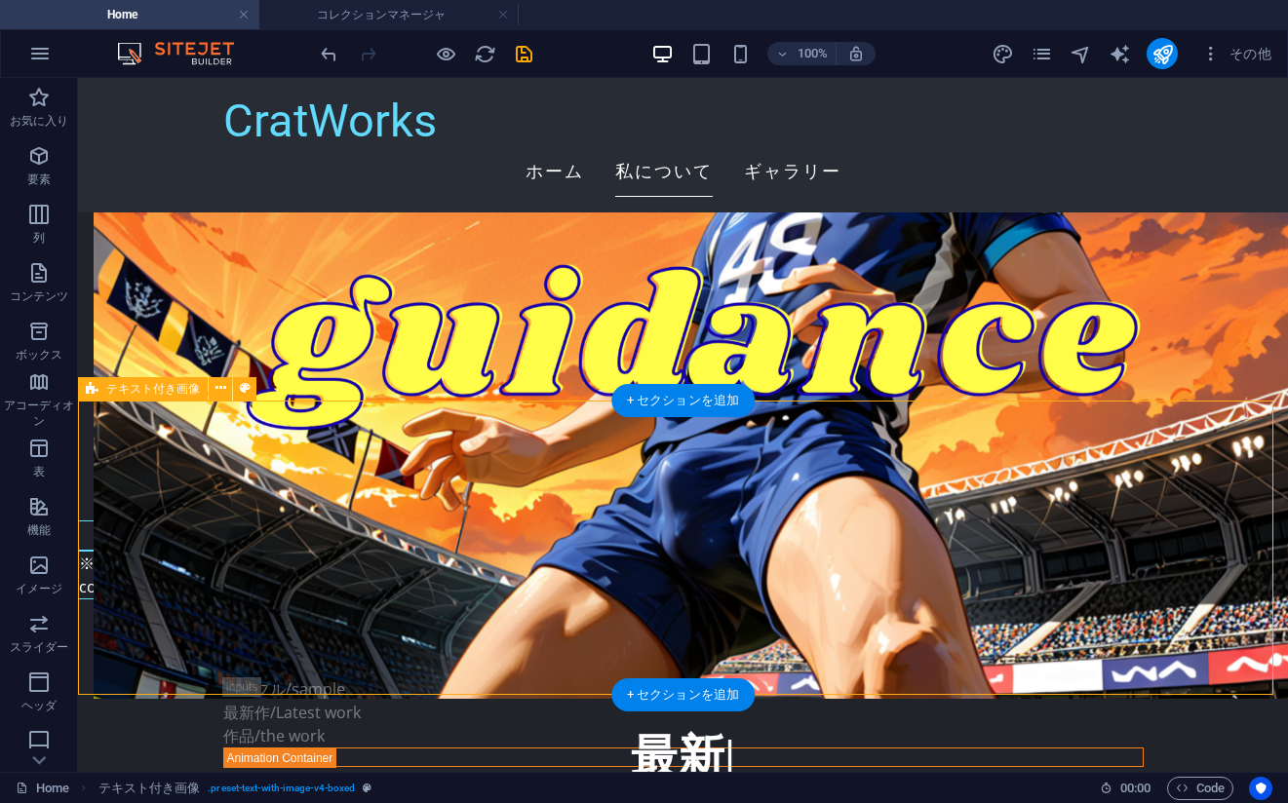
select select "rem"
select select "px"
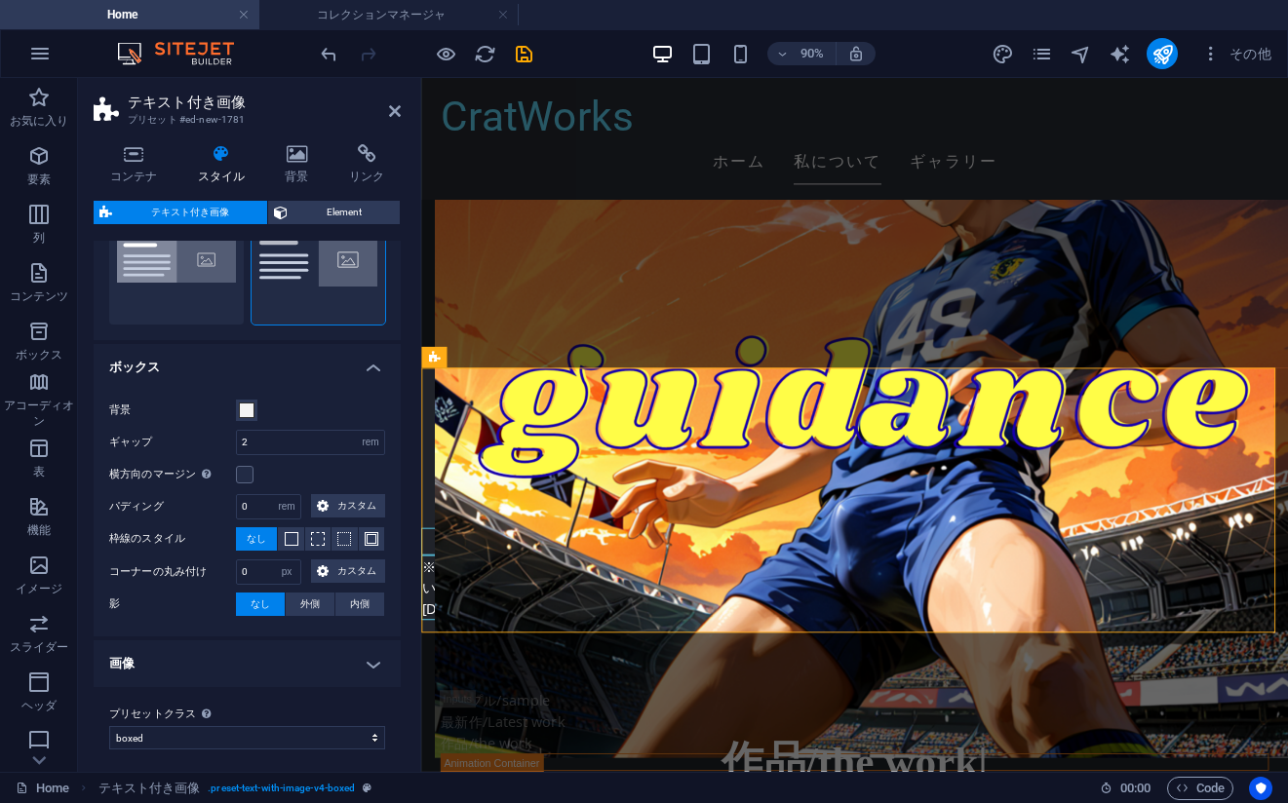
scroll to position [104, 0]
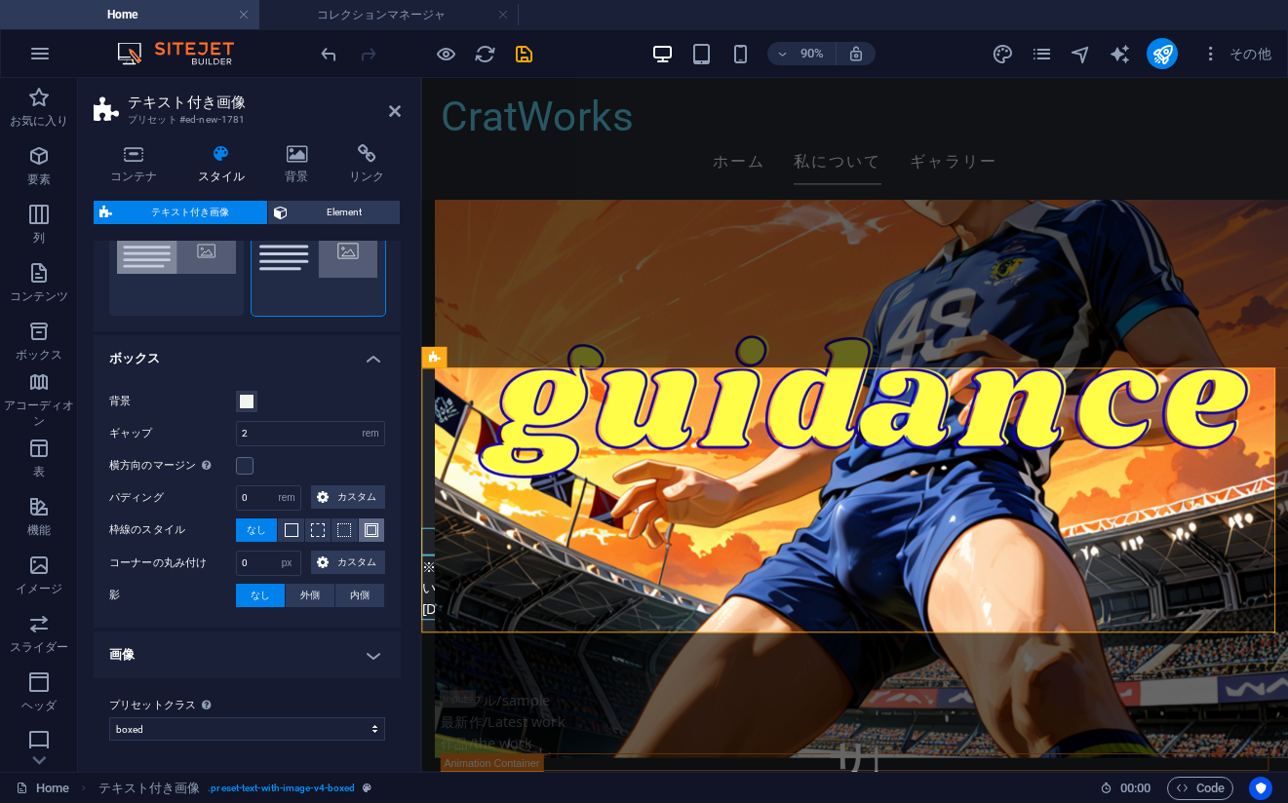
click at [378, 529] on button at bounding box center [371, 530] width 25 height 23
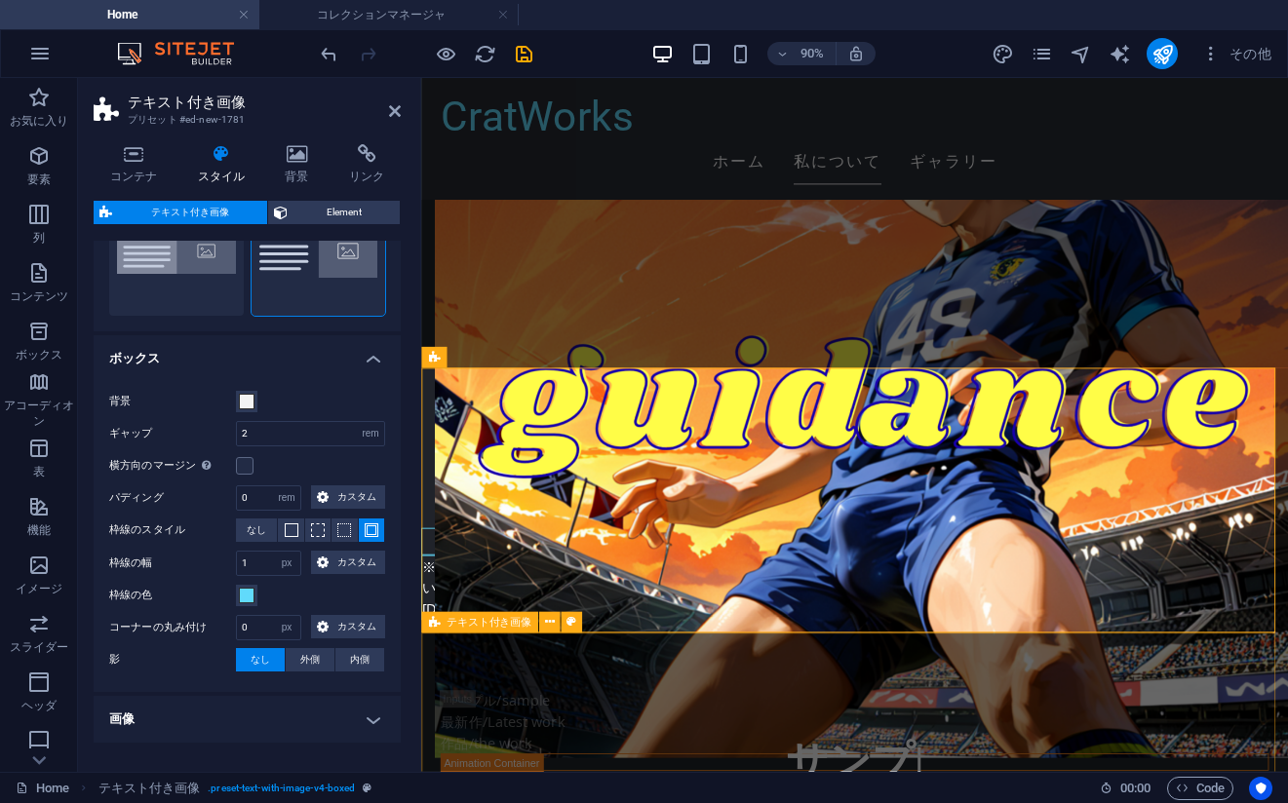
scroll to position [3513, 0]
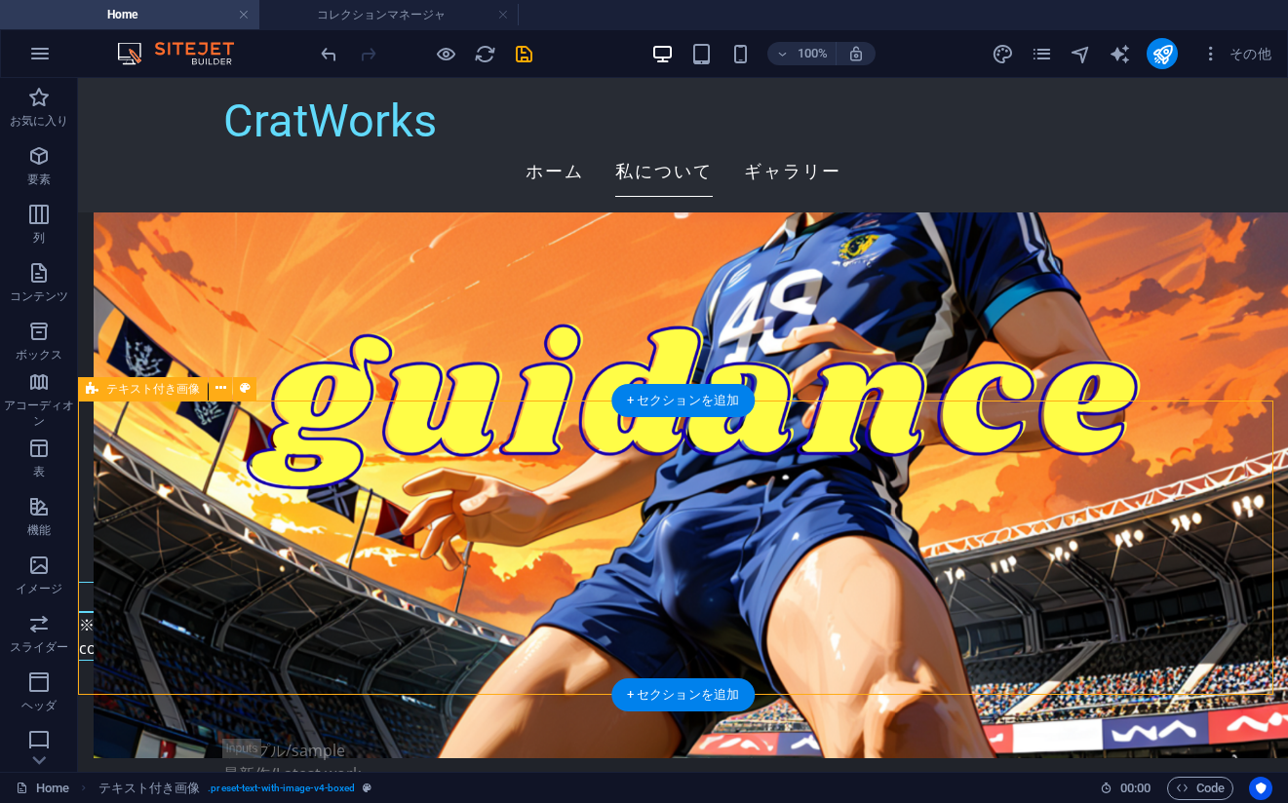
select select "rem"
select select "px"
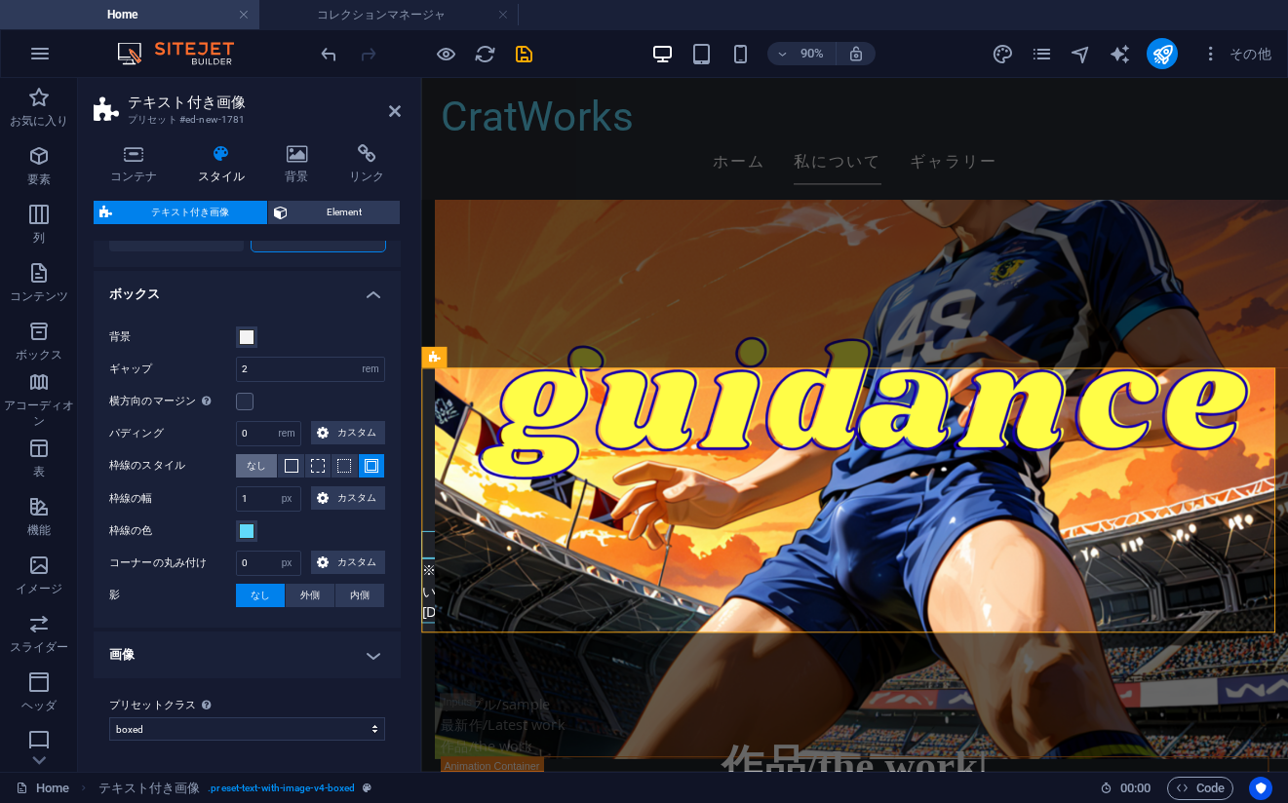
click at [256, 470] on span "なし" at bounding box center [256, 465] width 19 height 23
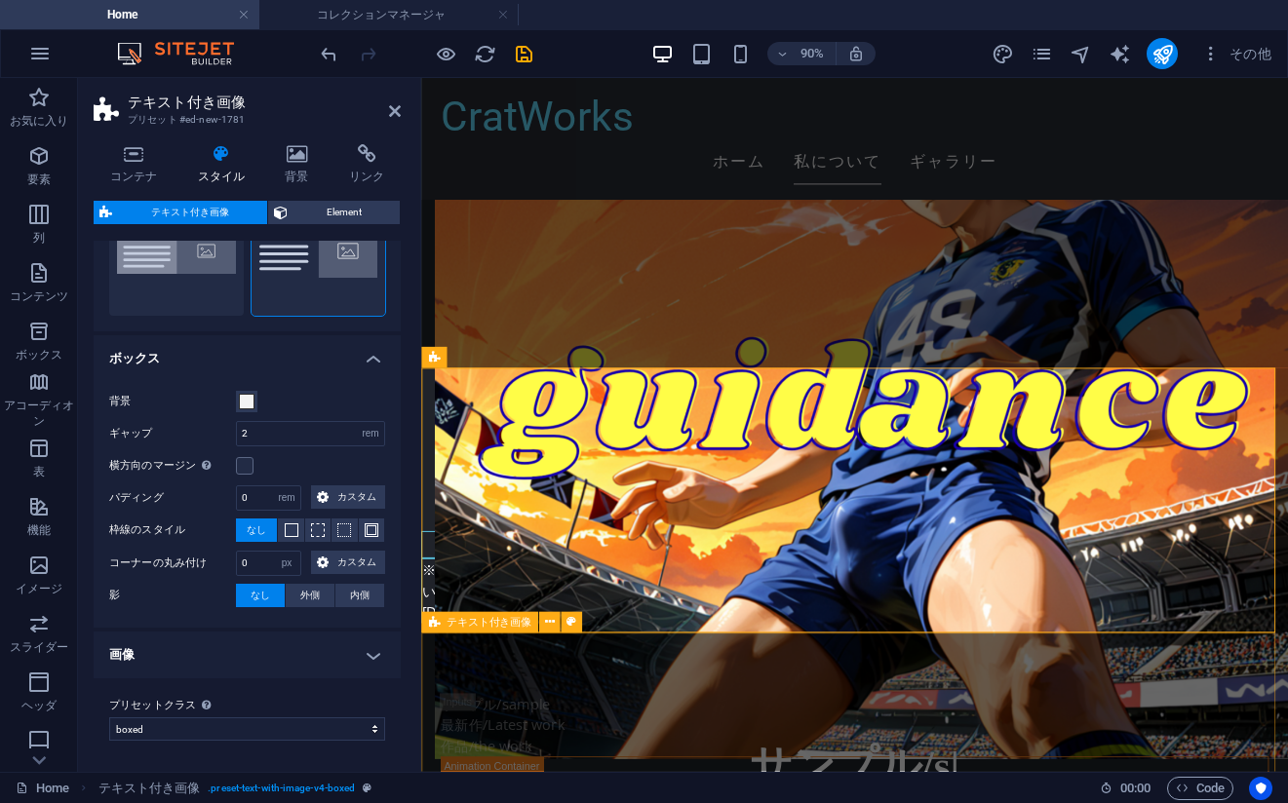
scroll to position [3509, 0]
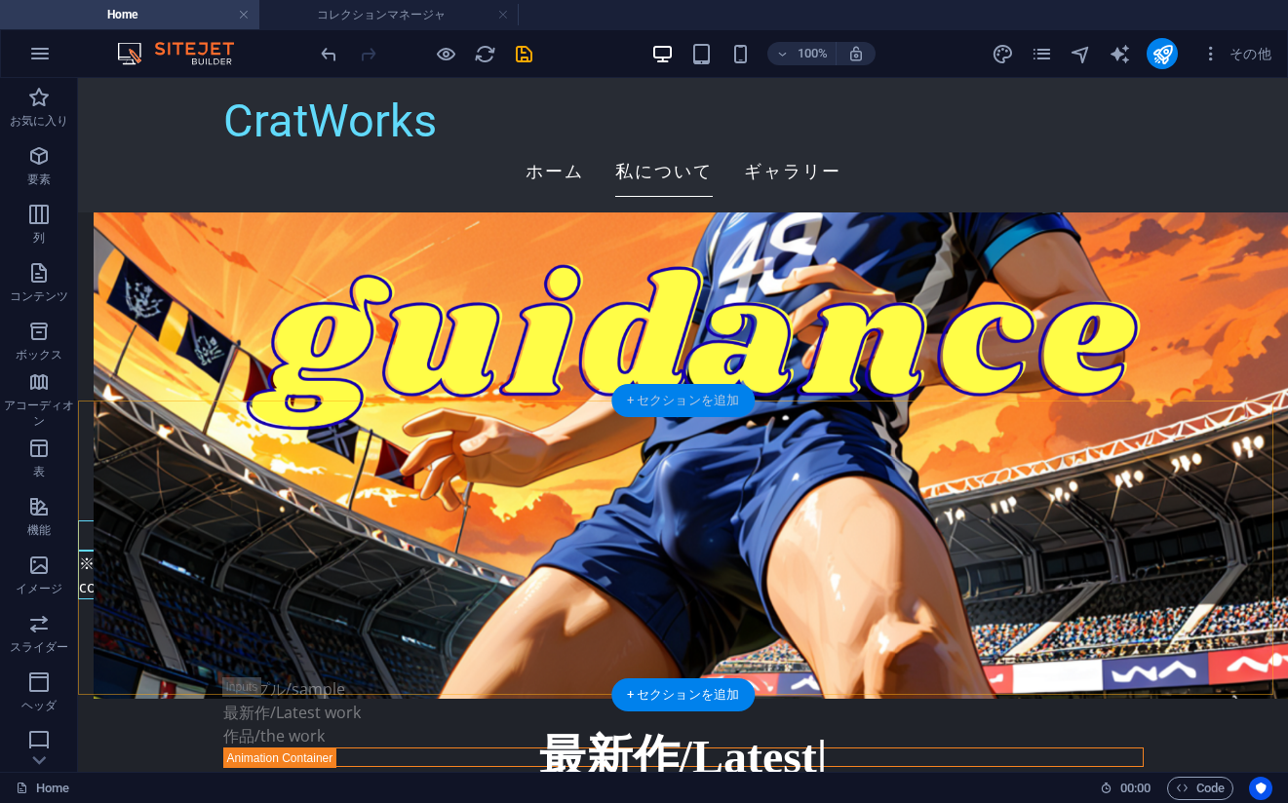
click at [688, 397] on div "+ セクションを追加" at bounding box center [682, 400] width 143 height 33
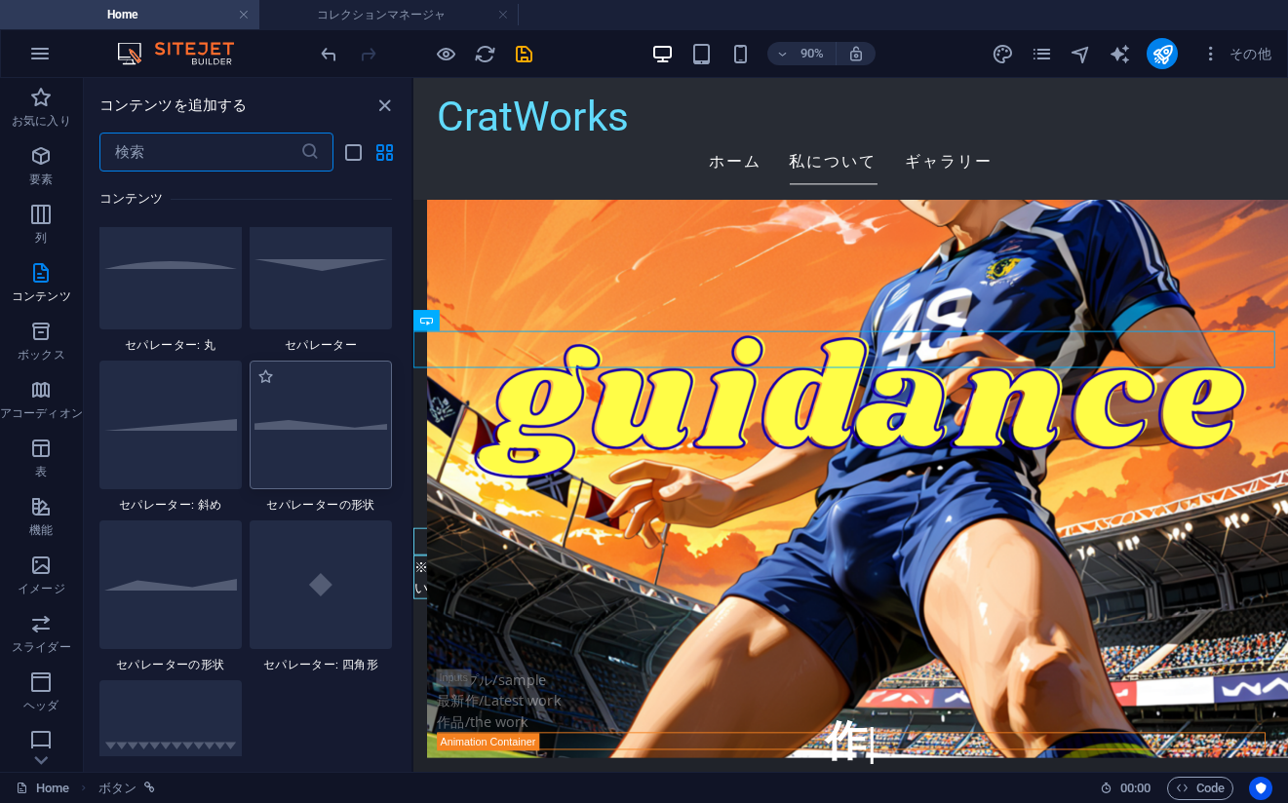
scroll to position [4580, 0]
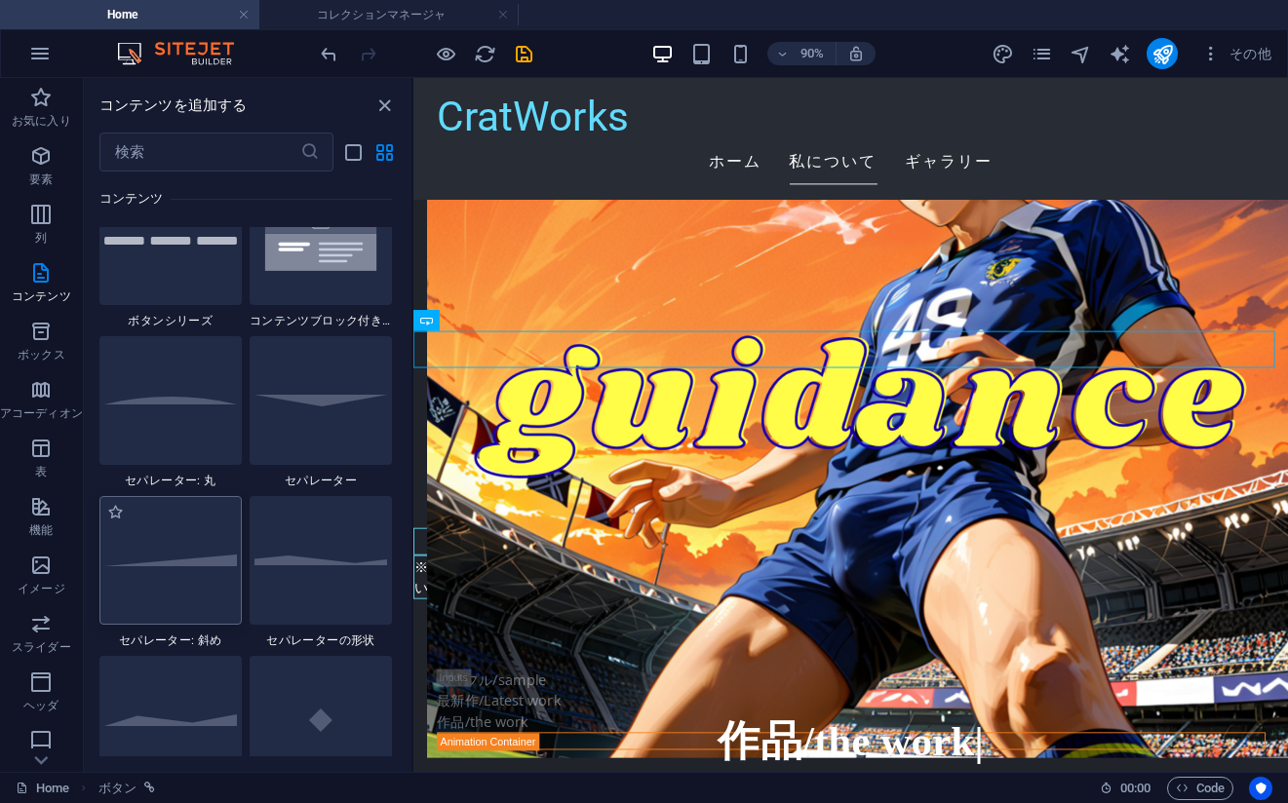
drag, startPoint x: 161, startPoint y: 566, endPoint x: 520, endPoint y: 386, distance: 401.5
click at [161, 566] on div at bounding box center [170, 560] width 142 height 129
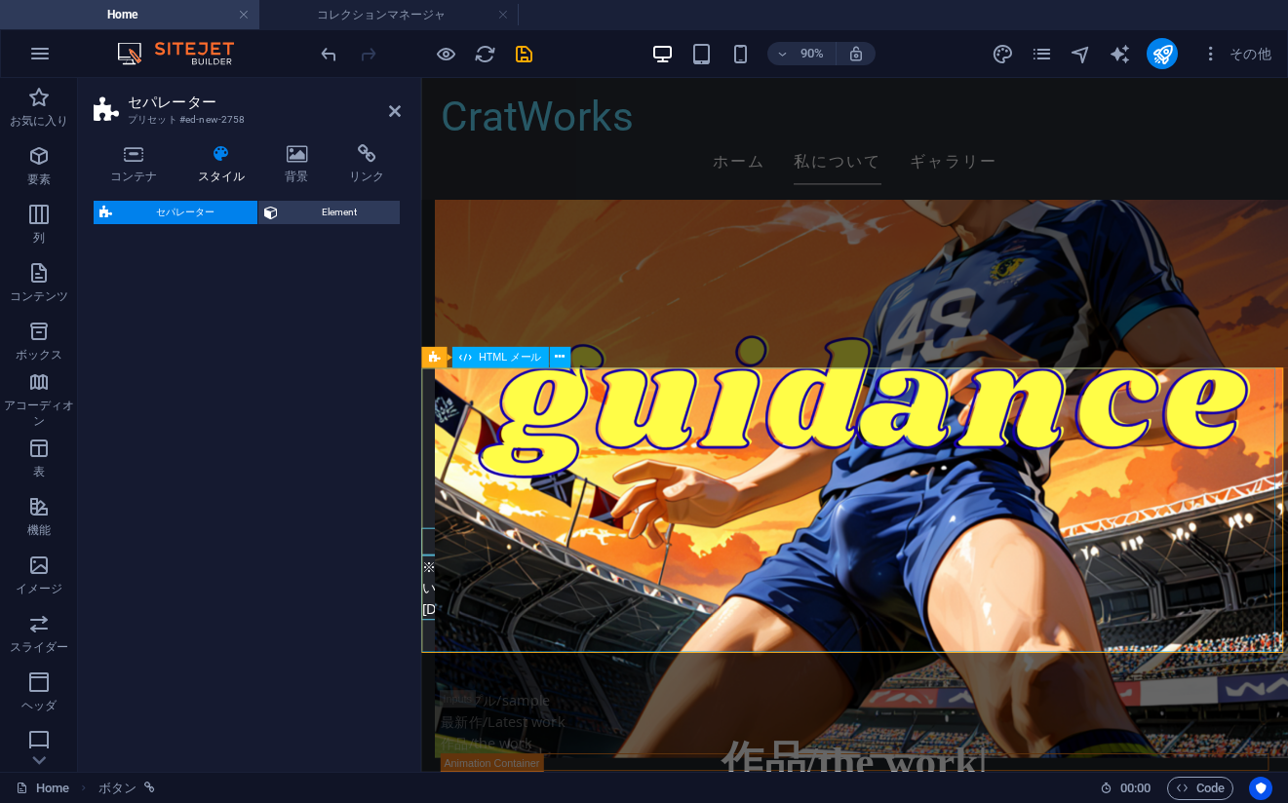
select select "diagonal"
select select "rem"
select select "preset-separator-v3-diagonal"
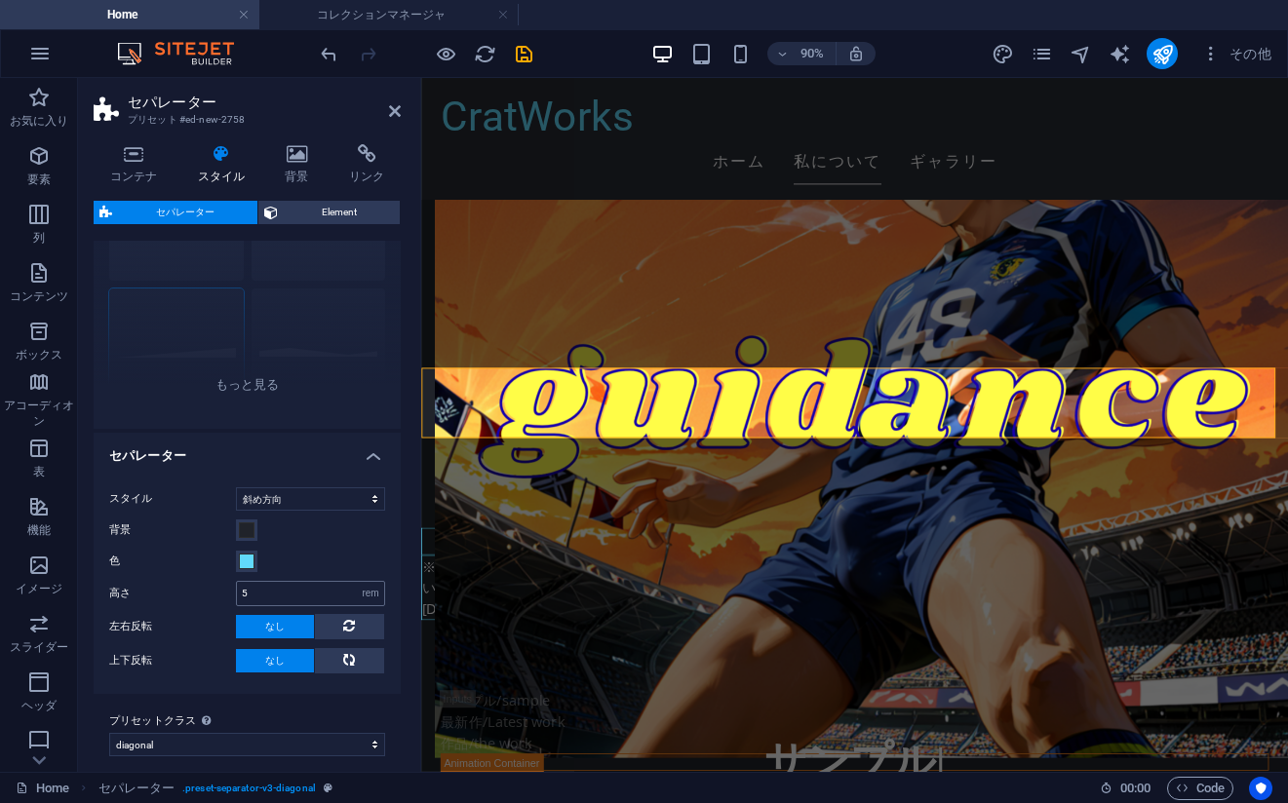
scroll to position [155, 0]
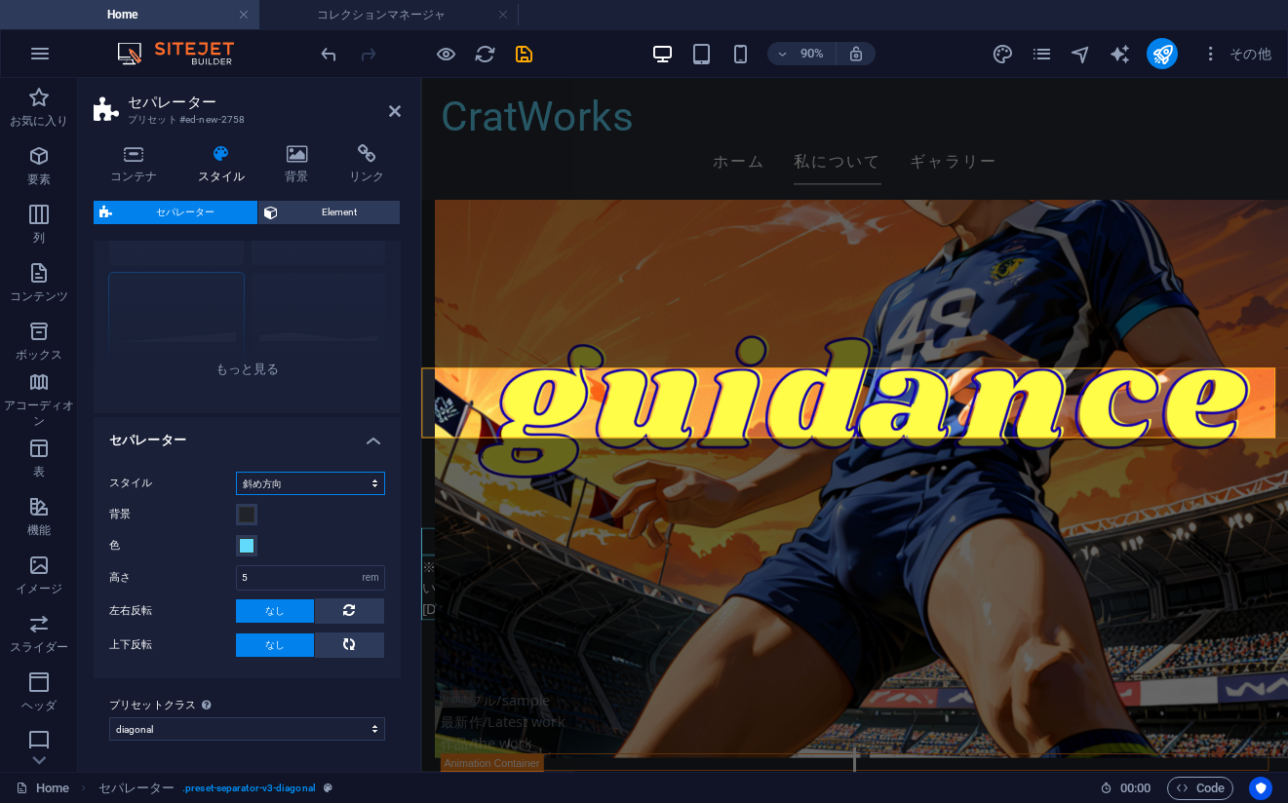
click at [311, 480] on select "三角形 円 斜め方向 ジグザグ 多角形 1 多角形 2 四角形" at bounding box center [310, 483] width 149 height 23
click at [338, 644] on icon at bounding box center [348, 644] width 23 height 12
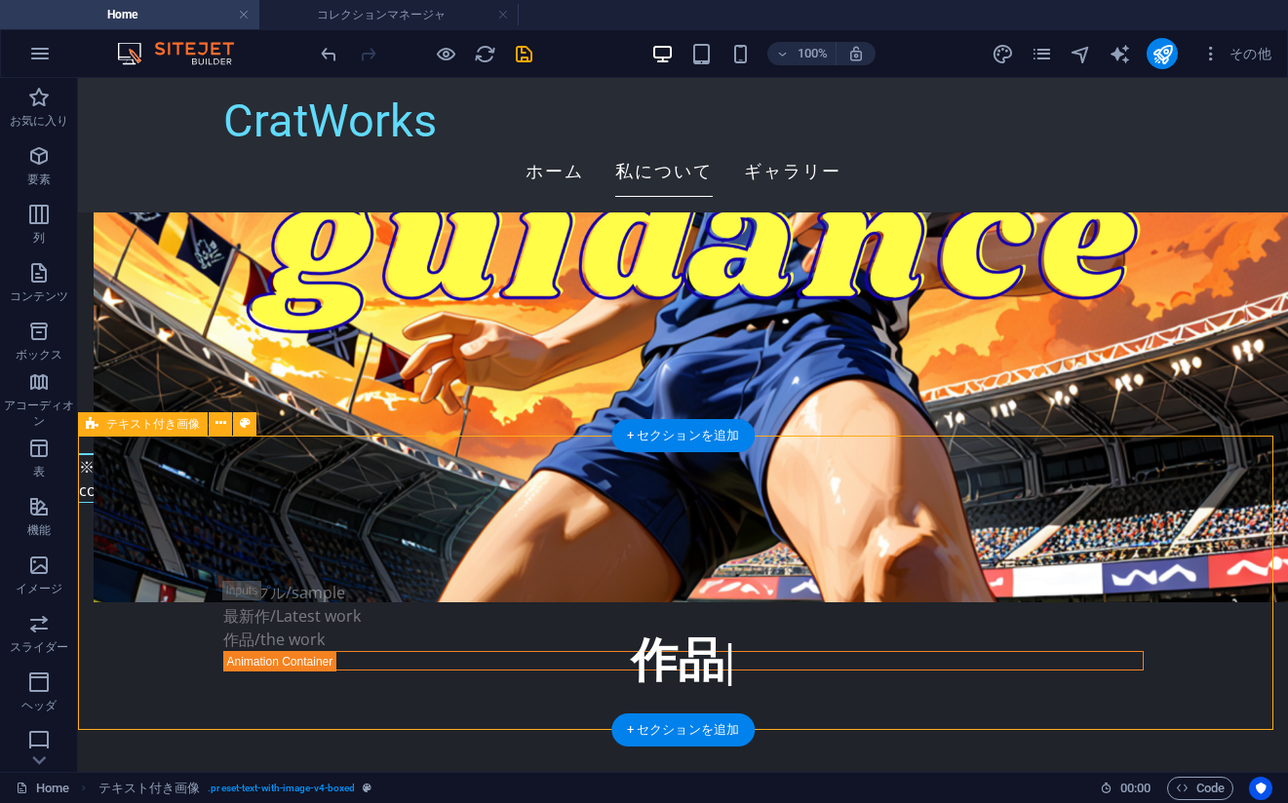
scroll to position [3801, 0]
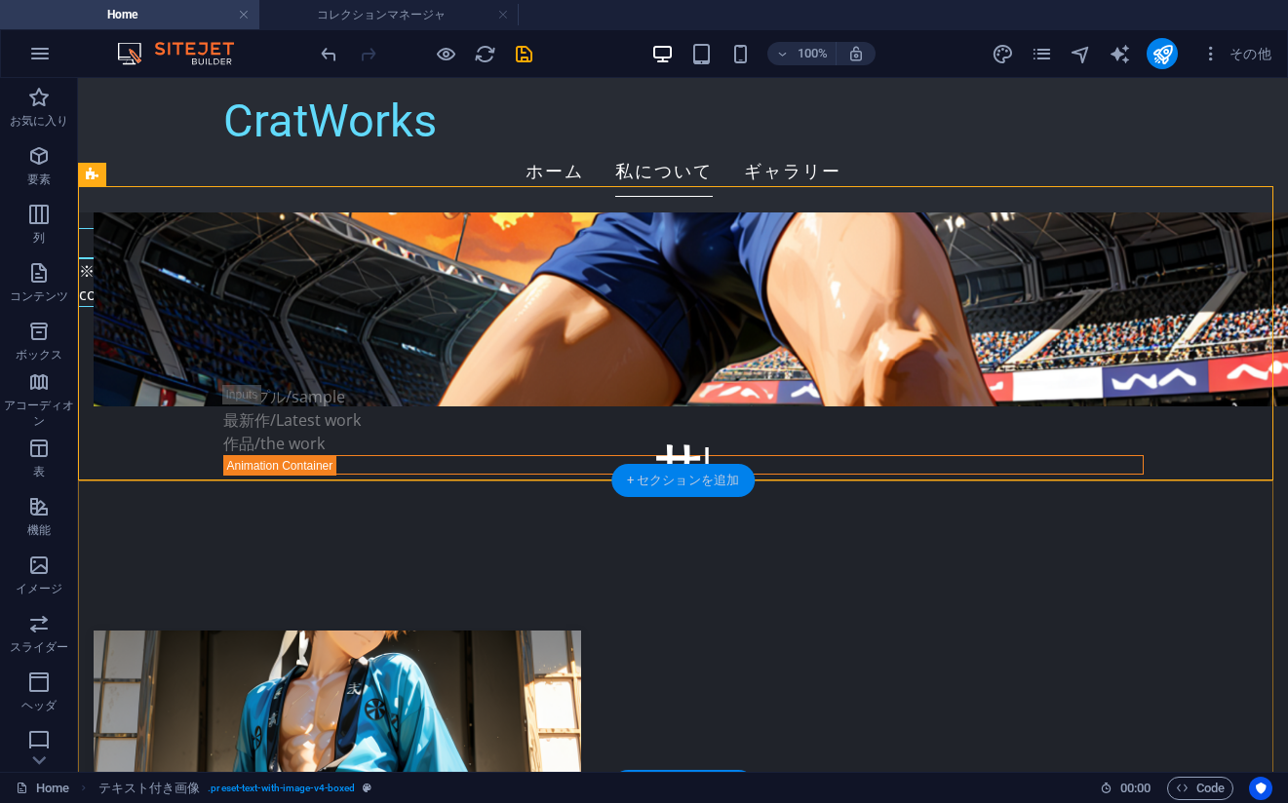
drag, startPoint x: 676, startPoint y: 480, endPoint x: 518, endPoint y: 371, distance: 192.2
click at [676, 480] on div "+ セクションを追加" at bounding box center [682, 480] width 143 height 33
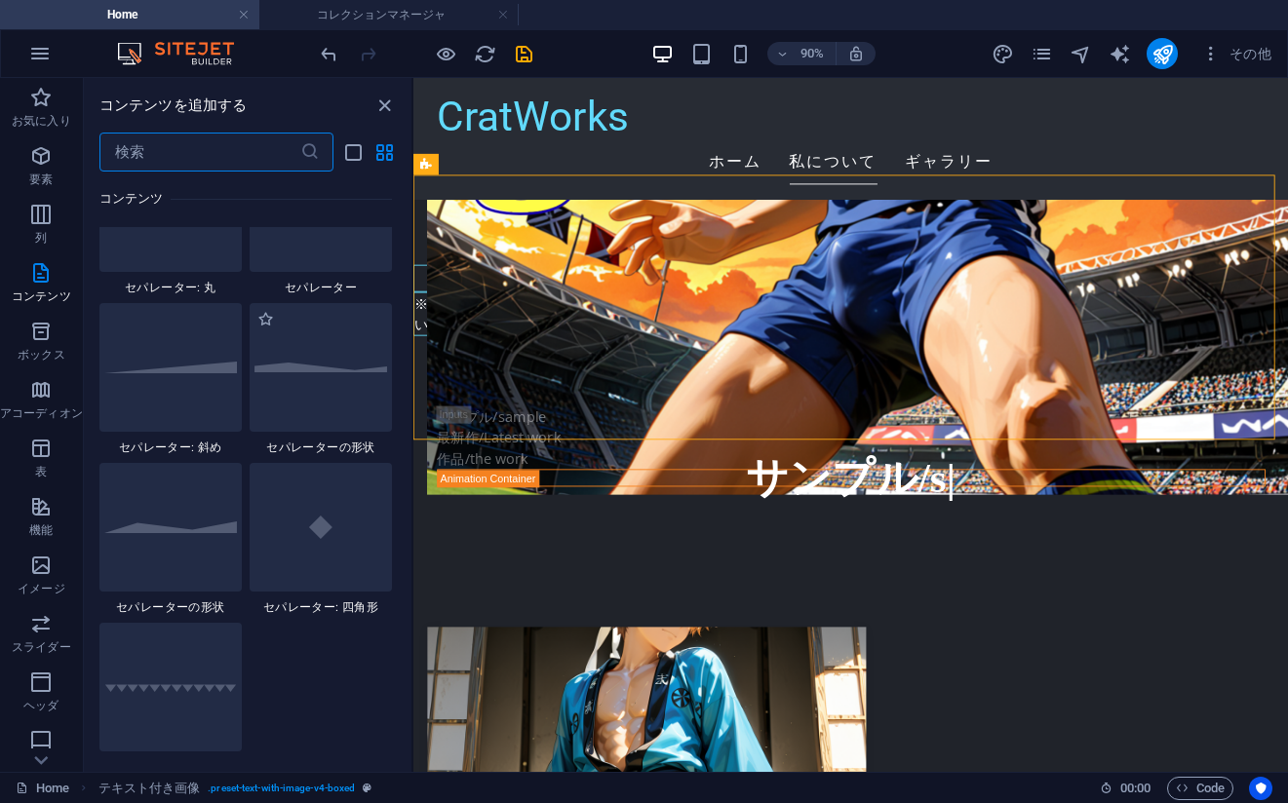
scroll to position [4775, 0]
drag, startPoint x: 188, startPoint y: 388, endPoint x: 550, endPoint y: 494, distance: 376.9
click at [188, 388] on div at bounding box center [170, 365] width 142 height 129
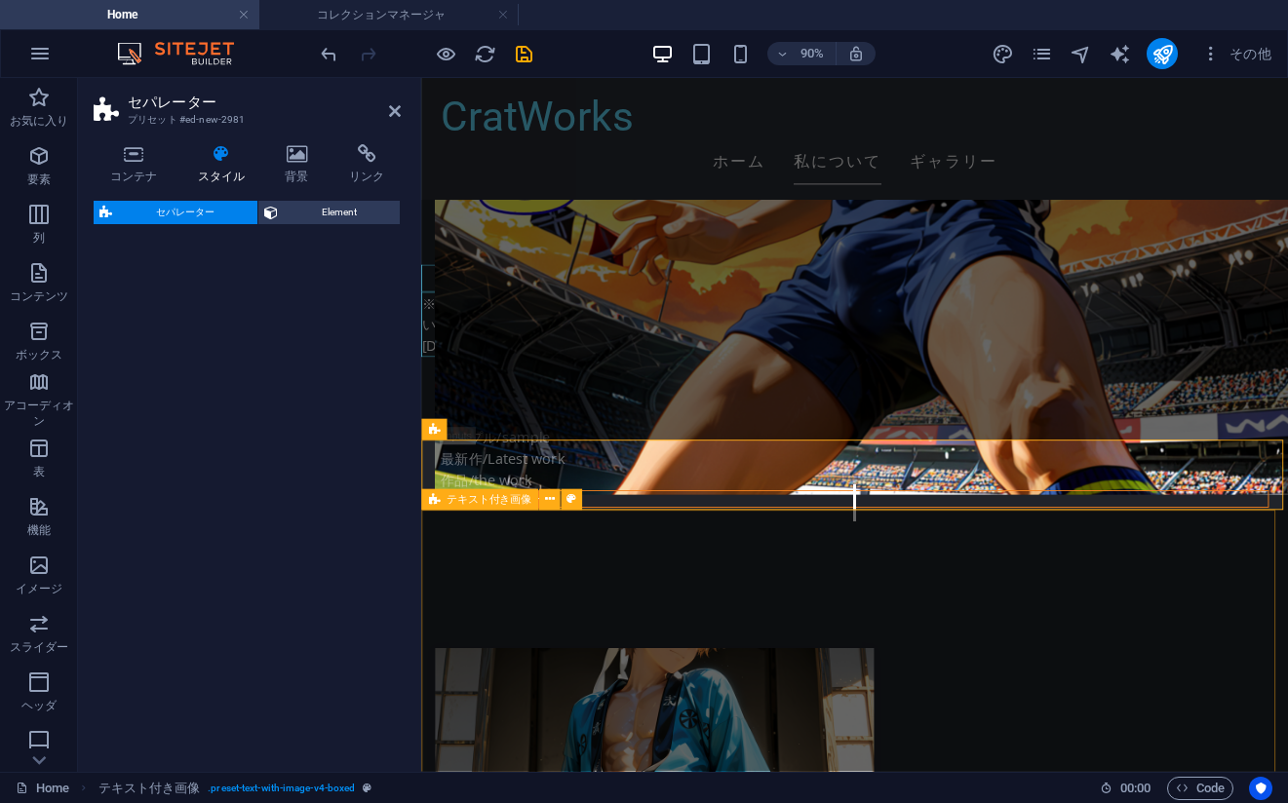
select select "diagonal"
select select "rem"
select select "preset-separator-v3-diagonal"
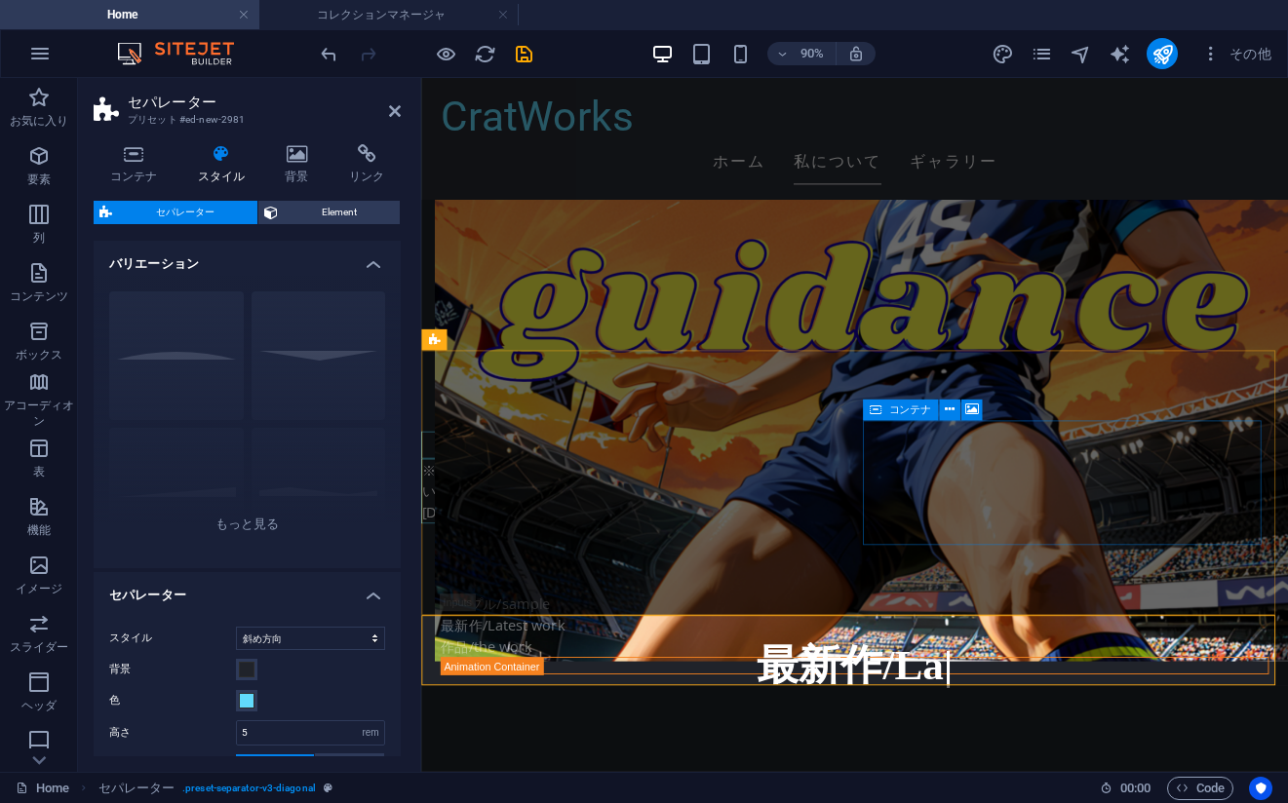
scroll to position [3607, 0]
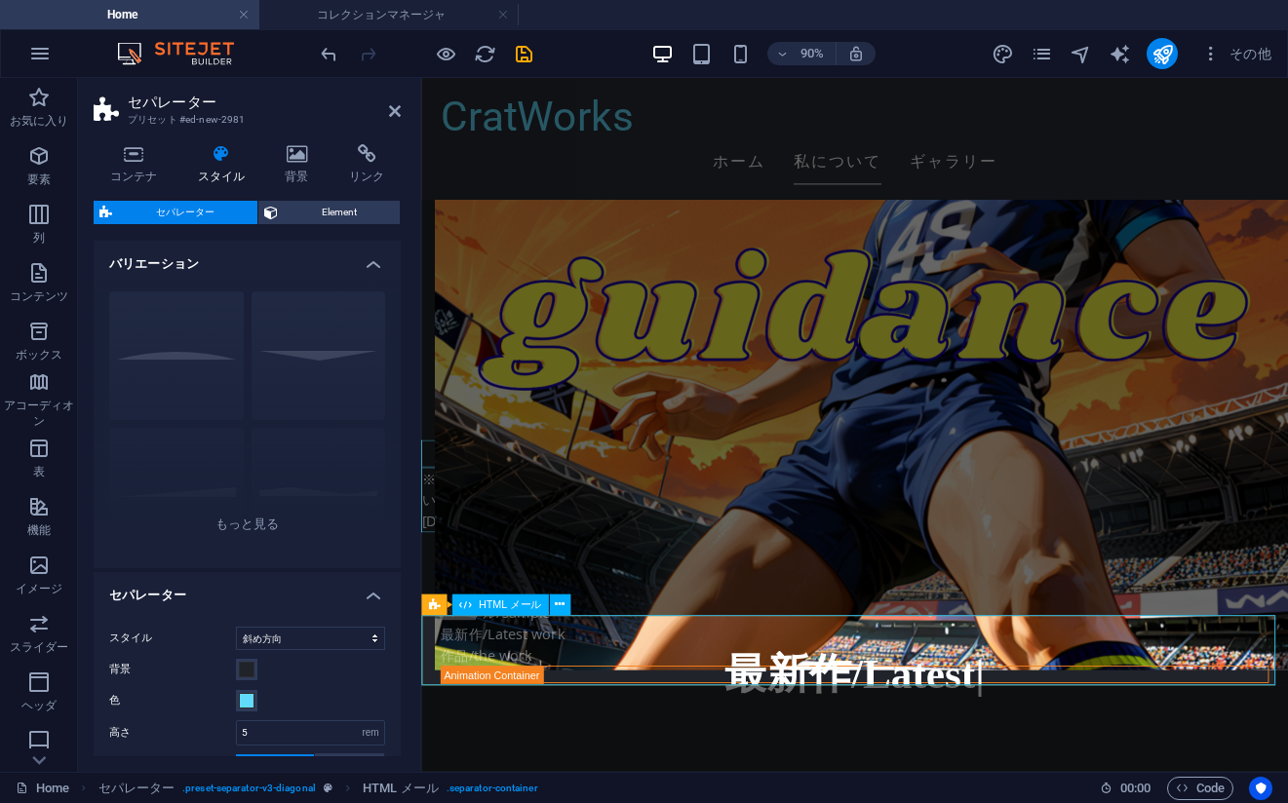
drag, startPoint x: 785, startPoint y: 720, endPoint x: 1170, endPoint y: 734, distance: 385.3
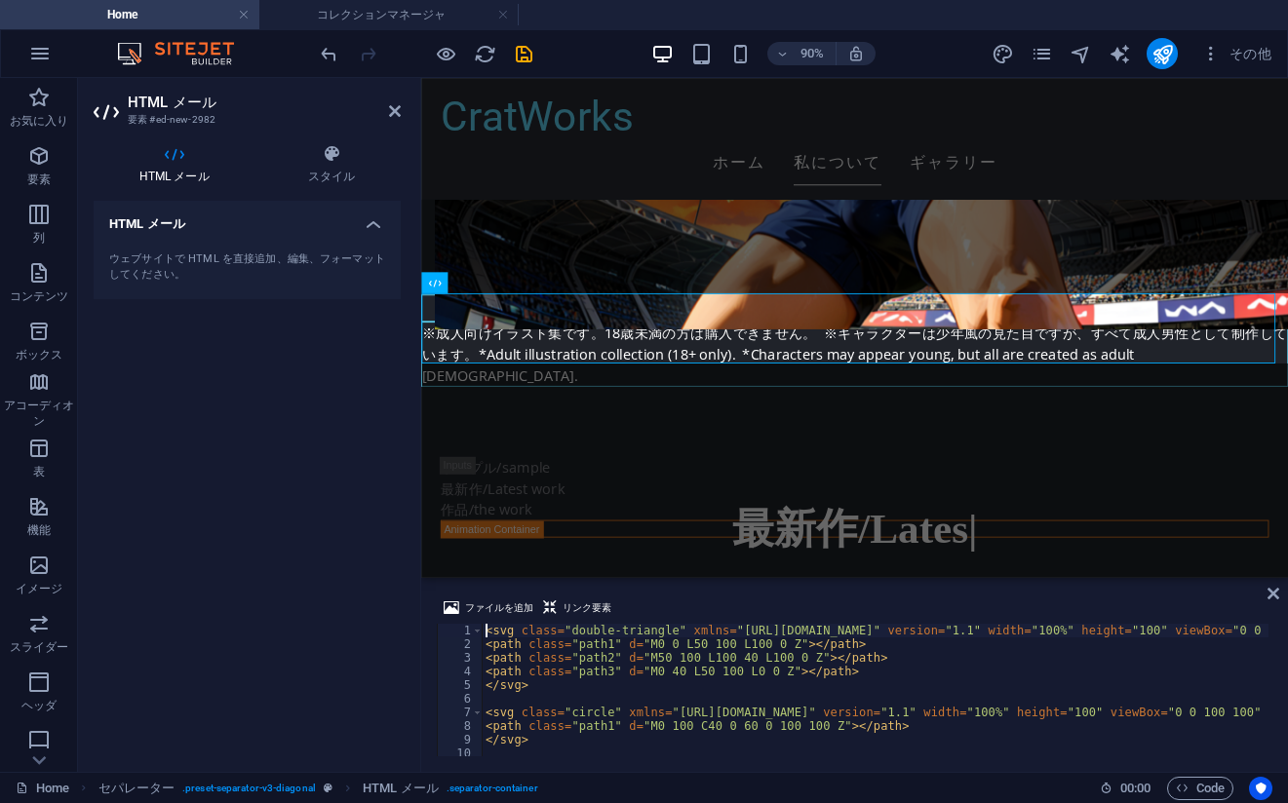
scroll to position [3965, 0]
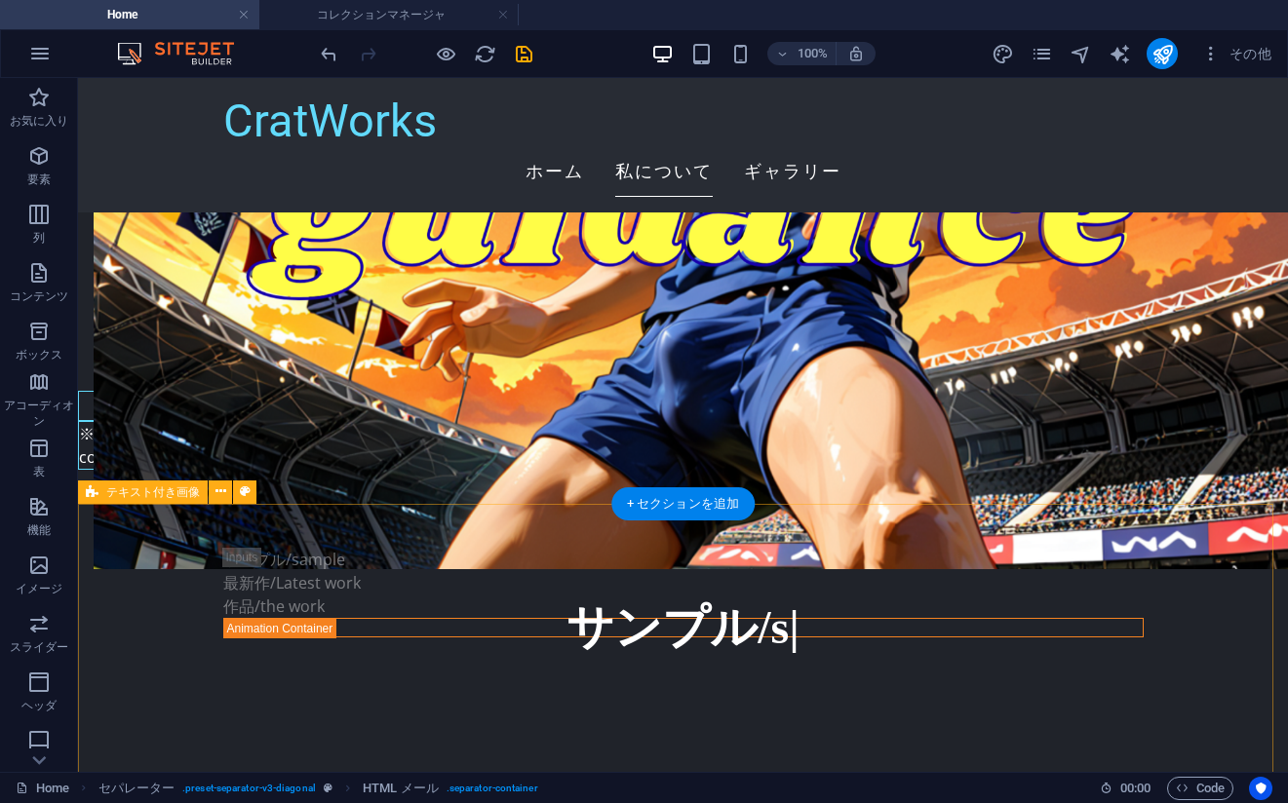
scroll to position [3673, 0]
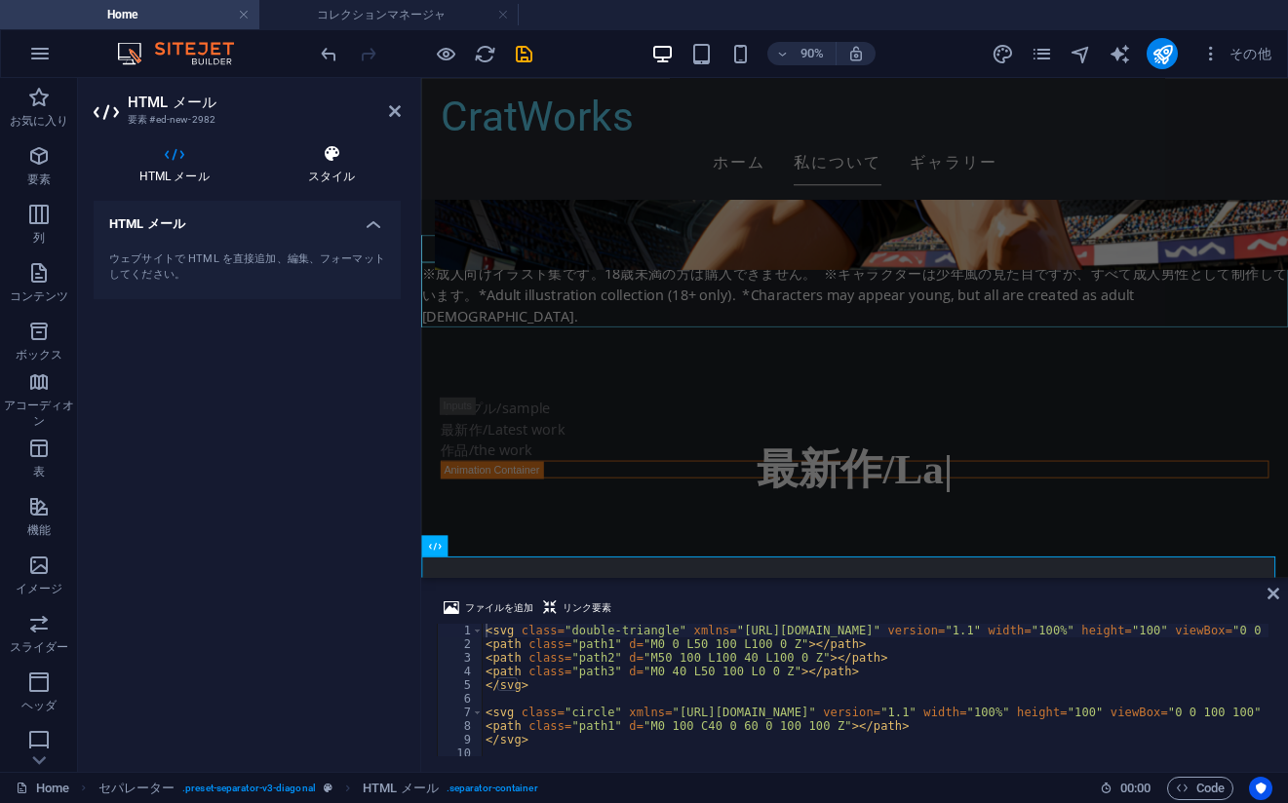
click at [332, 173] on h4 "スタイル" at bounding box center [331, 164] width 138 height 41
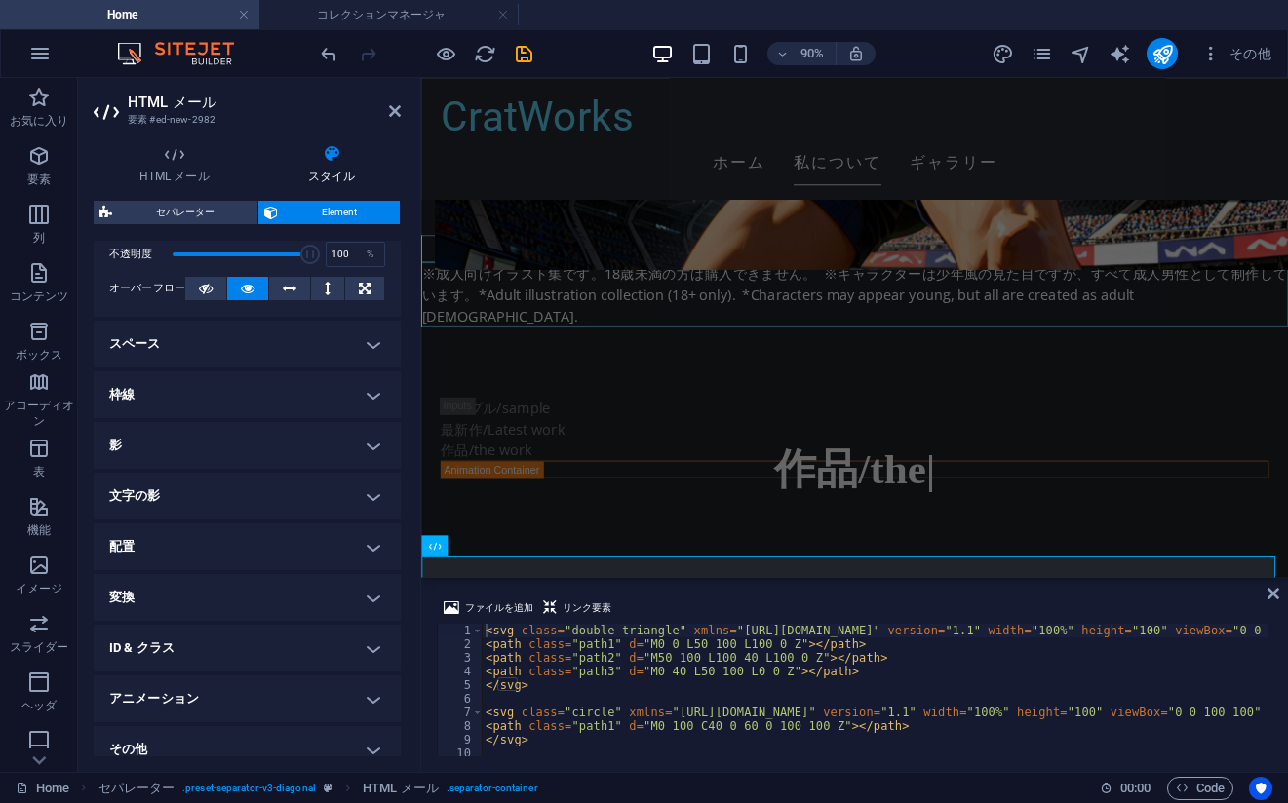
scroll to position [325, 0]
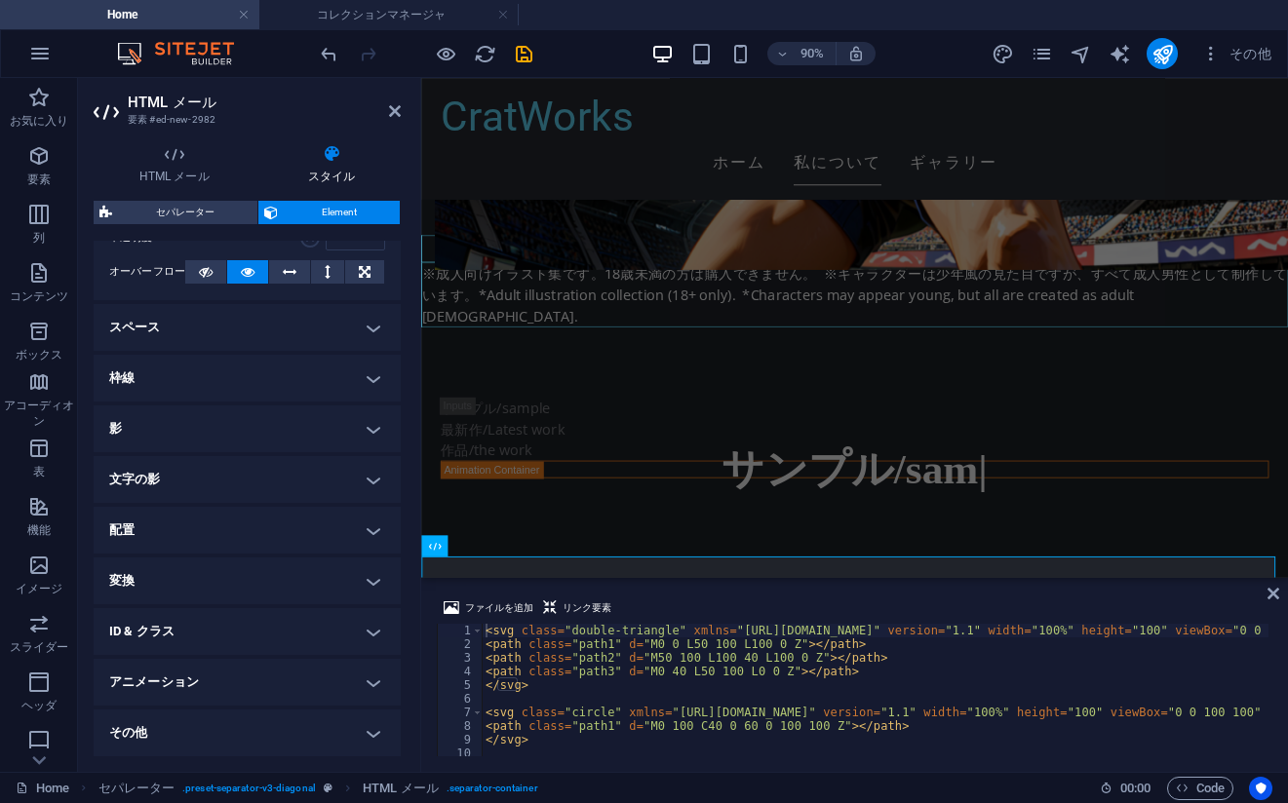
click at [246, 510] on h4 "配置" at bounding box center [247, 530] width 307 height 47
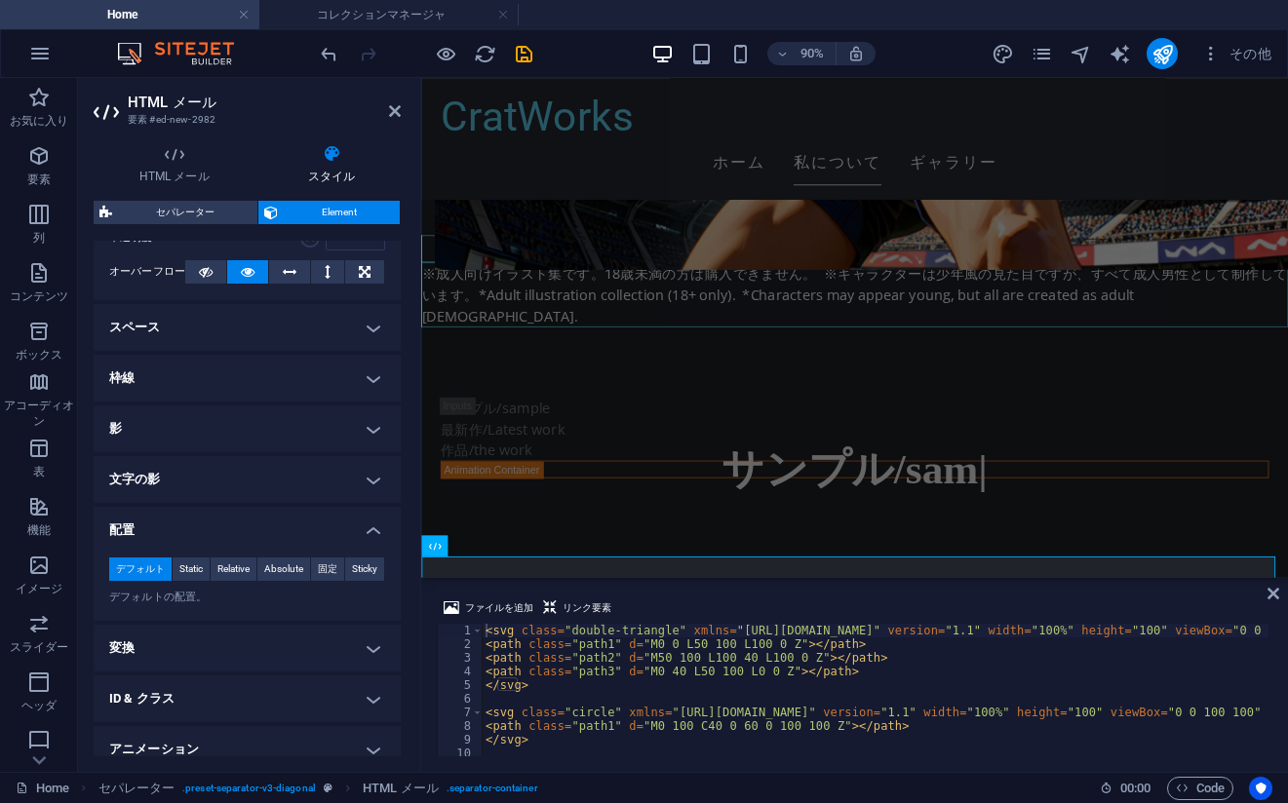
click at [283, 522] on h4 "配置" at bounding box center [247, 524] width 307 height 35
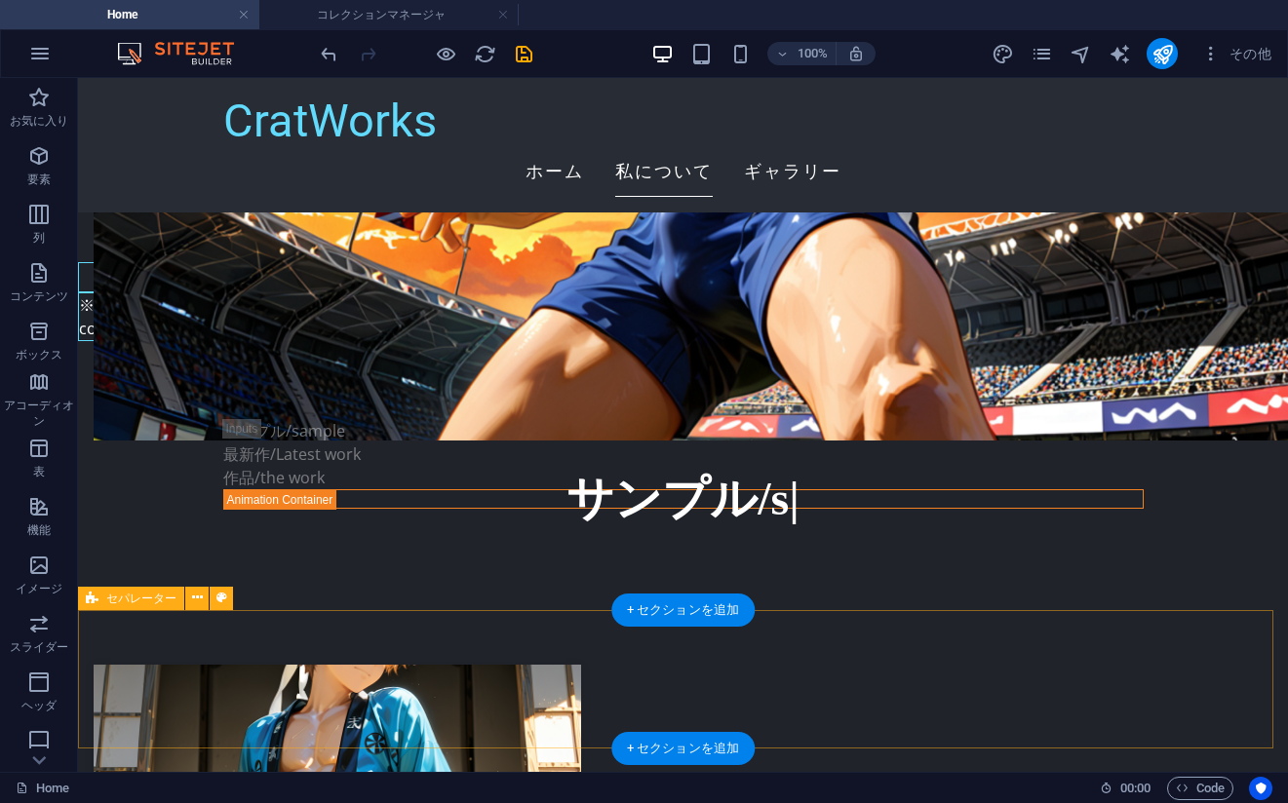
scroll to position [3770, 0]
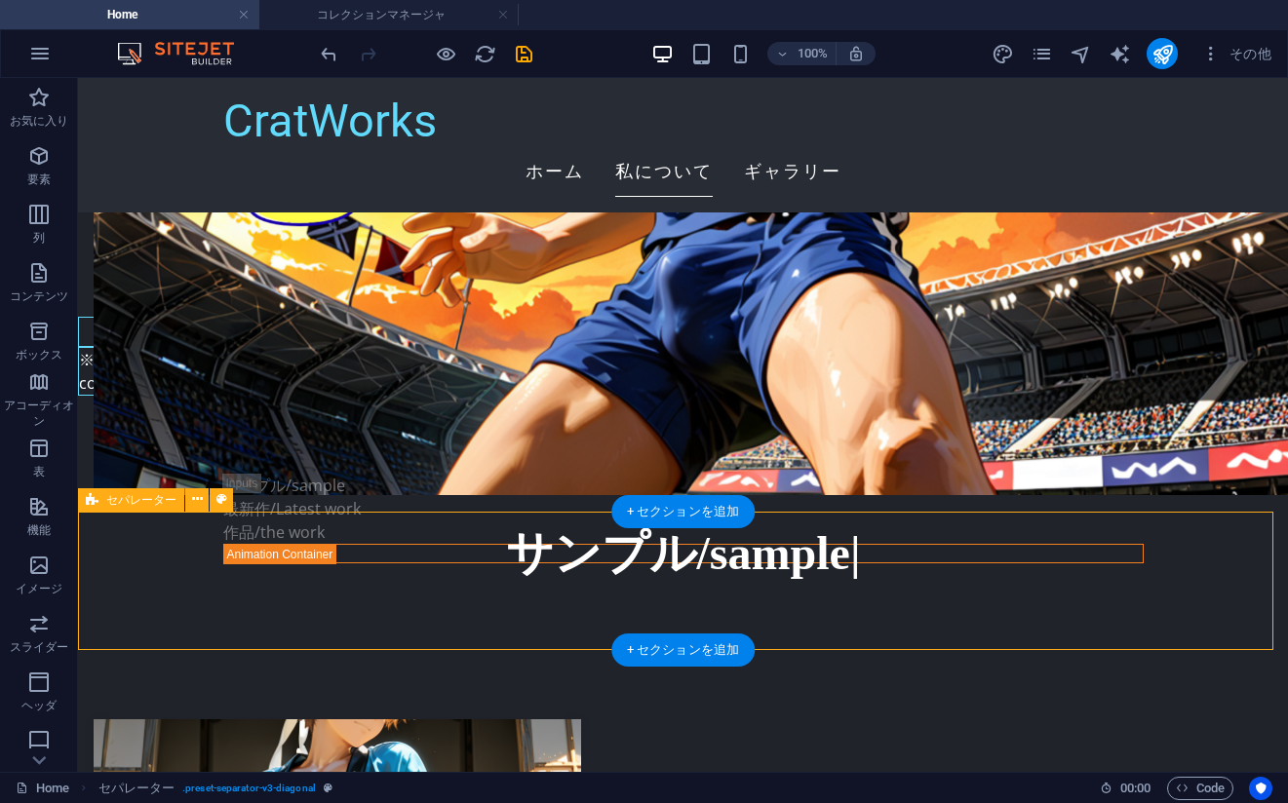
select select "diagonal"
select select "rem"
select select "preset-separator-v3-diagonal"
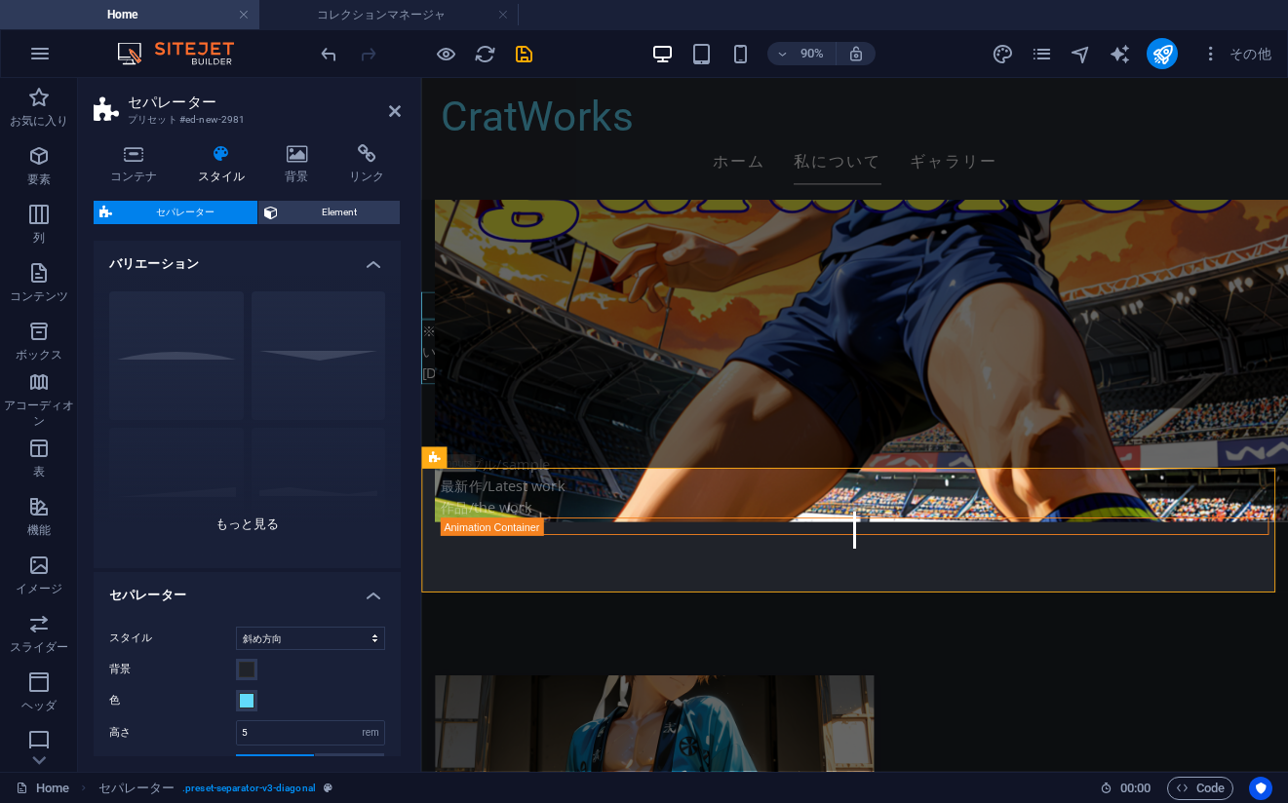
click at [238, 533] on div "円 デフォルト 斜め方向 多角形 1 多角形 2 四角形 ジグザグ" at bounding box center [247, 422] width 307 height 292
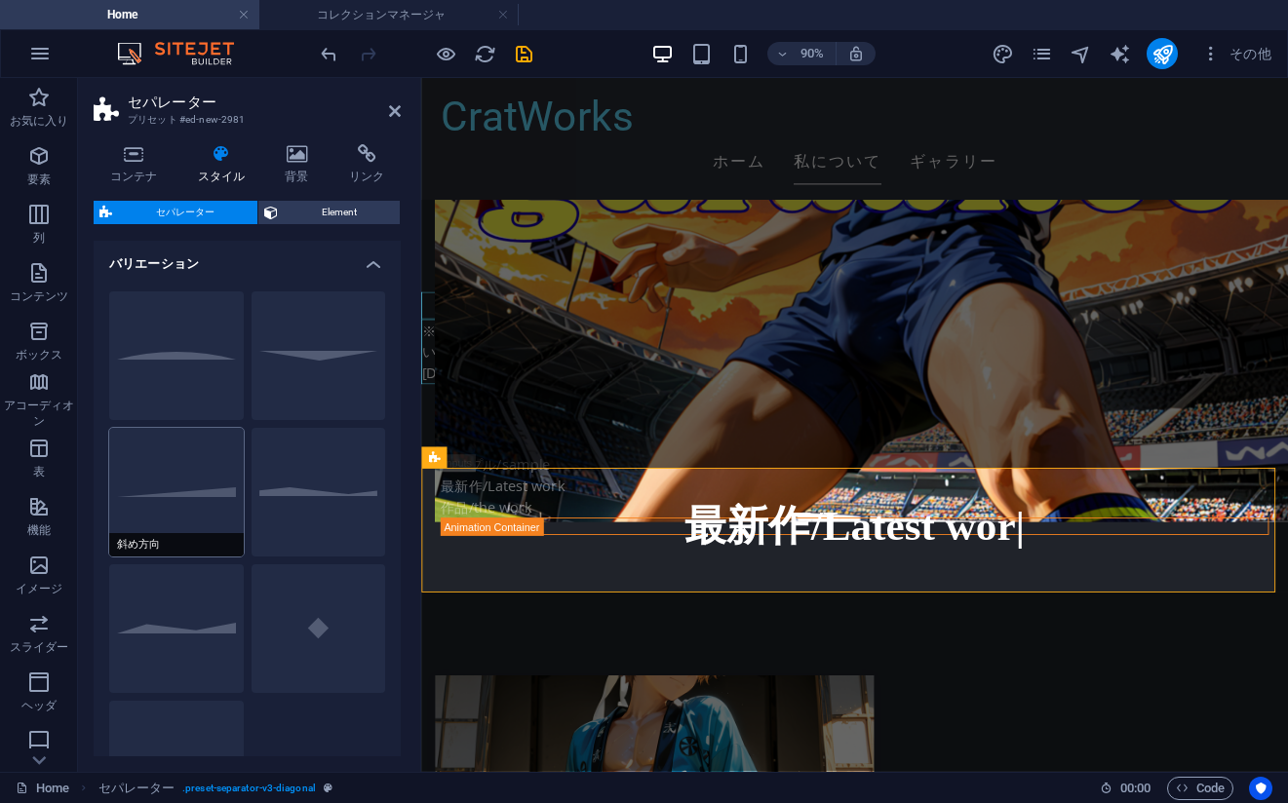
click at [205, 487] on button "斜め方向" at bounding box center [176, 492] width 135 height 129
select select "diagonal"
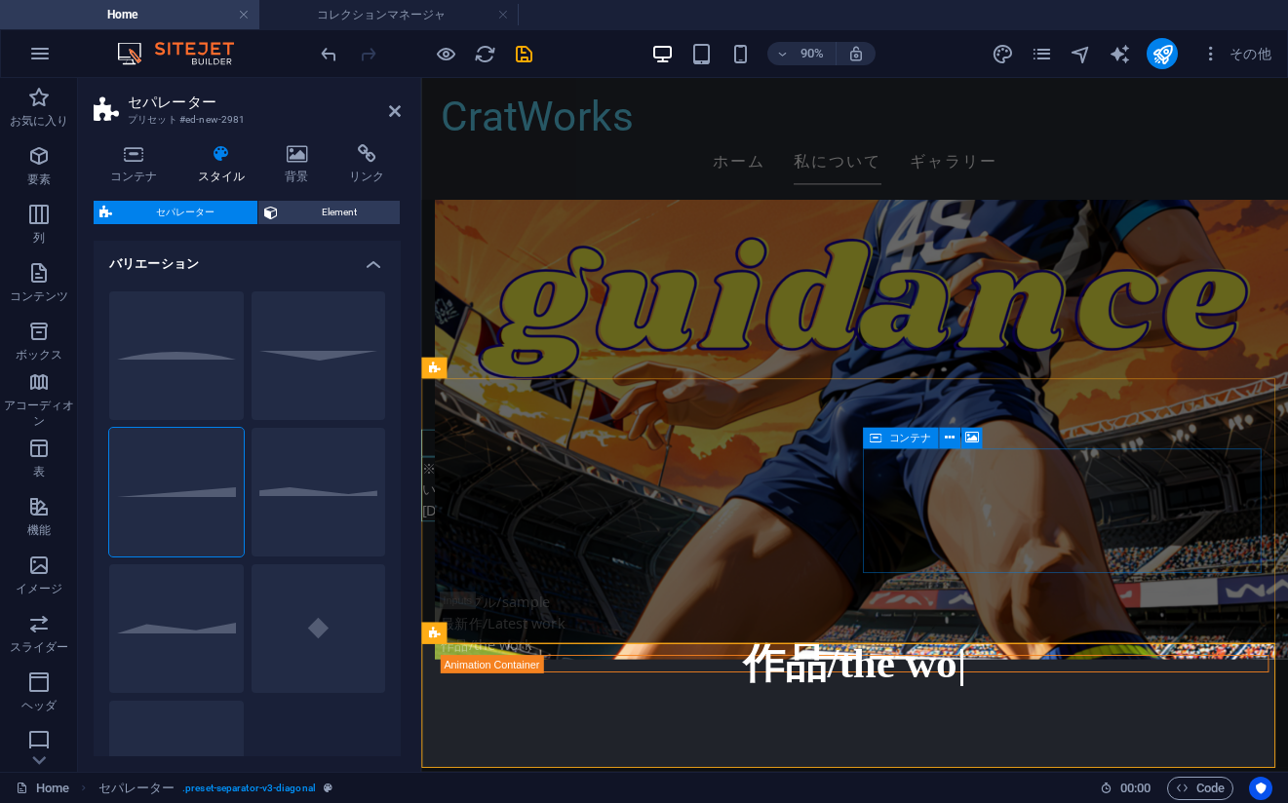
scroll to position [3965, 0]
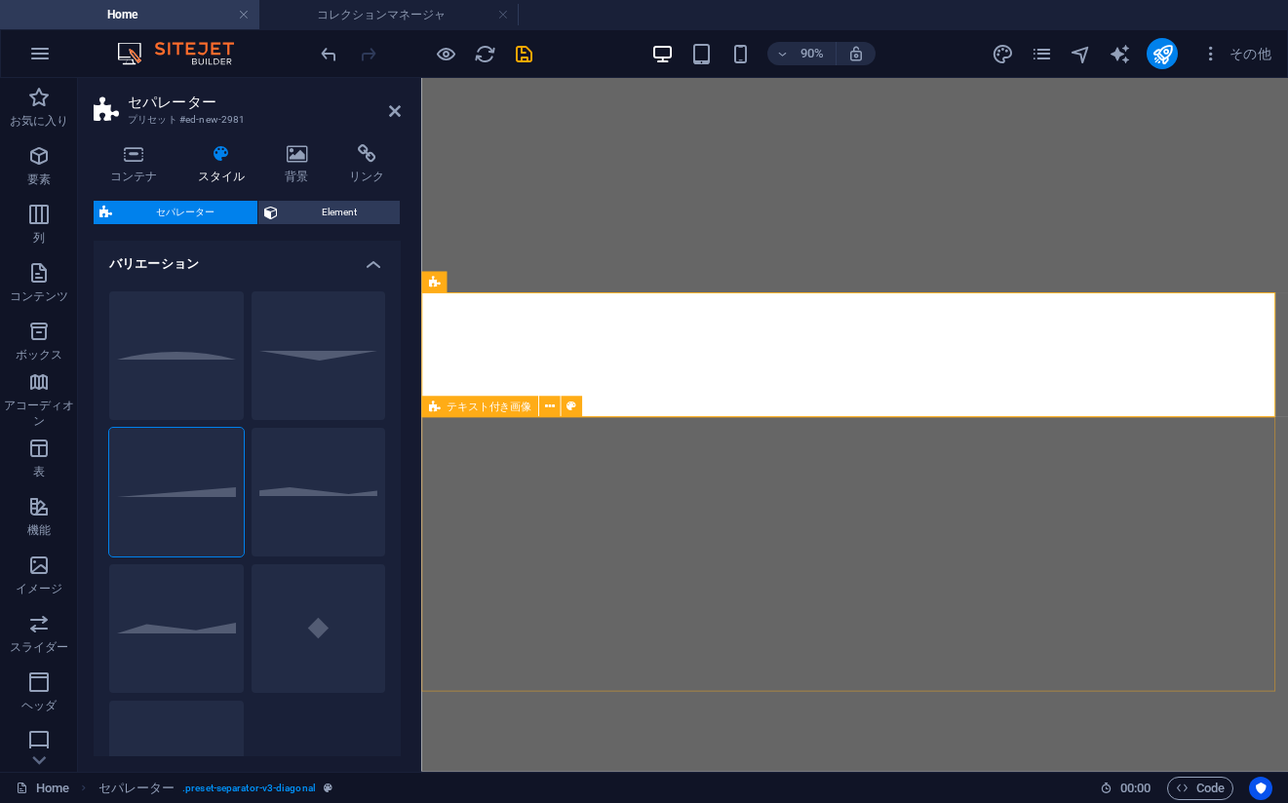
select select "diagonal"
select select "rem"
select select "preset-separator-v3-diagonal"
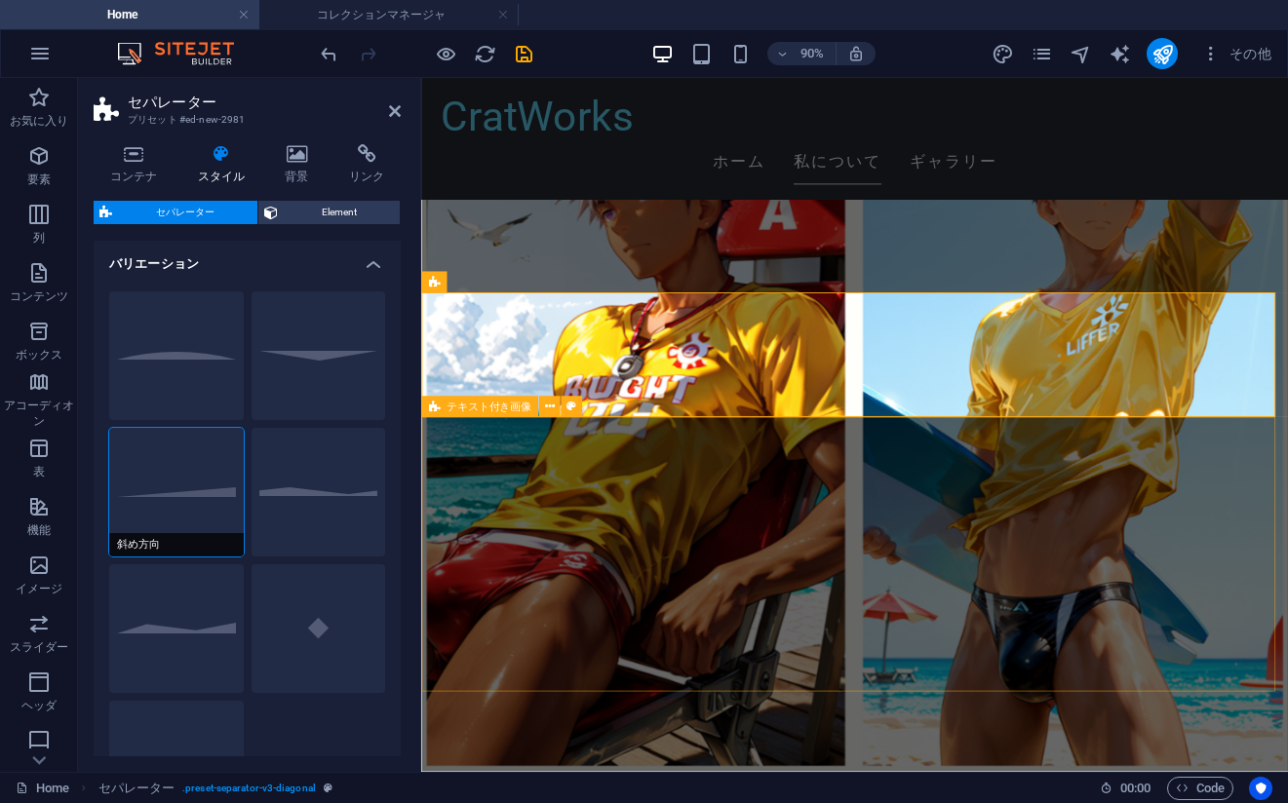
scroll to position [3965, 0]
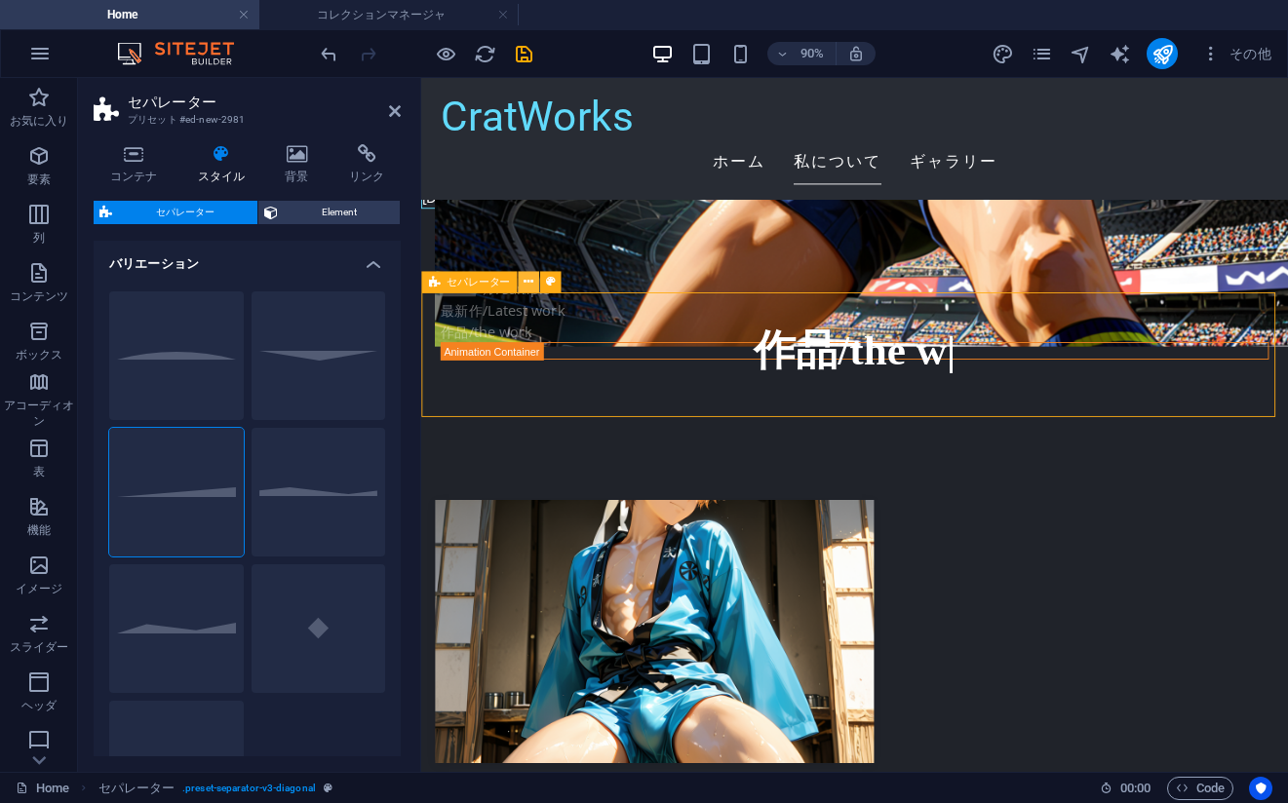
click at [524, 288] on icon at bounding box center [528, 282] width 10 height 19
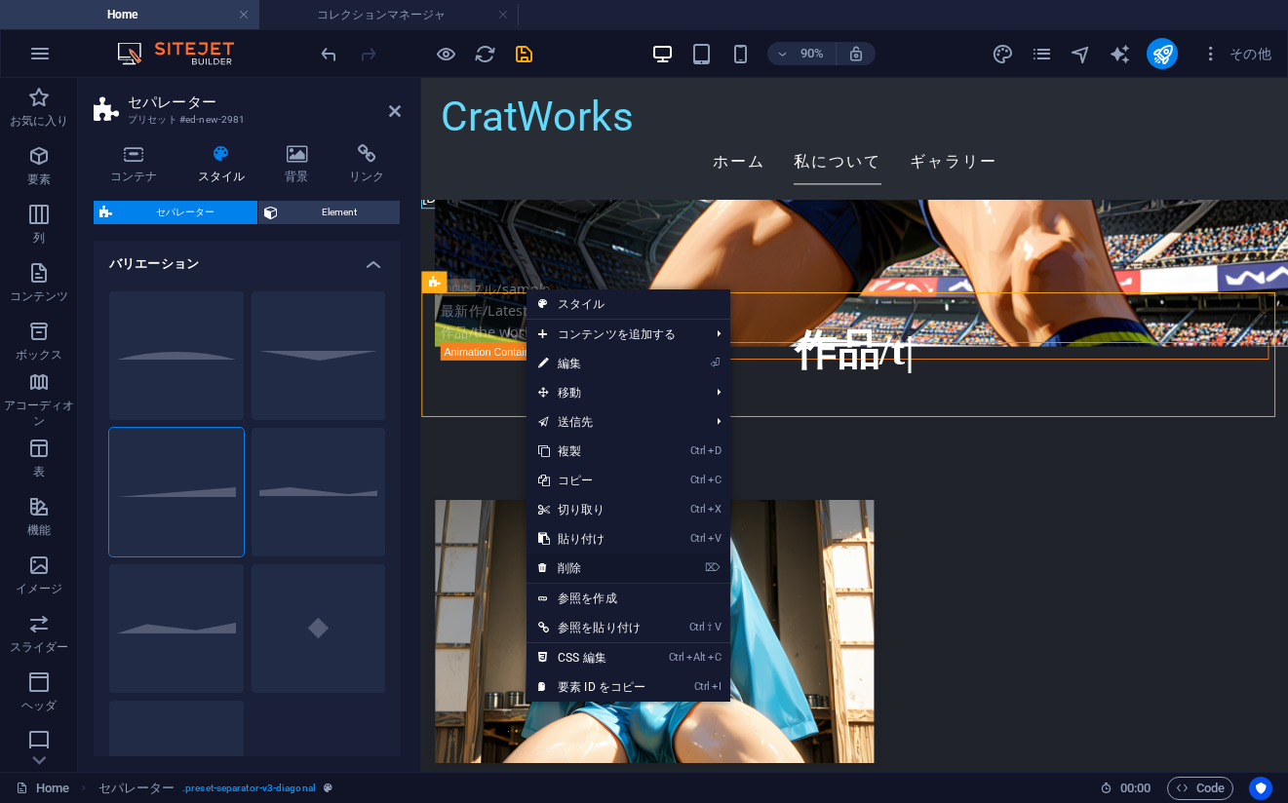
click at [576, 564] on link "⌦ 削除" at bounding box center [591, 568] width 131 height 29
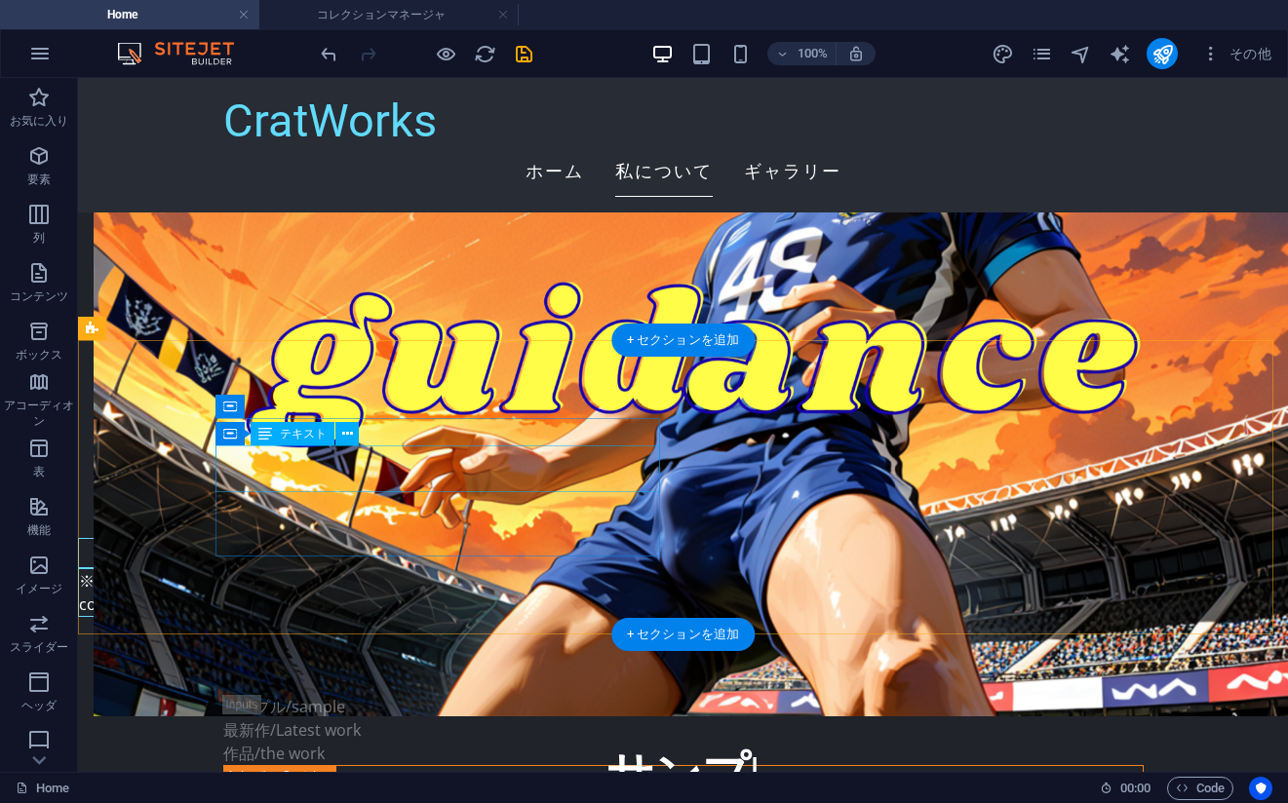
scroll to position [3478, 0]
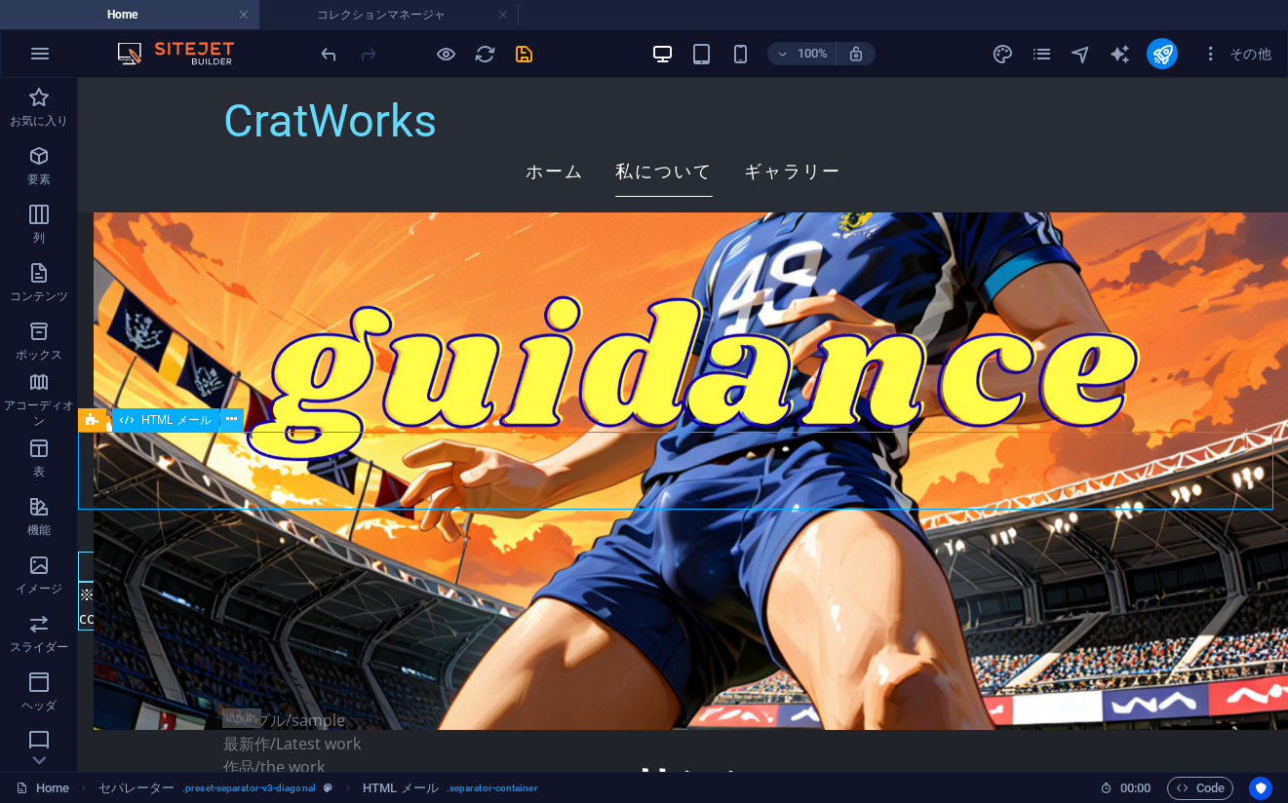
click at [224, 420] on button at bounding box center [231, 419] width 23 height 23
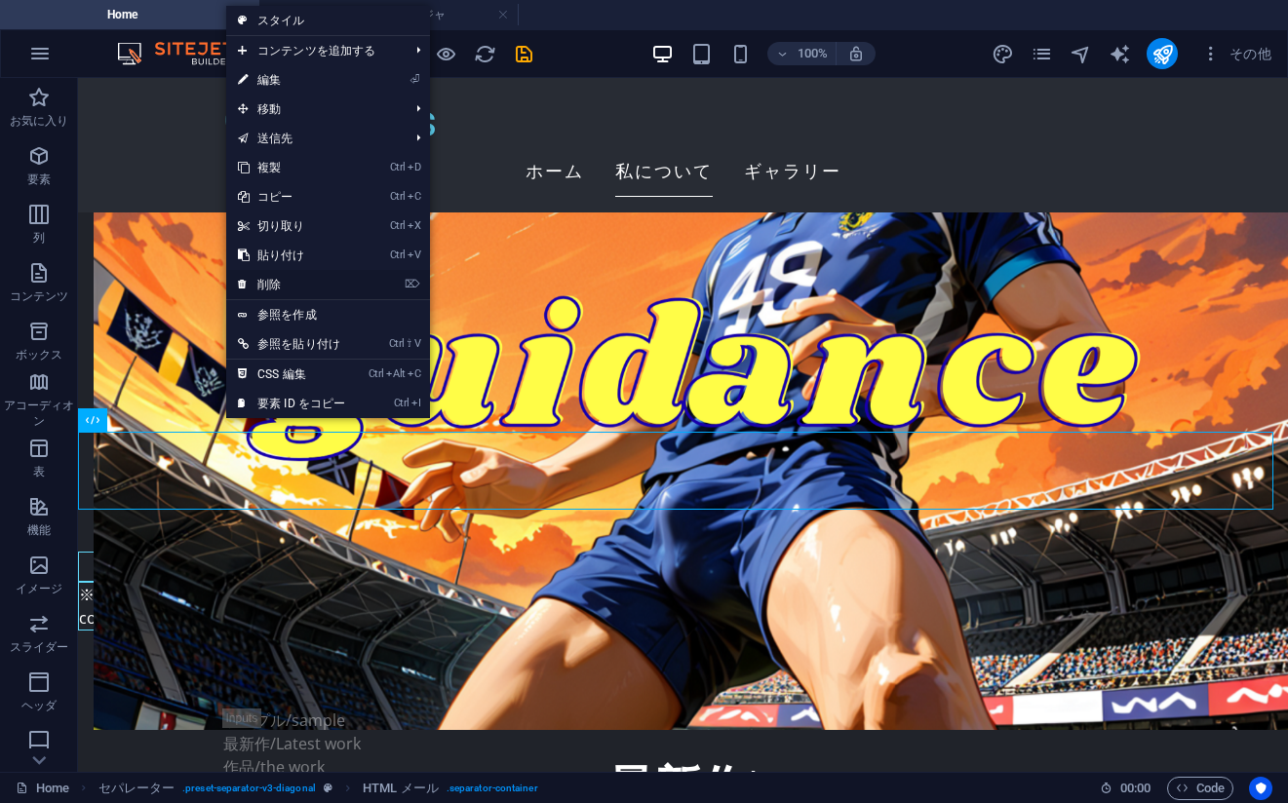
click at [271, 284] on link "⌦ 削除" at bounding box center [291, 284] width 131 height 29
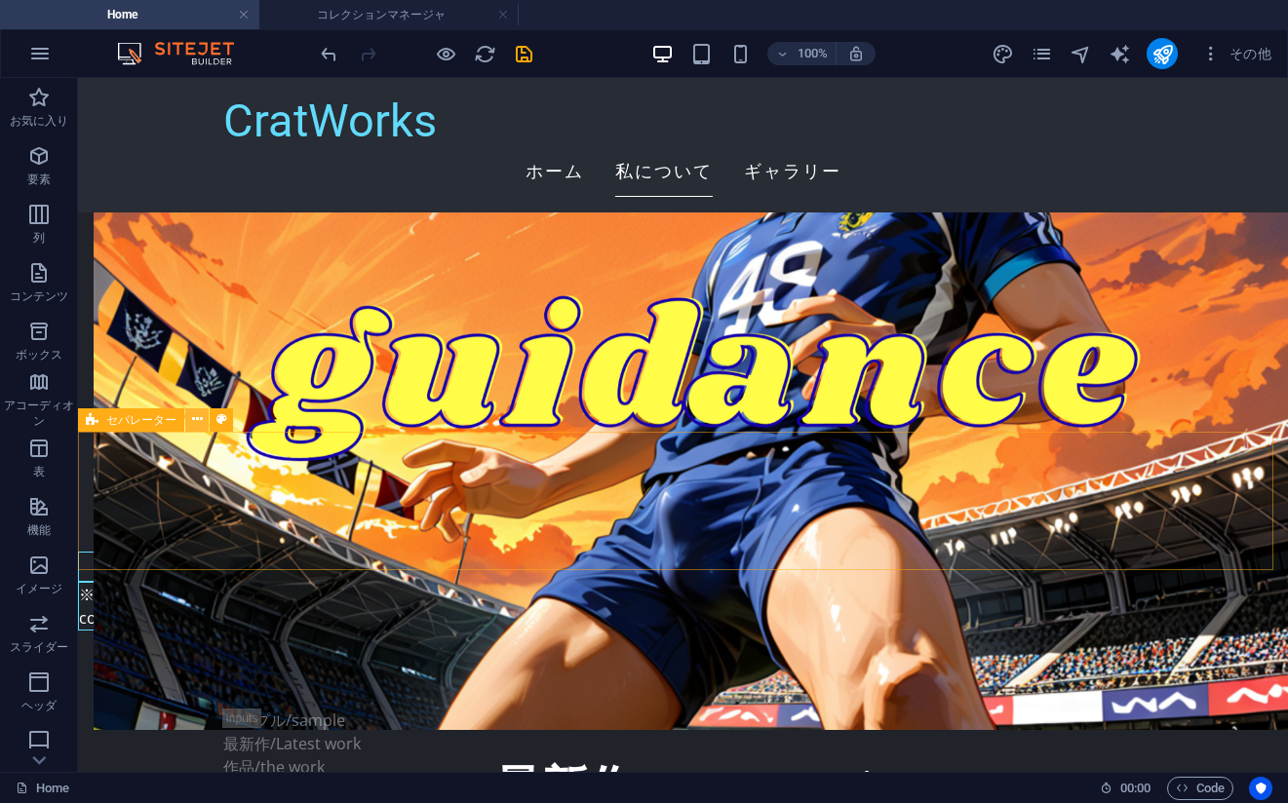
click at [193, 425] on icon at bounding box center [197, 419] width 11 height 20
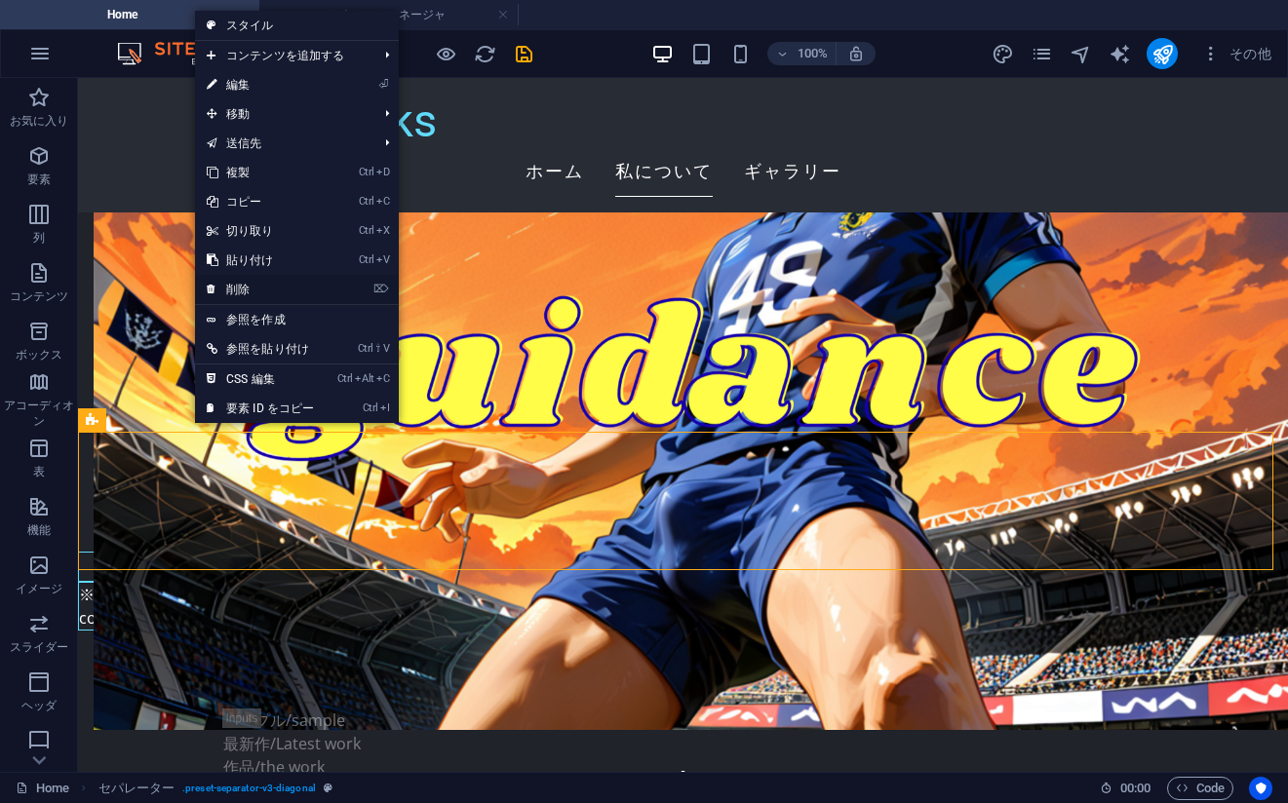
click at [264, 289] on link "⌦ 削除" at bounding box center [260, 289] width 131 height 29
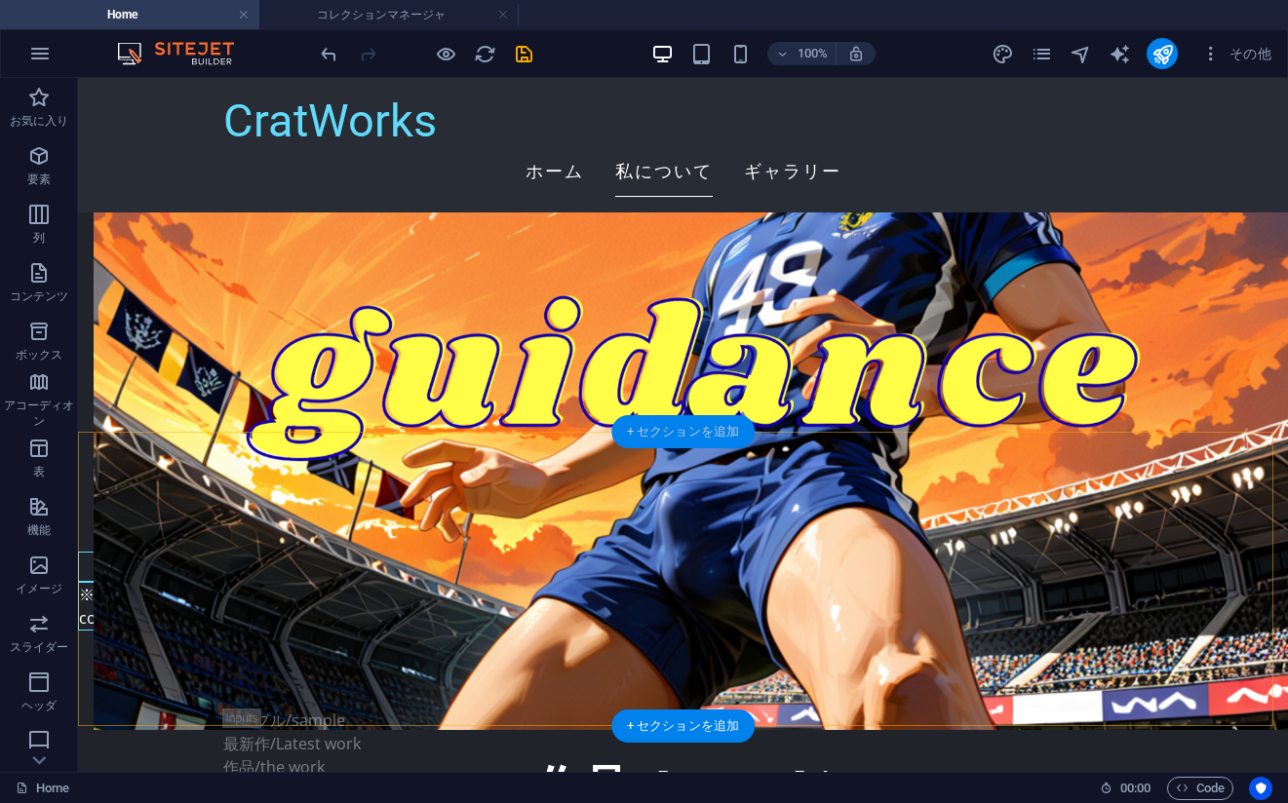
click at [618, 435] on div "+ セクションを追加" at bounding box center [682, 431] width 143 height 33
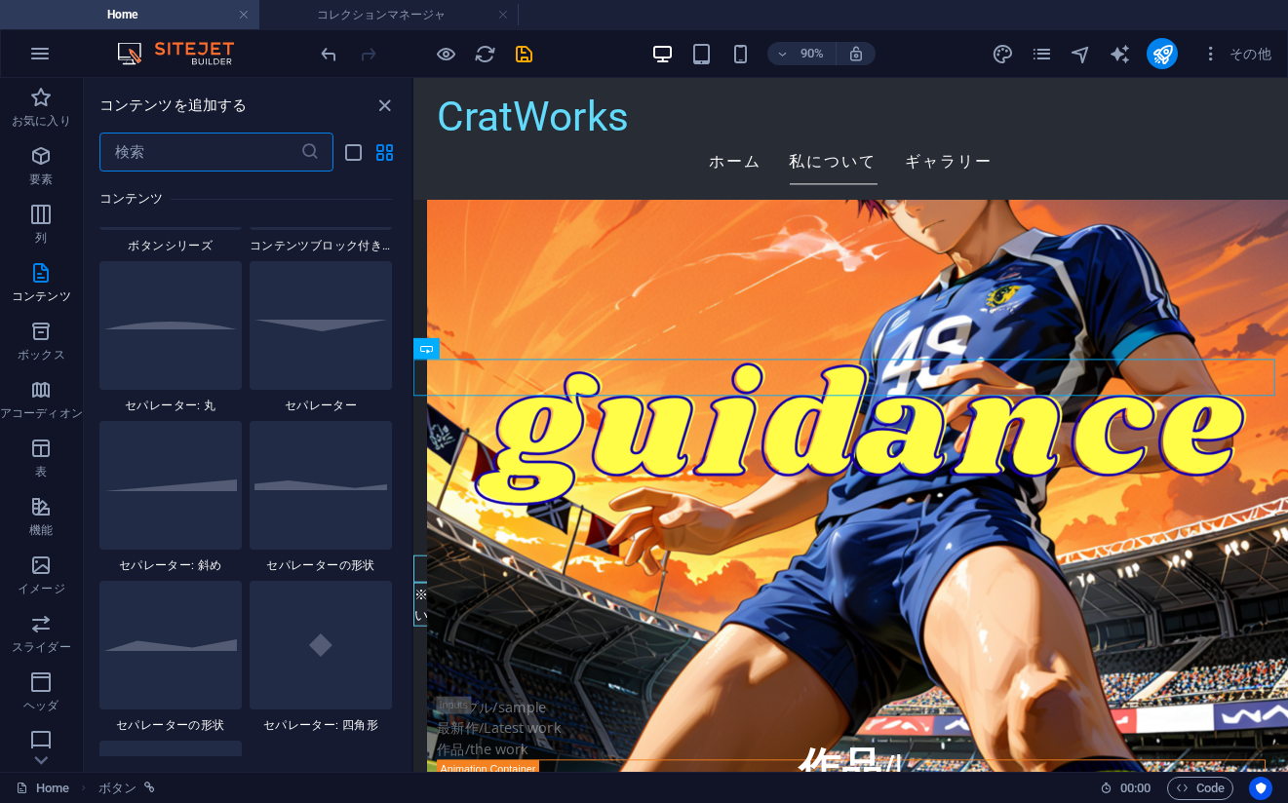
scroll to position [4679, 0]
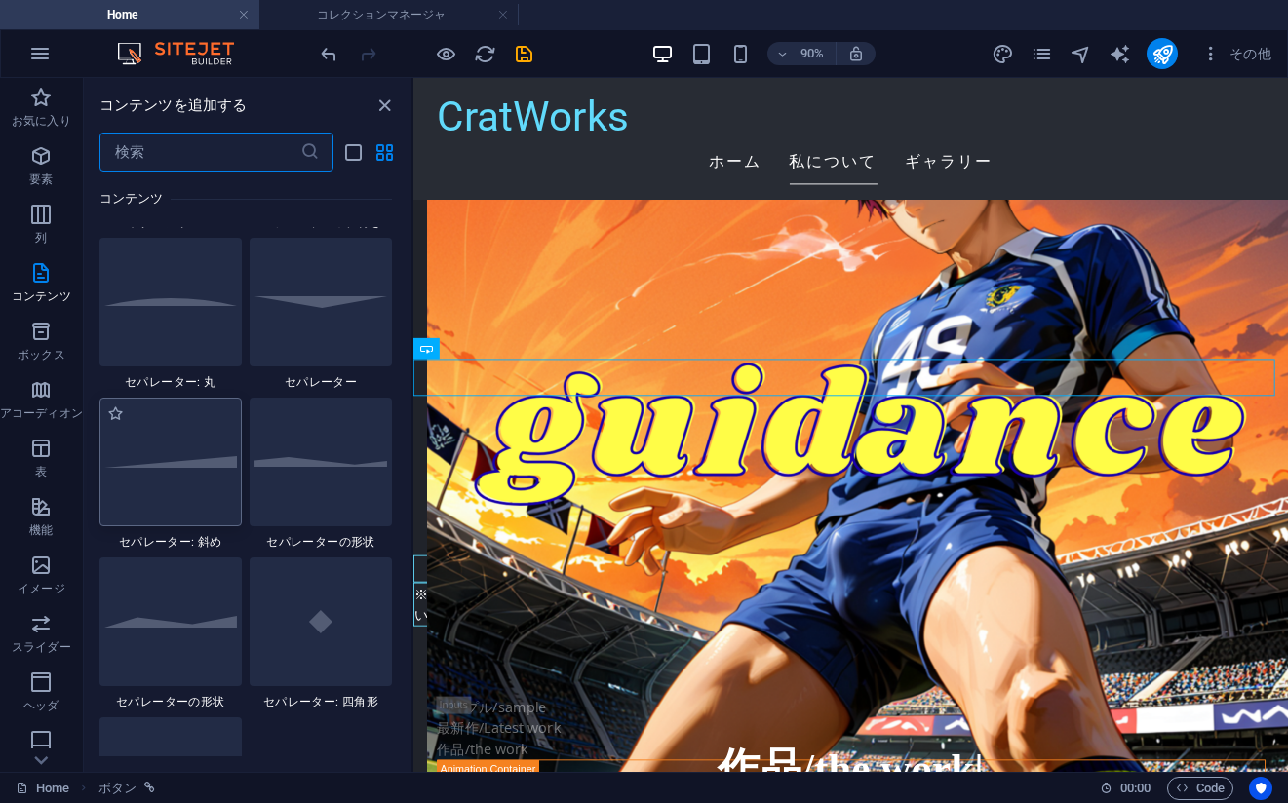
click at [205, 477] on div at bounding box center [170, 462] width 142 height 129
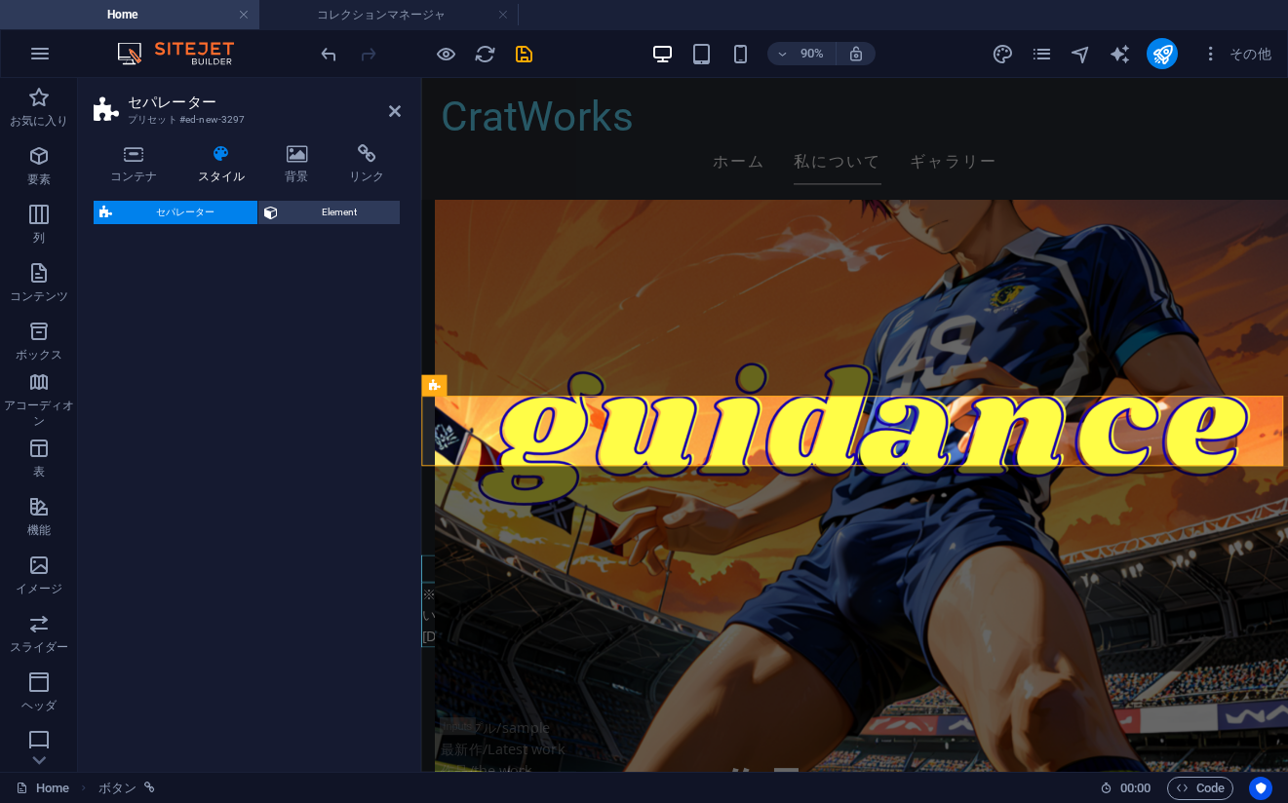
select select "diagonal"
select select "rem"
select select "preset-separator-v3-diagonal"
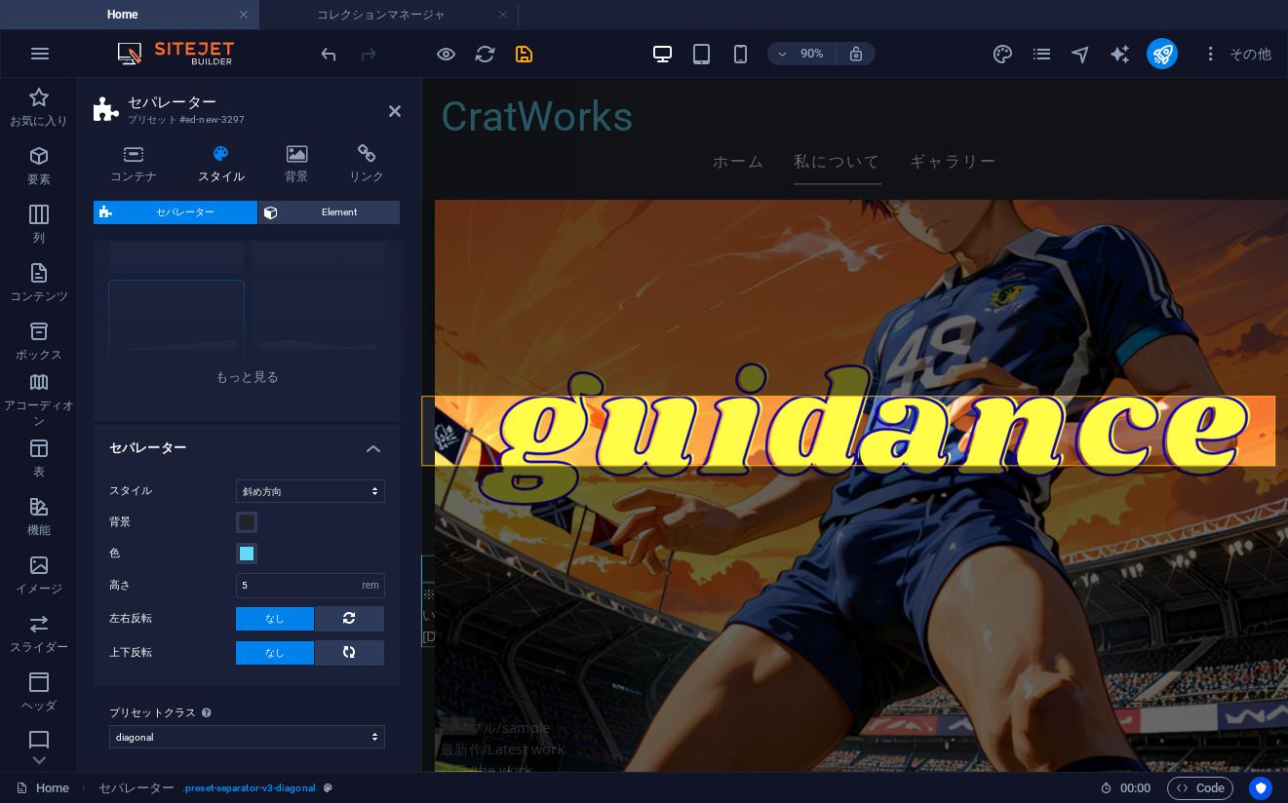
scroll to position [155, 0]
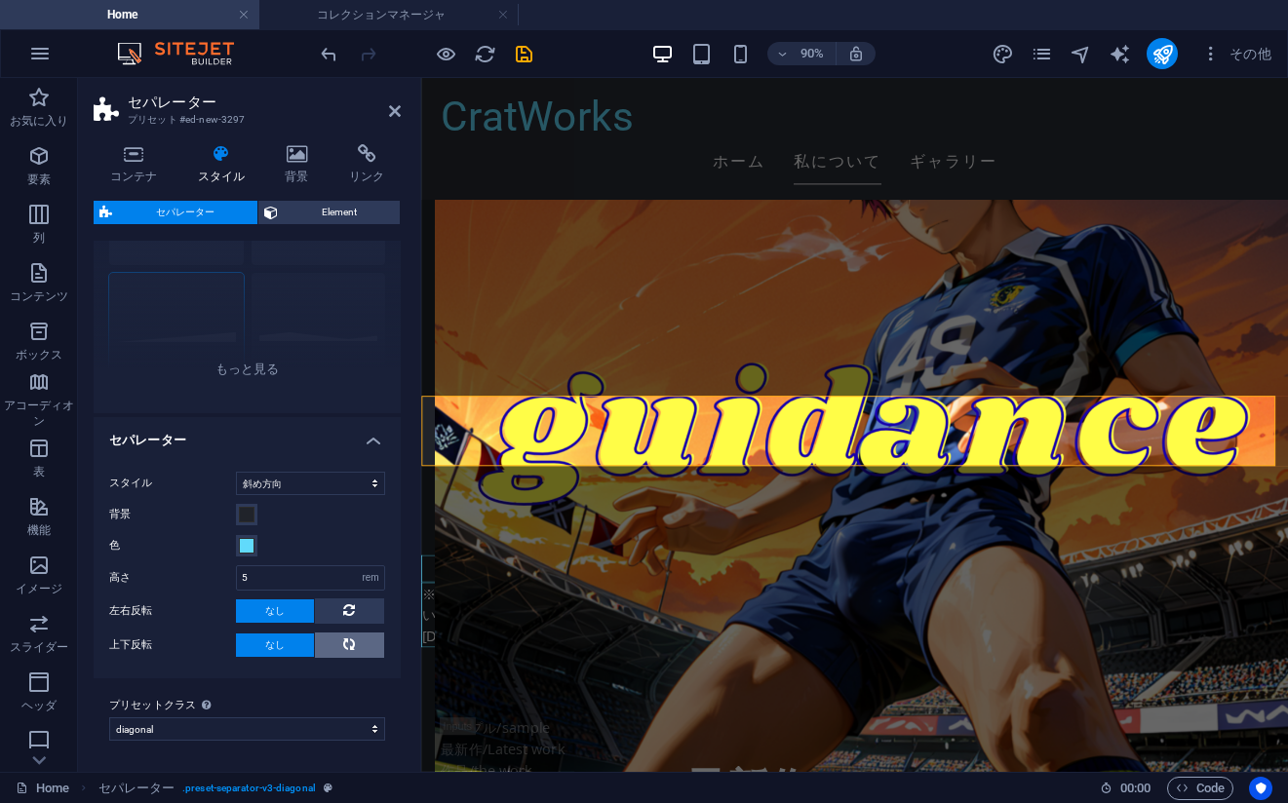
click at [353, 649] on icon at bounding box center [348, 644] width 23 height 12
click at [562, 389] on icon at bounding box center [560, 385] width 10 height 19
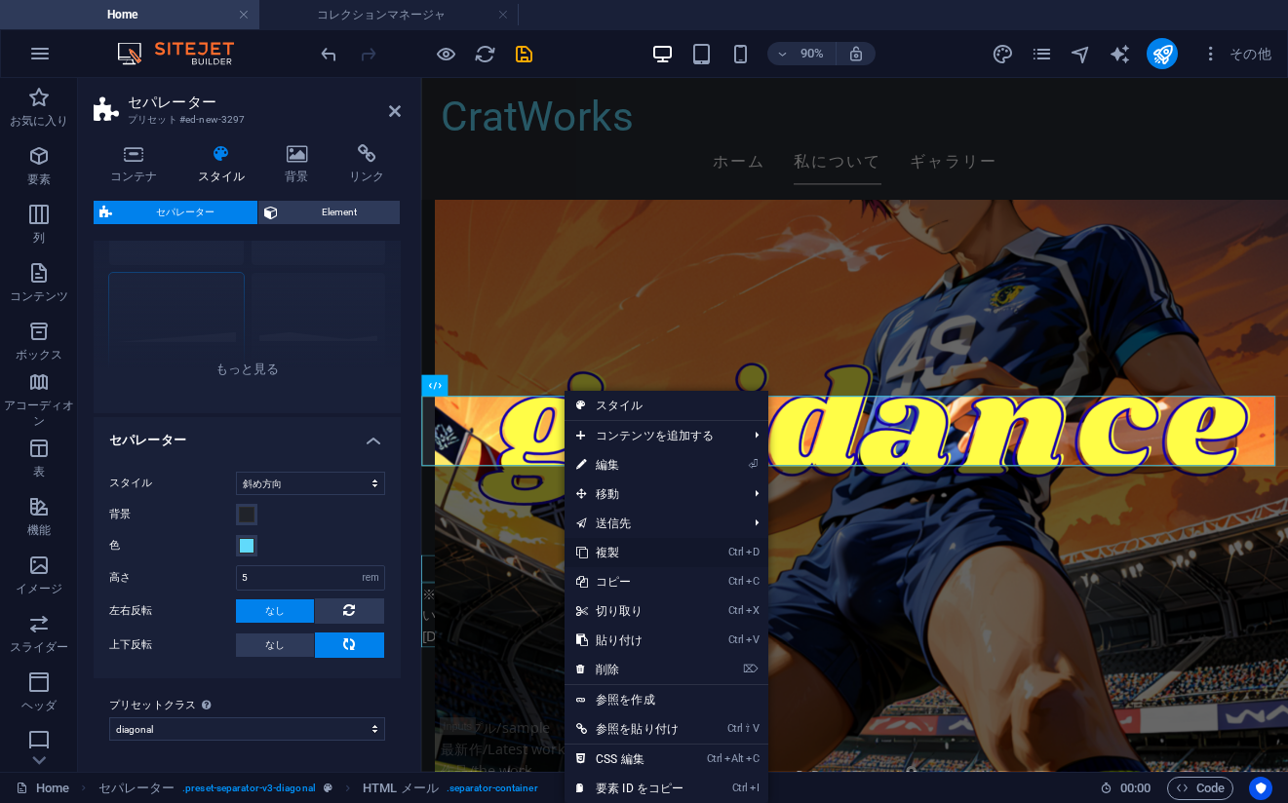
click at [619, 553] on link "Ctrl D 複製" at bounding box center [629, 552] width 131 height 29
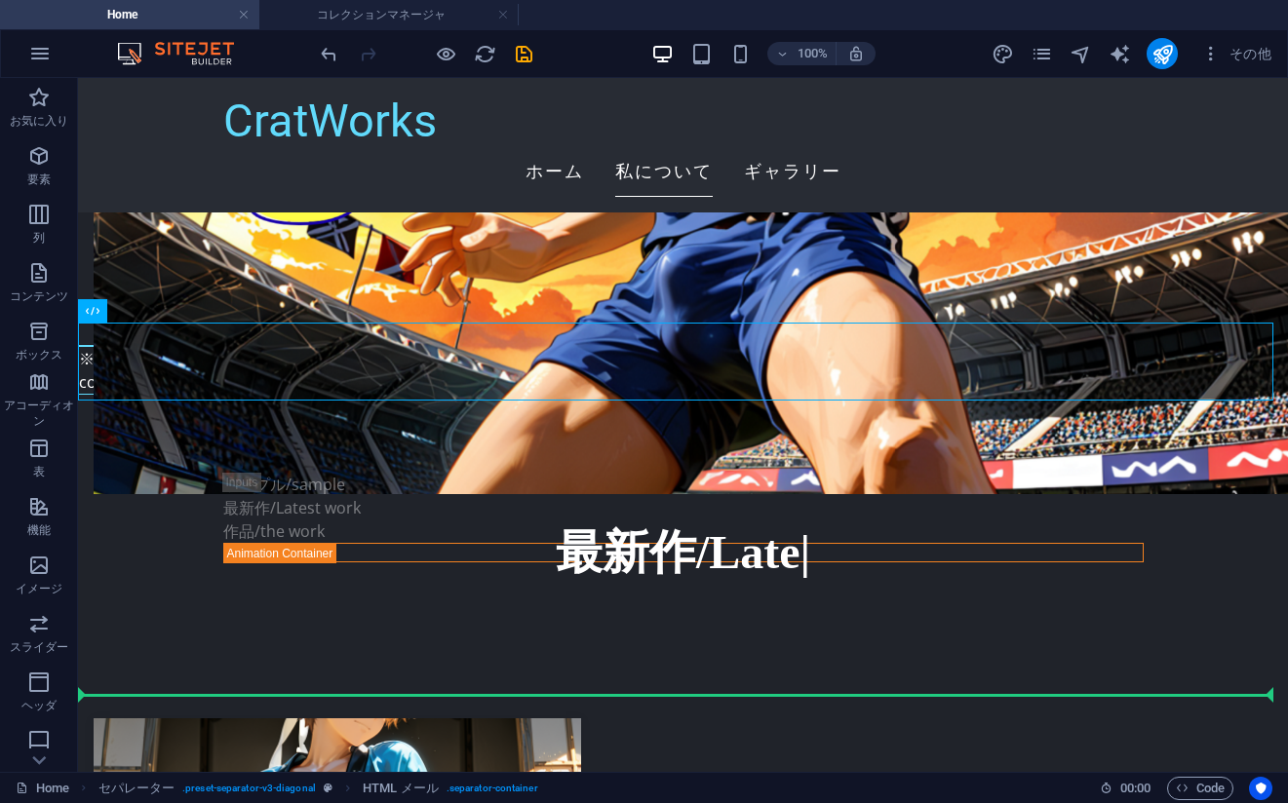
scroll to position [3728, 0]
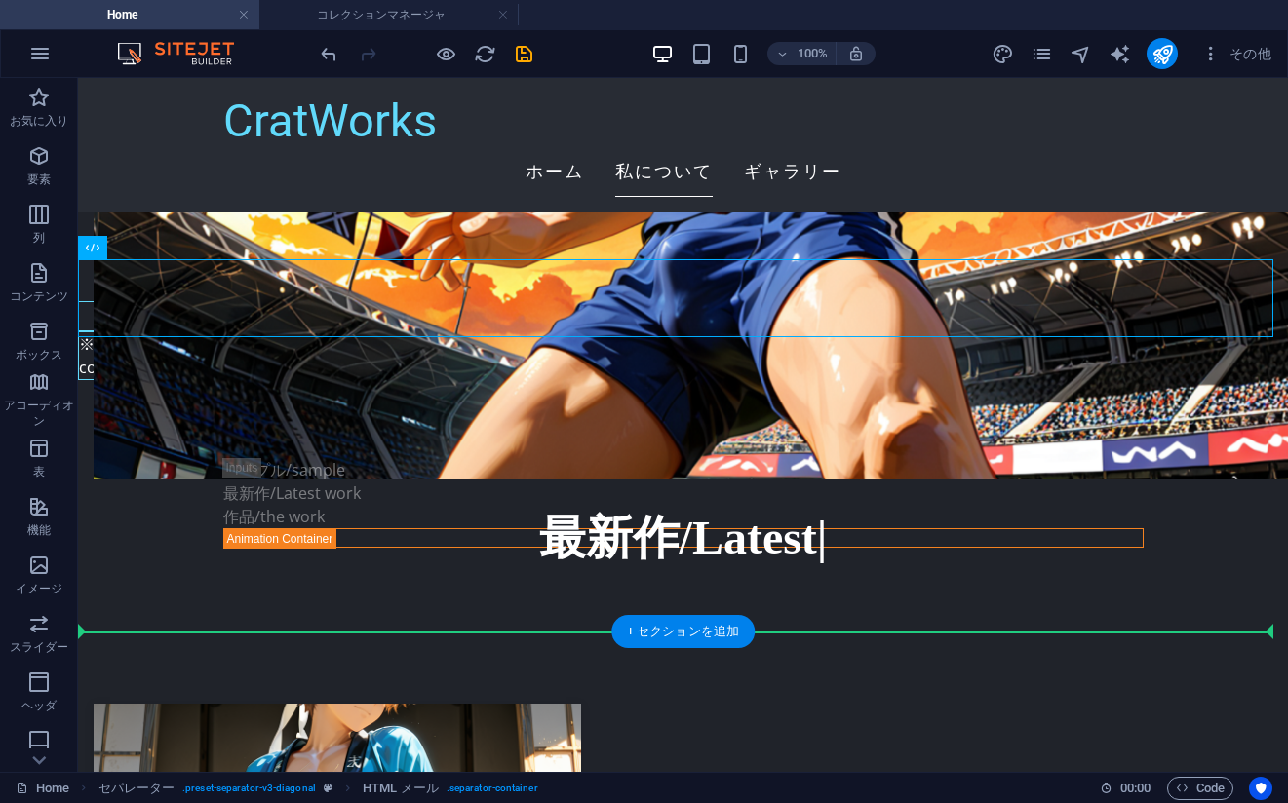
drag, startPoint x: 352, startPoint y: 547, endPoint x: 664, endPoint y: 645, distance: 327.1
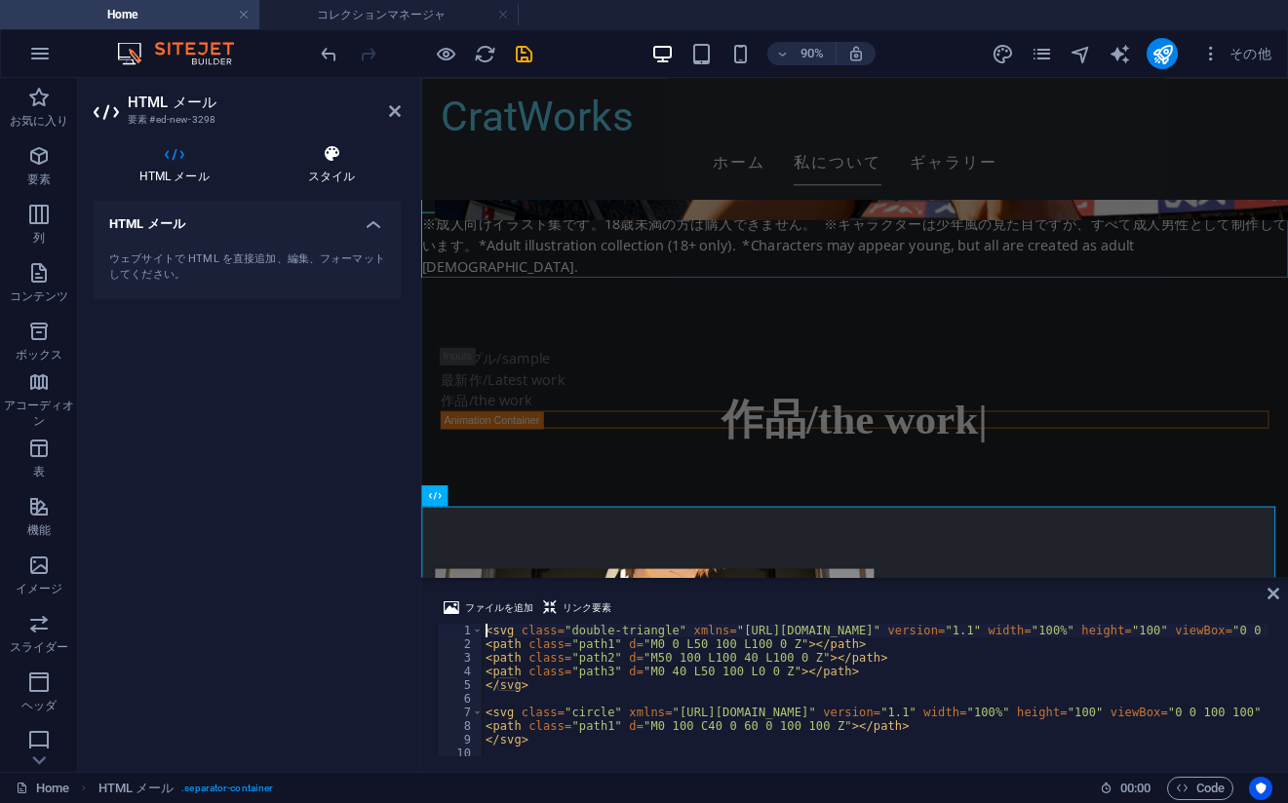
drag, startPoint x: 284, startPoint y: 167, endPoint x: 297, endPoint y: 173, distance: 14.8
click at [285, 167] on h4 "スタイル" at bounding box center [331, 164] width 138 height 41
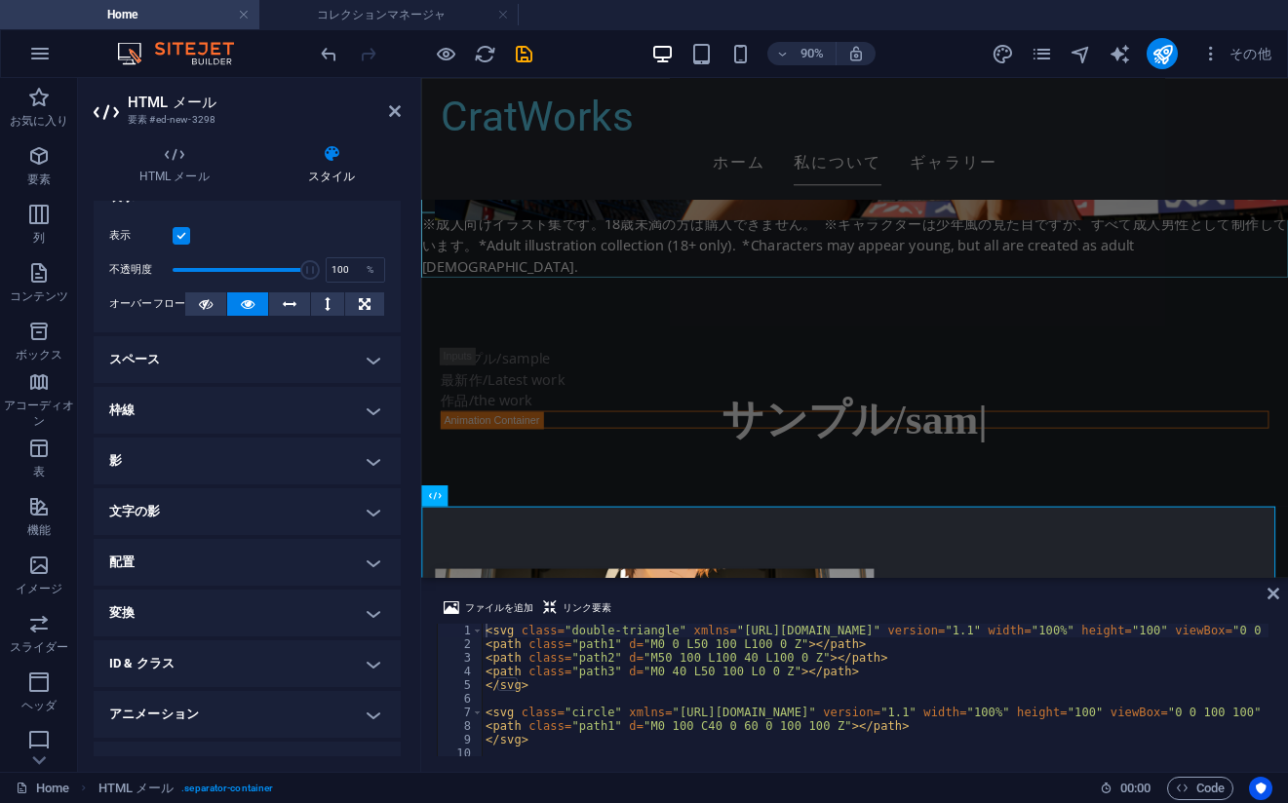
scroll to position [59, 0]
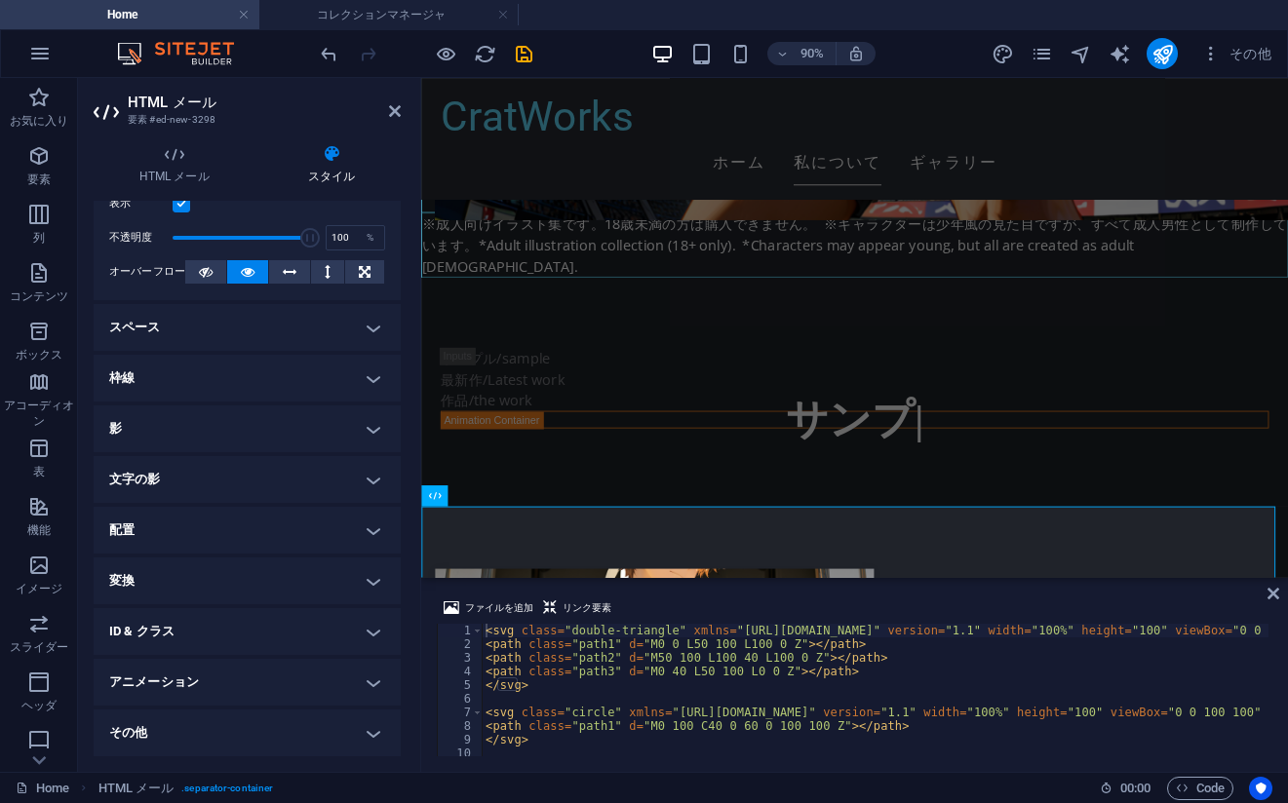
click at [219, 720] on h4 "その他" at bounding box center [247, 733] width 307 height 47
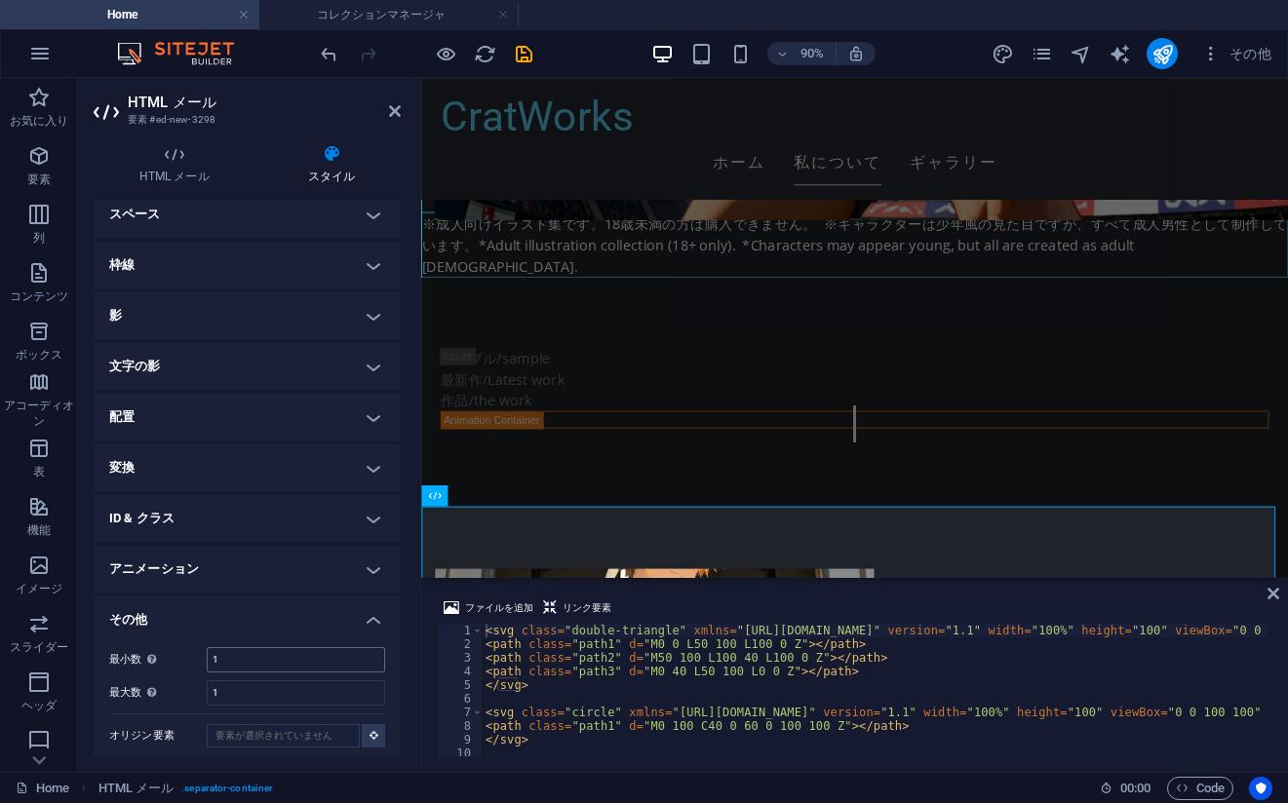
scroll to position [180, 0]
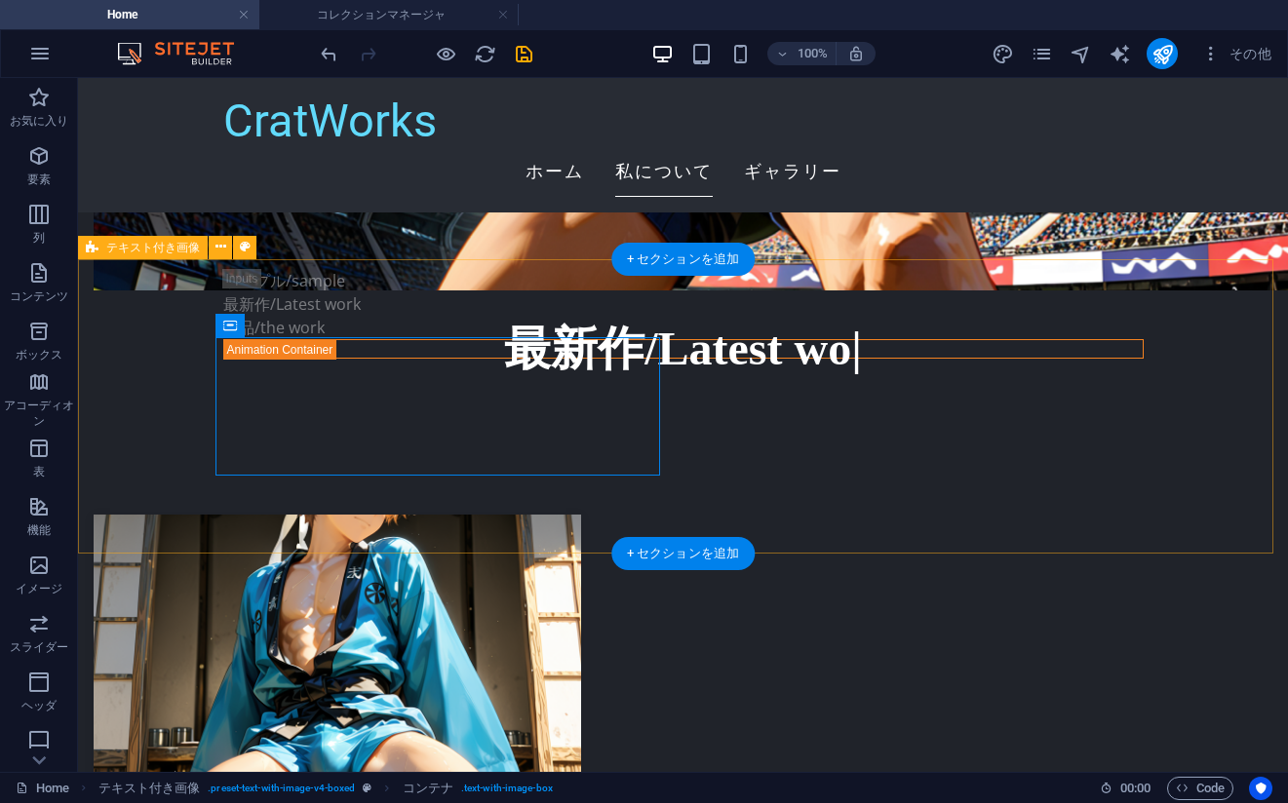
scroll to position [4216, 0]
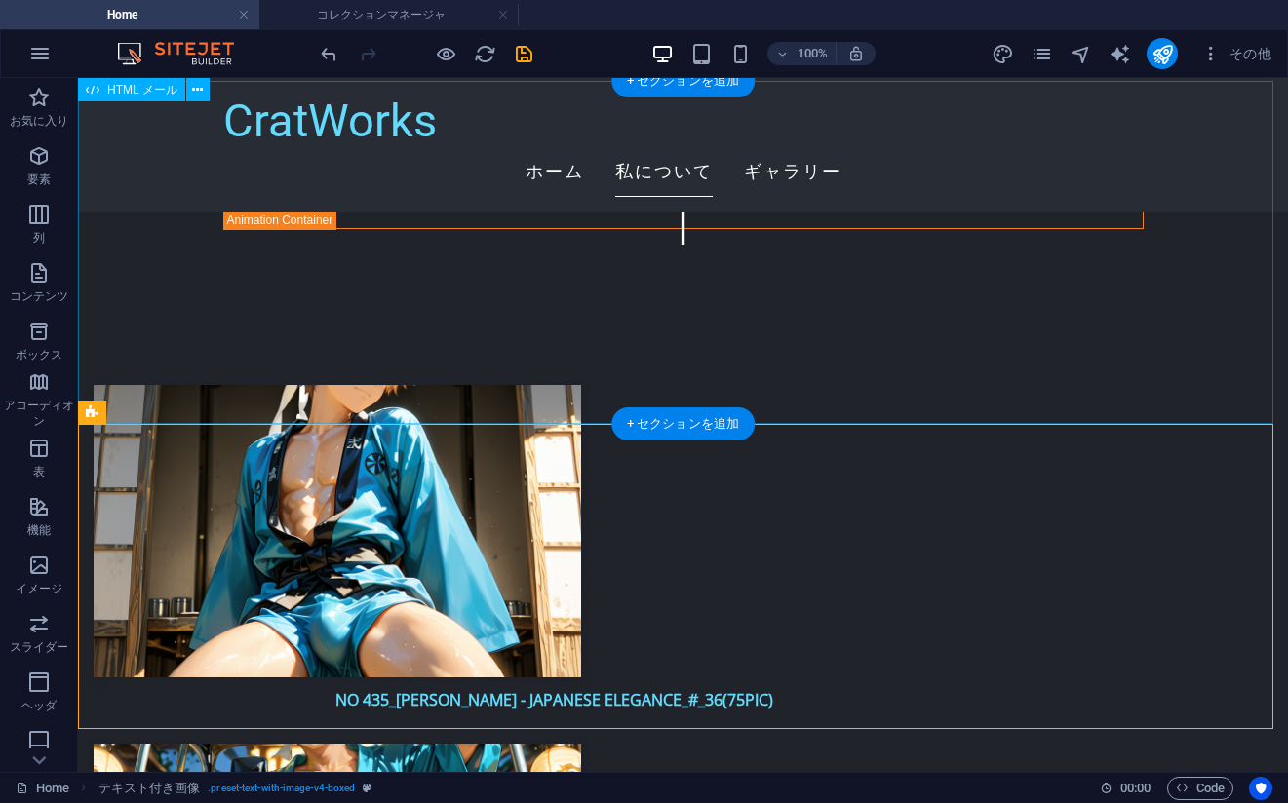
scroll to position [4021, 0]
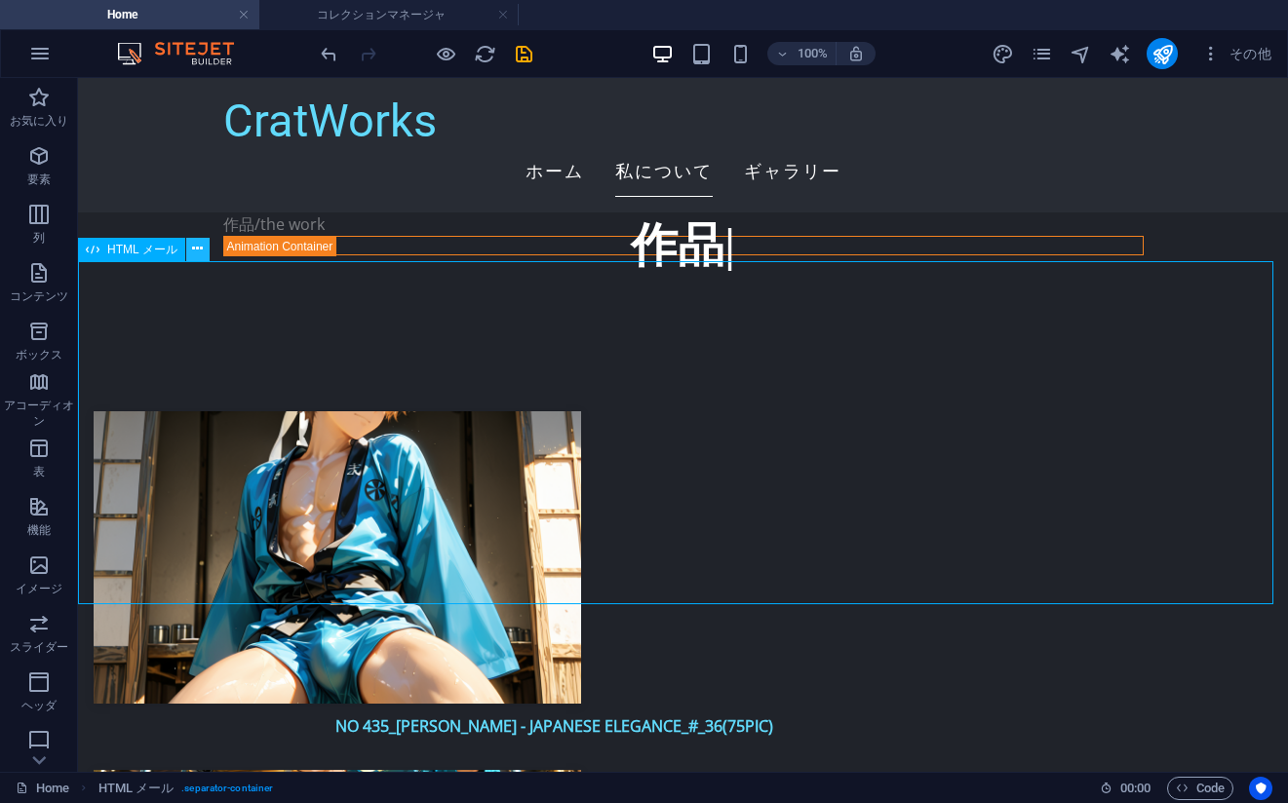
click at [198, 251] on icon at bounding box center [197, 249] width 11 height 20
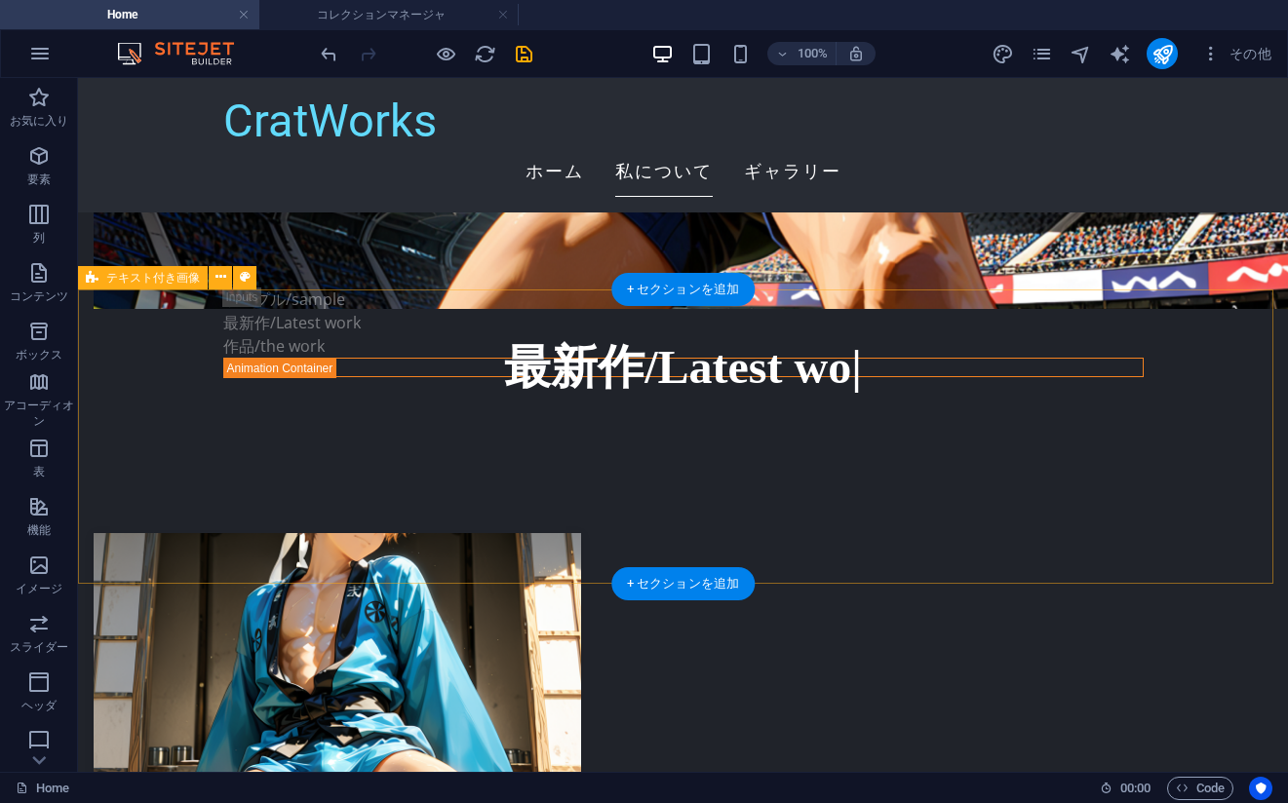
scroll to position [3923, 0]
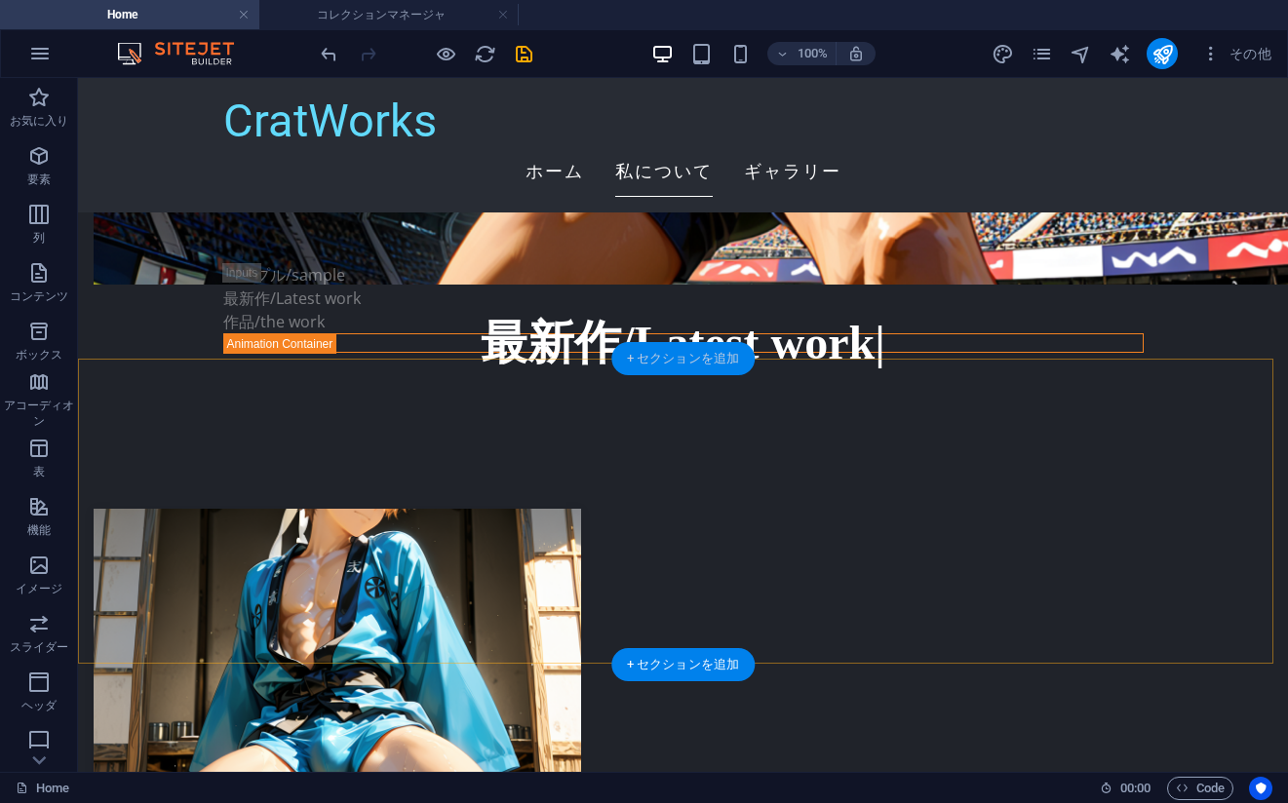
click at [668, 357] on div "+ セクションを追加" at bounding box center [682, 358] width 143 height 33
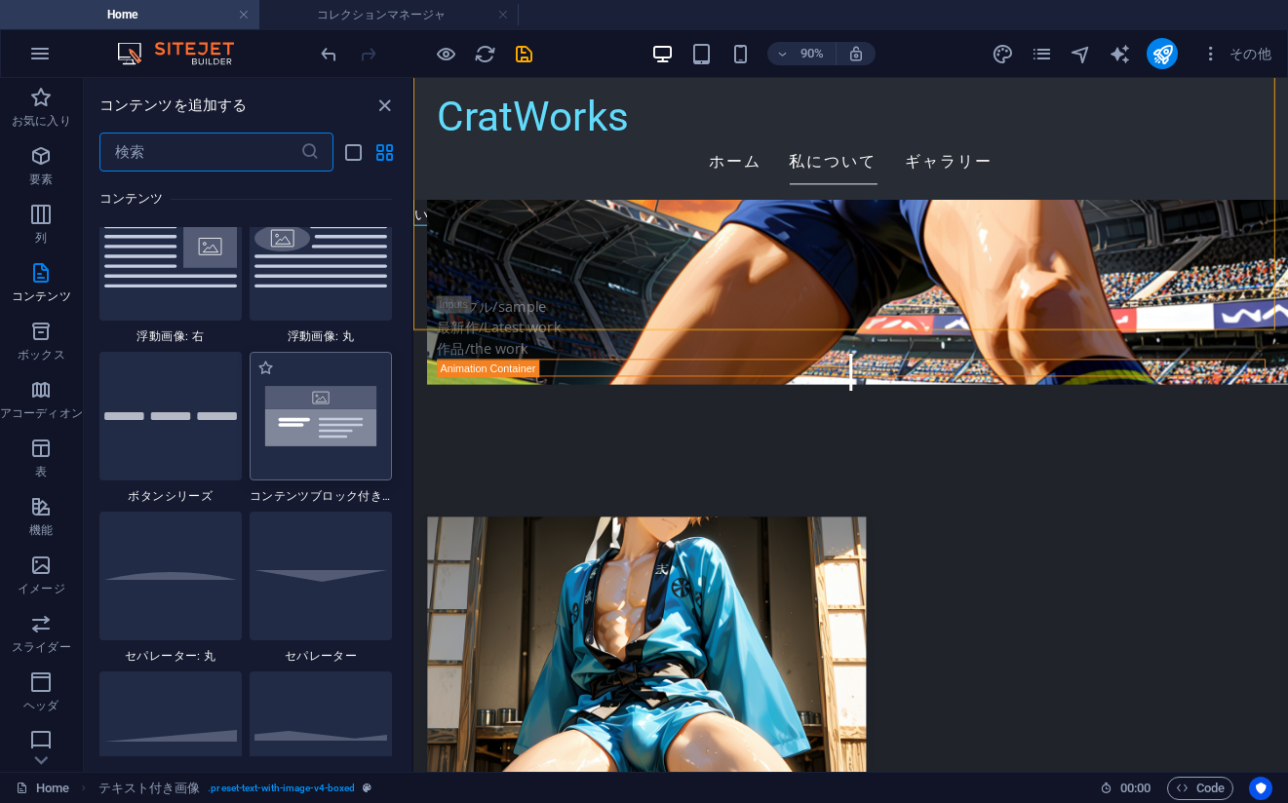
scroll to position [4775, 0]
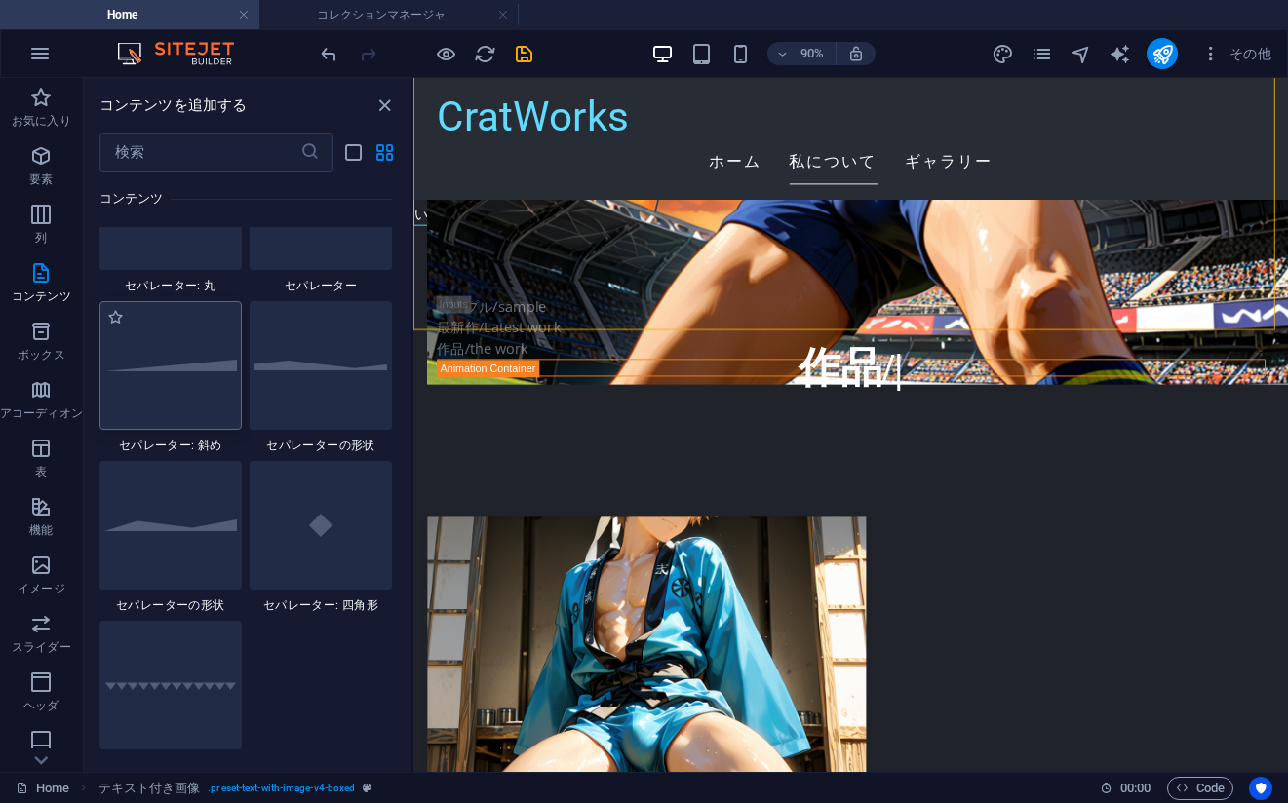
drag, startPoint x: 225, startPoint y: 405, endPoint x: 1296, endPoint y: 672, distance: 1104.0
click at [225, 405] on div at bounding box center [170, 365] width 142 height 129
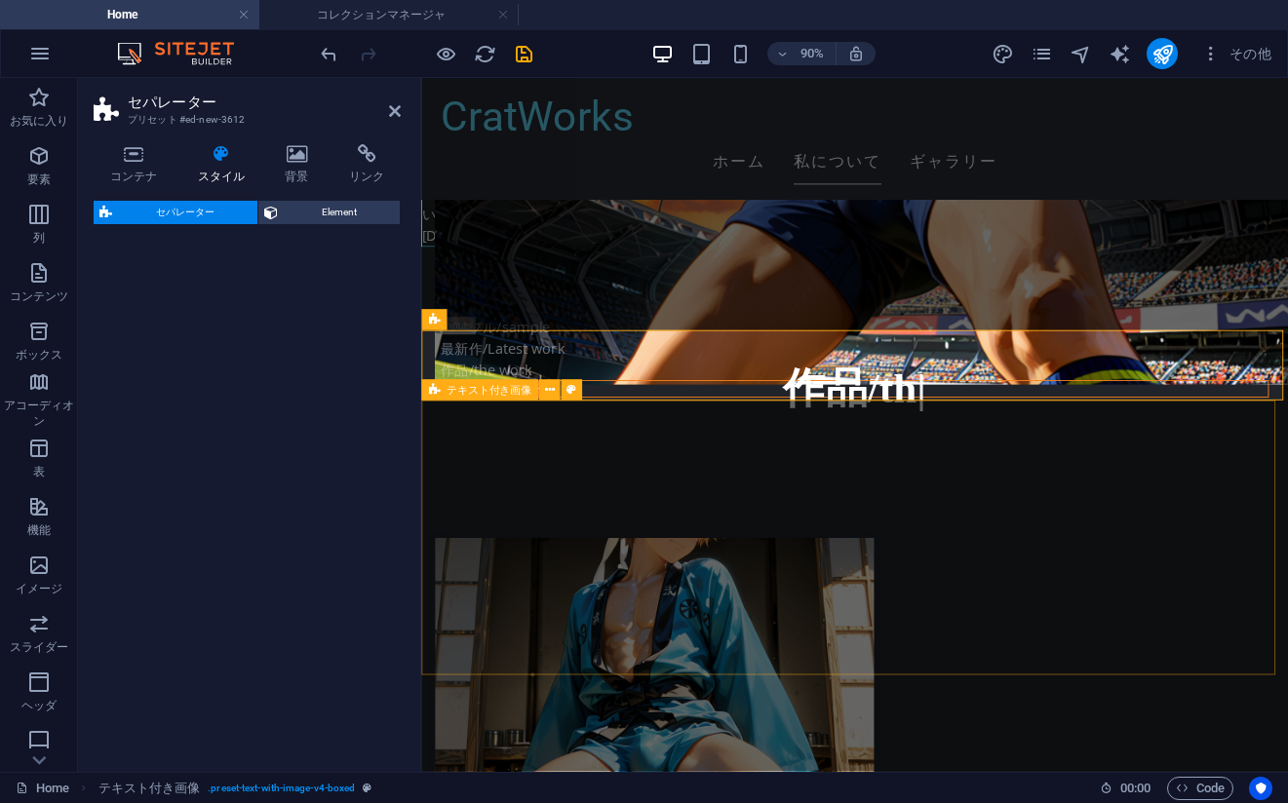
select select "diagonal"
select select "rem"
select select "preset-separator-v3-diagonal"
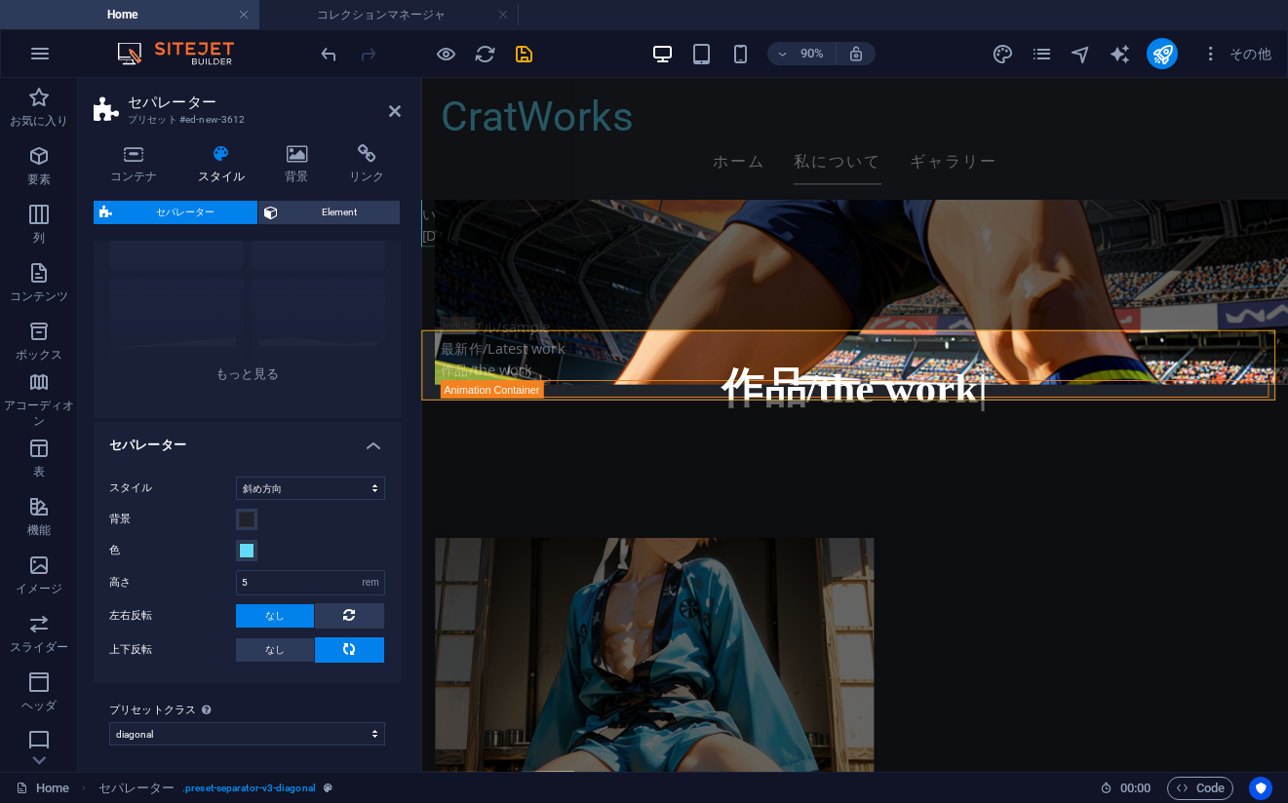
scroll to position [155, 0]
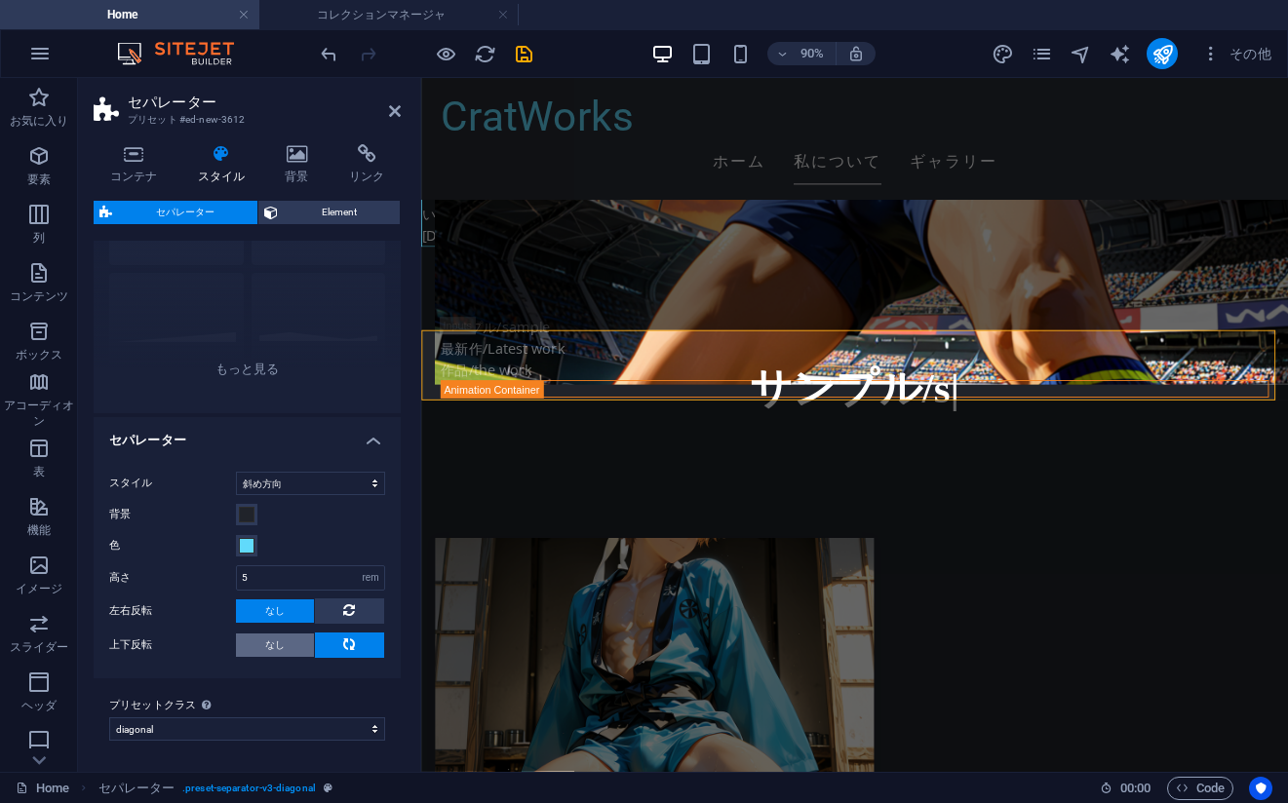
click at [293, 638] on button "なし" at bounding box center [275, 645] width 78 height 23
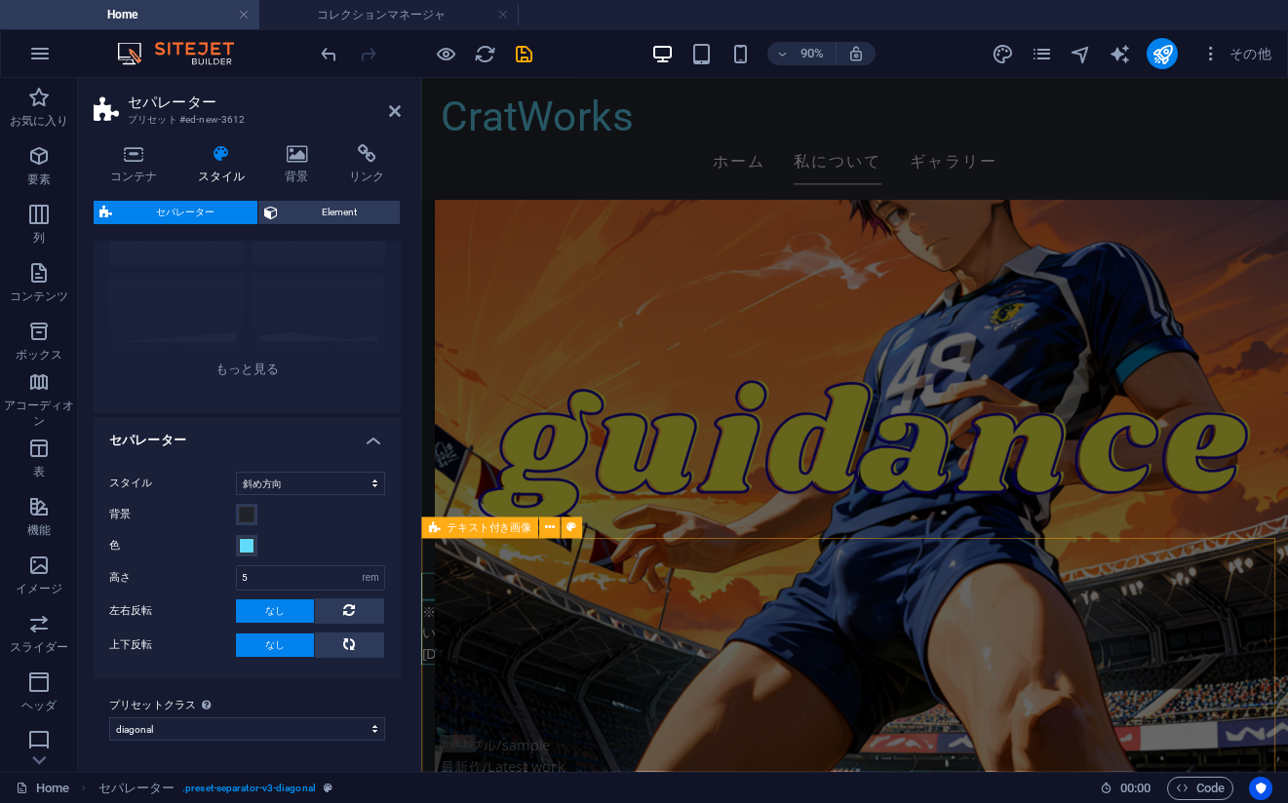
scroll to position [3631, 0]
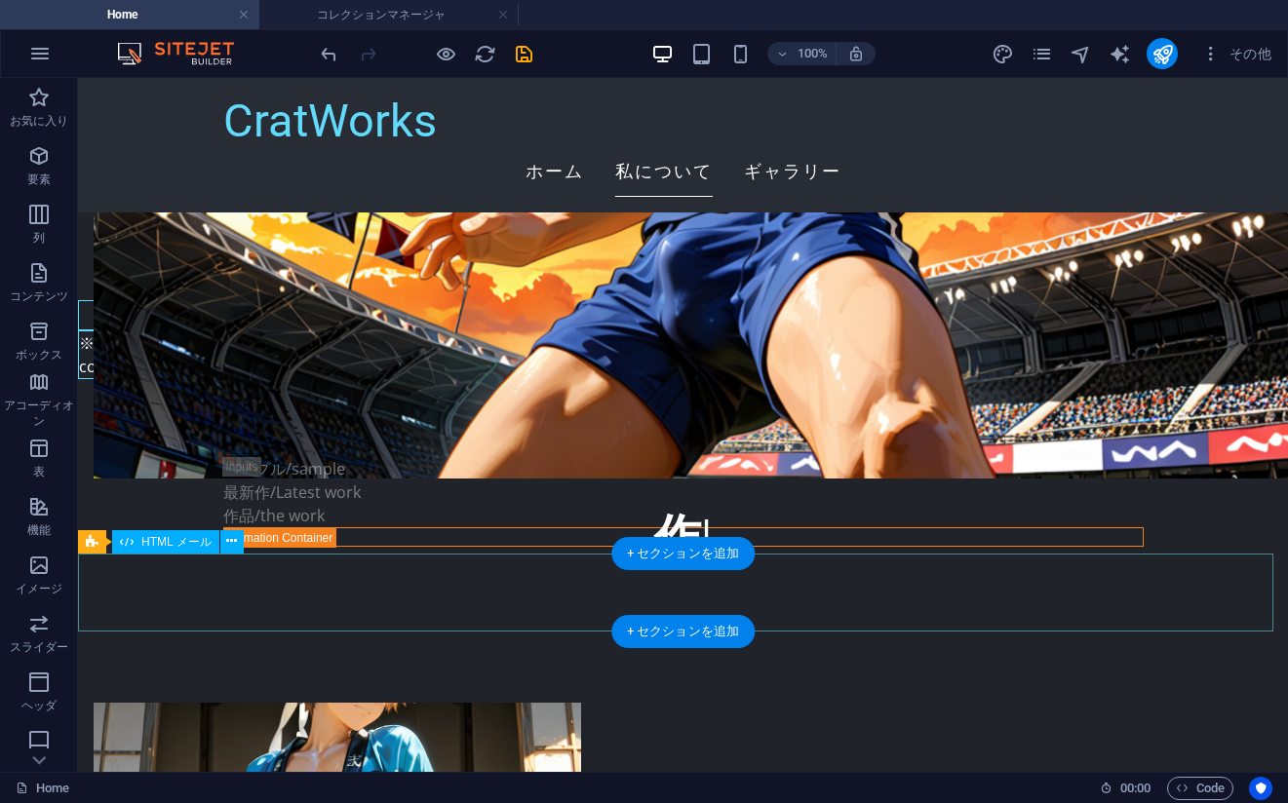
scroll to position [3728, 0]
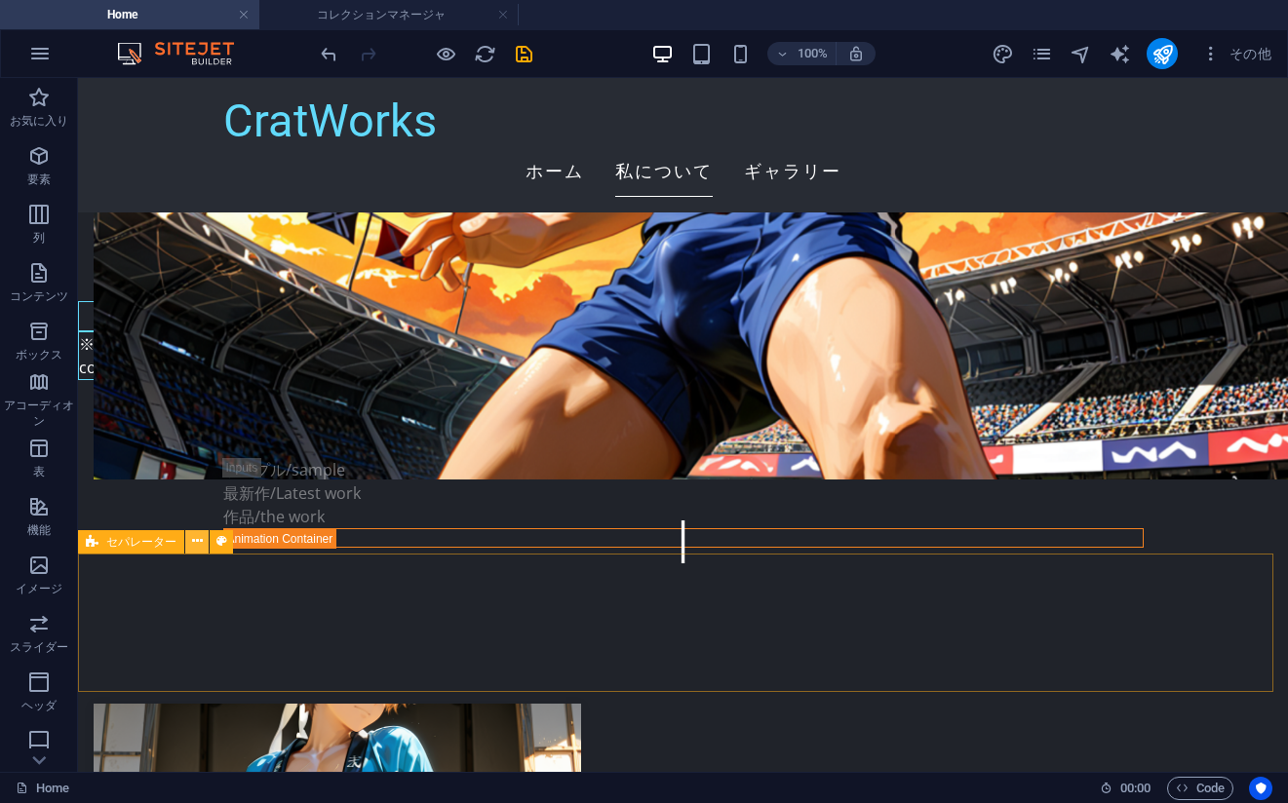
click at [203, 546] on button at bounding box center [196, 541] width 23 height 23
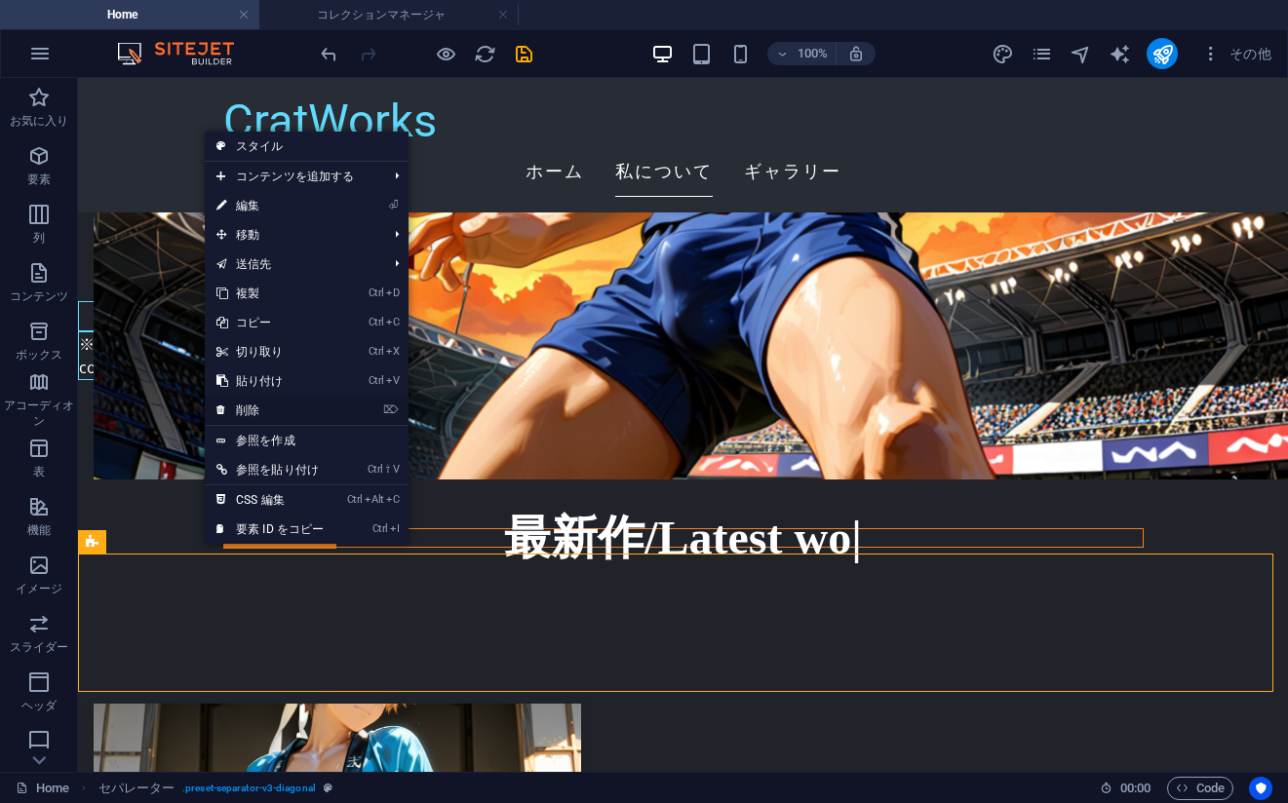
drag, startPoint x: 284, startPoint y: 405, endPoint x: 210, endPoint y: 329, distance: 105.5
click at [284, 405] on link "⌦ 削除" at bounding box center [270, 410] width 131 height 29
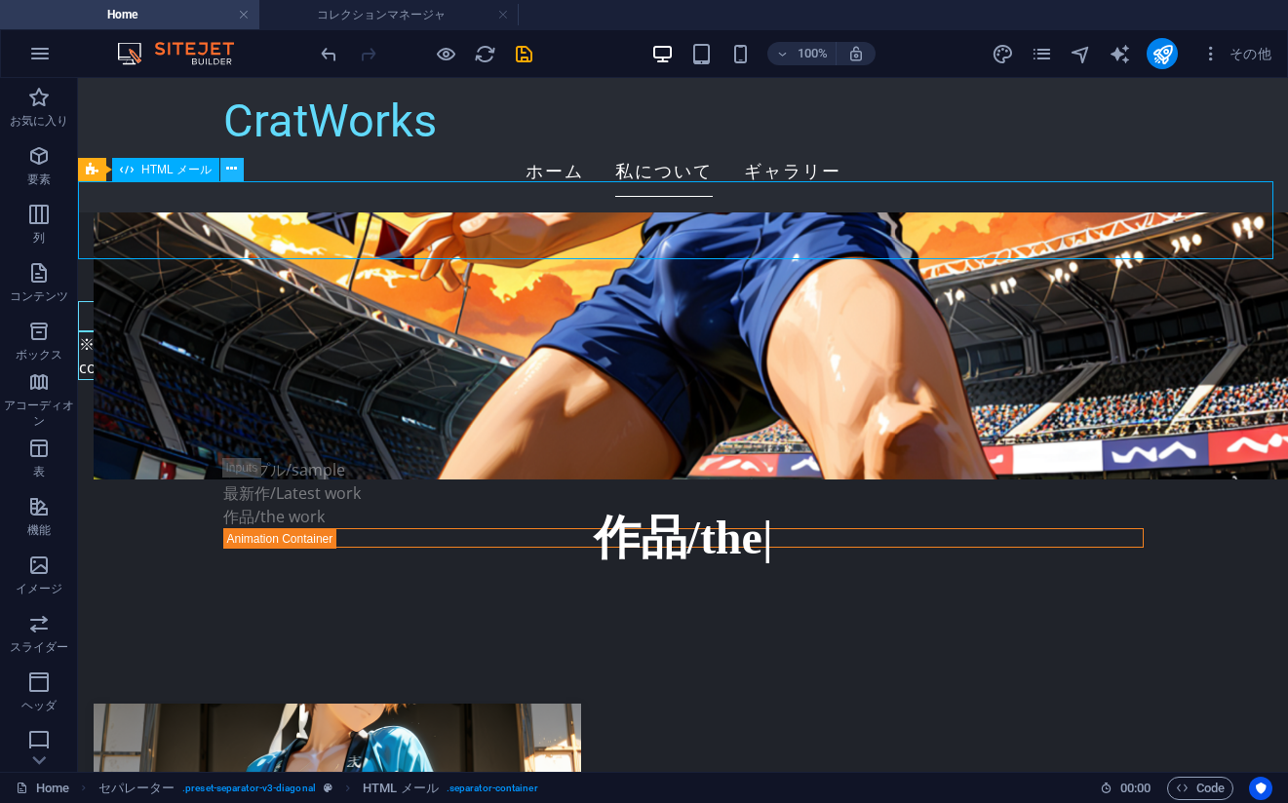
click at [227, 172] on icon at bounding box center [231, 169] width 11 height 20
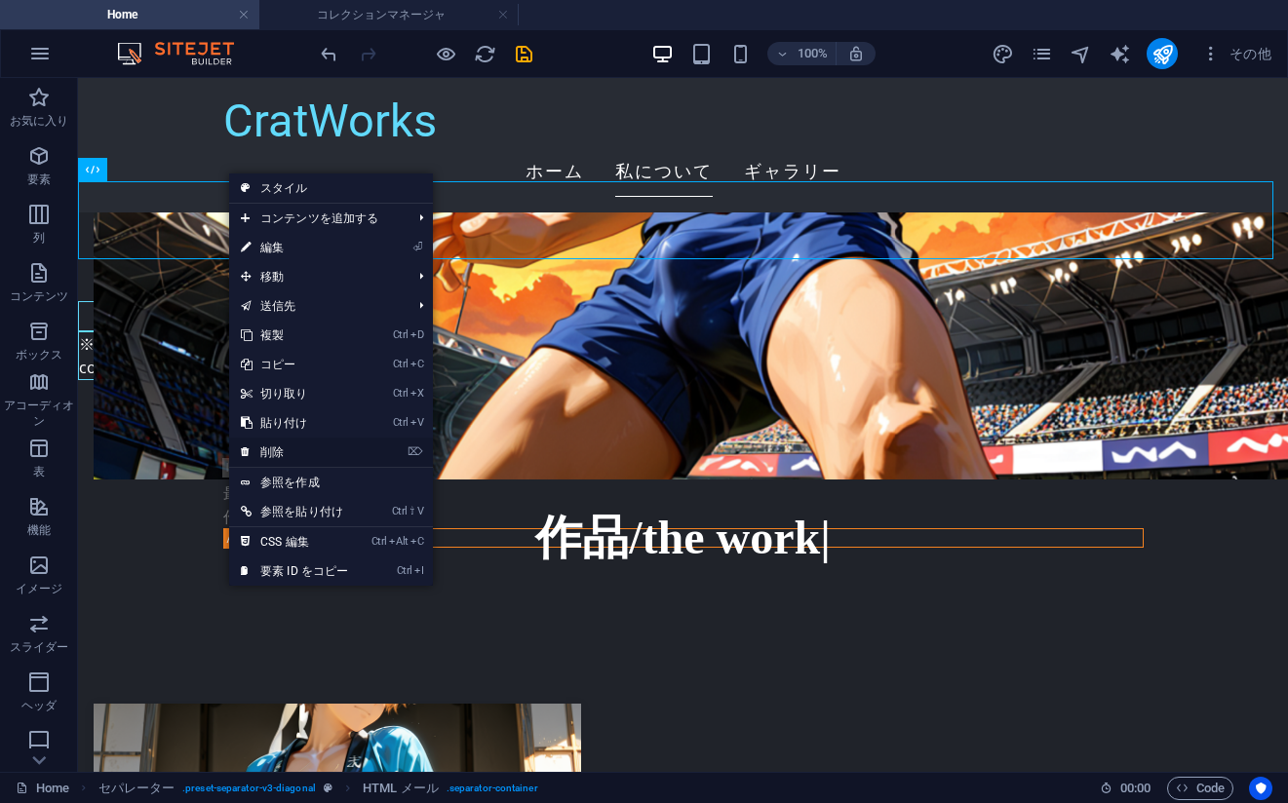
click at [286, 446] on link "⌦ 削除" at bounding box center [294, 452] width 131 height 29
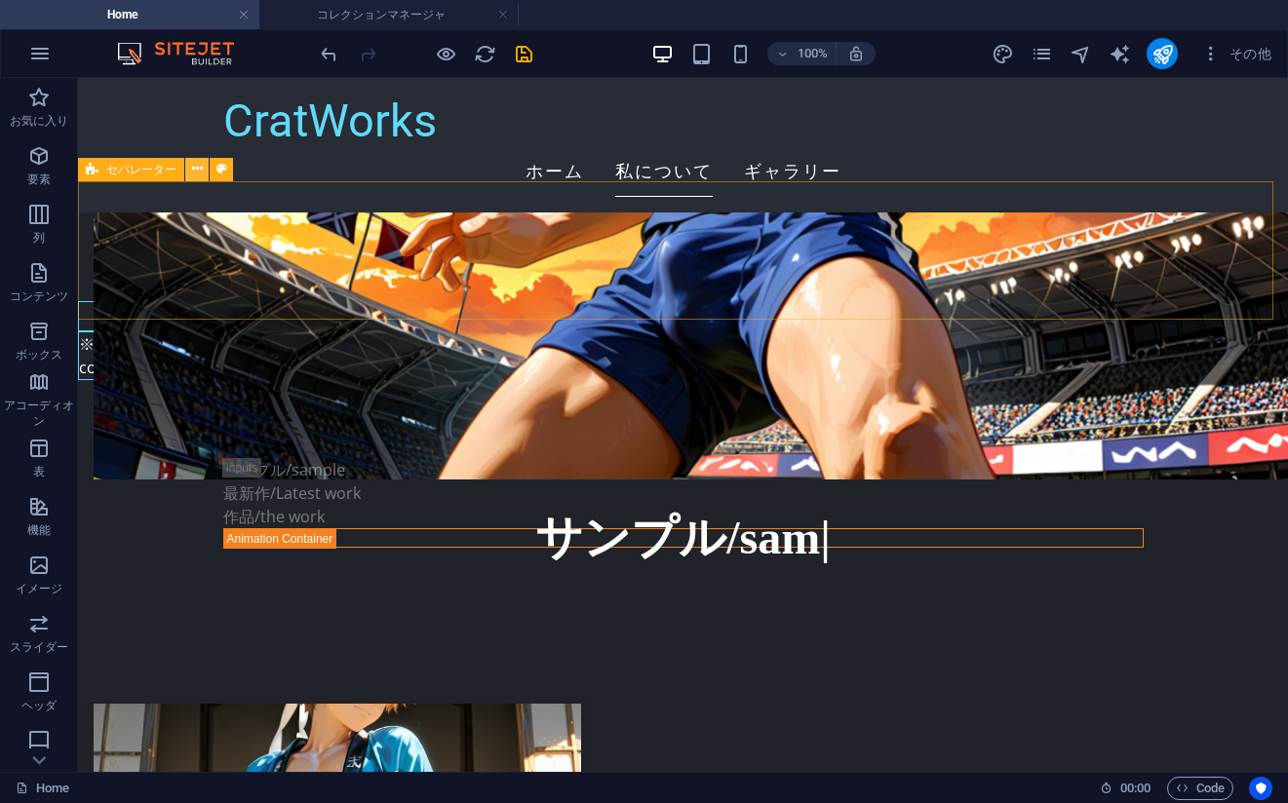
click at [201, 179] on button at bounding box center [196, 169] width 23 height 23
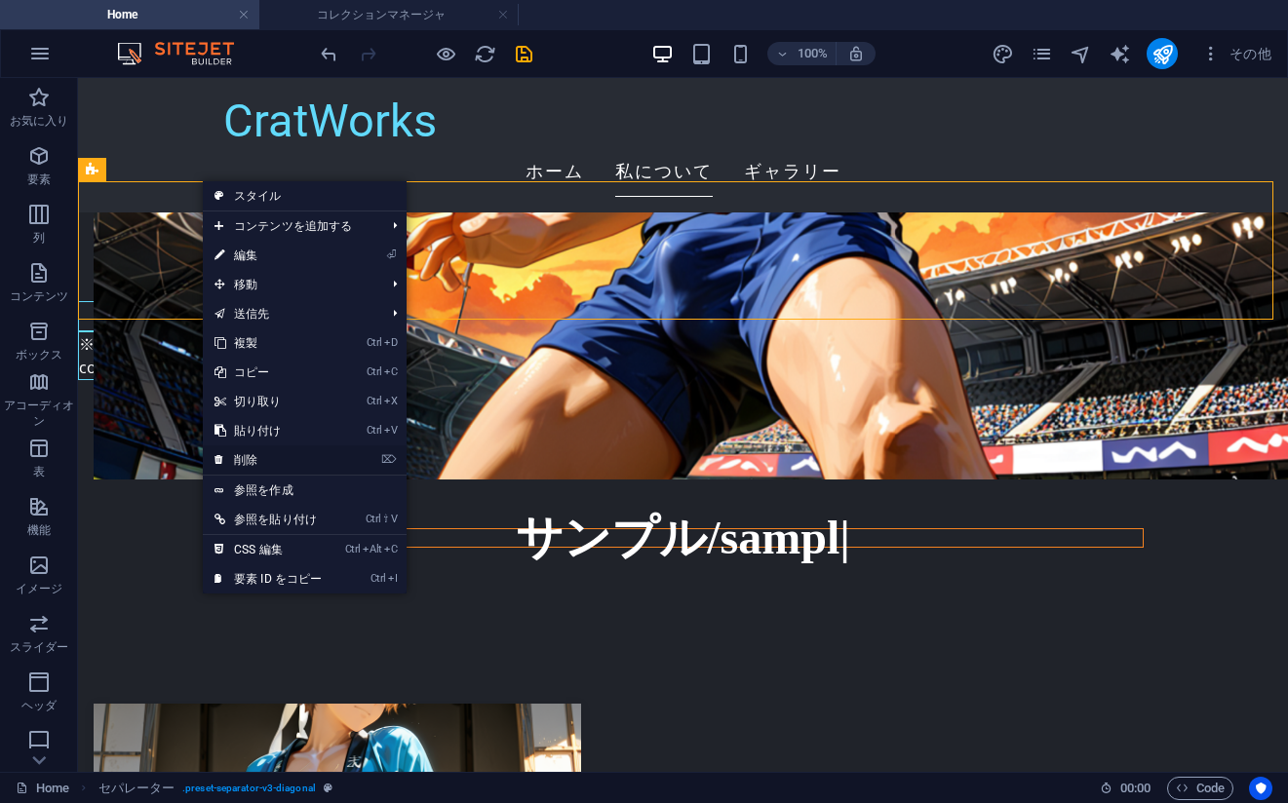
click at [270, 461] on link "⌦ 削除" at bounding box center [268, 459] width 131 height 29
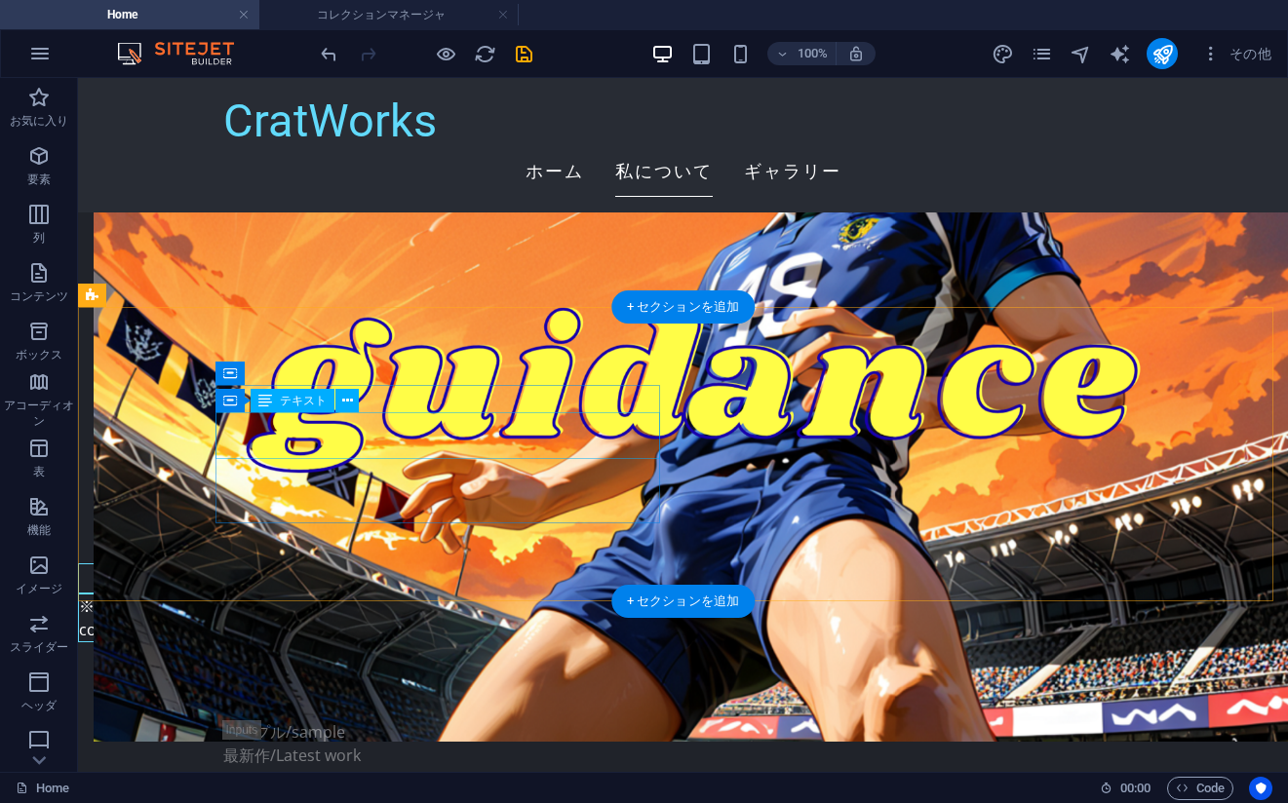
scroll to position [3436, 0]
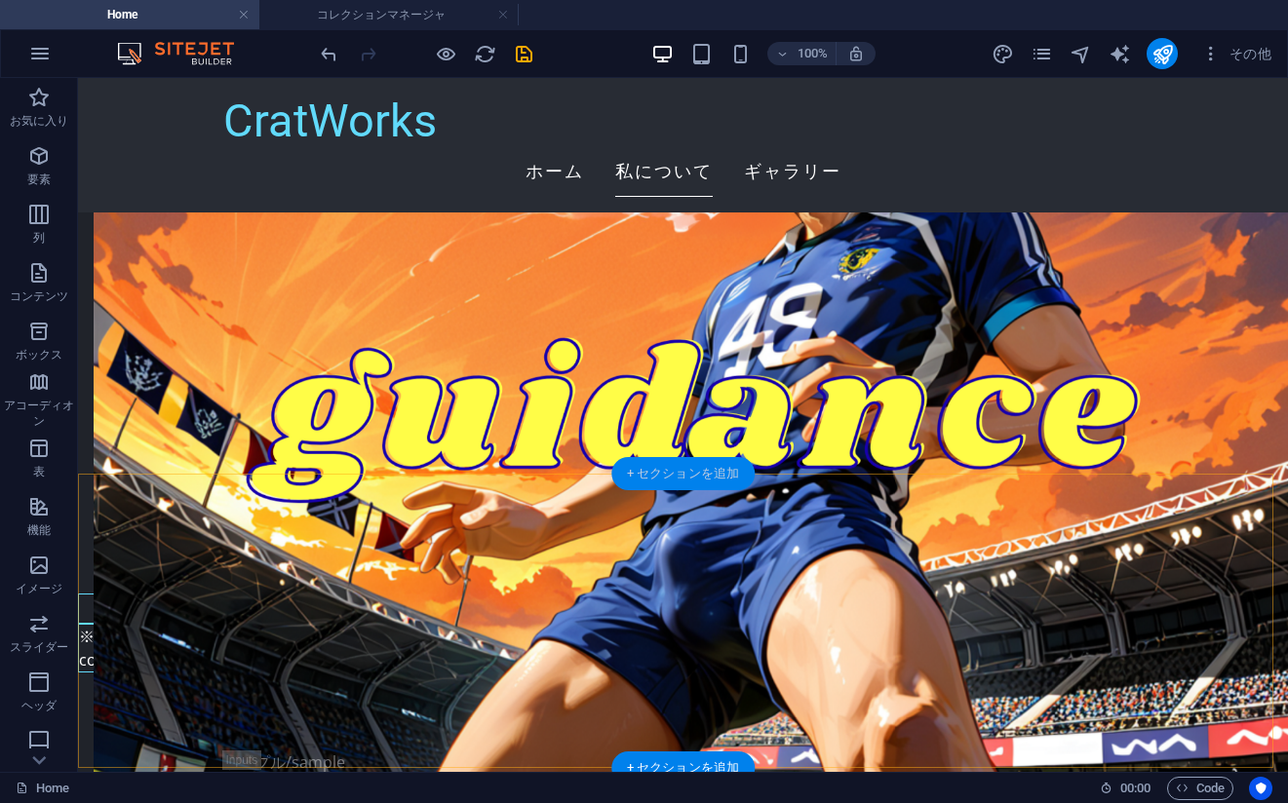
click at [690, 478] on div "+ セクションを追加" at bounding box center [682, 473] width 143 height 33
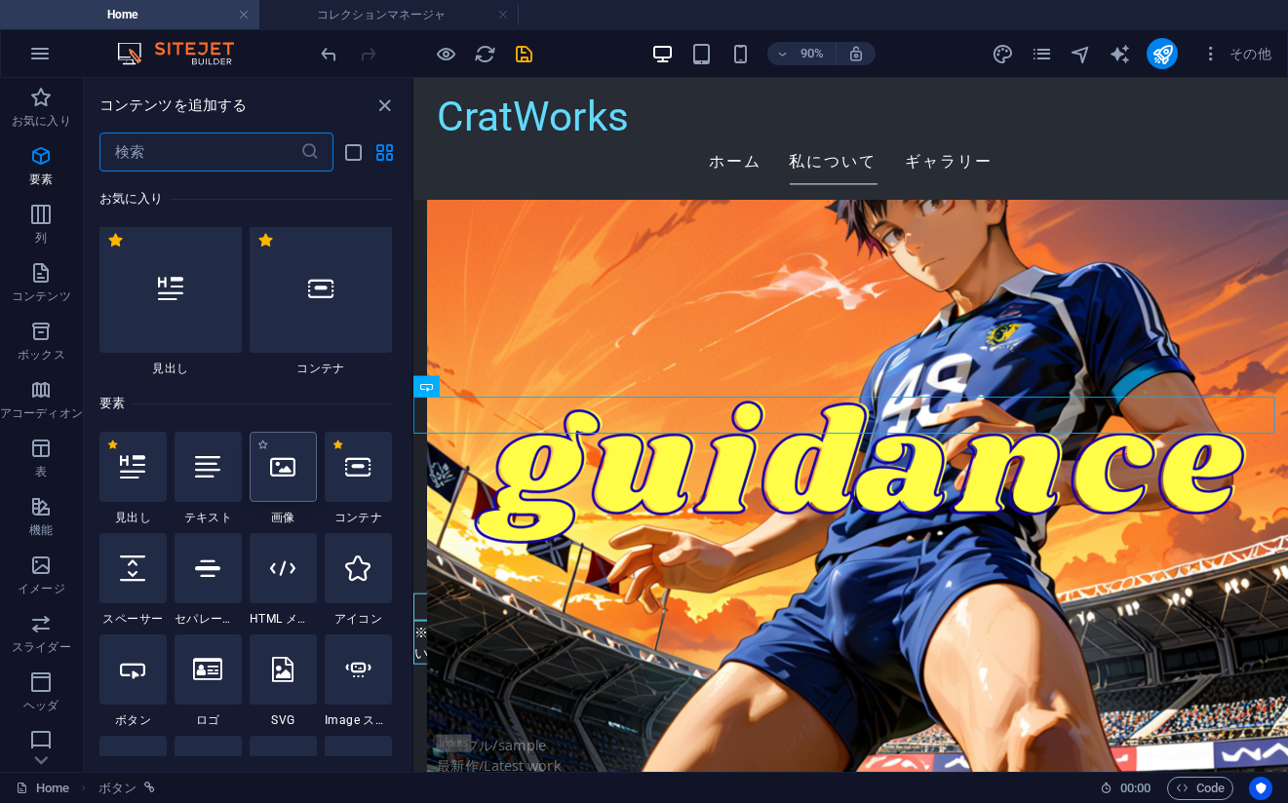
scroll to position [0, 0]
click at [302, 486] on div at bounding box center [283, 470] width 67 height 70
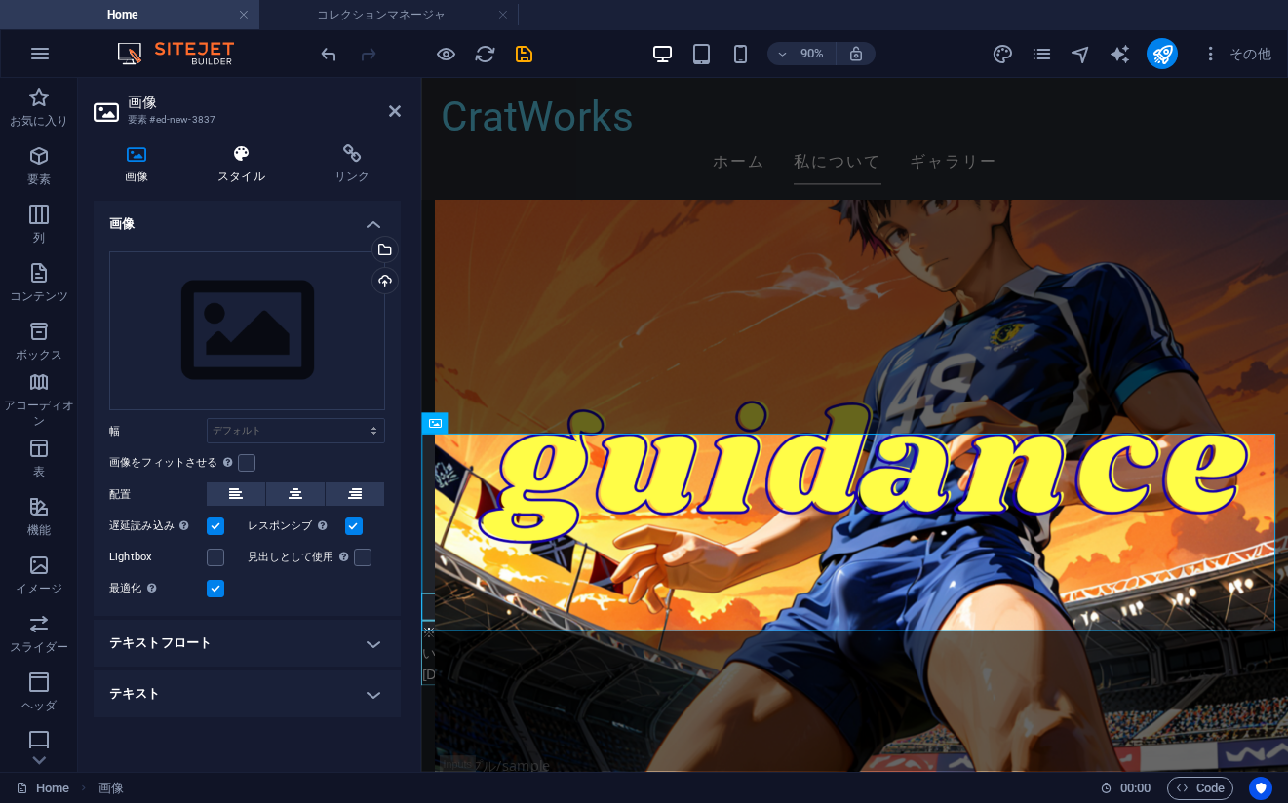
click at [243, 156] on icon at bounding box center [241, 153] width 109 height 19
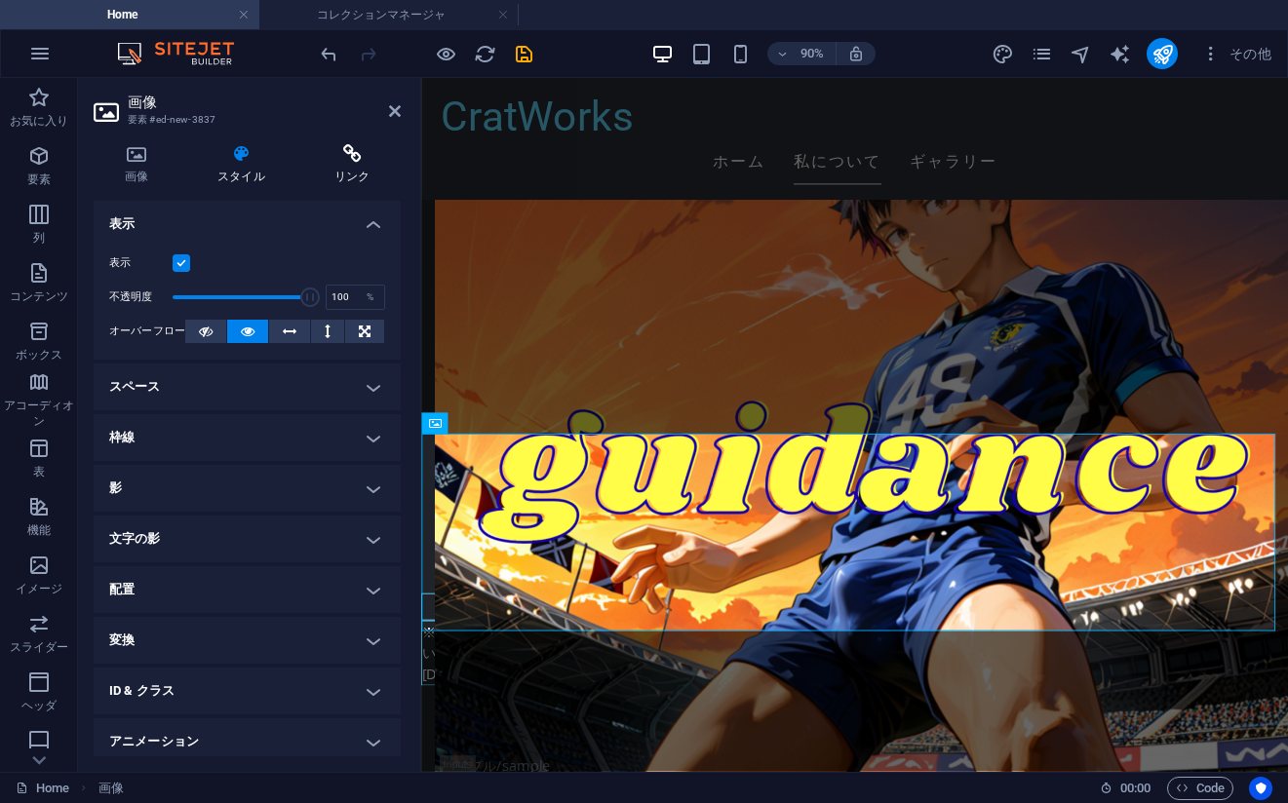
click at [340, 165] on h4 "リンク" at bounding box center [351, 164] width 97 height 41
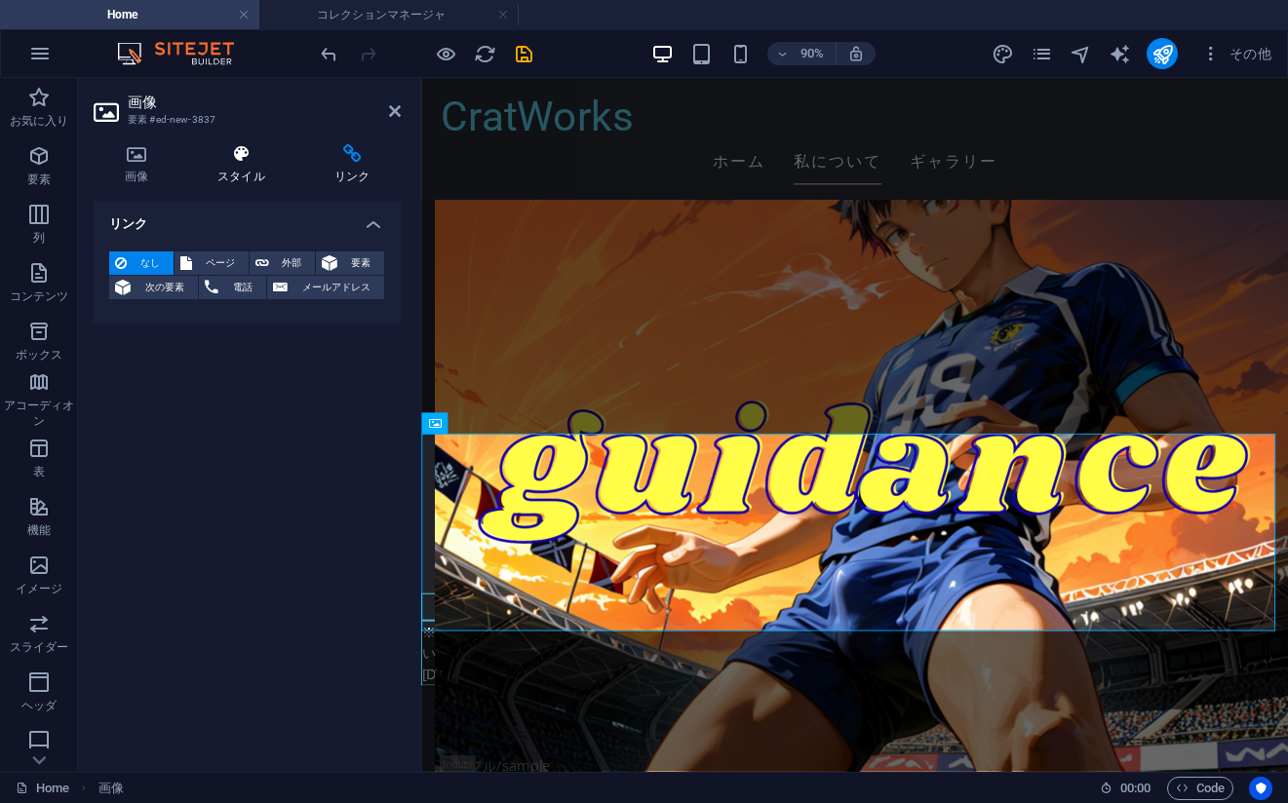
click at [234, 170] on h4 "スタイル" at bounding box center [245, 164] width 117 height 41
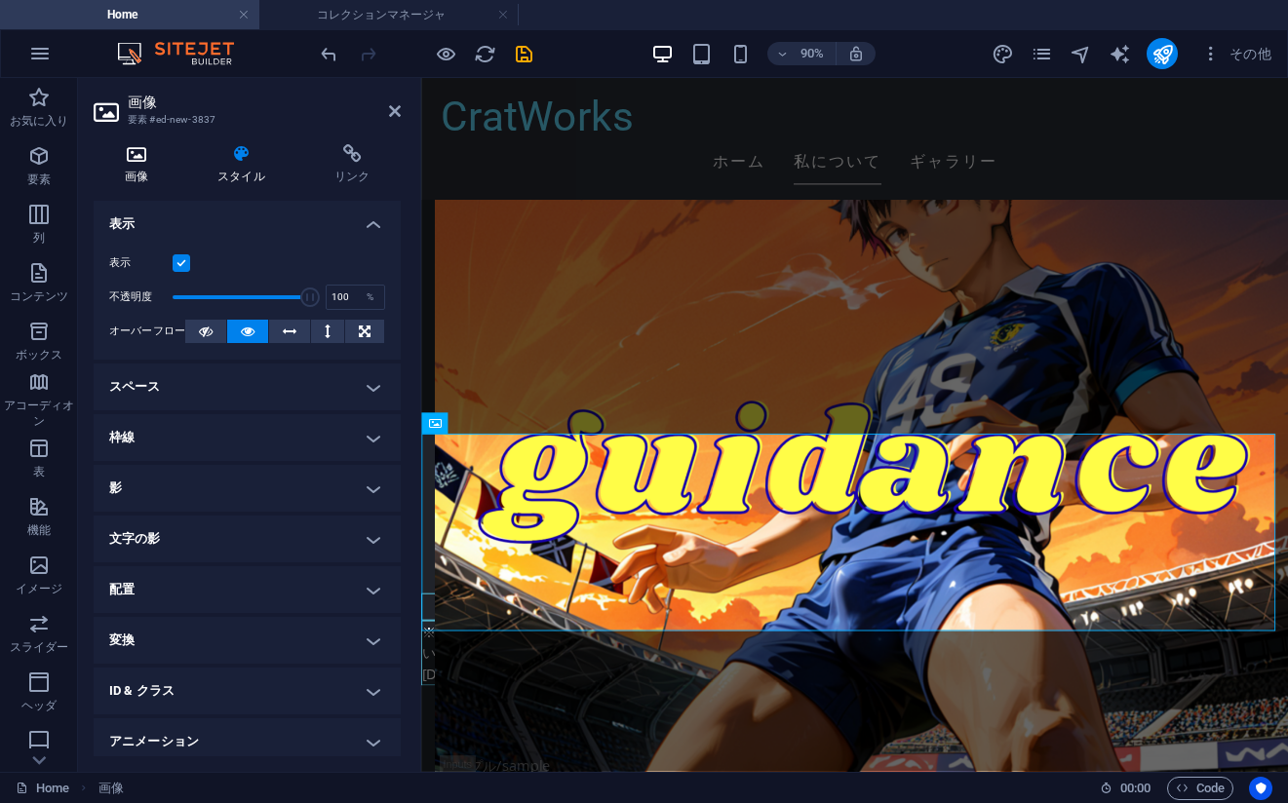
click at [156, 165] on h4 "画像" at bounding box center [141, 164] width 94 height 41
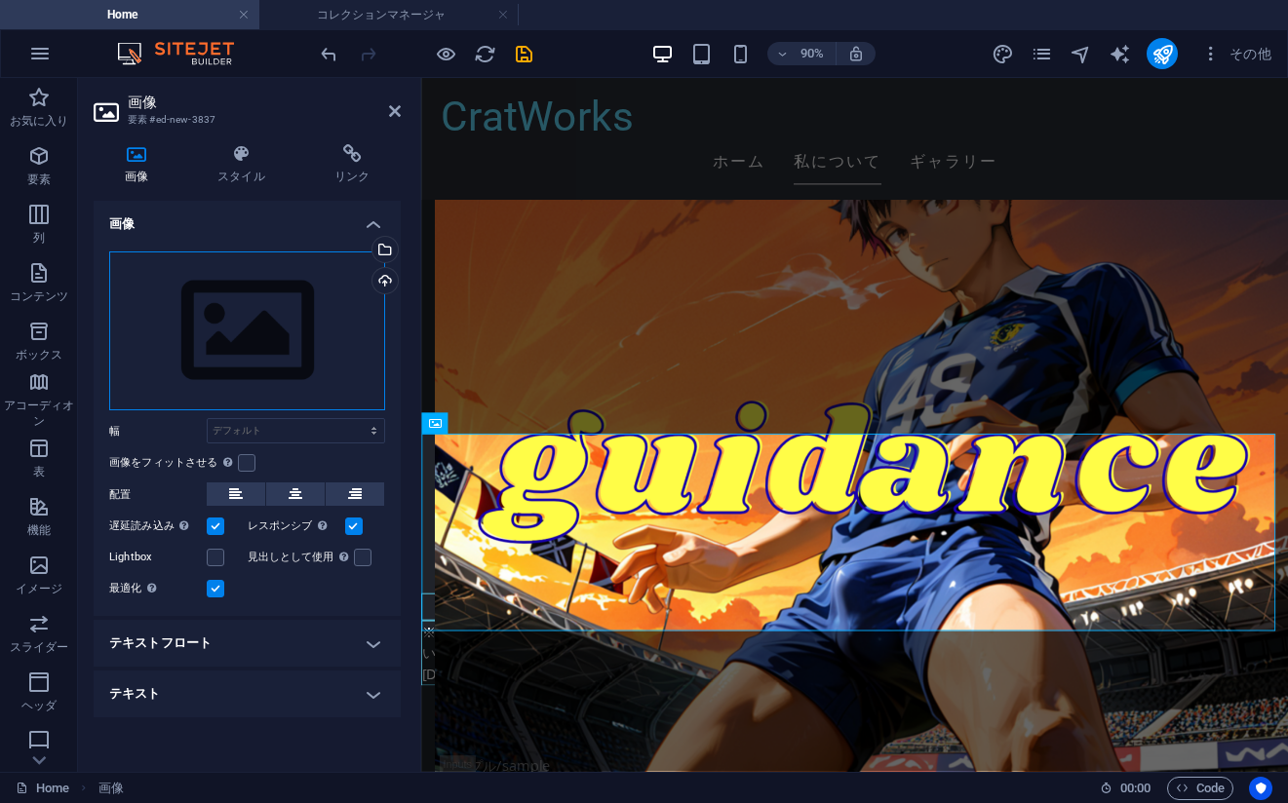
click at [213, 325] on div "ここにファイルをドラッグするか、クリックしてファイルを選択するか、 ［ファイル］または無料のストック写真・動画からファイルを選択 してください。" at bounding box center [247, 331] width 276 height 160
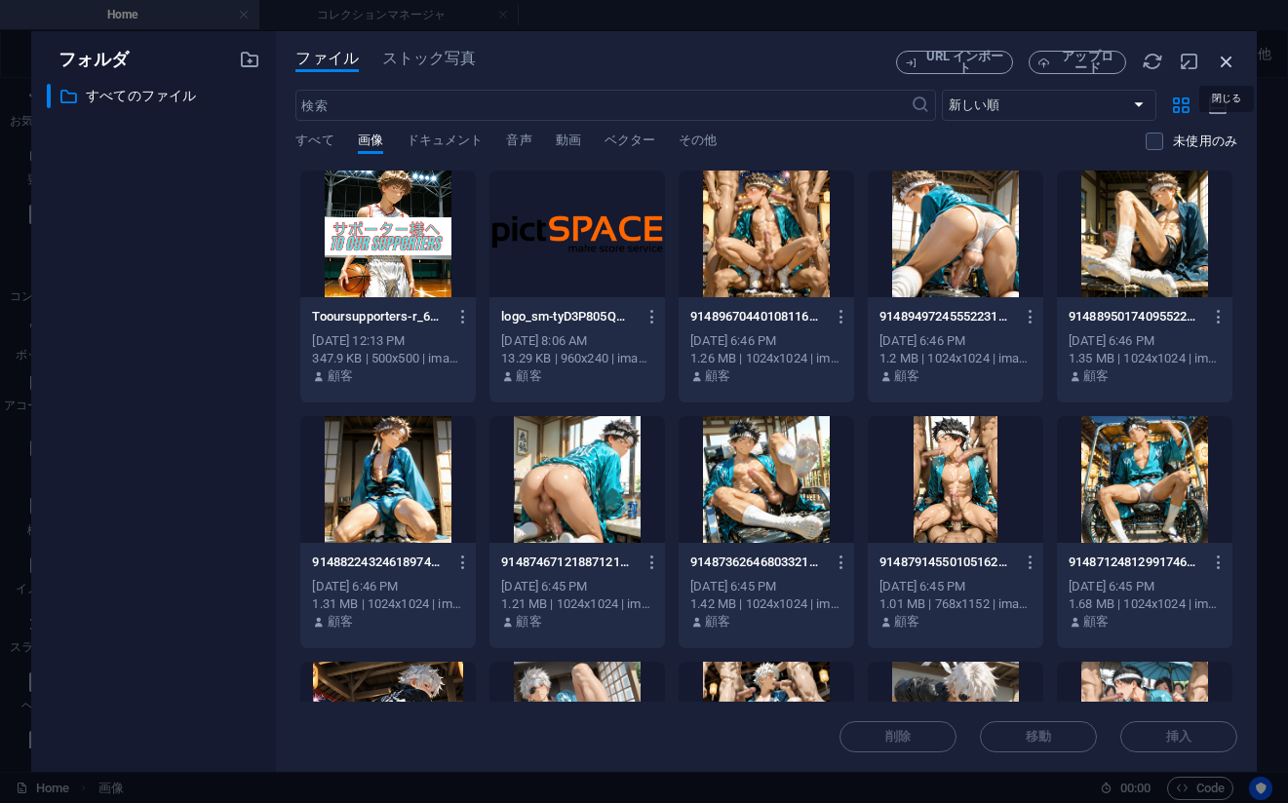
click at [1224, 67] on icon "button" at bounding box center [1225, 61] width 21 height 21
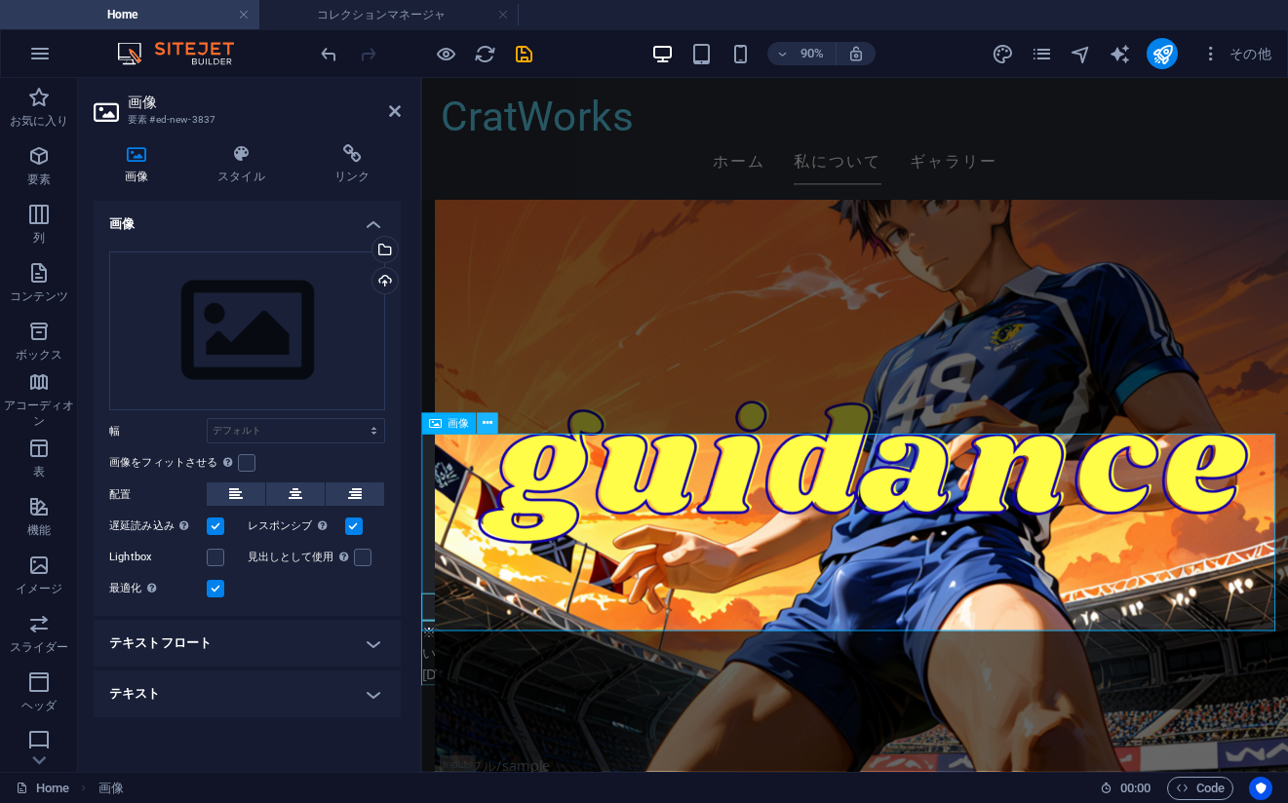
click at [488, 421] on icon at bounding box center [487, 423] width 10 height 19
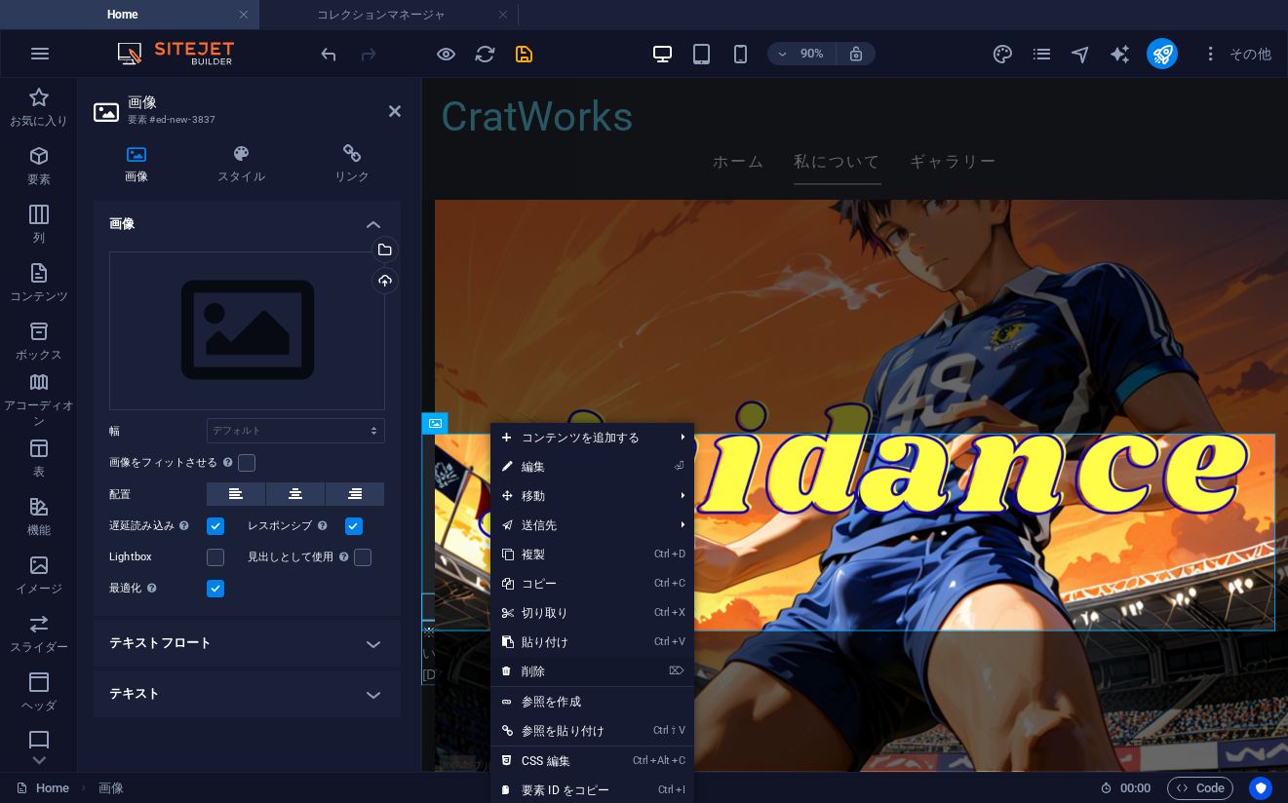
click at [543, 675] on link "⌦ 削除" at bounding box center [555, 671] width 131 height 29
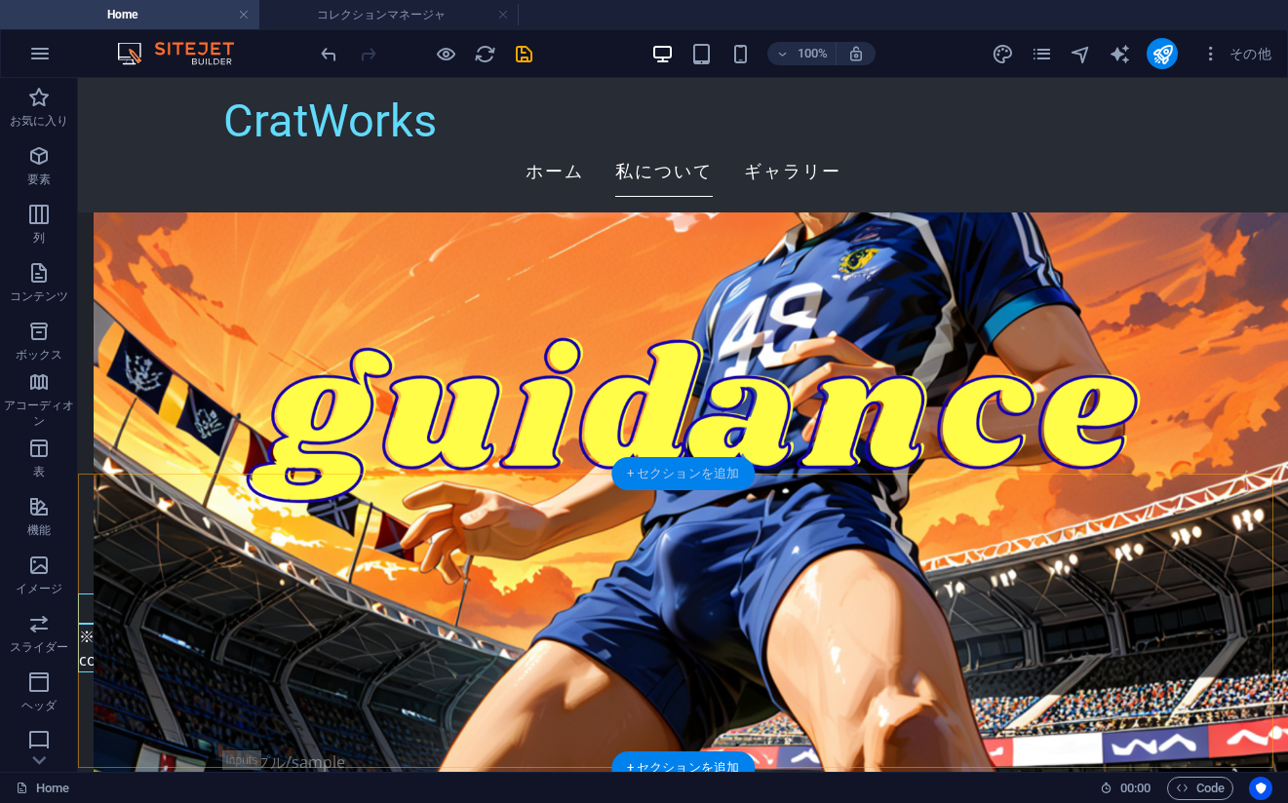
drag, startPoint x: 678, startPoint y: 478, endPoint x: 211, endPoint y: 400, distance: 474.3
click at [678, 478] on div "+ セクションを追加" at bounding box center [682, 473] width 143 height 33
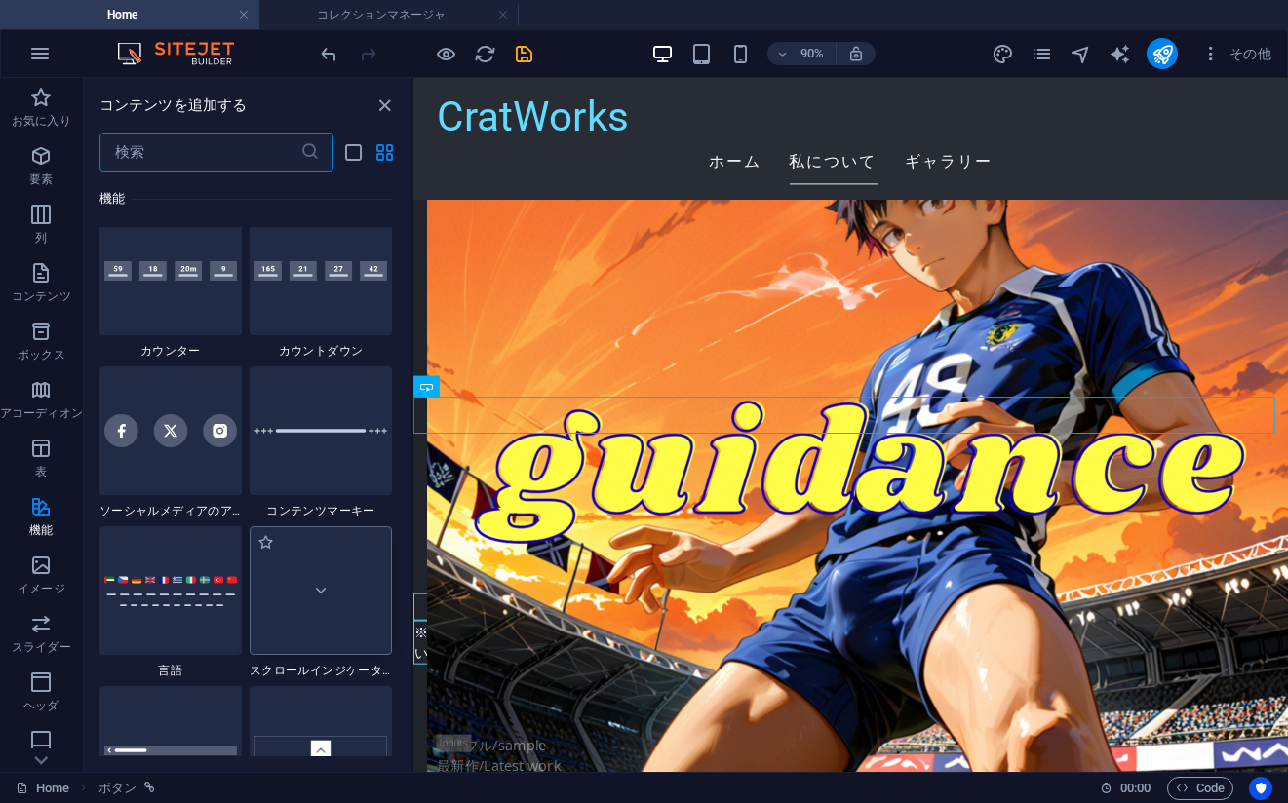
scroll to position [8773, 0]
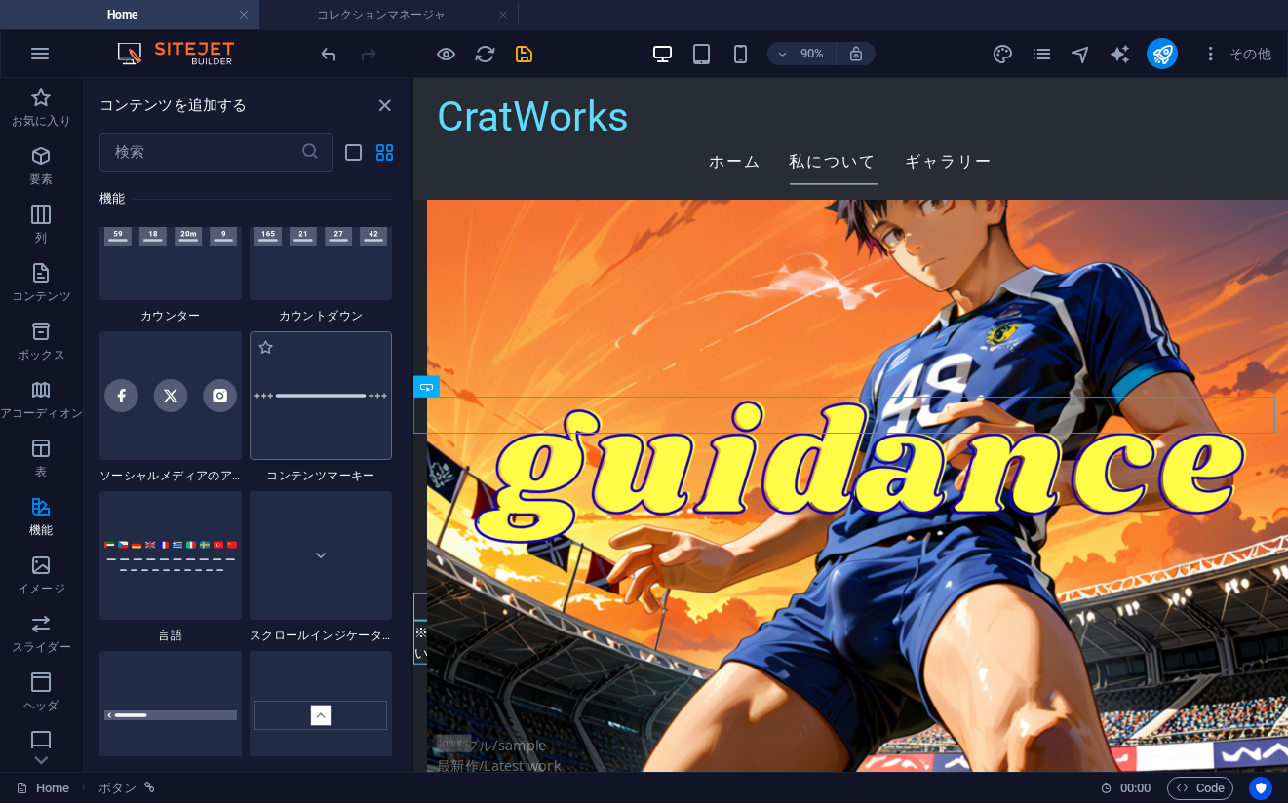
drag, startPoint x: 345, startPoint y: 418, endPoint x: 505, endPoint y: 797, distance: 411.5
click at [345, 418] on div at bounding box center [321, 395] width 142 height 129
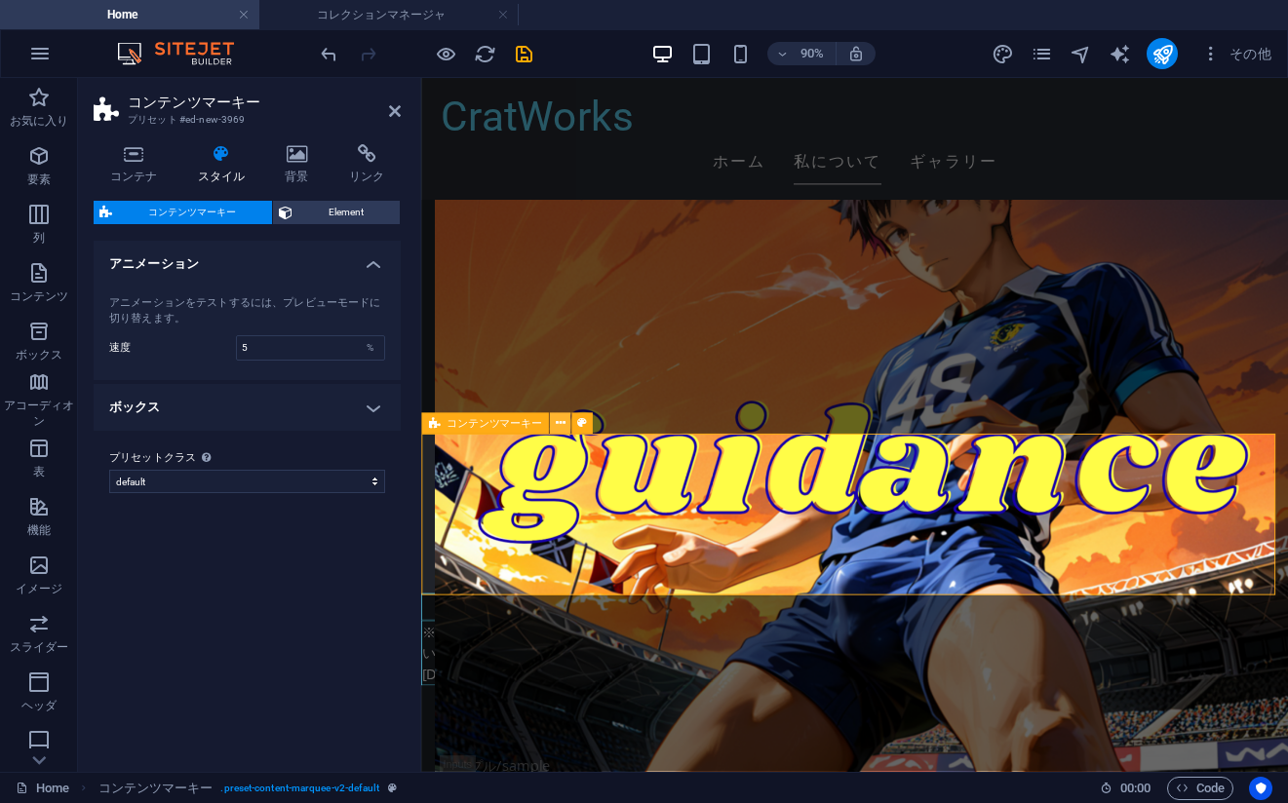
click at [558, 431] on icon at bounding box center [560, 423] width 10 height 19
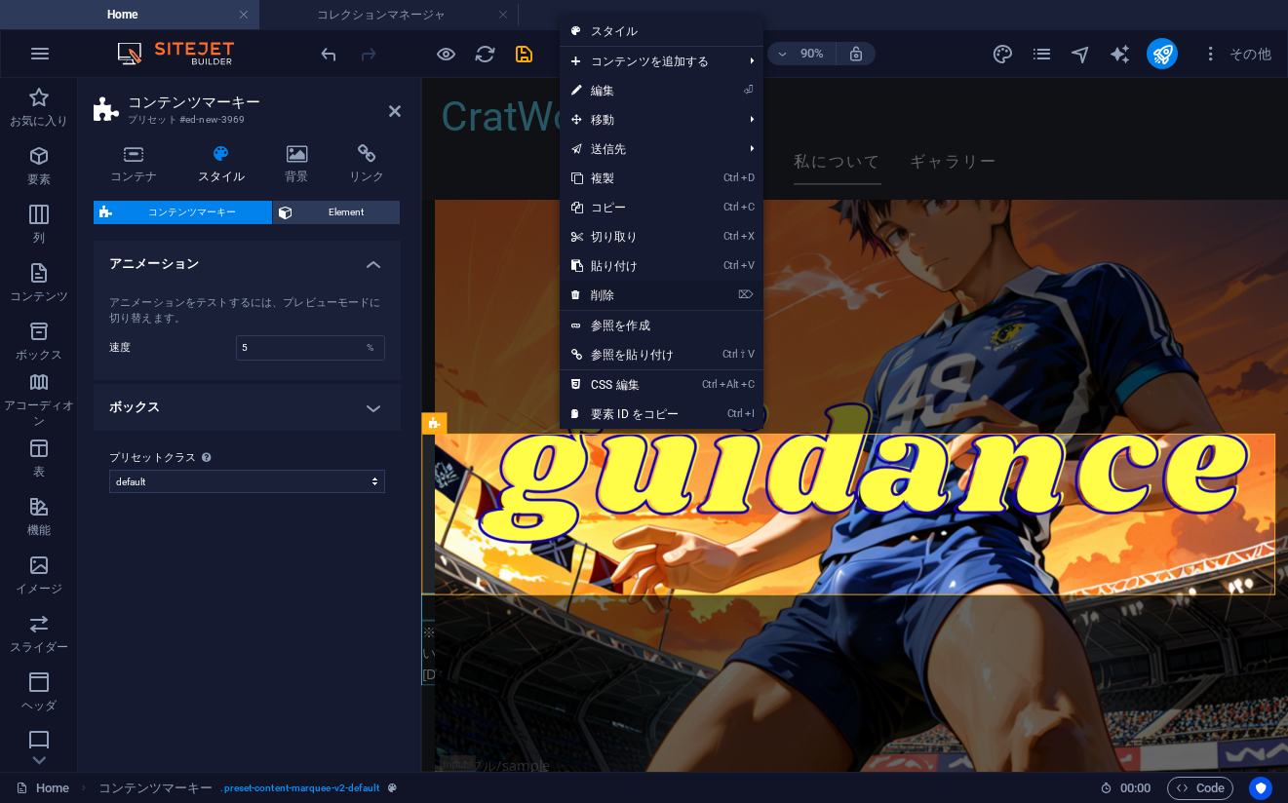
click at [645, 292] on link "⌦ 削除" at bounding box center [624, 295] width 131 height 29
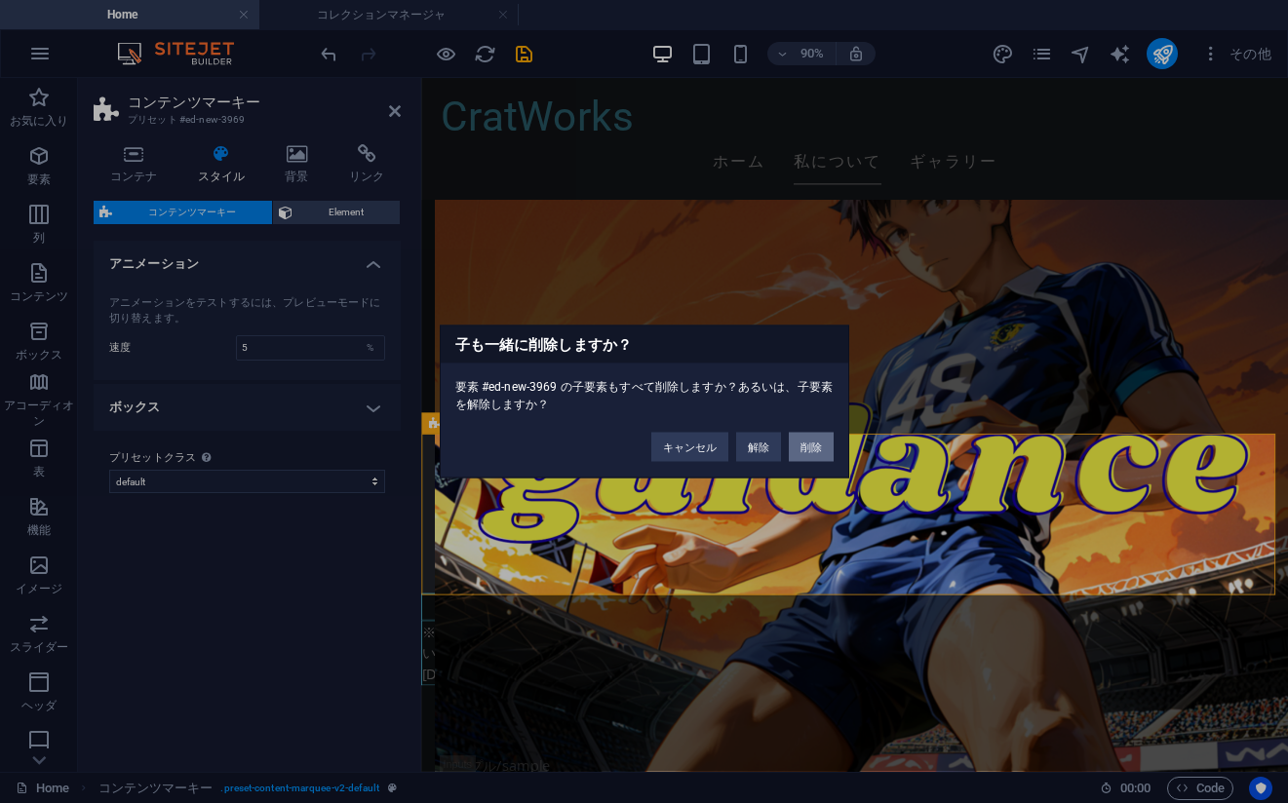
click at [800, 447] on button "削除" at bounding box center [811, 447] width 45 height 29
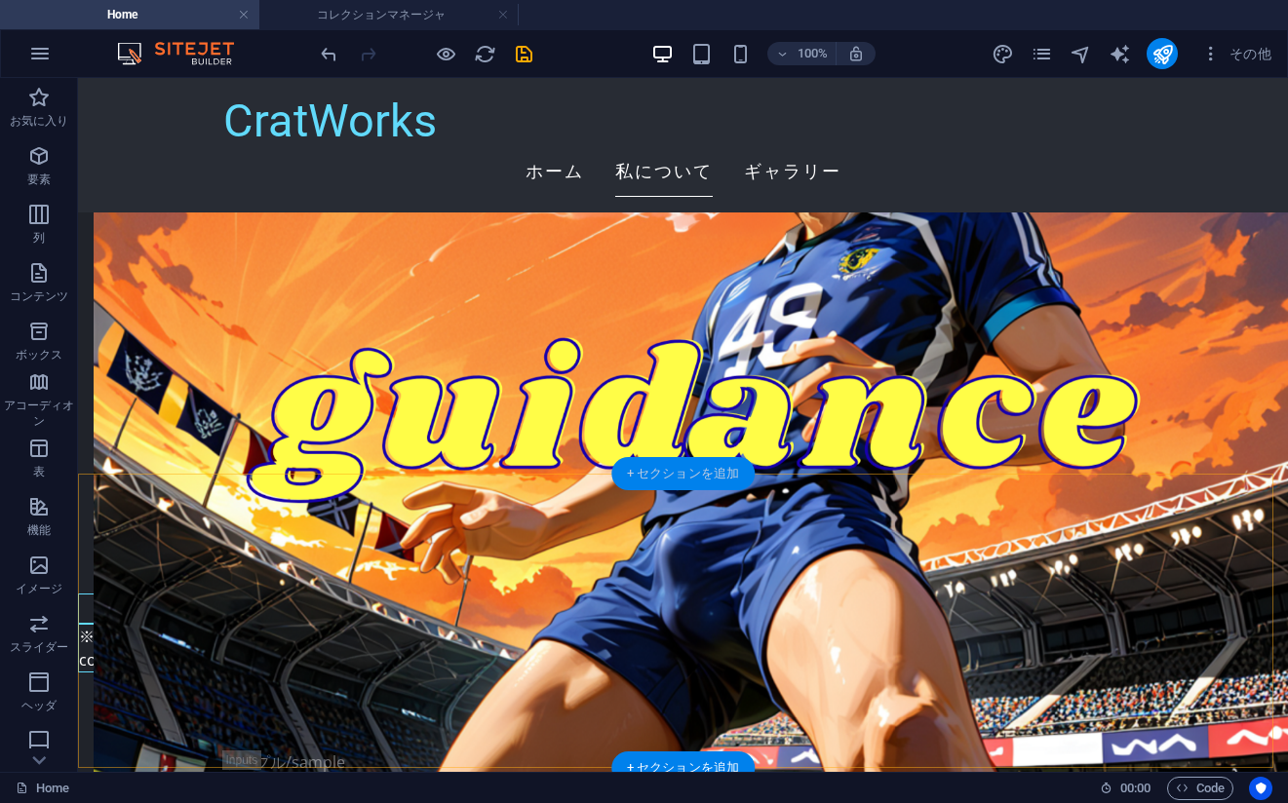
drag, startPoint x: 661, startPoint y: 483, endPoint x: 246, endPoint y: 417, distance: 420.5
click at [661, 483] on div "+ セクションを追加" at bounding box center [682, 473] width 143 height 33
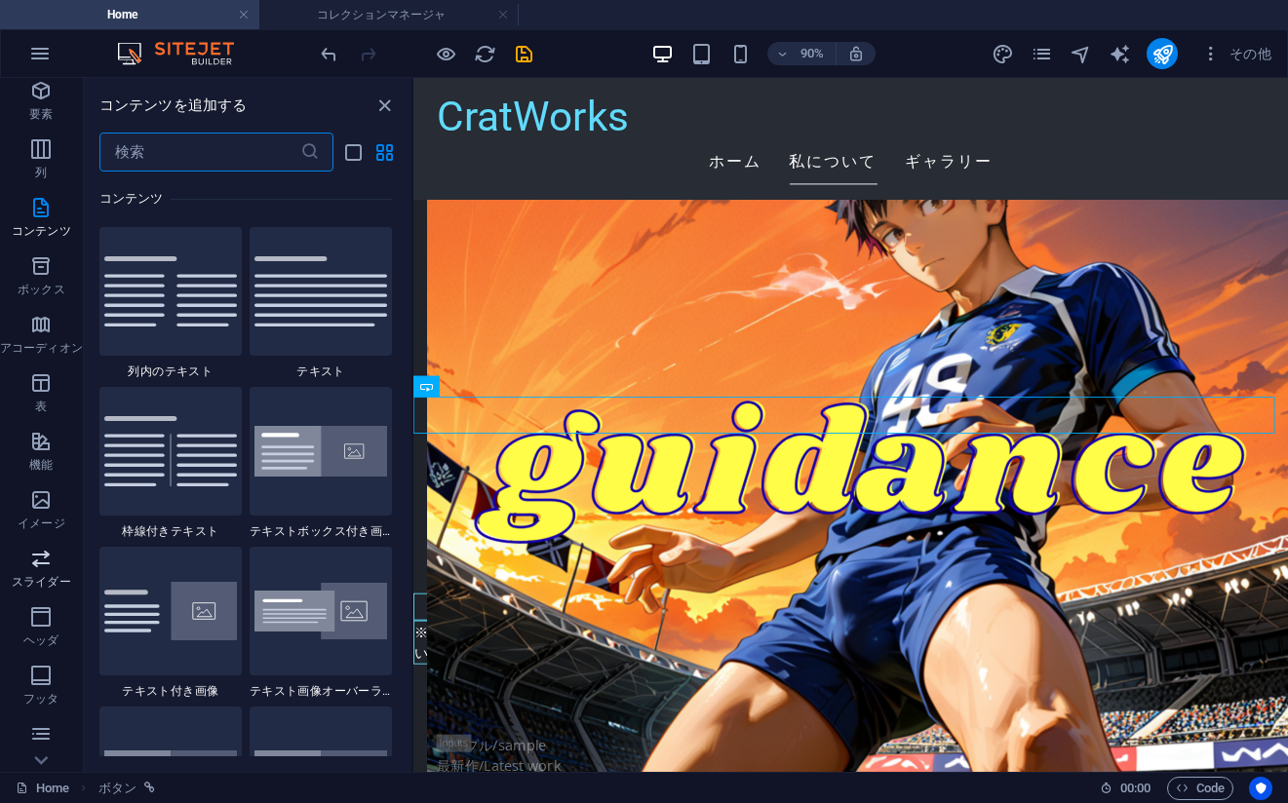
scroll to position [183, 0]
click at [39, 514] on span "ヘッダ" at bounding box center [41, 510] width 83 height 47
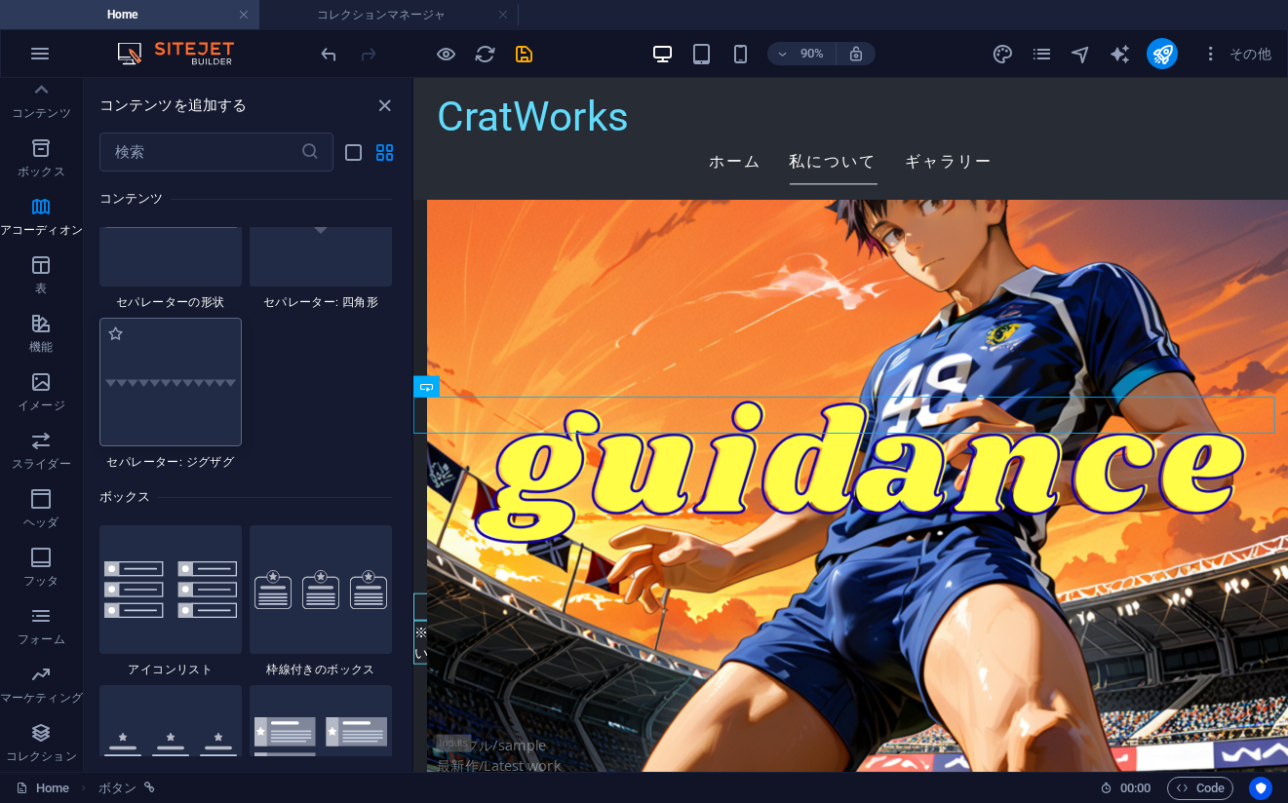
scroll to position [4771, 0]
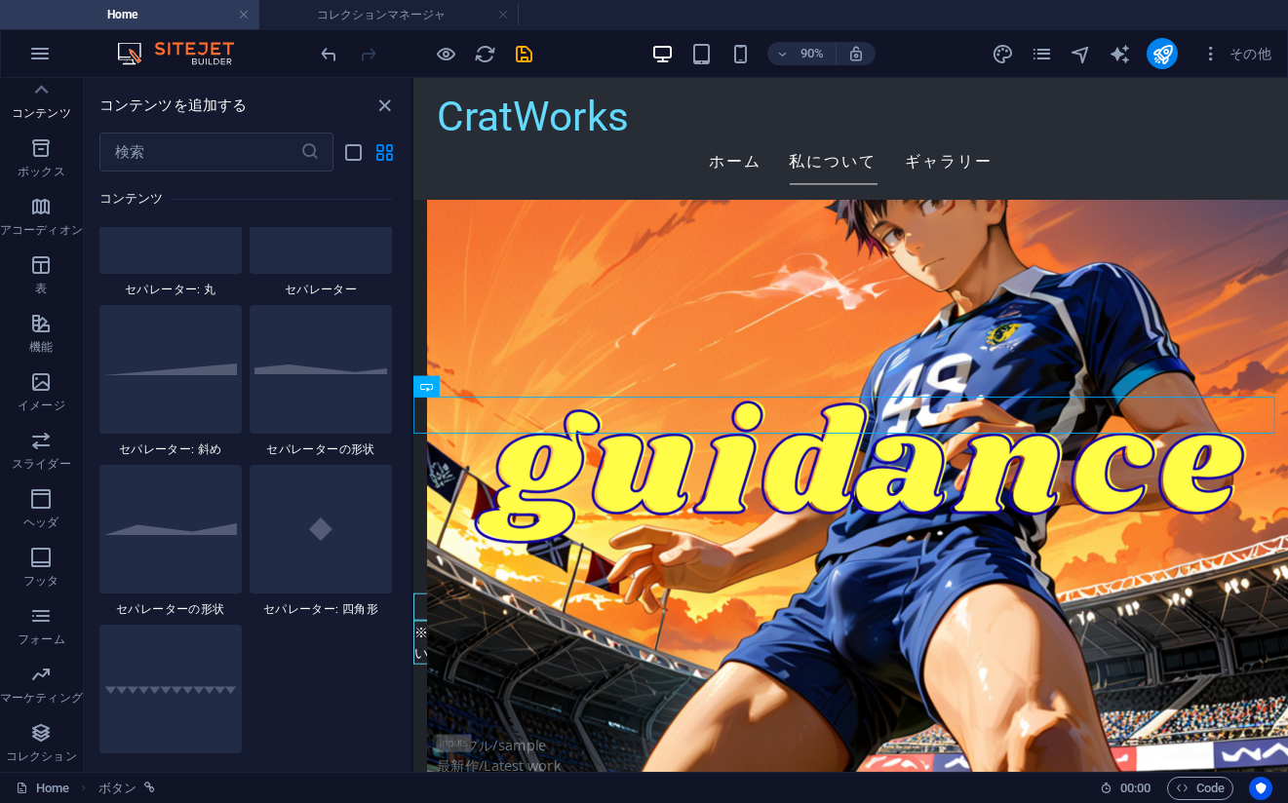
drag, startPoint x: 406, startPoint y: 325, endPoint x: 394, endPoint y: 201, distance: 124.4
click at [394, 201] on div "お気に入り 1 Star 見出し 1 Star コンテナ 要素 1 Star 見出し 1 Star テキスト 1 Star 画像 1 Star コンテナ 1 …" at bounding box center [248, 464] width 328 height 585
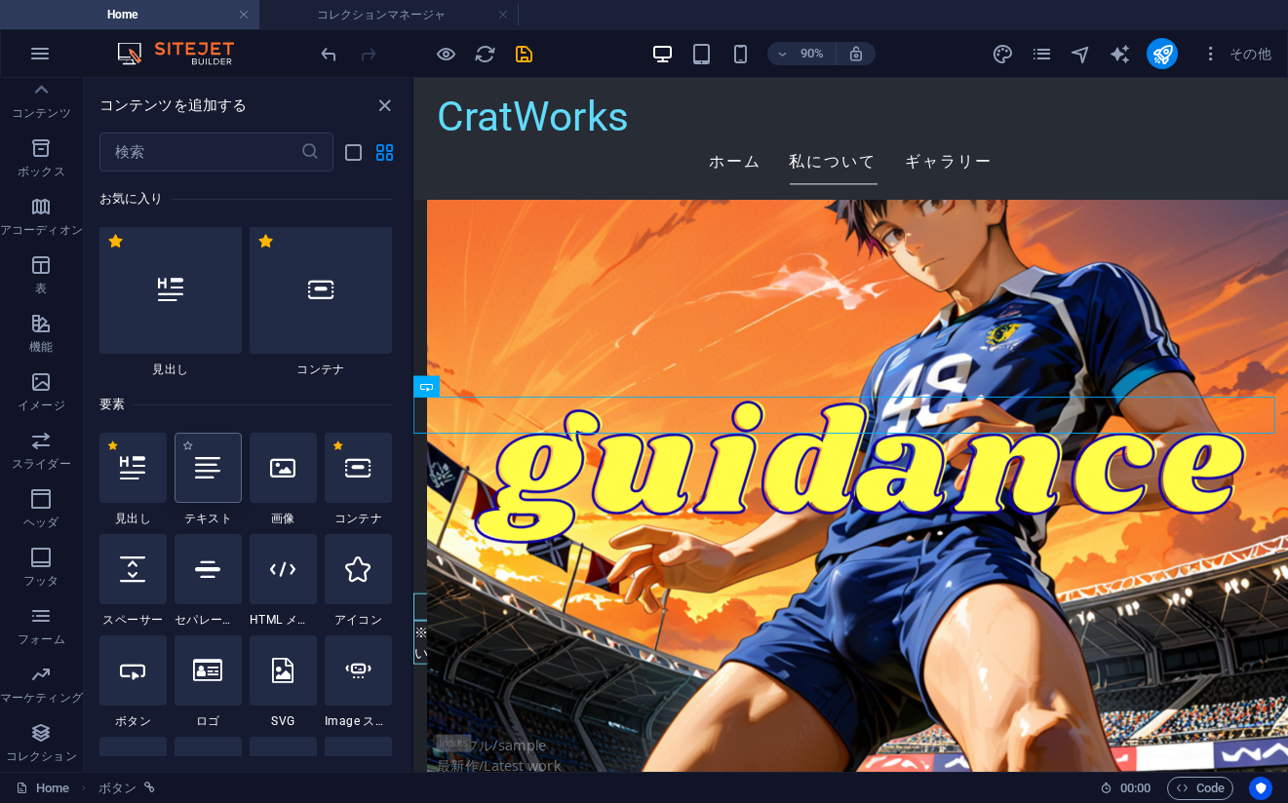
scroll to position [0, 0]
click at [209, 484] on div at bounding box center [207, 470] width 67 height 70
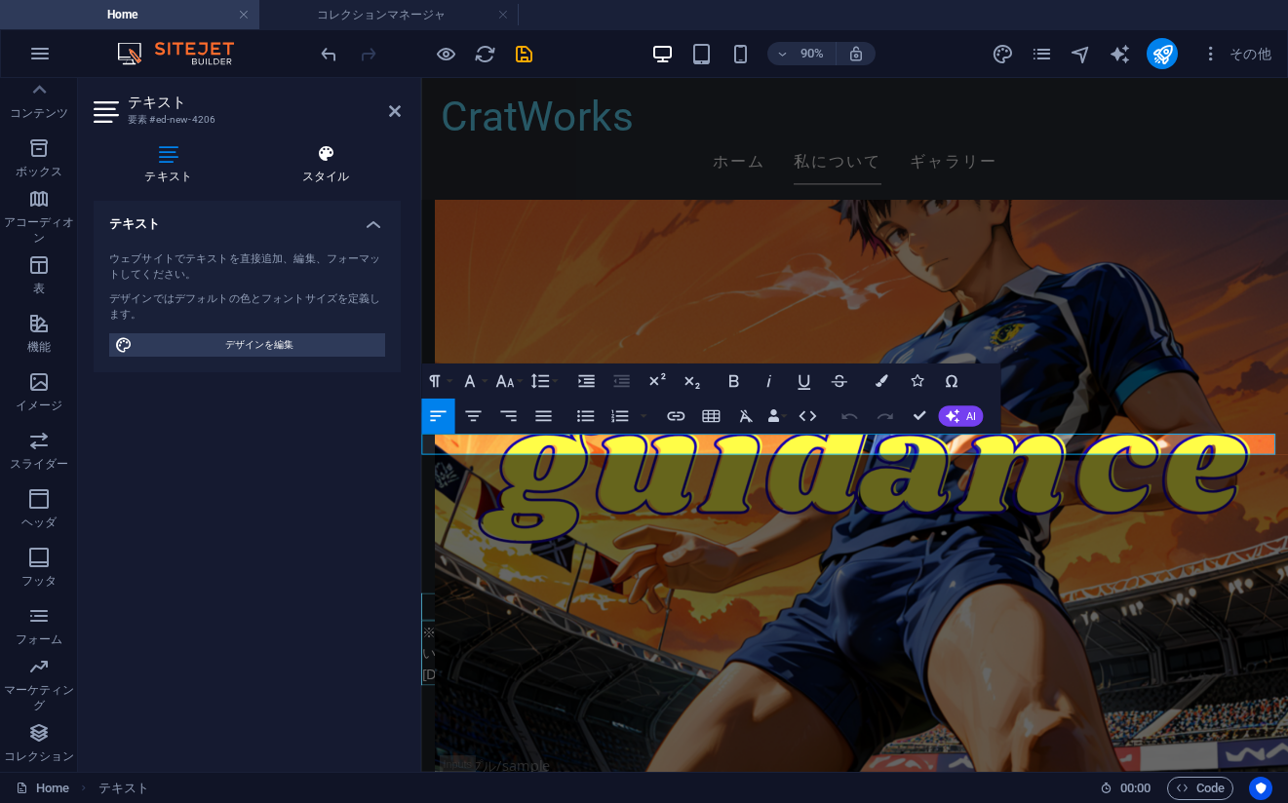
click at [277, 160] on icon at bounding box center [326, 153] width 150 height 19
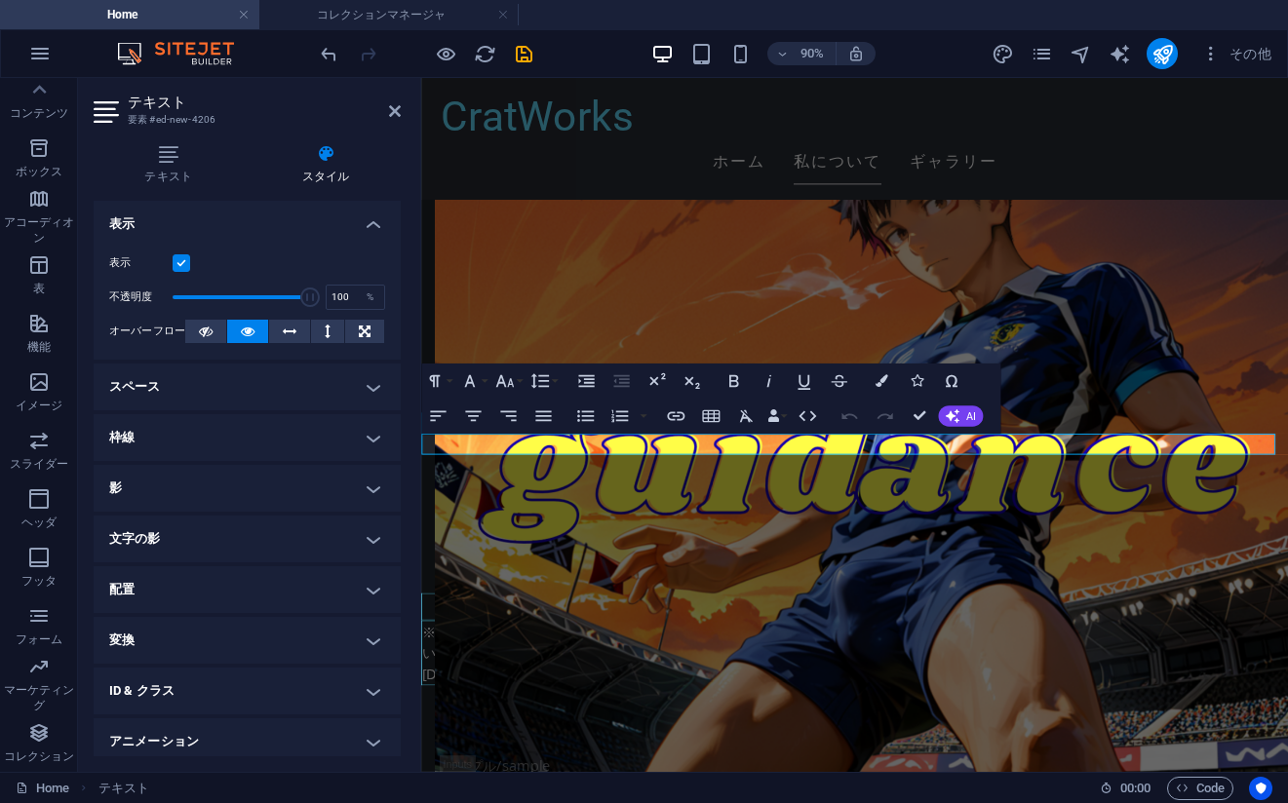
click at [218, 438] on h4 "枠線" at bounding box center [247, 437] width 307 height 47
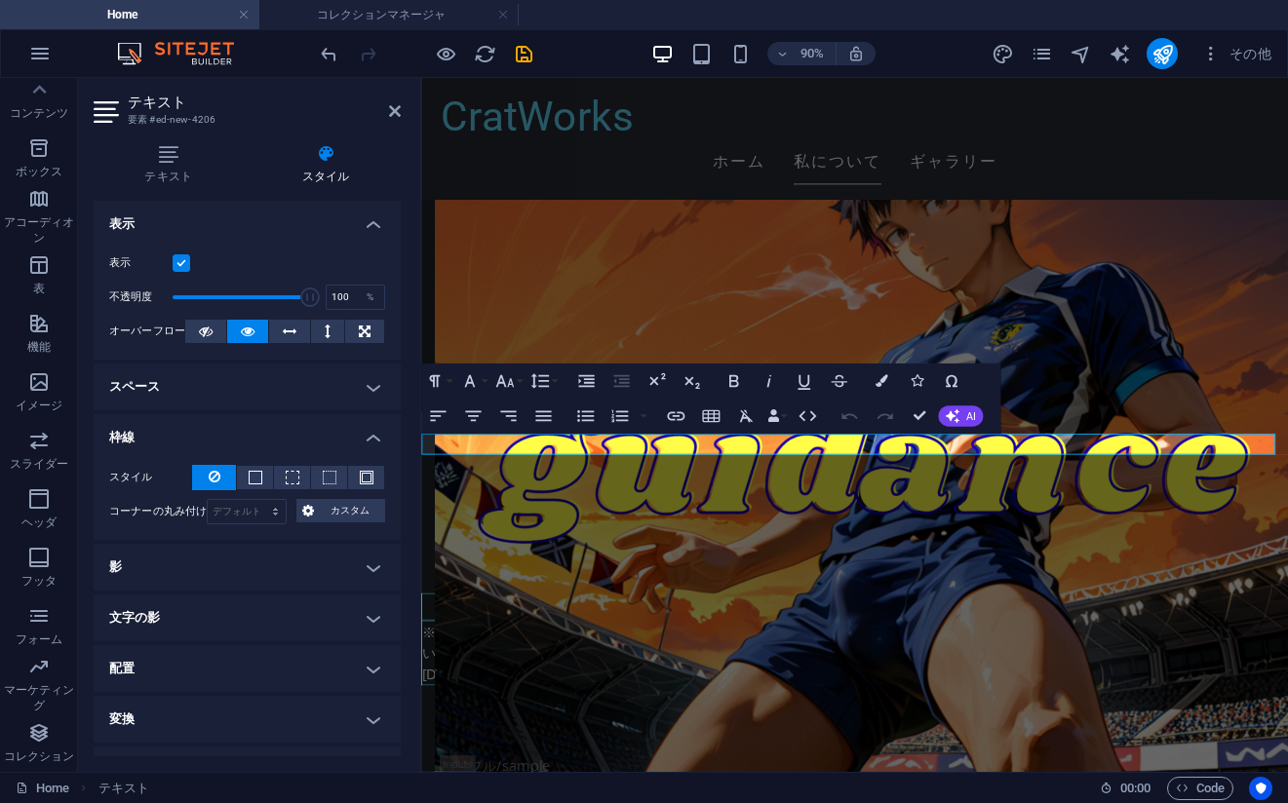
drag, startPoint x: 601, startPoint y: 482, endPoint x: 384, endPoint y: 471, distance: 217.6
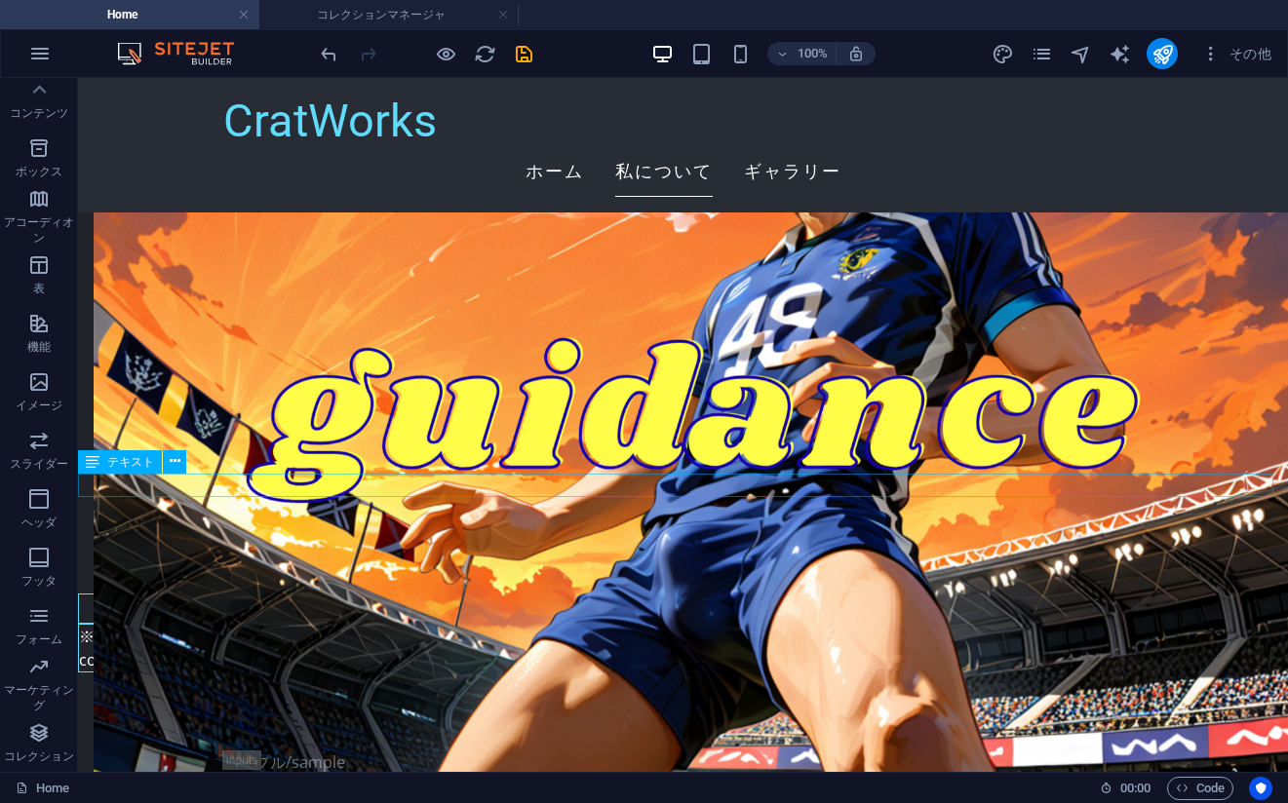
drag, startPoint x: 477, startPoint y: 477, endPoint x: 139, endPoint y: 520, distance: 340.0
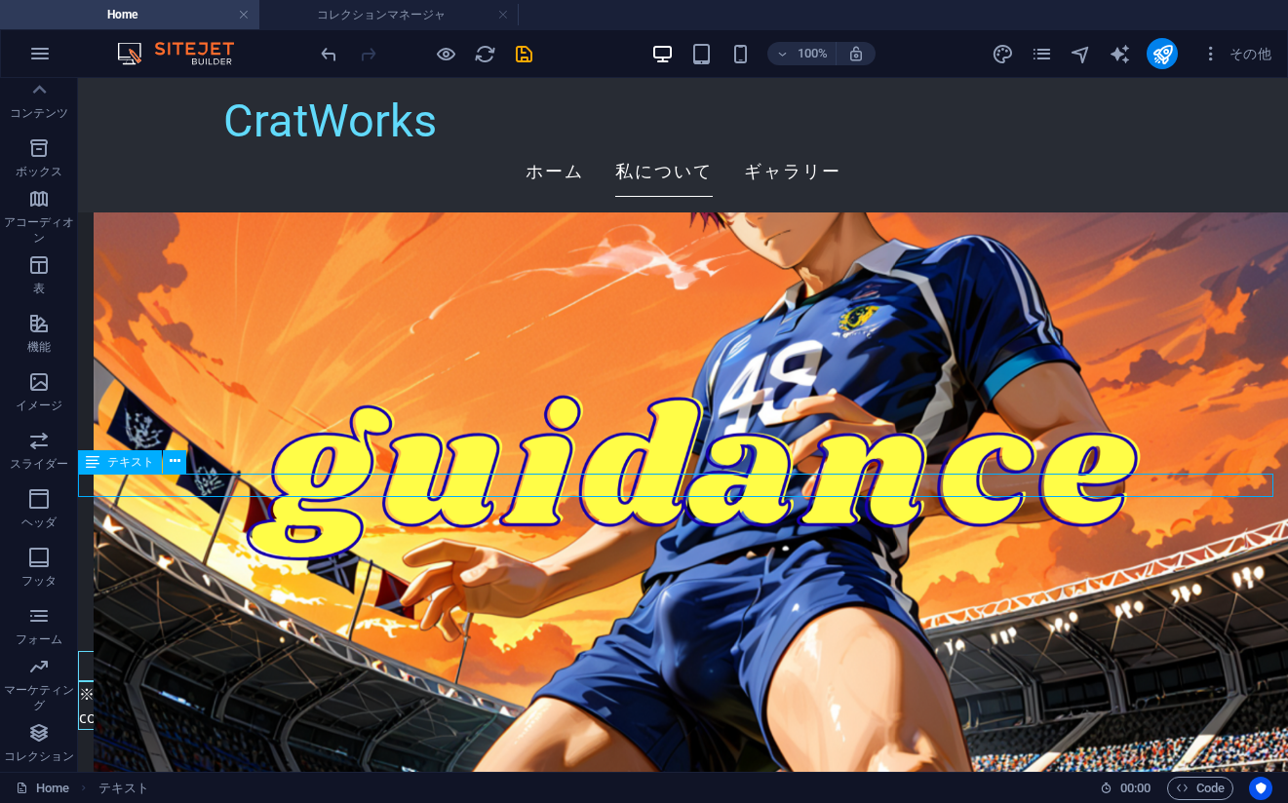
select select "px"
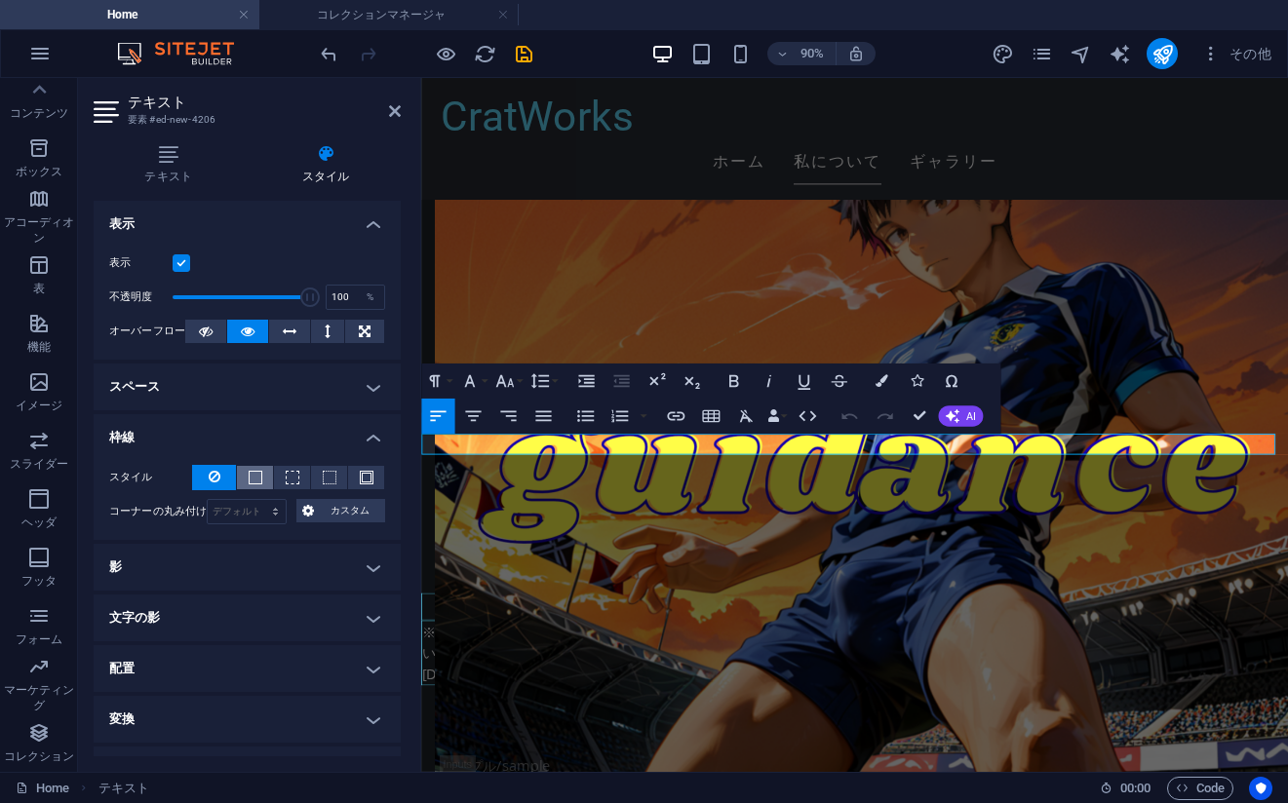
click at [262, 477] on button at bounding box center [255, 477] width 36 height 23
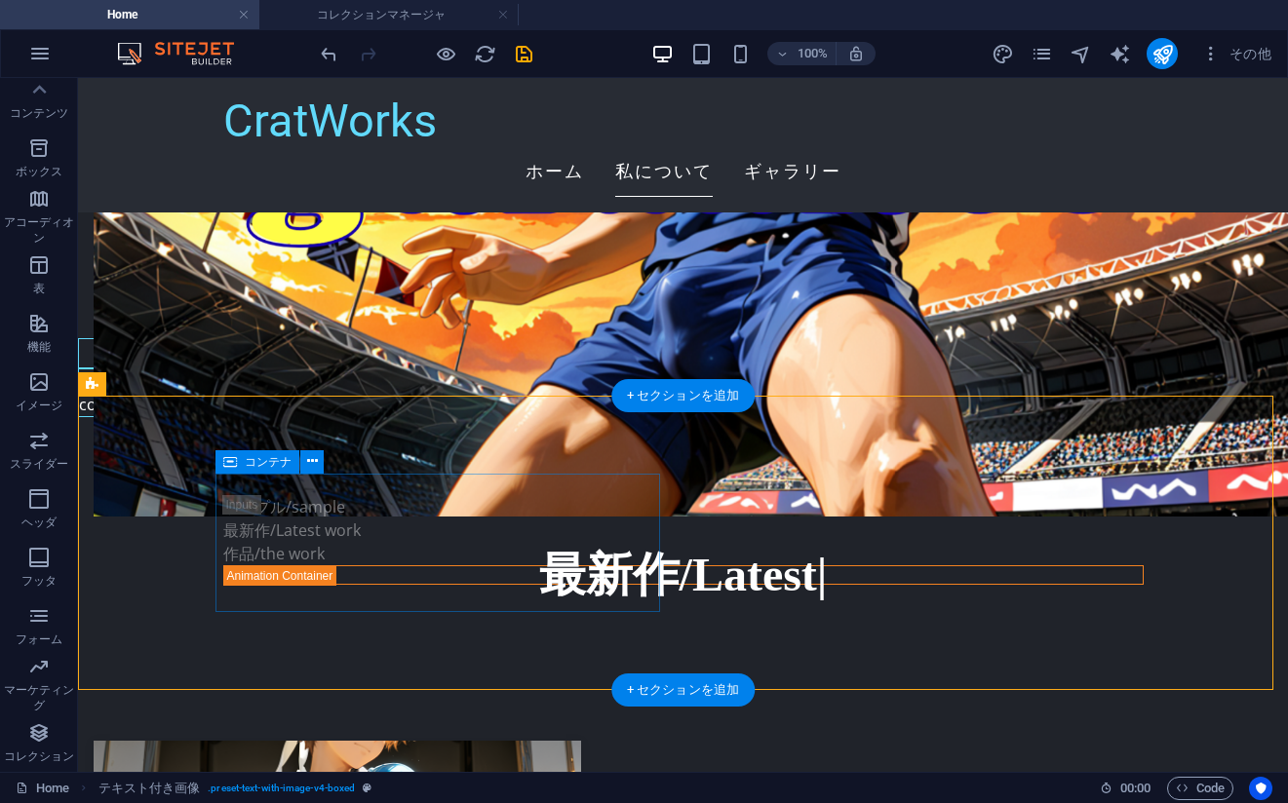
scroll to position [3728, 0]
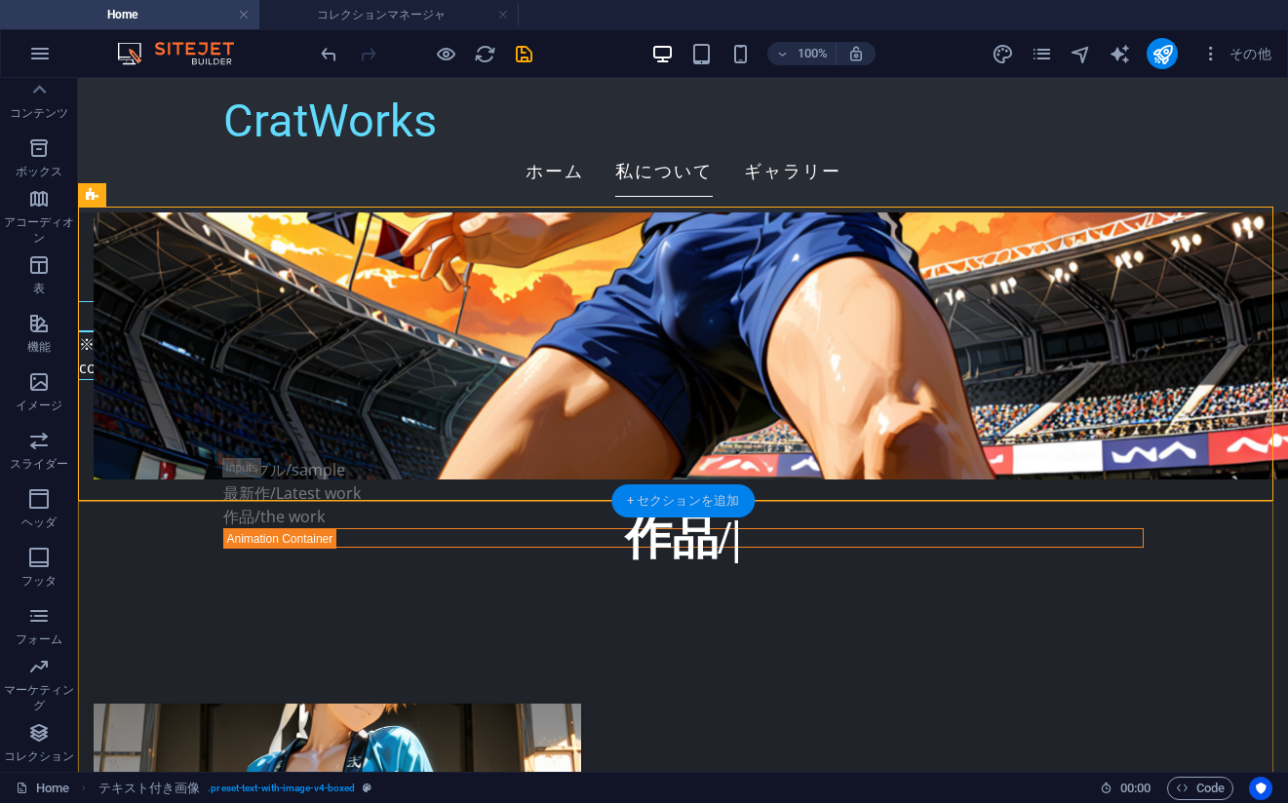
click at [656, 492] on div "+ セクションを追加" at bounding box center [682, 500] width 143 height 33
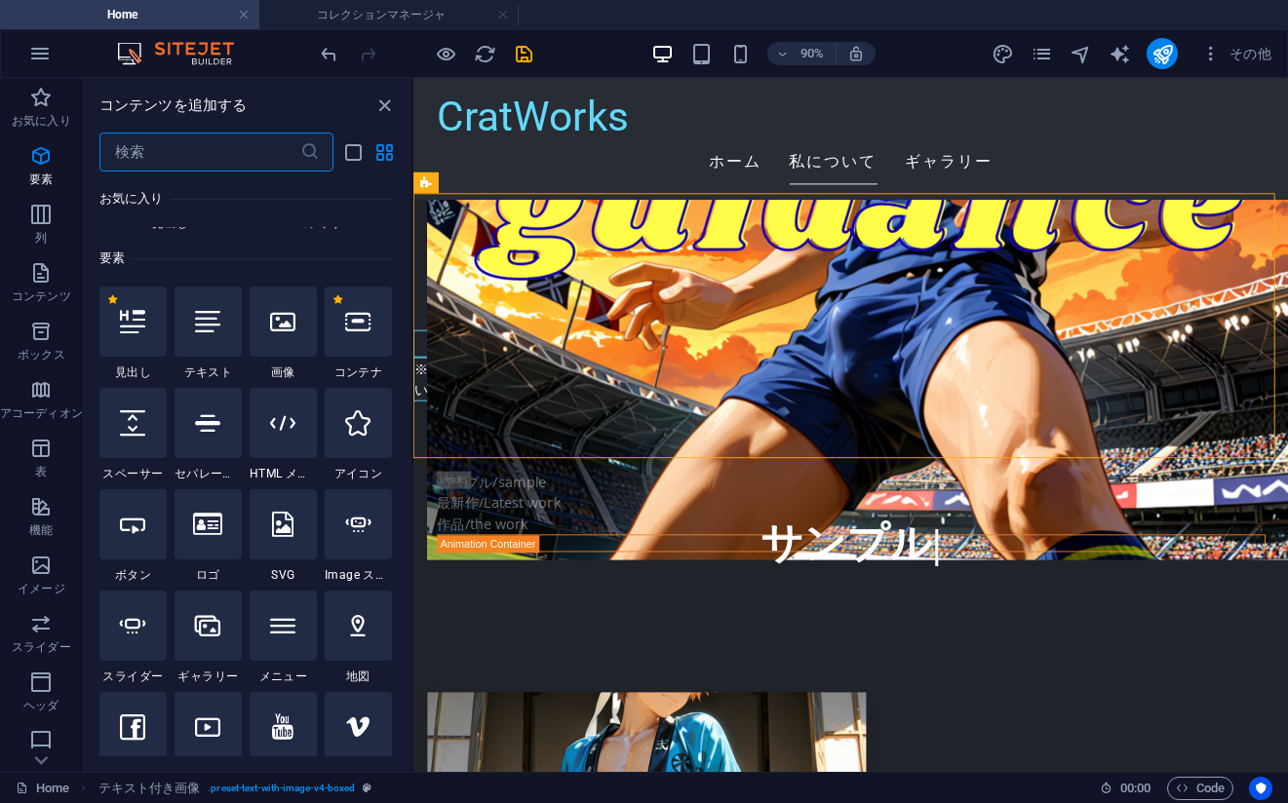
scroll to position [0, 0]
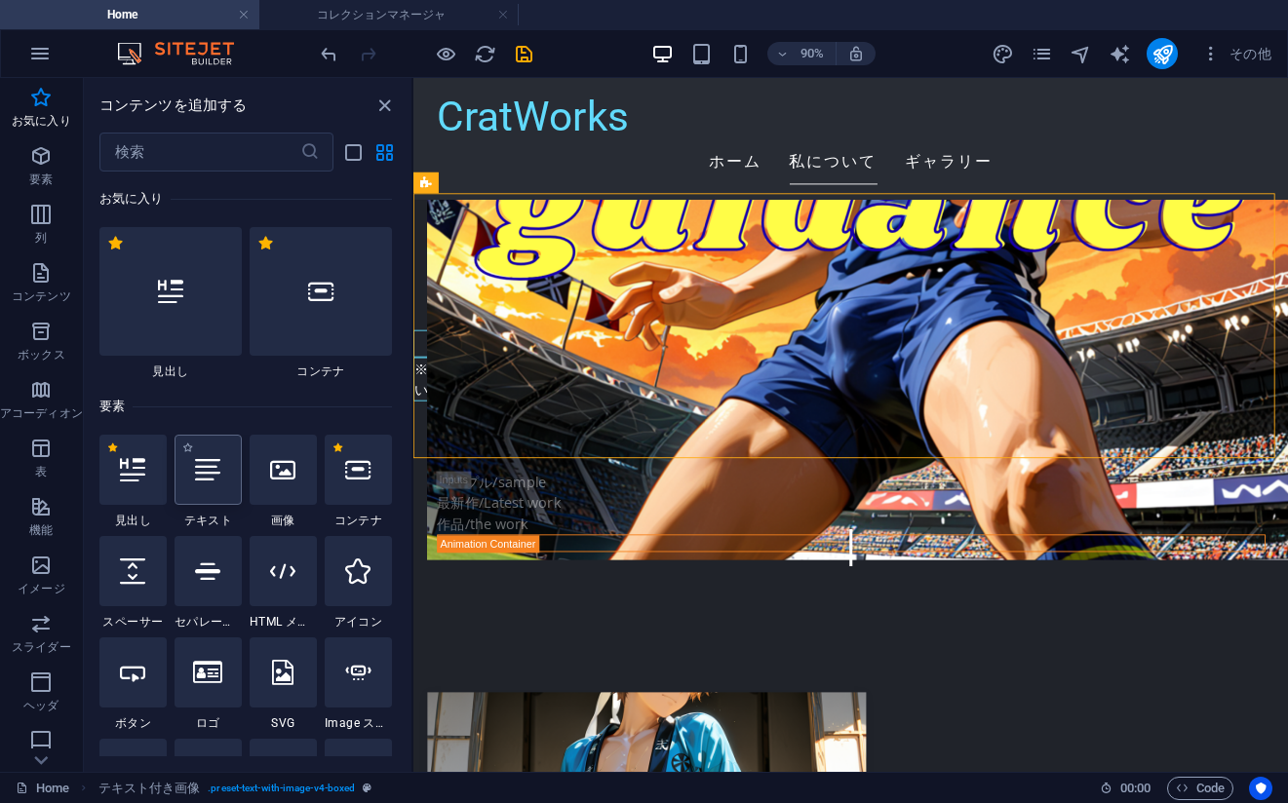
click at [190, 477] on div at bounding box center [207, 470] width 67 height 70
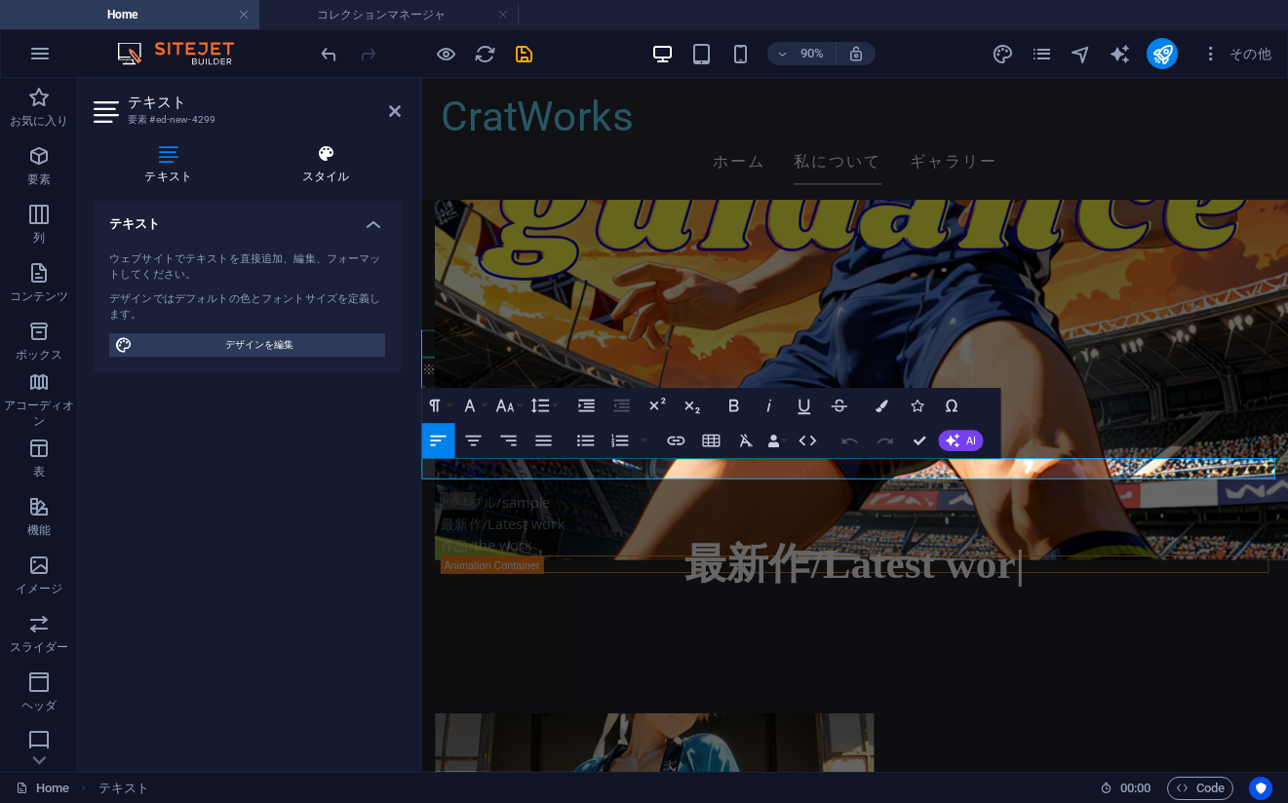
click at [341, 159] on icon at bounding box center [326, 153] width 150 height 19
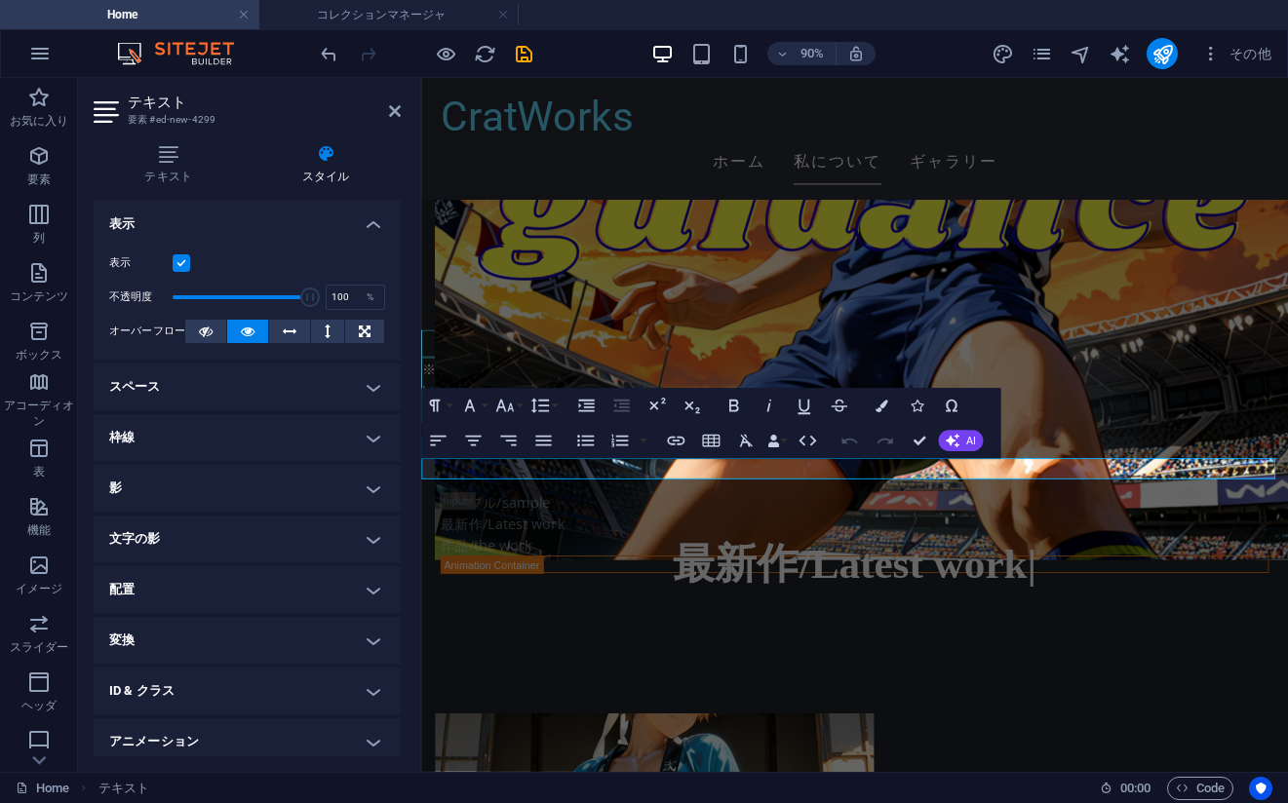
click at [162, 448] on h4 "枠線" at bounding box center [247, 437] width 307 height 47
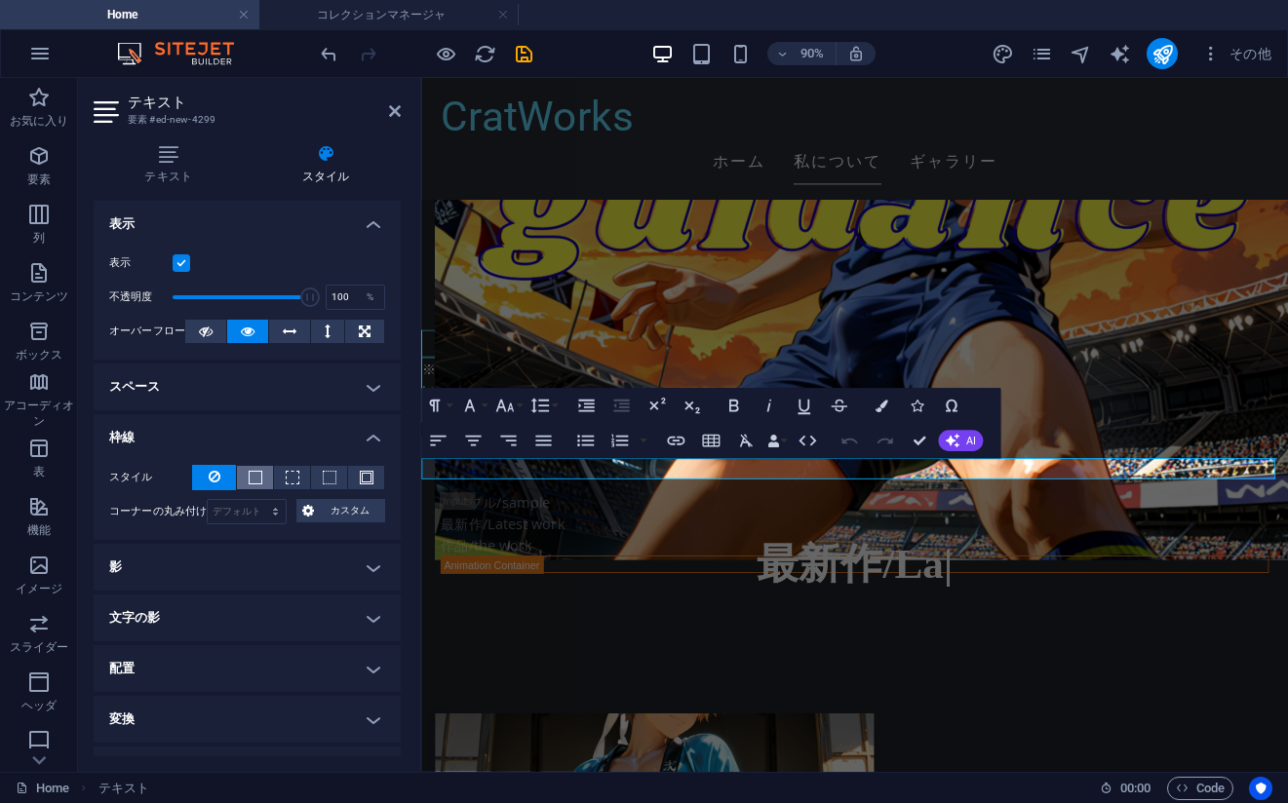
click at [249, 481] on span at bounding box center [256, 478] width 14 height 14
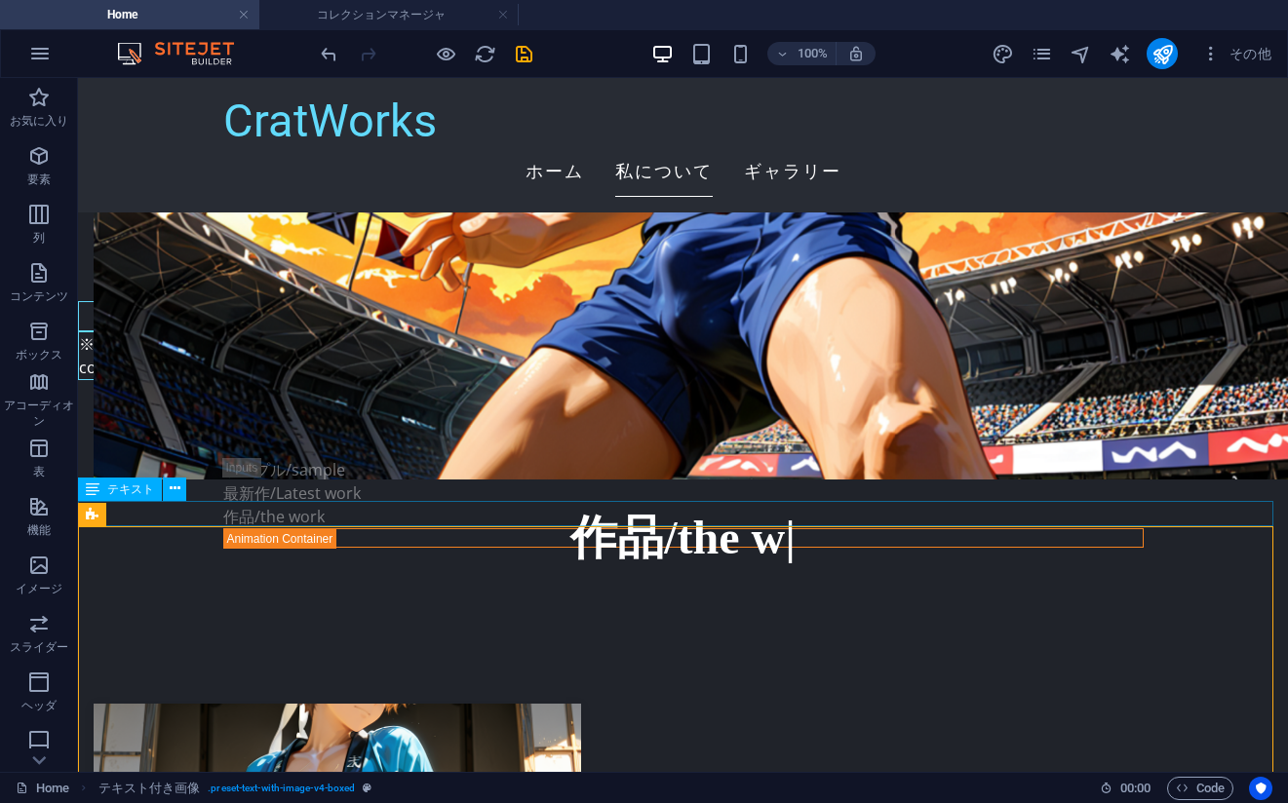
select select "px"
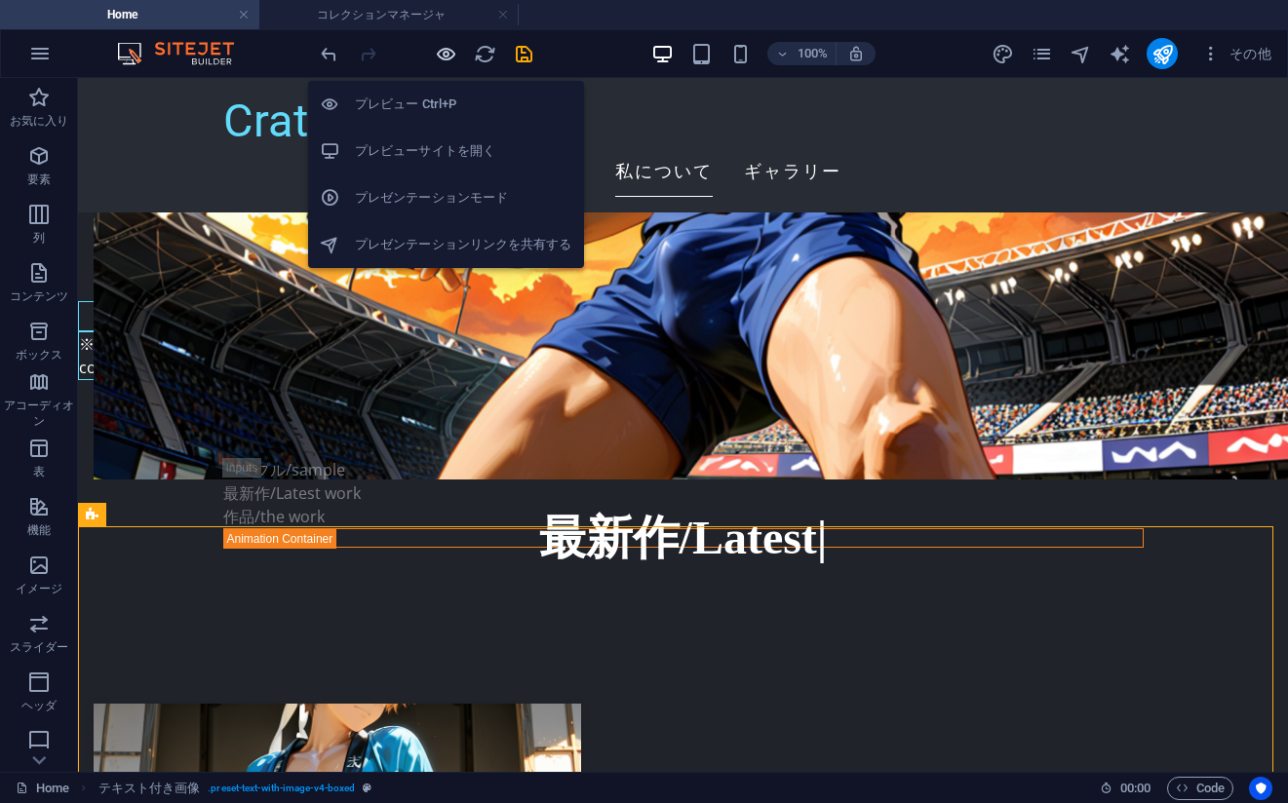
click at [441, 43] on icon "button" at bounding box center [446, 54] width 22 height 22
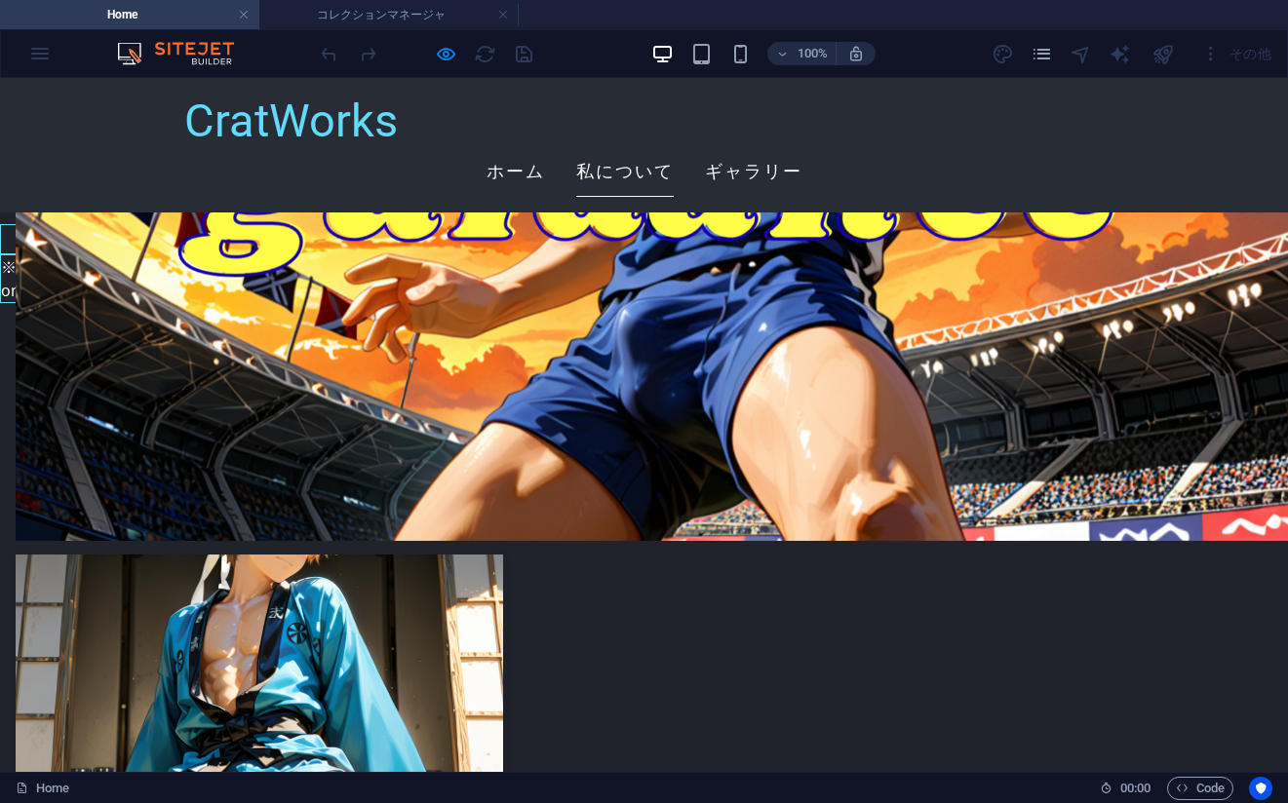
scroll to position [3364, 0]
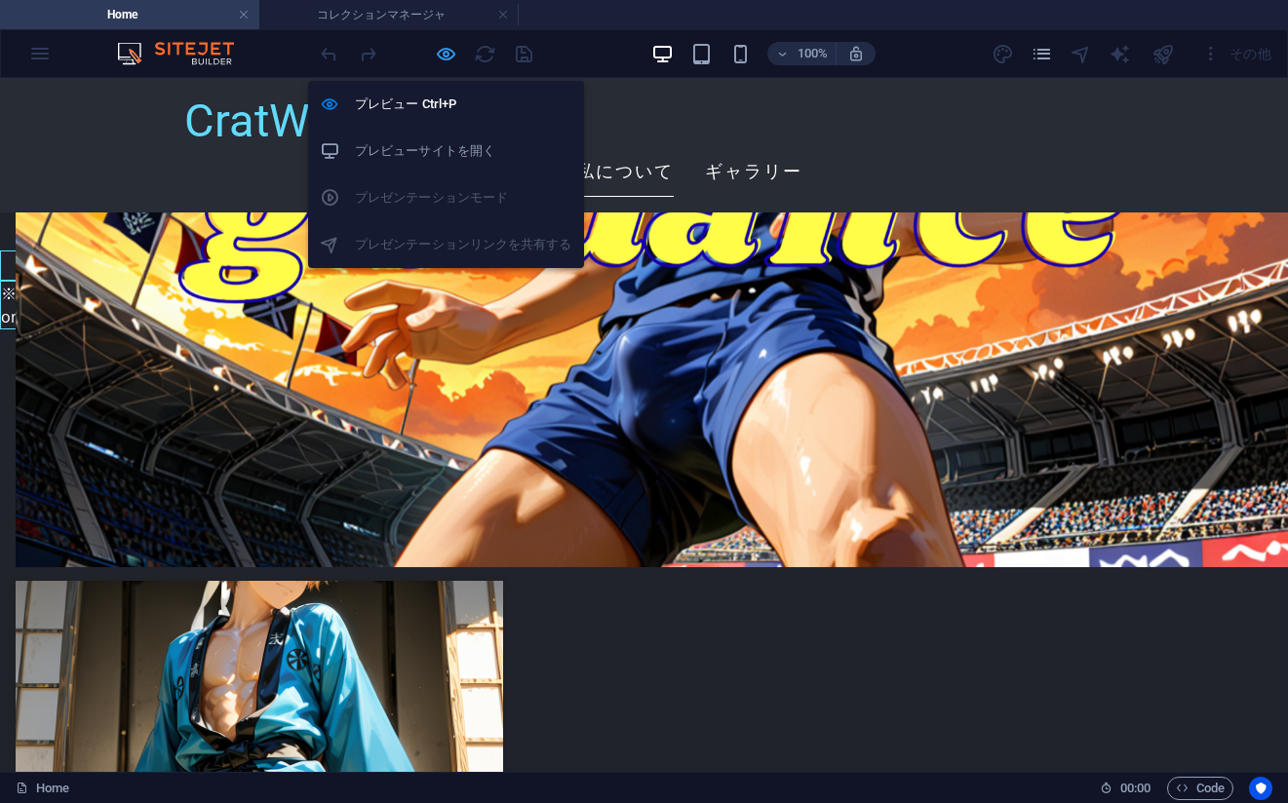
click at [440, 50] on icon "button" at bounding box center [446, 54] width 22 height 22
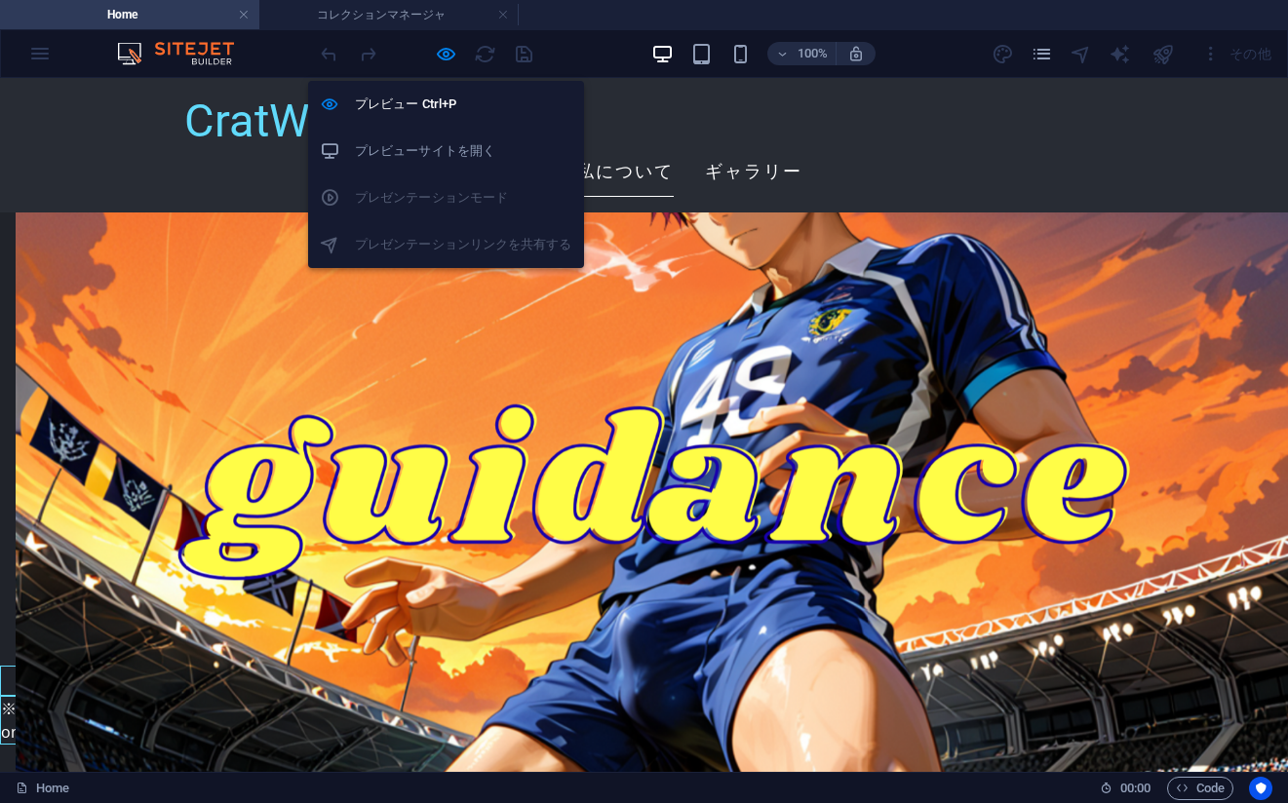
scroll to position [3436, 0]
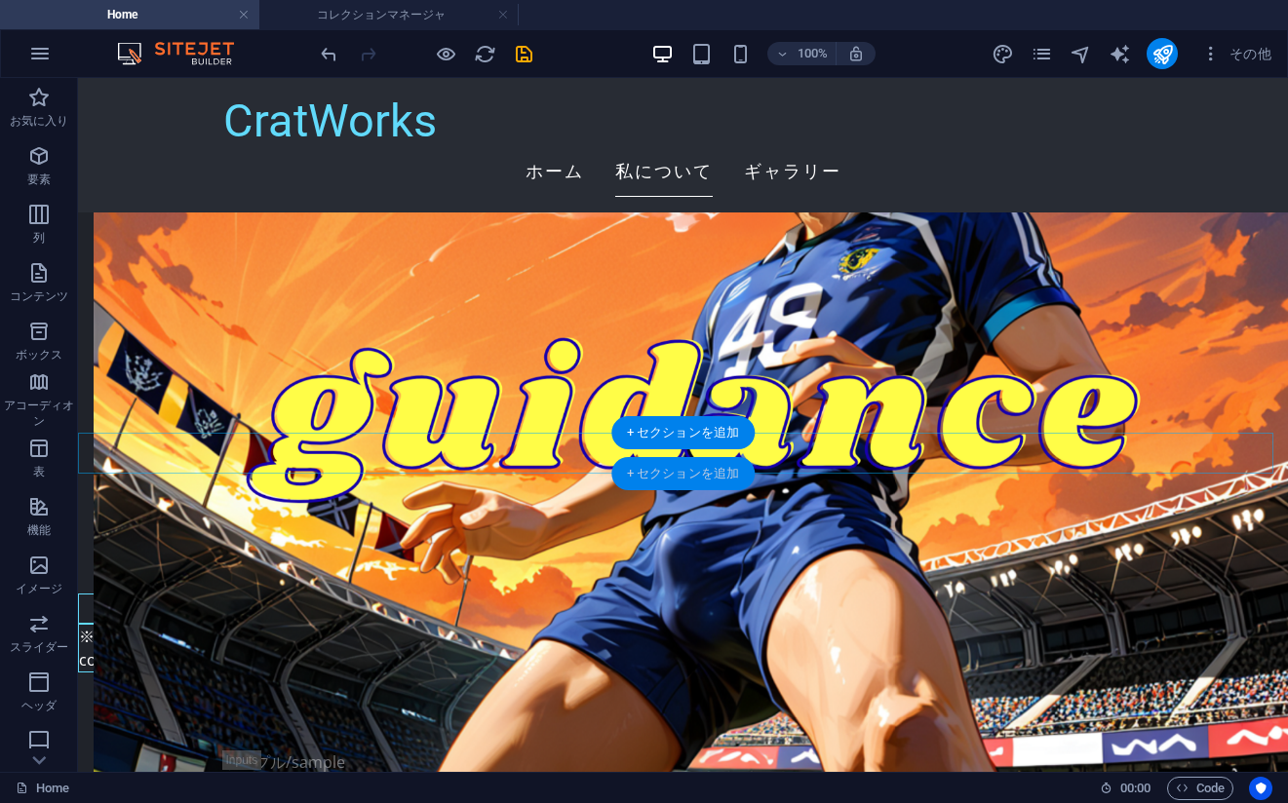
drag, startPoint x: 640, startPoint y: 465, endPoint x: 528, endPoint y: 474, distance: 112.4
click at [640, 465] on div "+ セクションを追加" at bounding box center [682, 473] width 143 height 33
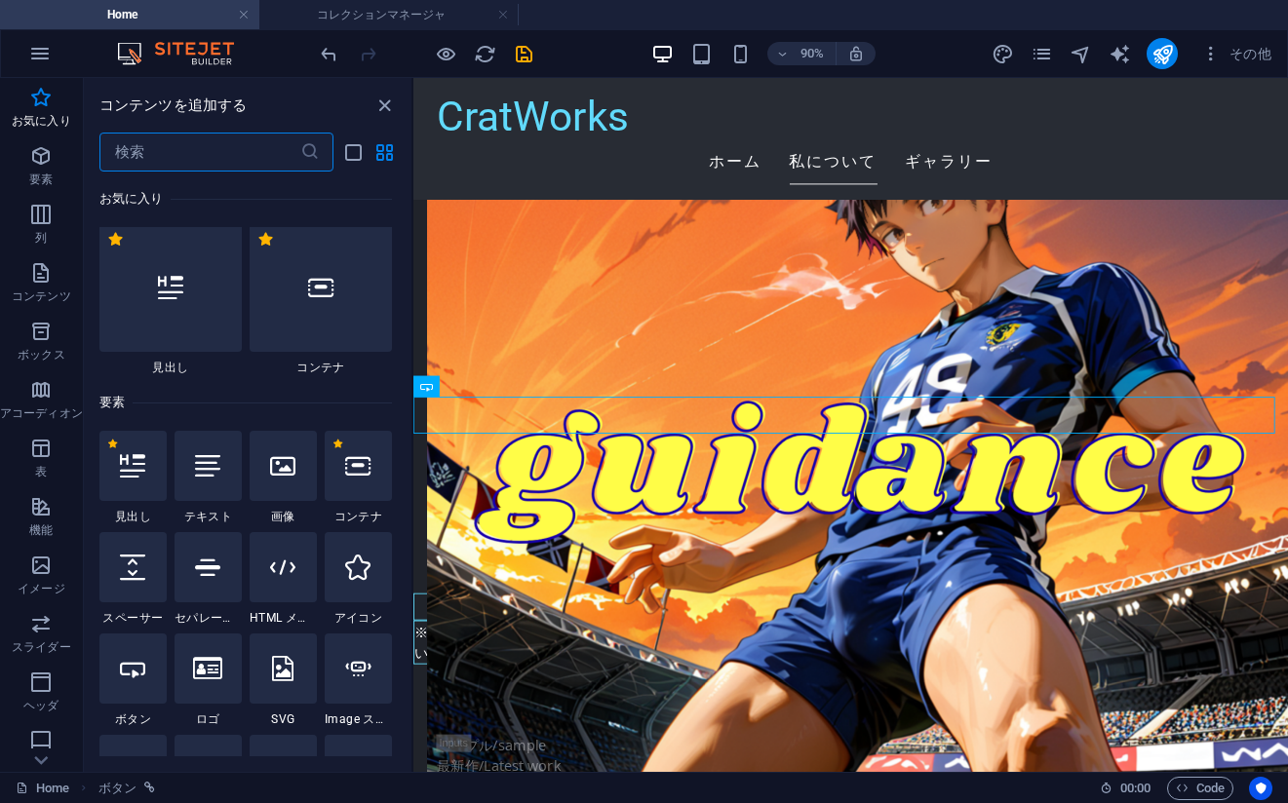
scroll to position [0, 0]
click at [211, 488] on div at bounding box center [207, 470] width 67 height 70
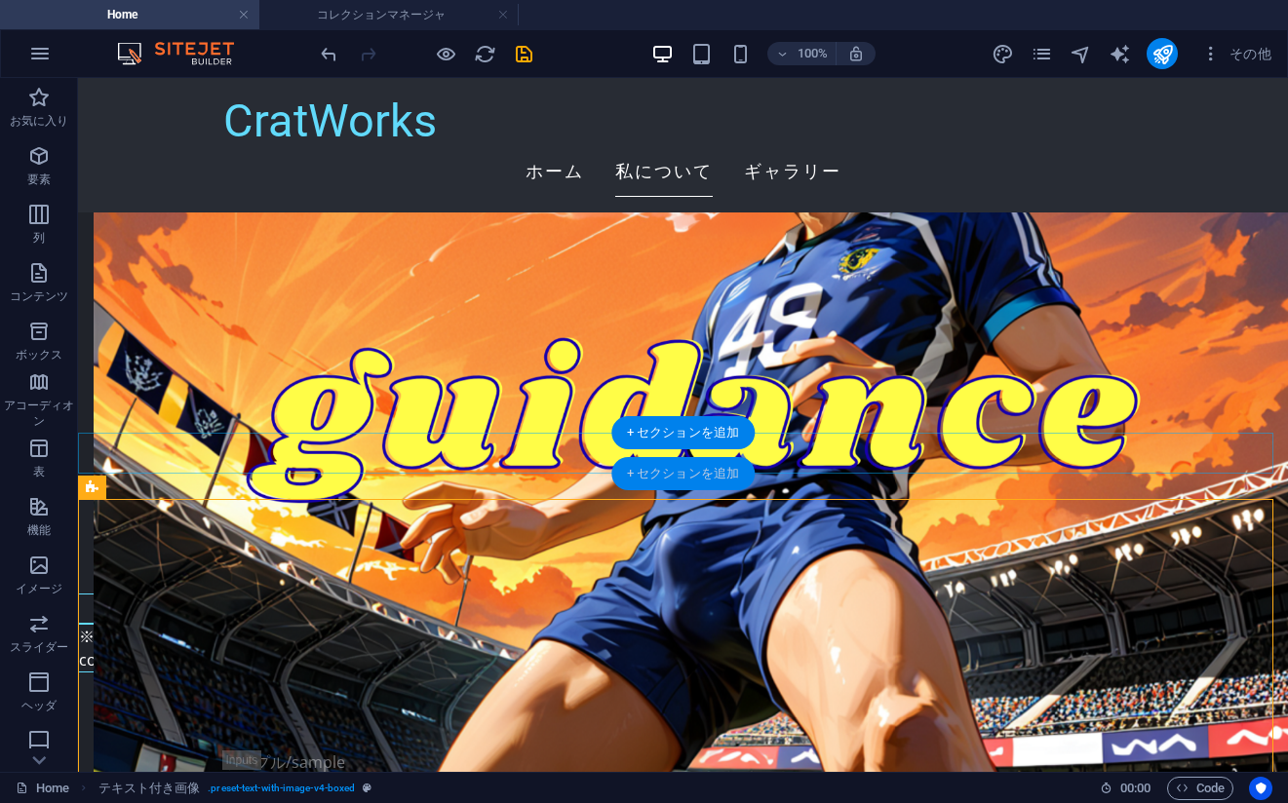
click at [661, 475] on div "+ セクションを追加" at bounding box center [682, 473] width 143 height 33
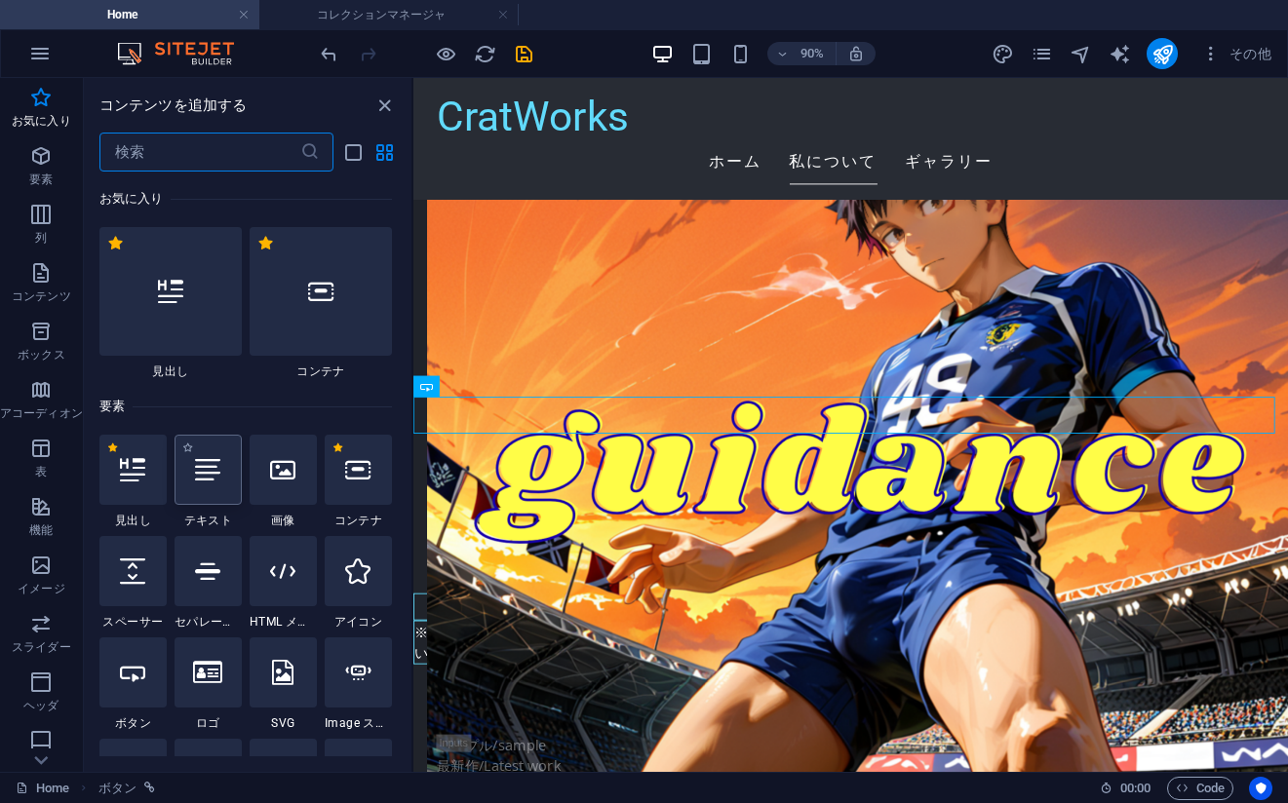
click at [190, 479] on div at bounding box center [207, 470] width 67 height 70
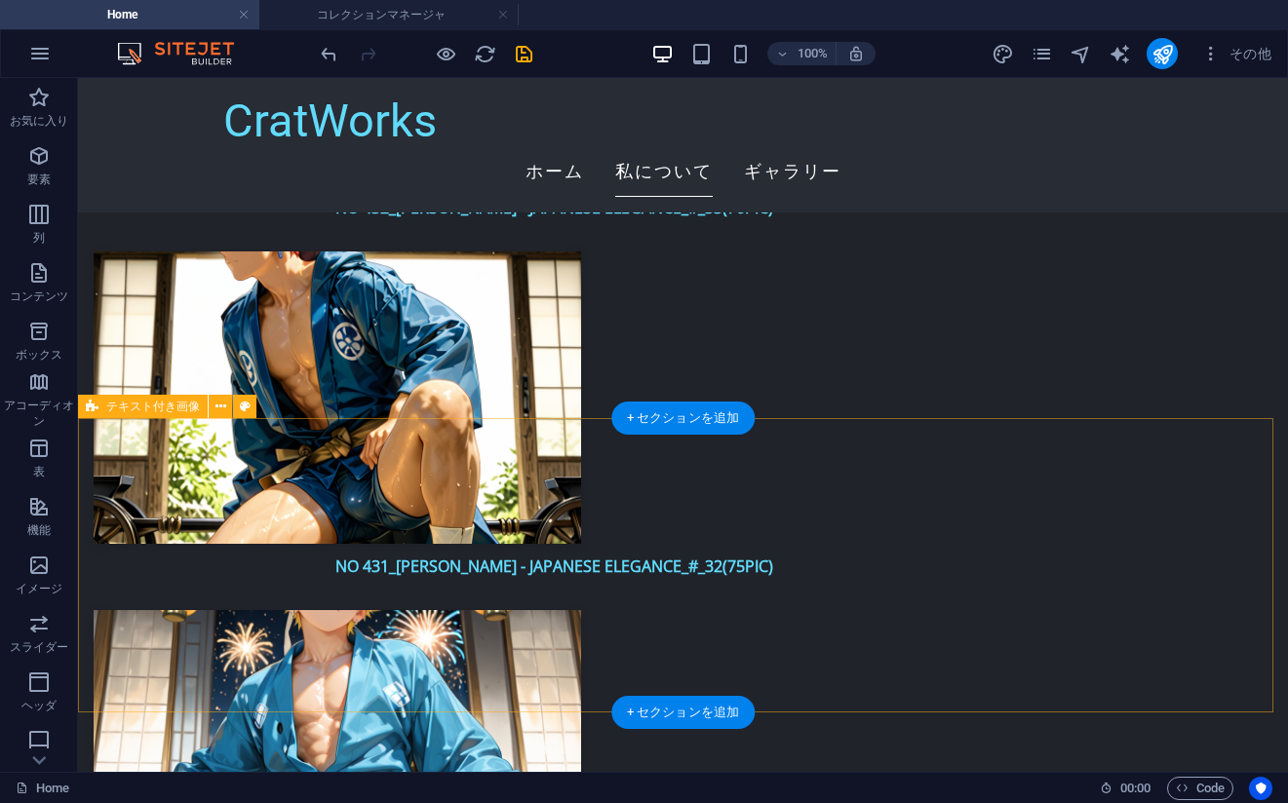
scroll to position [5385, 0]
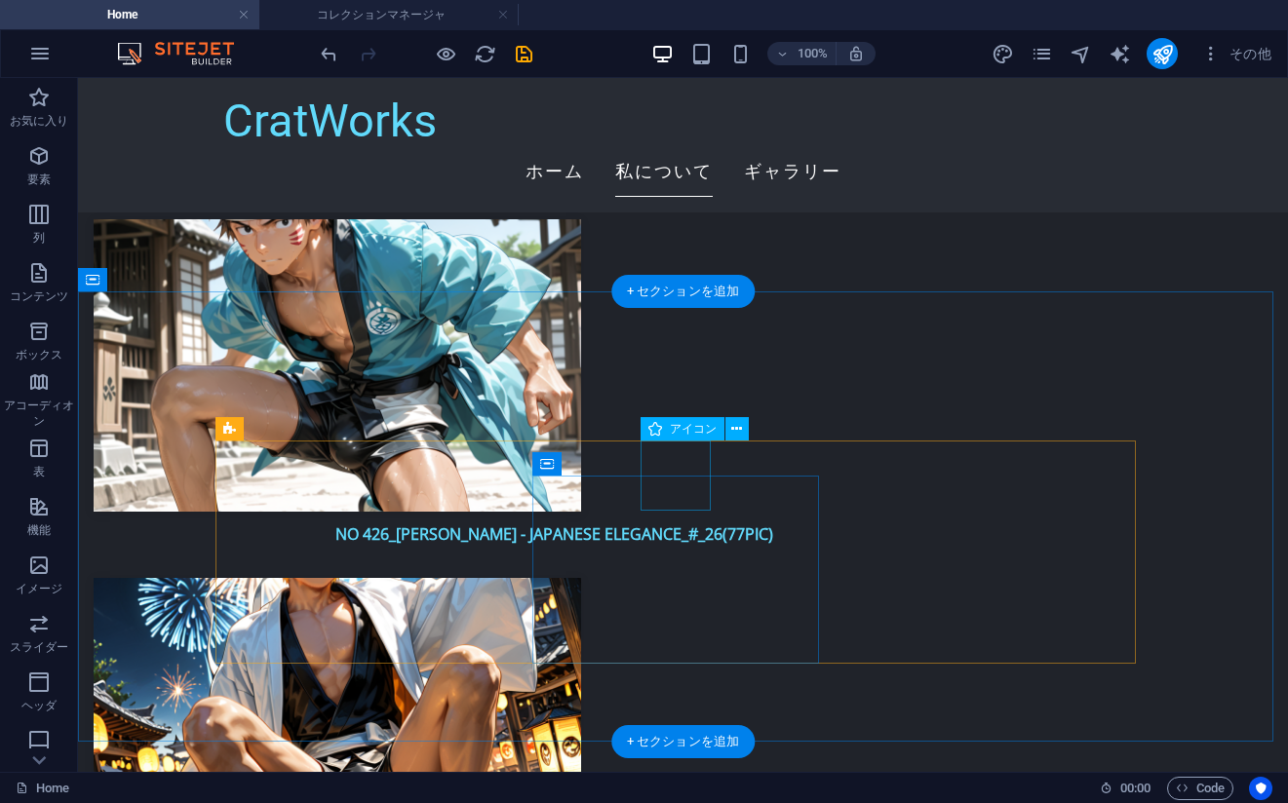
scroll to position [7140, 0]
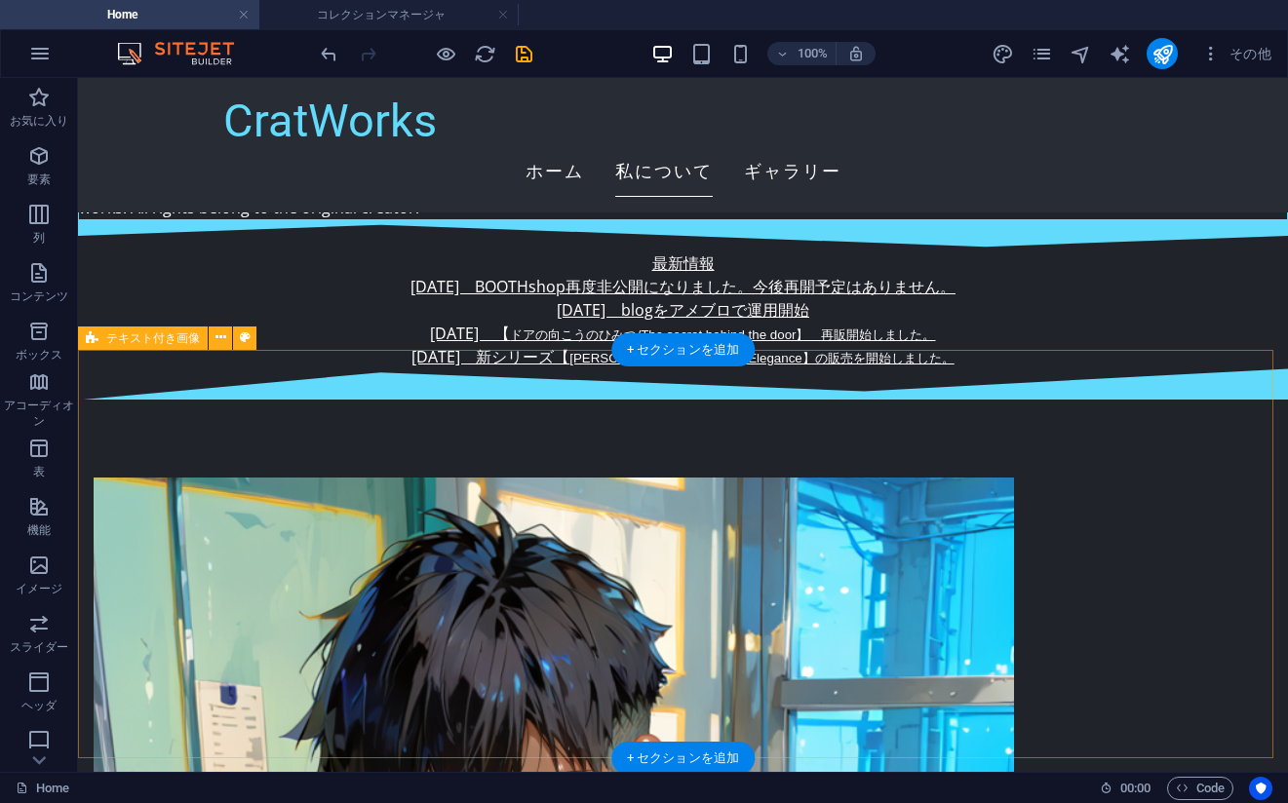
scroll to position [390, 0]
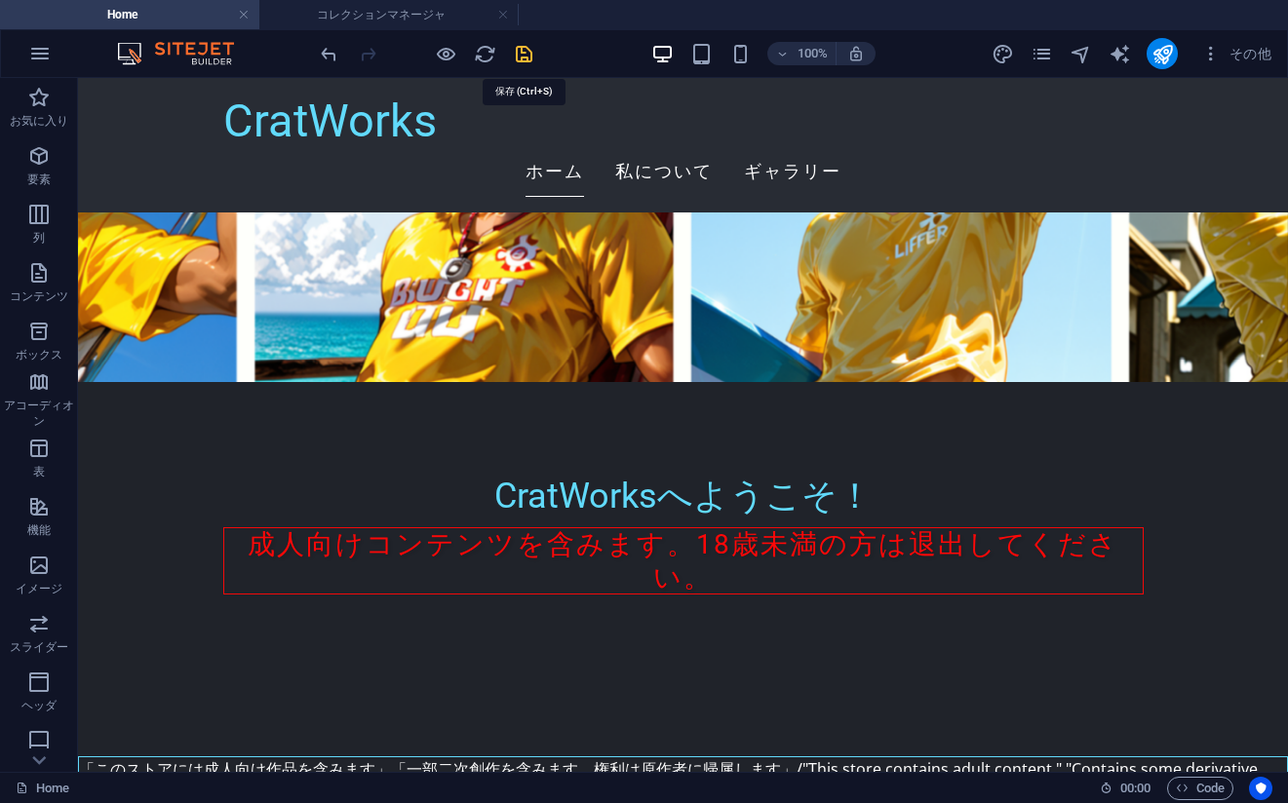
click at [520, 60] on icon "save" at bounding box center [524, 54] width 22 height 22
click at [1171, 55] on icon "publish" at bounding box center [1162, 54] width 22 height 22
